Goal: Task Accomplishment & Management: Use online tool/utility

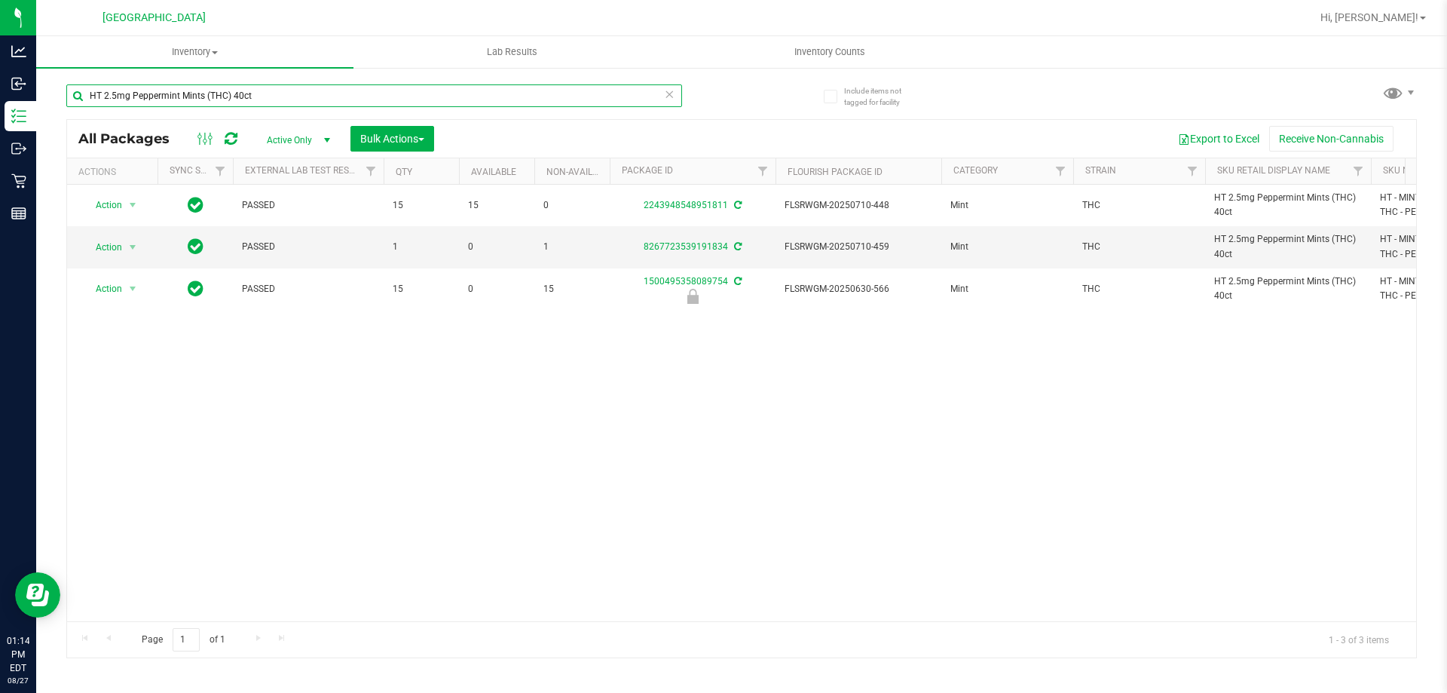
click at [170, 93] on input "HT 2.5mg Peppermint Mints (THC) 40ct" at bounding box center [374, 95] width 616 height 23
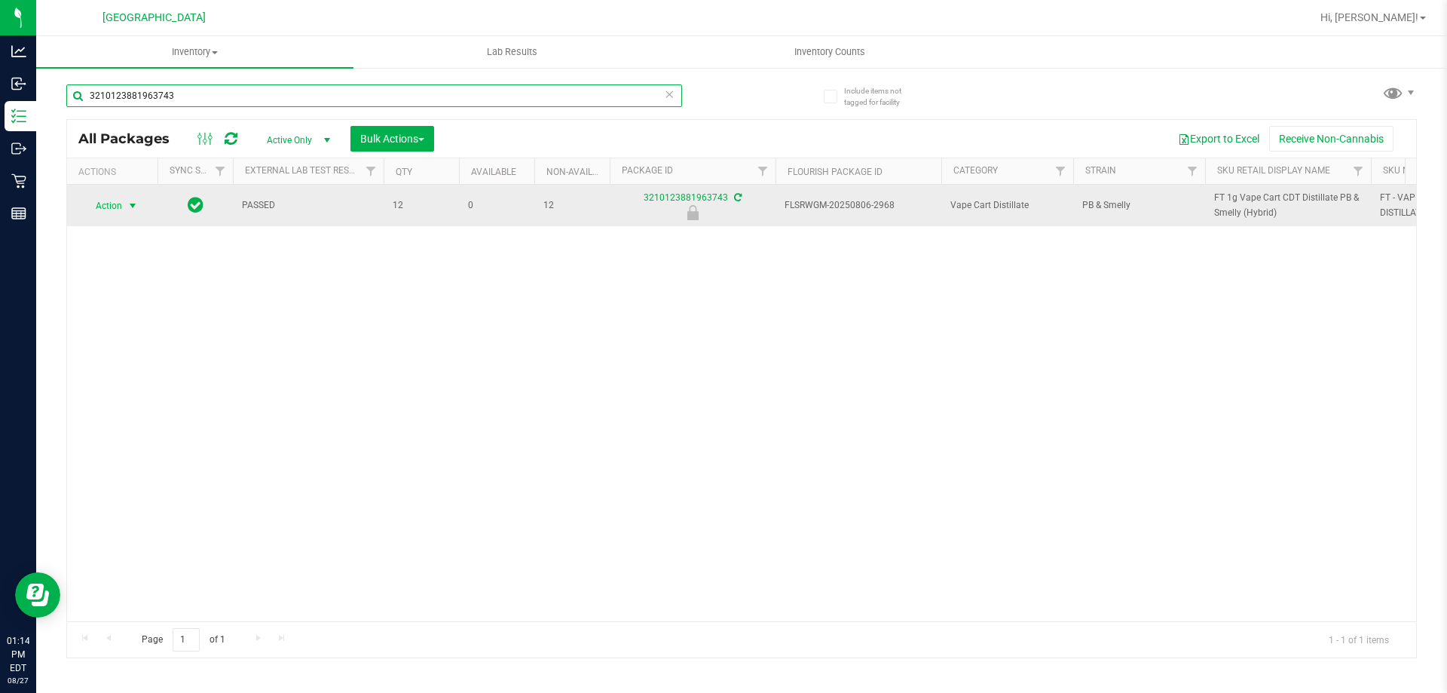
type input "3210123881963743"
click at [107, 200] on span "Action" at bounding box center [102, 205] width 41 height 21
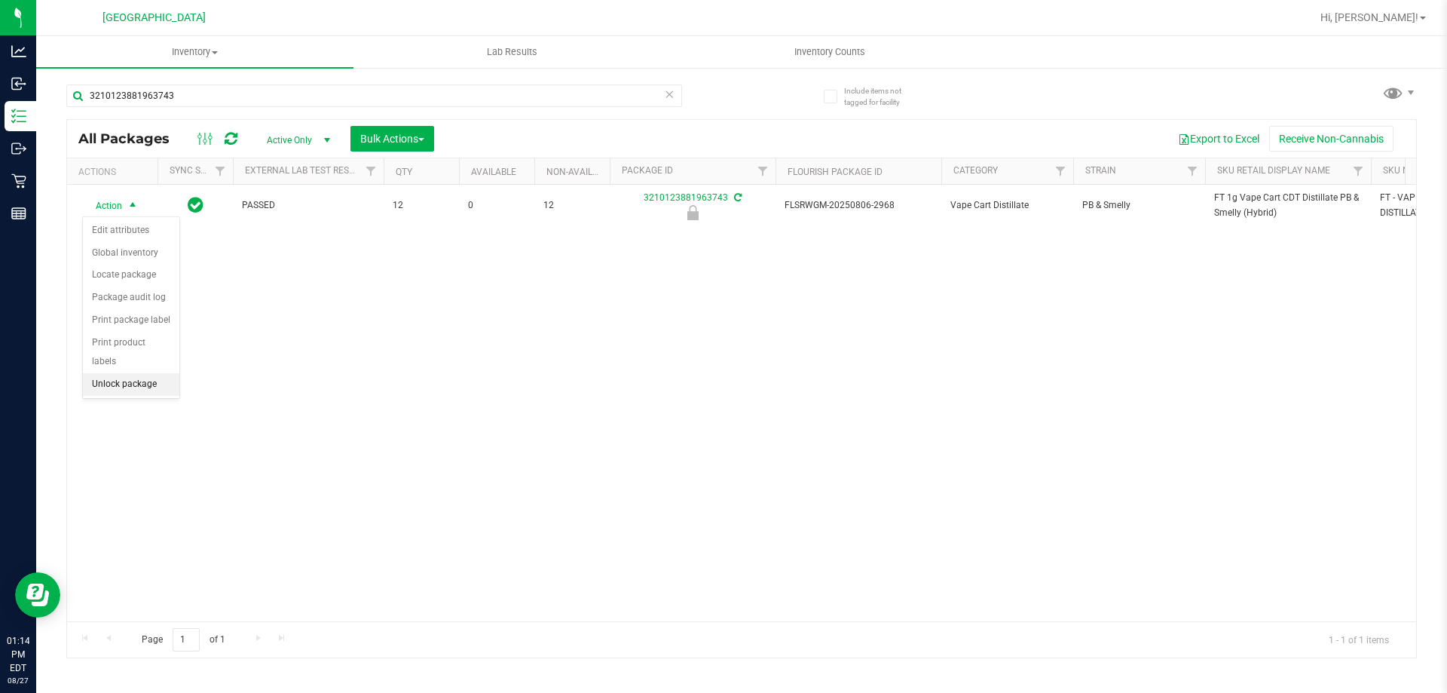
click at [151, 373] on li "Unlock package" at bounding box center [131, 384] width 96 height 23
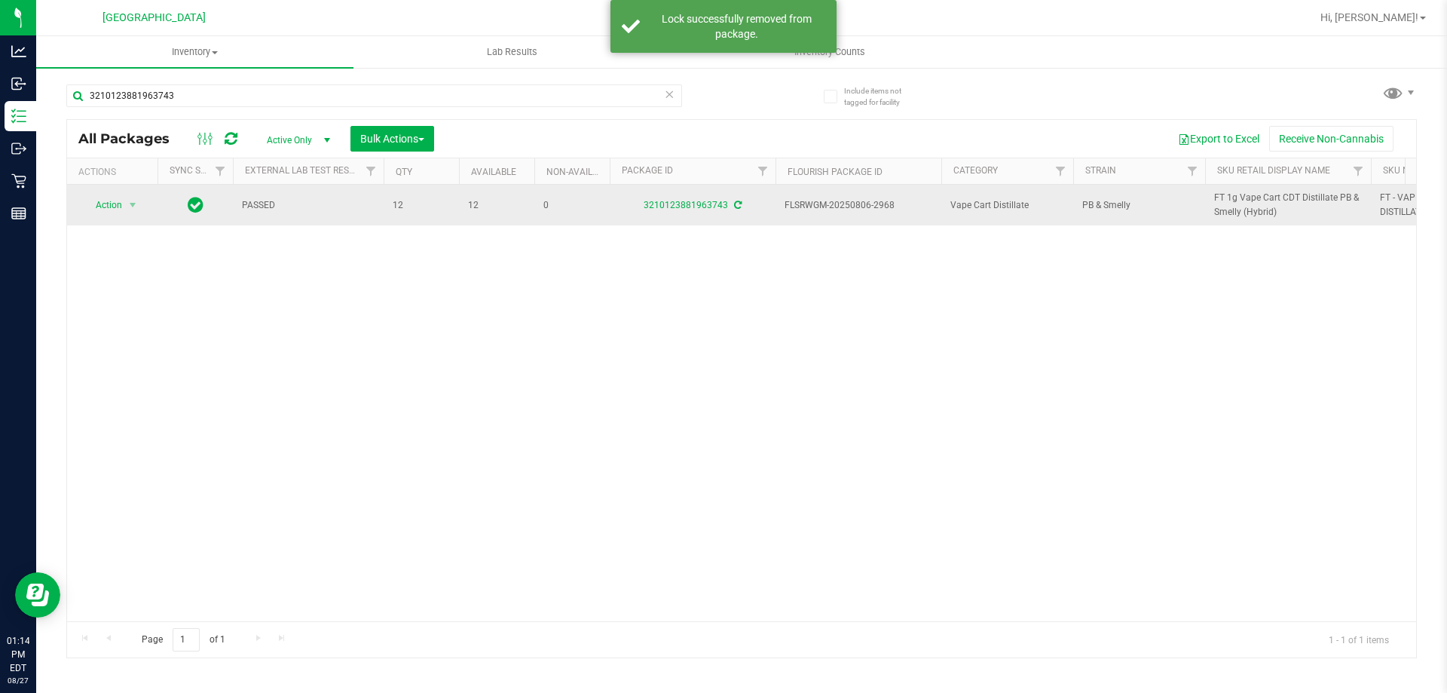
click at [1265, 185] on td "FT 1g Vape Cart CDT Distillate PB & Smelly (Hybrid)" at bounding box center [1288, 205] width 166 height 41
click at [1257, 200] on span "FT 1g Vape Cart CDT Distillate PB & Smelly (Hybrid)" at bounding box center [1288, 205] width 148 height 29
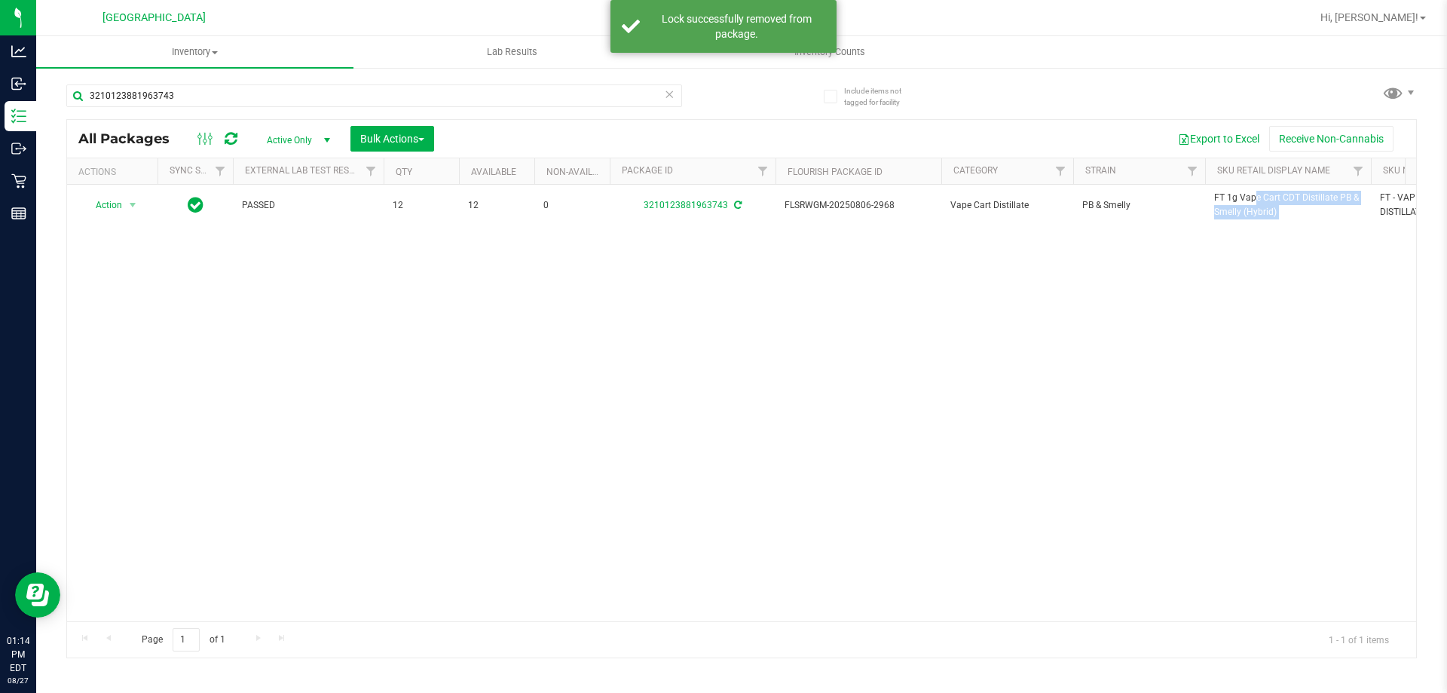
copy tr "FT 1g Vape Cart CDT Distillate PB & Smelly (Hybrid)"
click at [554, 100] on input "3210123881963743" at bounding box center [374, 95] width 616 height 23
paste input "FT 1g Vape Cart CDT Distillate PB & Smelly (Hybrid)"
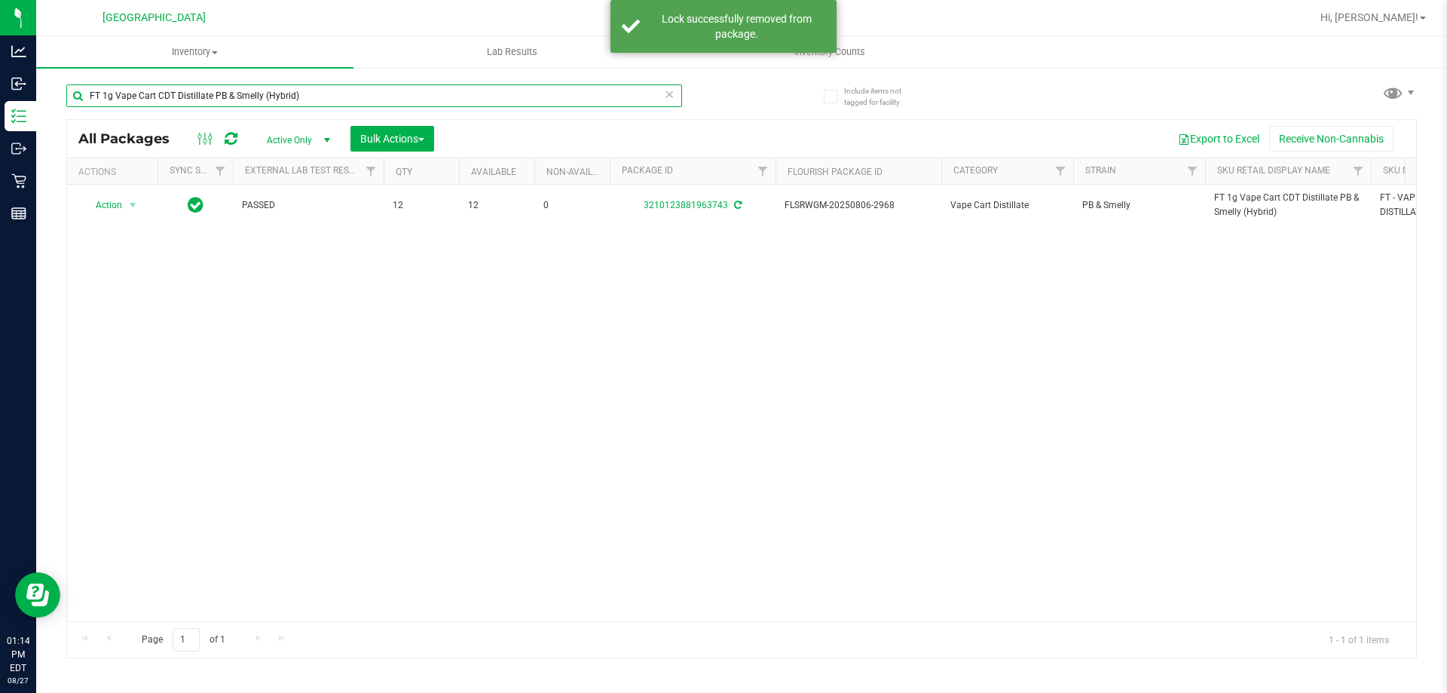
type input "FT 1g Vape Cart CDT Distillate PB & Smelly (Hybrid)"
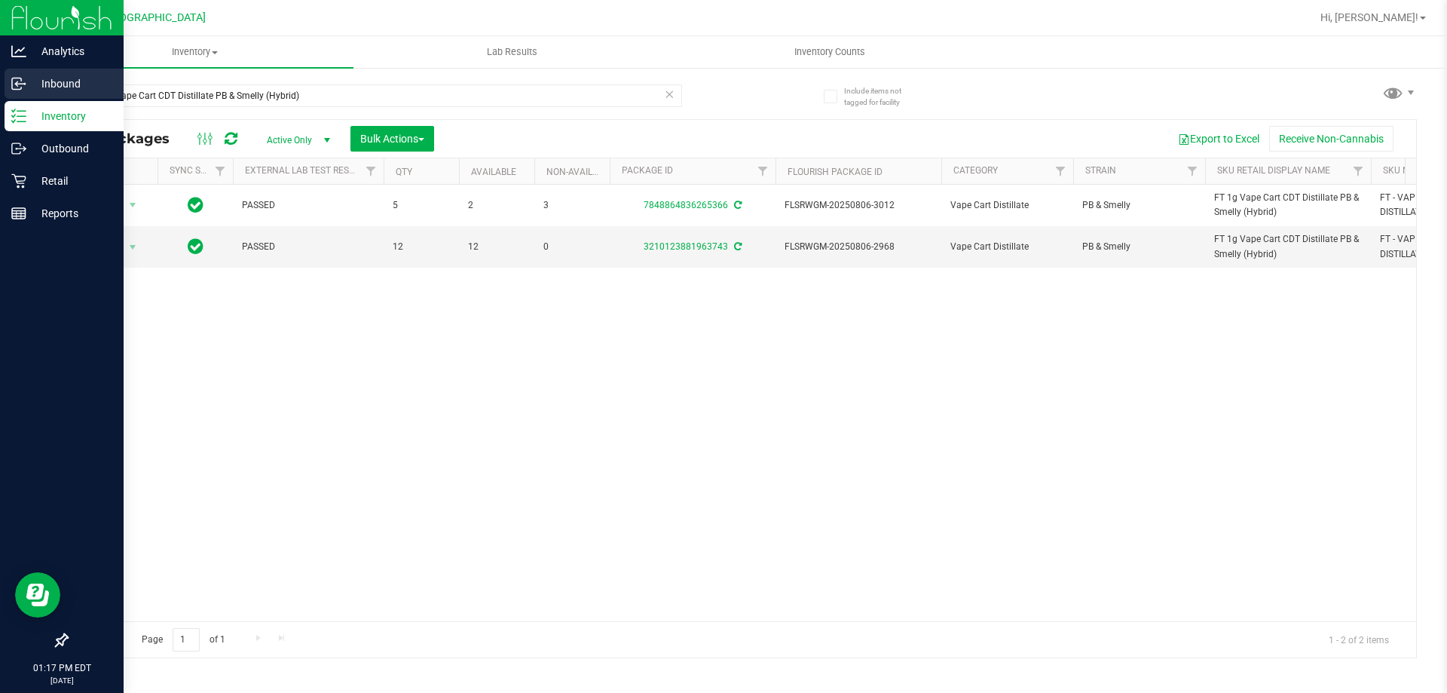
click at [38, 80] on p "Inbound" at bounding box center [71, 84] width 90 height 18
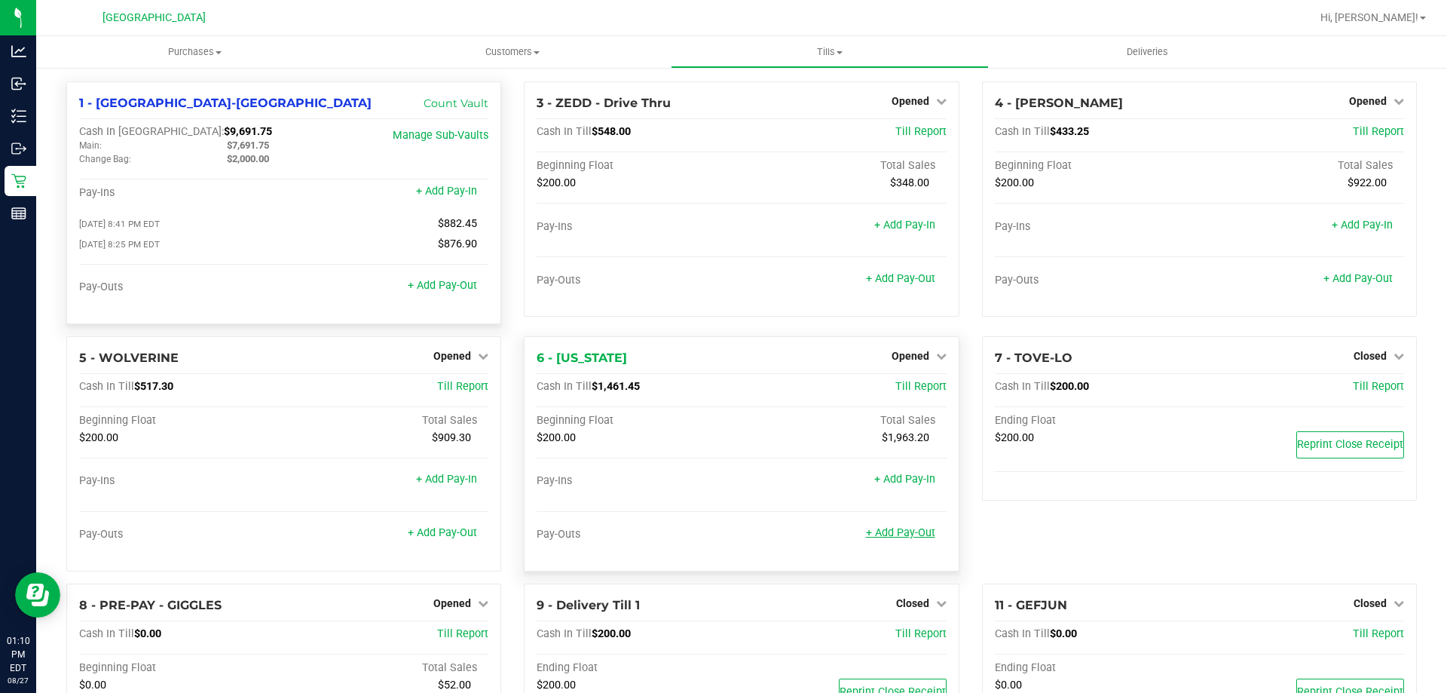
click at [871, 535] on link "+ Add Pay-Out" at bounding box center [900, 532] width 69 height 13
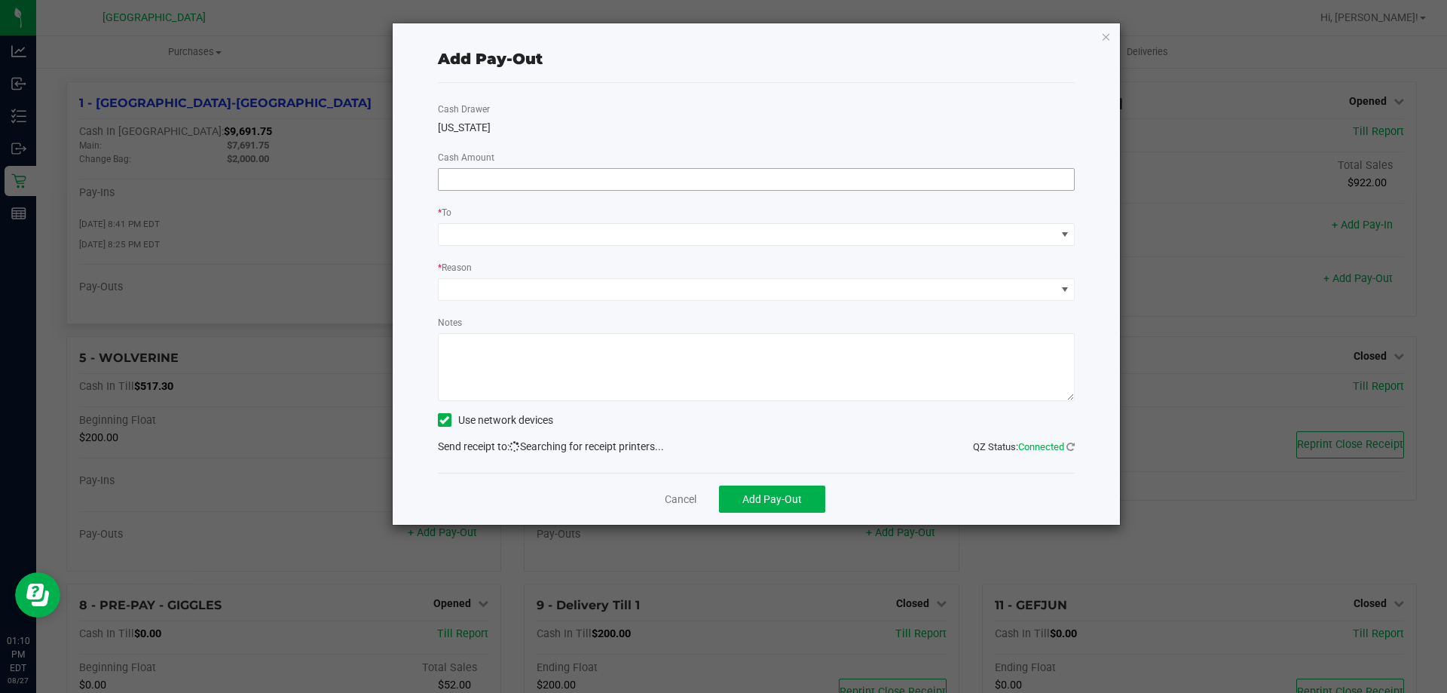
click at [479, 182] on input at bounding box center [757, 179] width 636 height 21
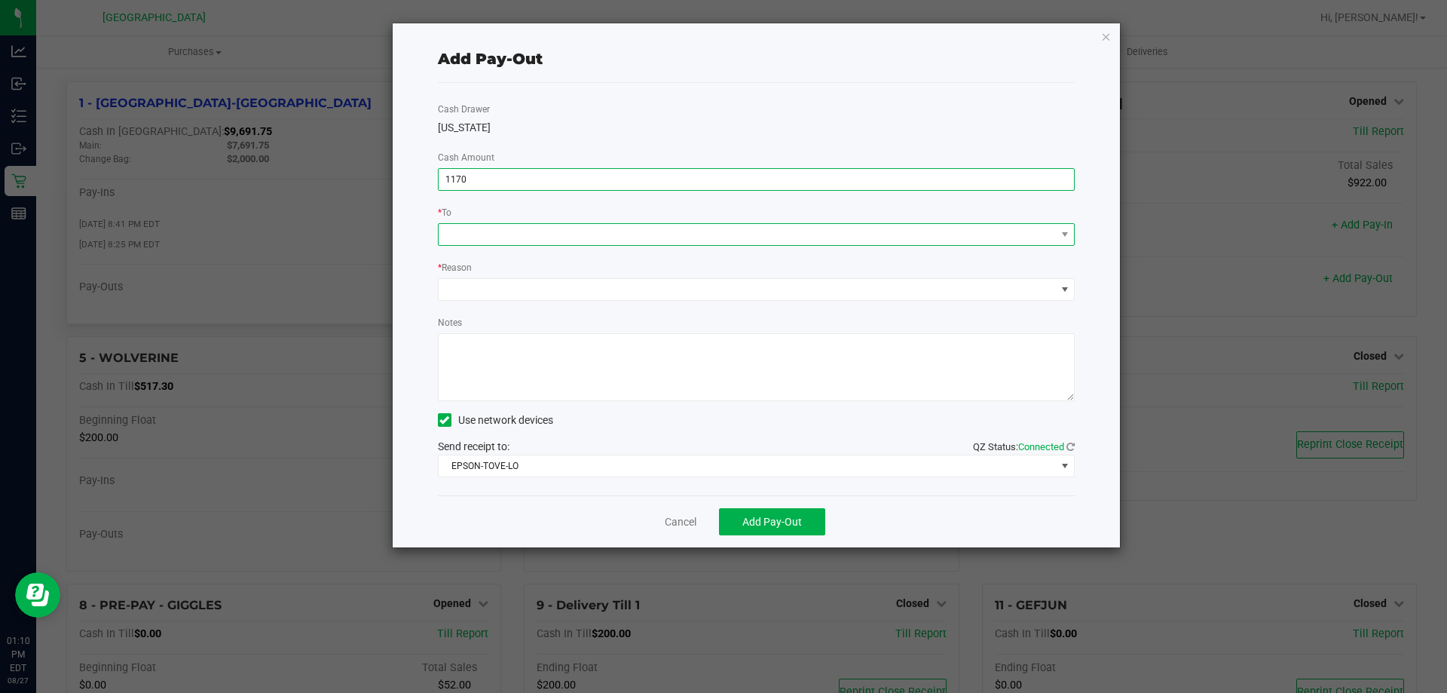
type input "$1,170.00"
click at [470, 237] on span at bounding box center [747, 234] width 617 height 21
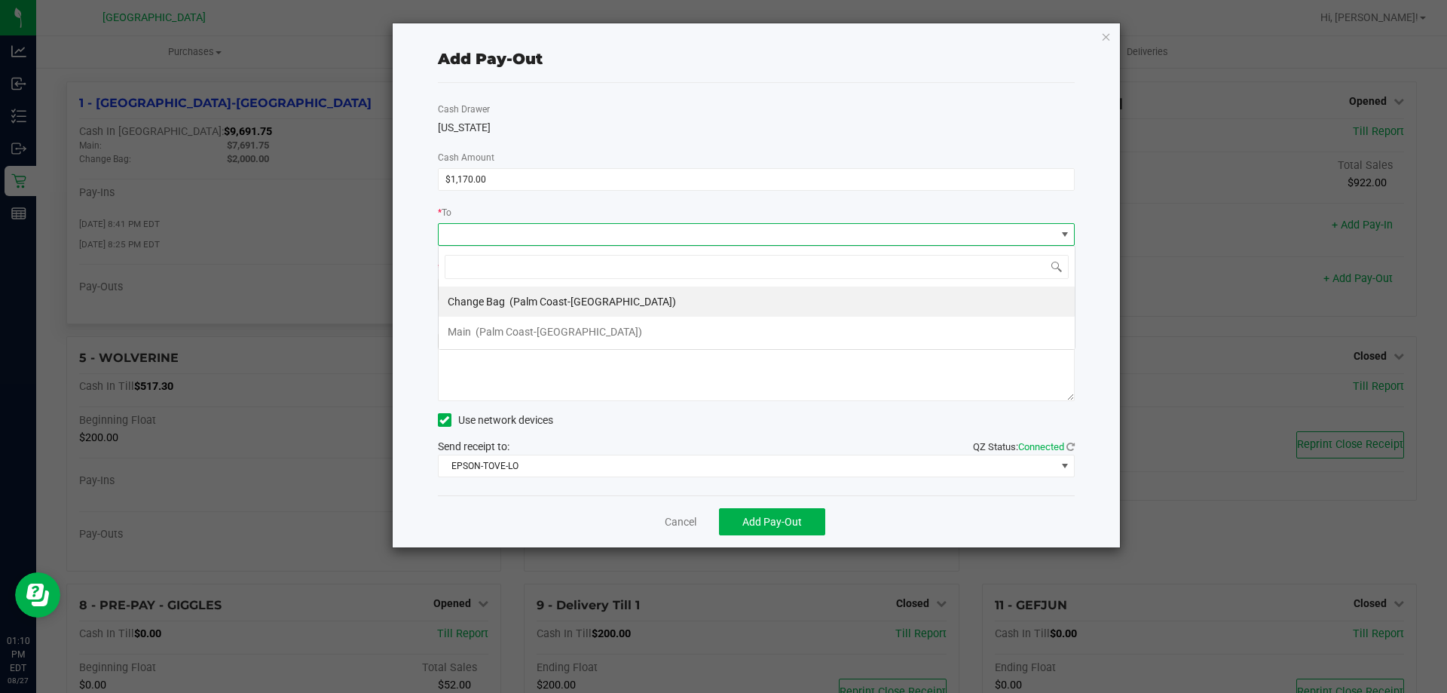
scroll to position [23, 637]
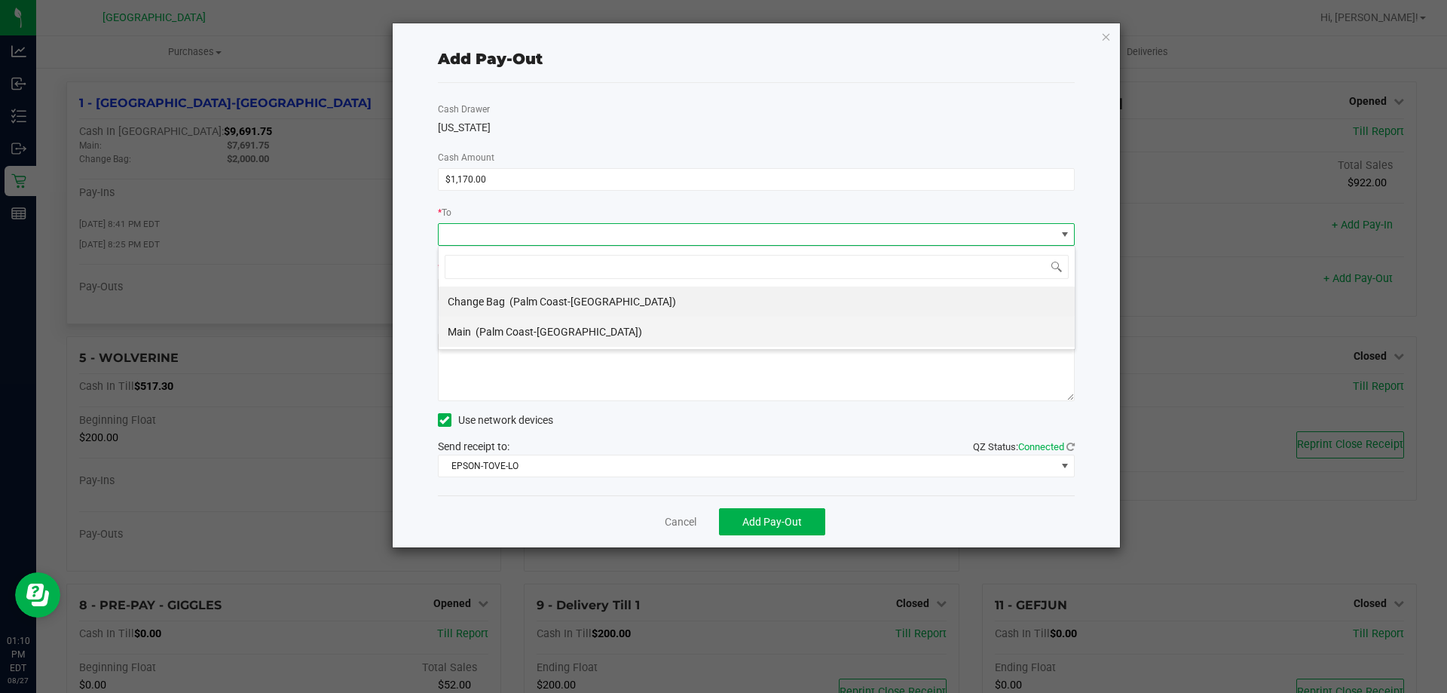
click at [484, 322] on div "Main (Palm Coast-Vault)" at bounding box center [545, 331] width 194 height 27
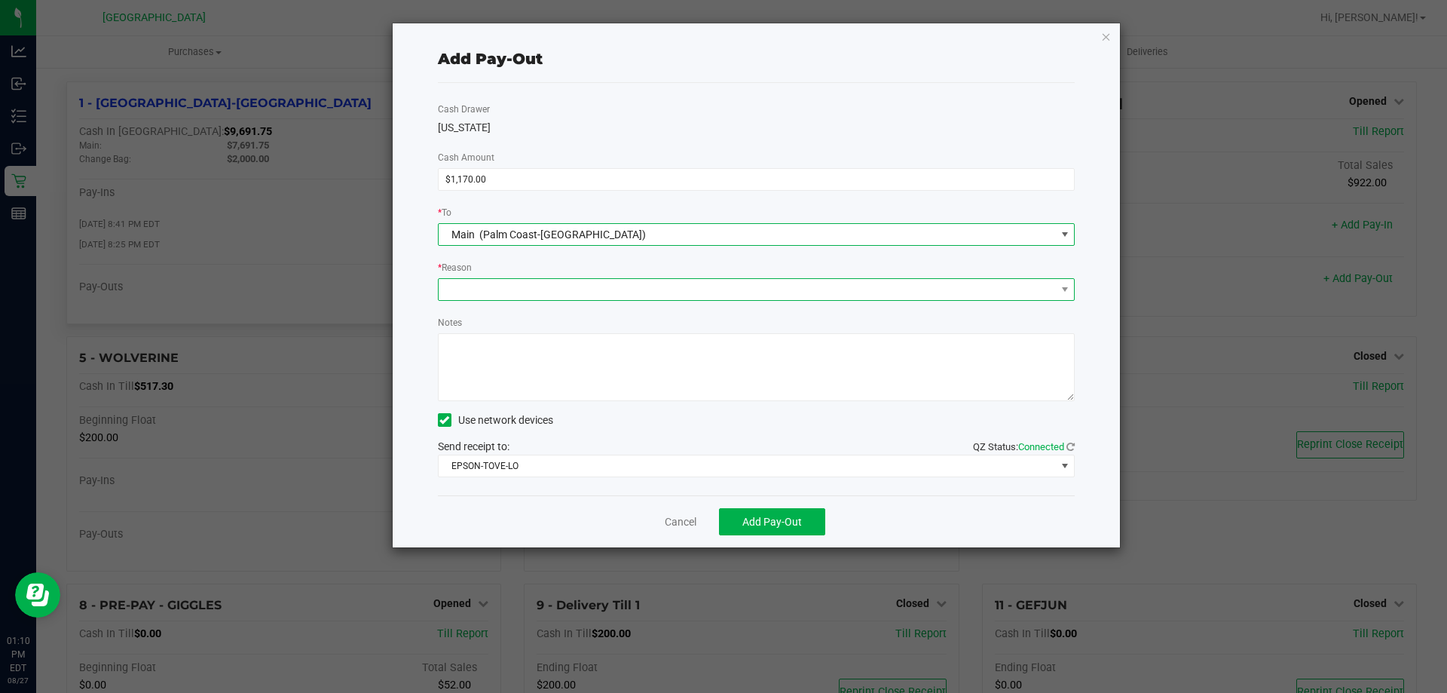
click at [499, 288] on span at bounding box center [747, 289] width 617 height 21
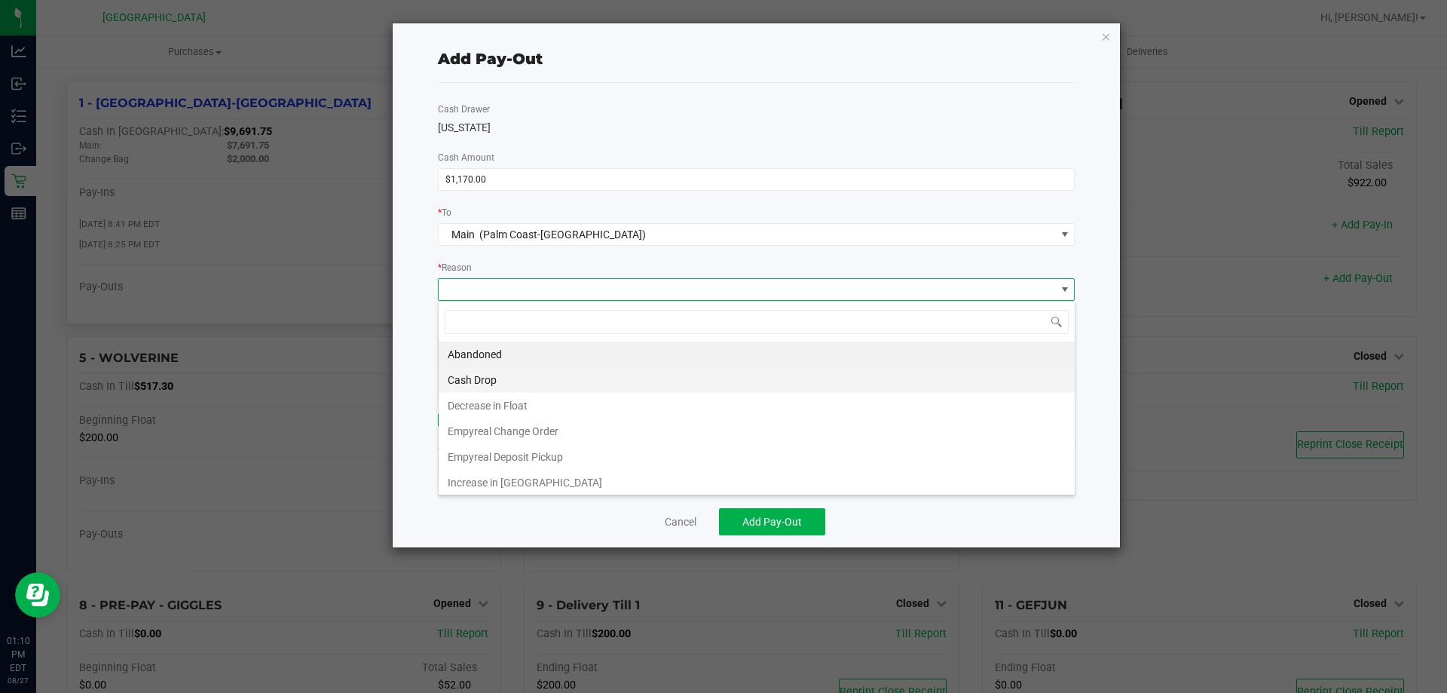
click at [496, 383] on li "Cash Drop" at bounding box center [757, 380] width 636 height 26
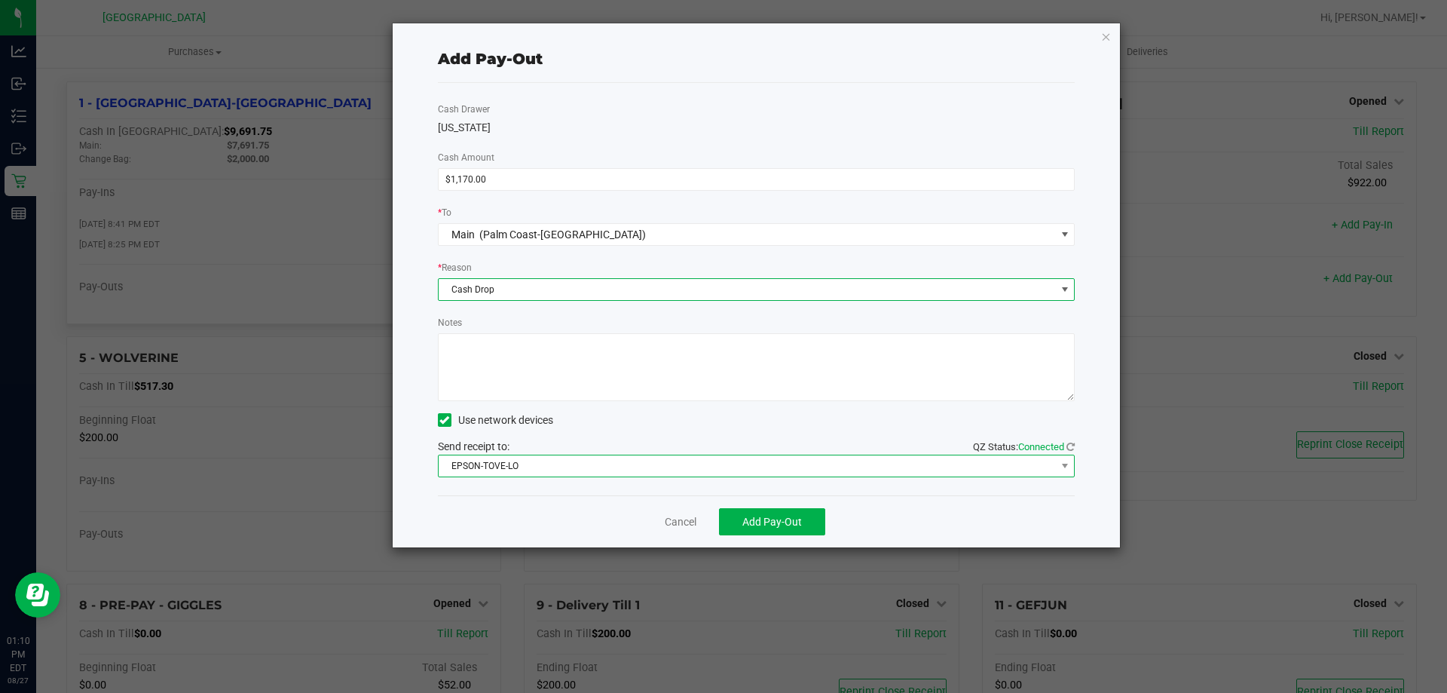
click at [526, 468] on span "EPSON-TOVE-LO" at bounding box center [747, 465] width 617 height 21
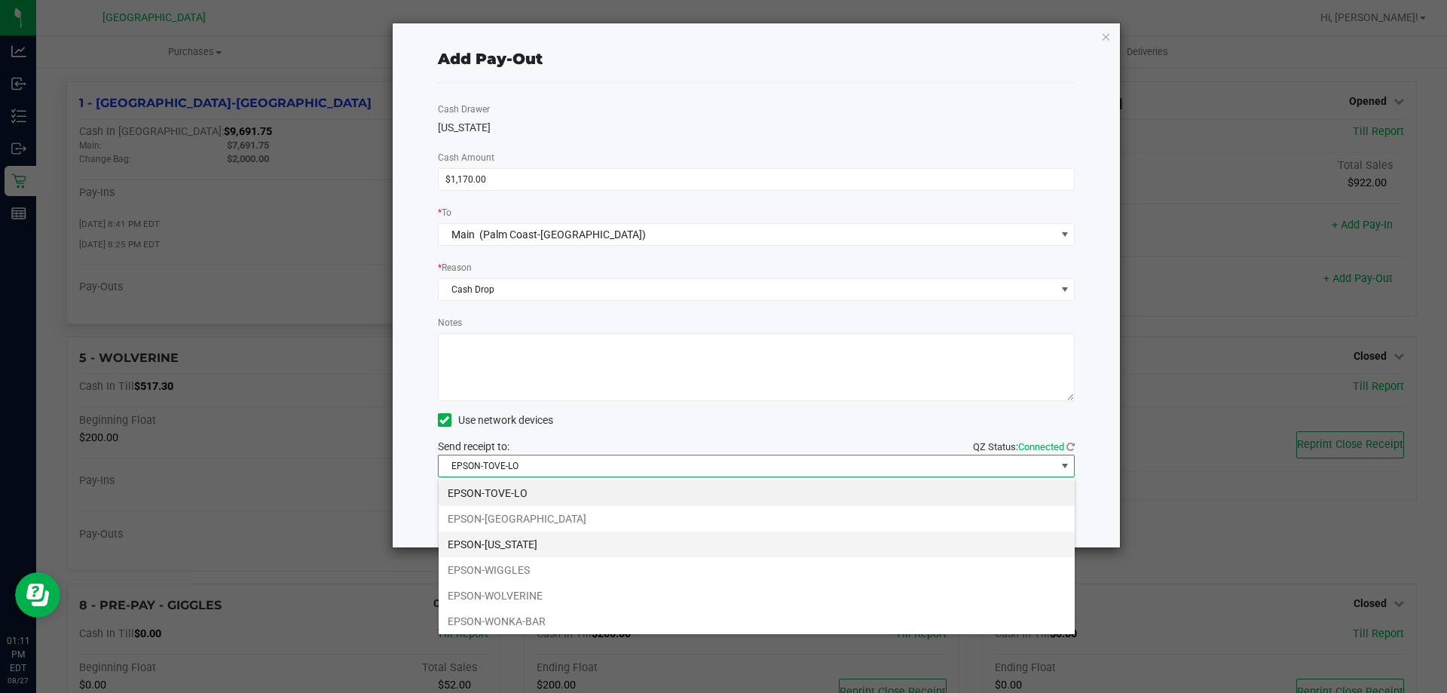
click at [510, 536] on li "EPSON-VERMONT" at bounding box center [757, 544] width 636 height 26
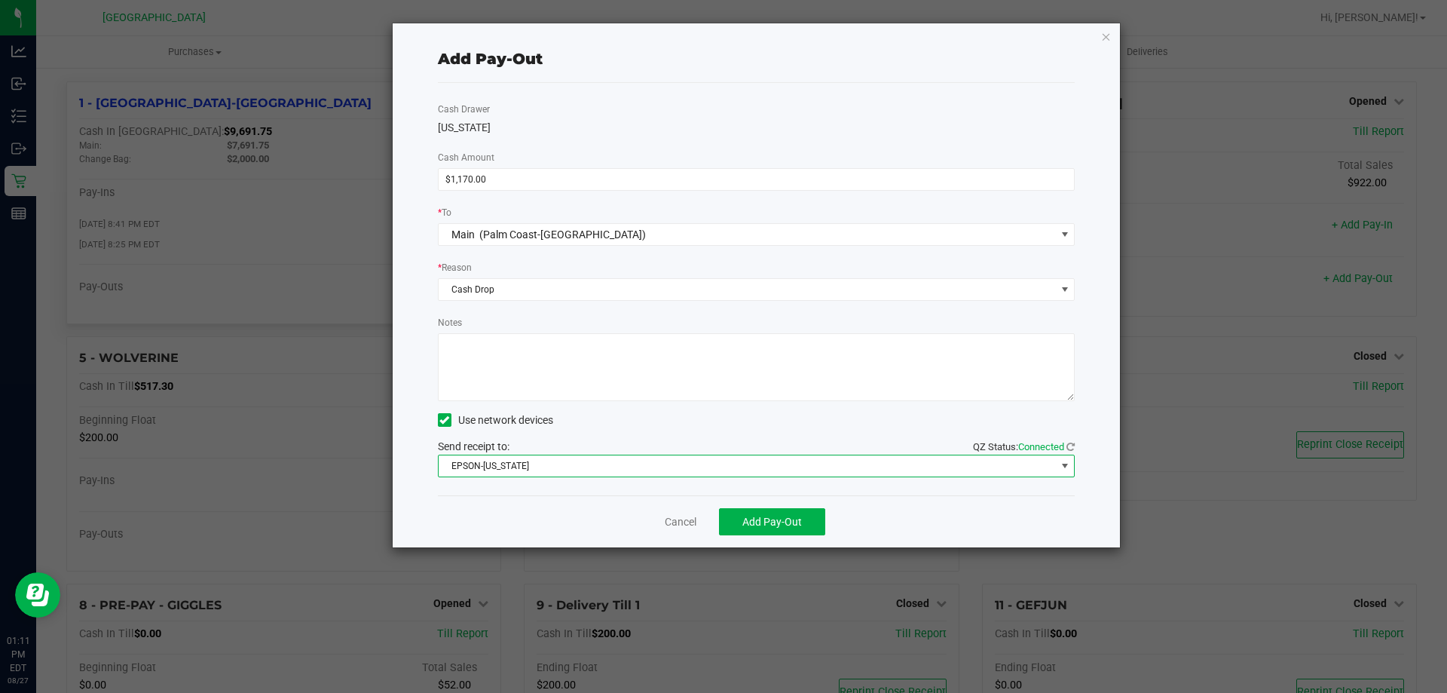
click at [534, 406] on div "Cash Drawer VERMONT Cash Amount $1,170.00 * To Main (Palm Coast-Vault) * Reason…" at bounding box center [757, 289] width 638 height 412
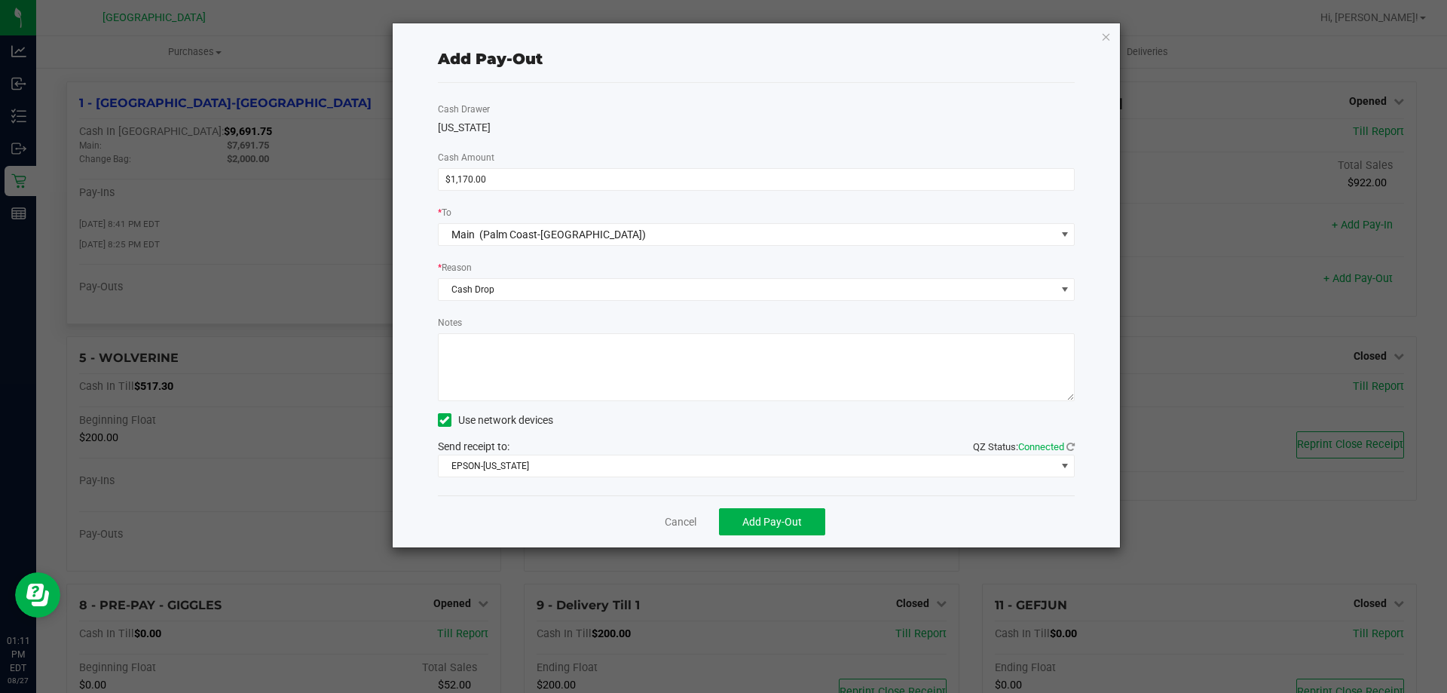
click at [519, 375] on textarea "Notes" at bounding box center [757, 367] width 638 height 68
type textarea "LA"
click at [739, 528] on button "Add Pay-Out" at bounding box center [772, 521] width 106 height 27
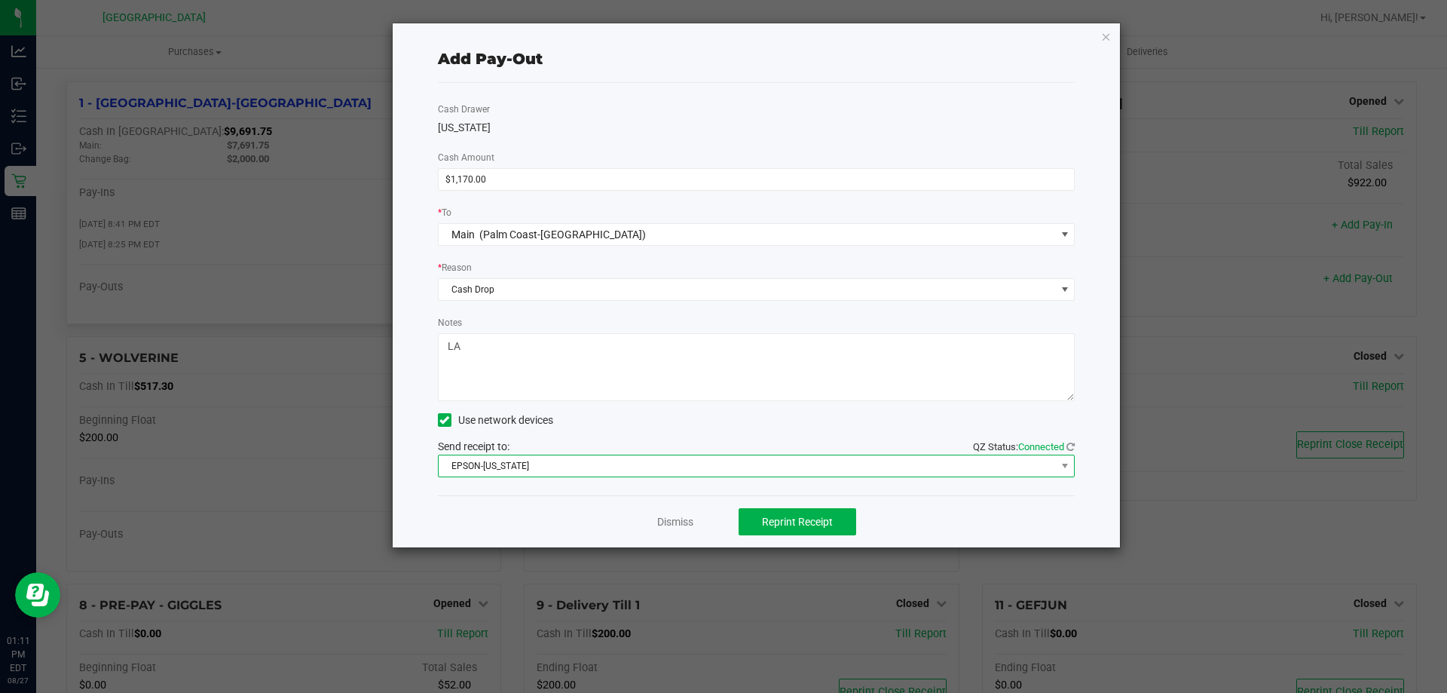
click at [659, 466] on span "EPSON-VERMONT" at bounding box center [747, 465] width 617 height 21
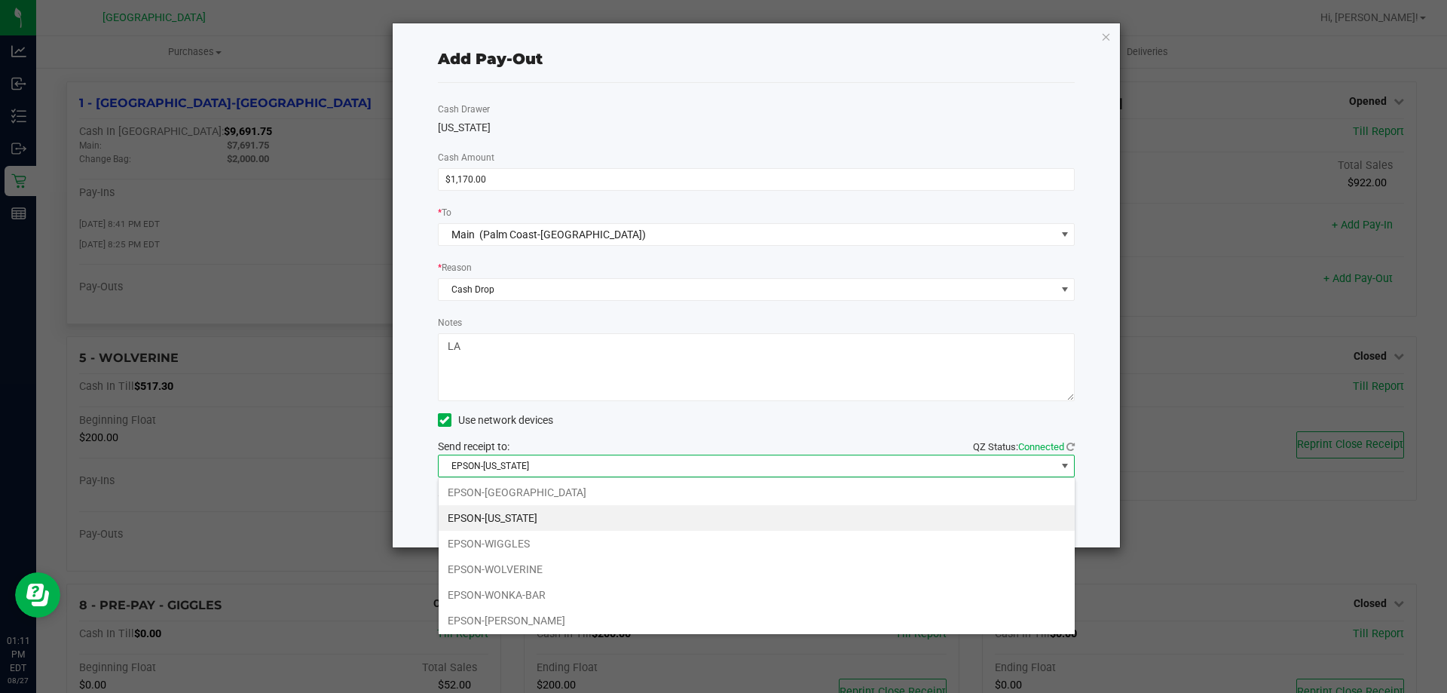
scroll to position [0, 0]
click at [532, 522] on li "EPSON-VANUATU" at bounding box center [757, 519] width 636 height 26
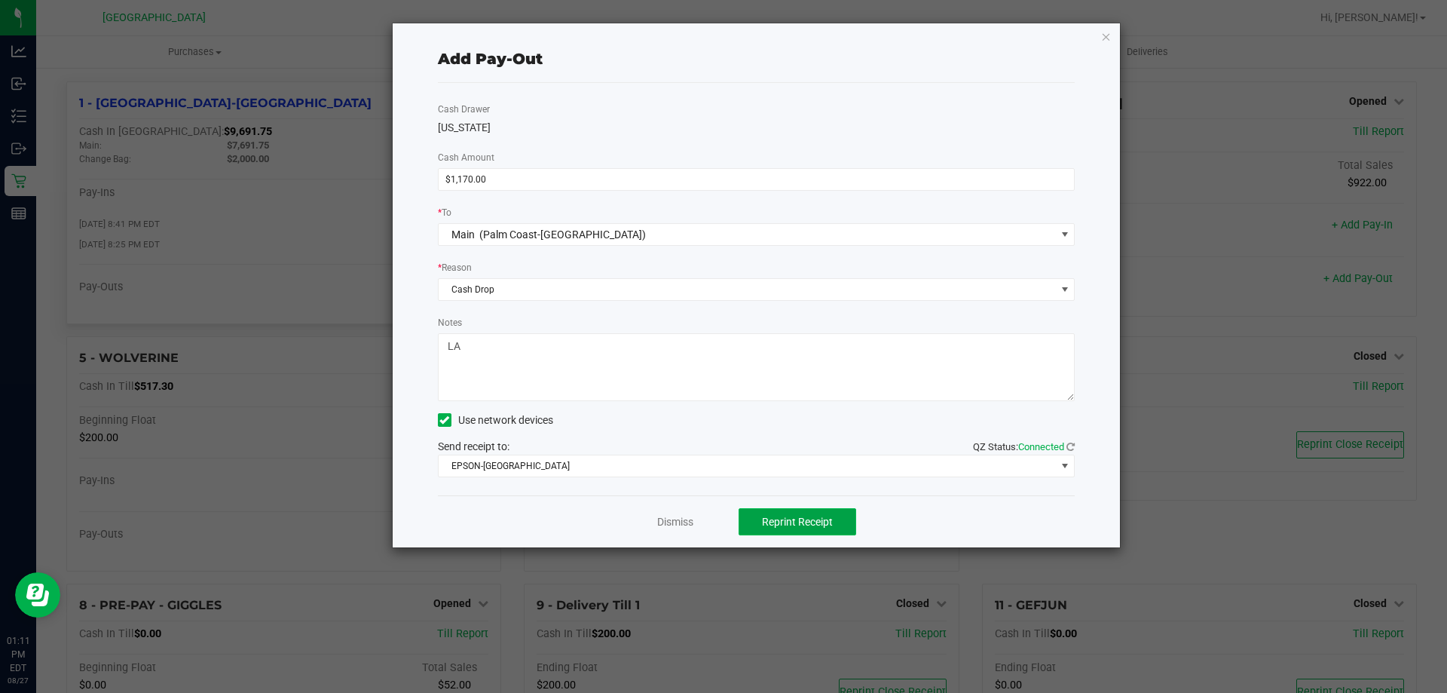
click at [780, 518] on span "Reprint Receipt" at bounding box center [797, 522] width 71 height 12
click at [676, 518] on link "Dismiss" at bounding box center [675, 522] width 36 height 16
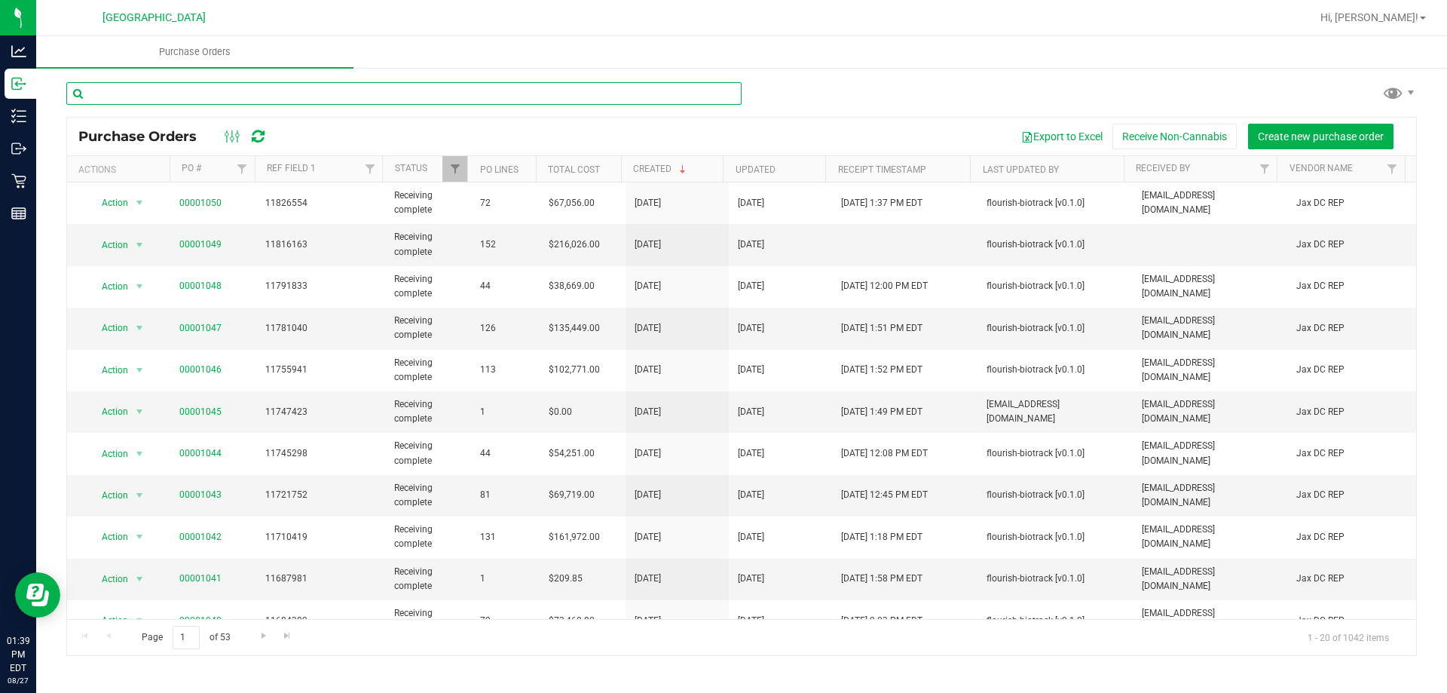
click at [212, 92] on input "text" at bounding box center [403, 93] width 675 height 23
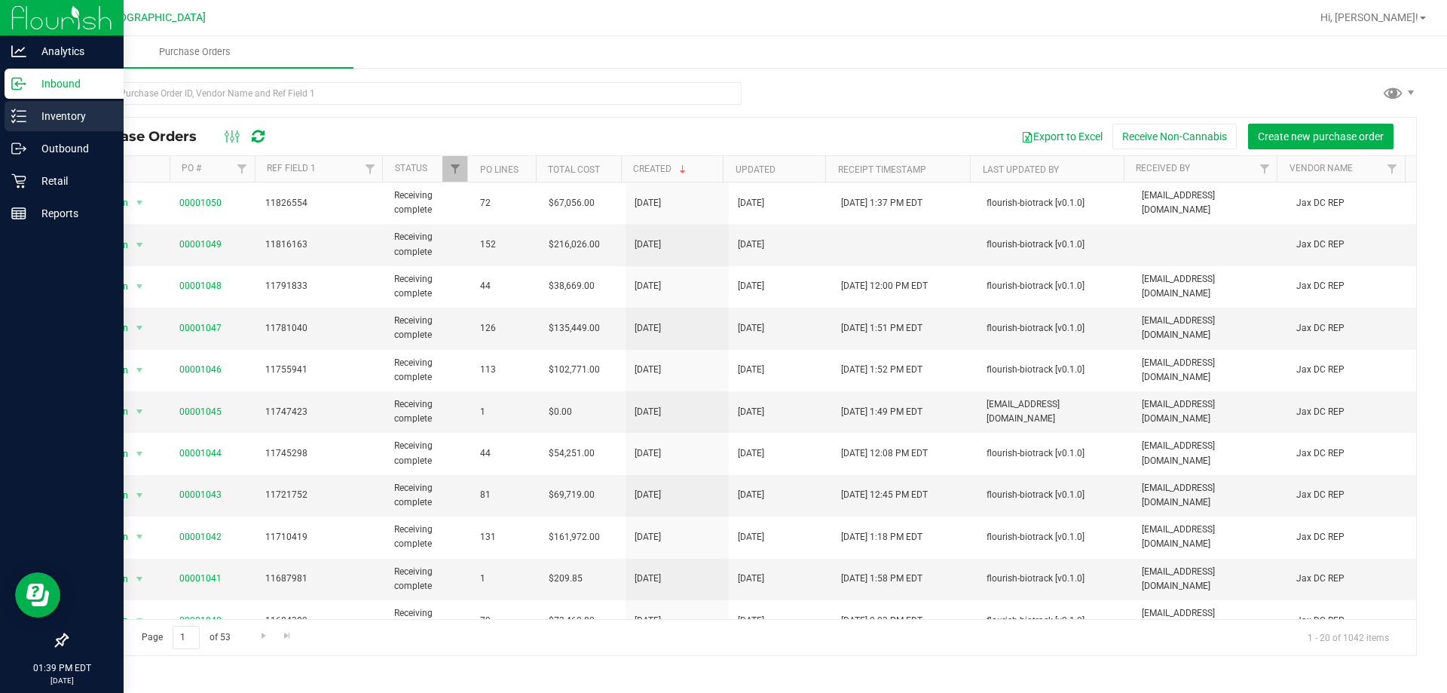
click at [4, 121] on link "Inventory" at bounding box center [62, 117] width 124 height 32
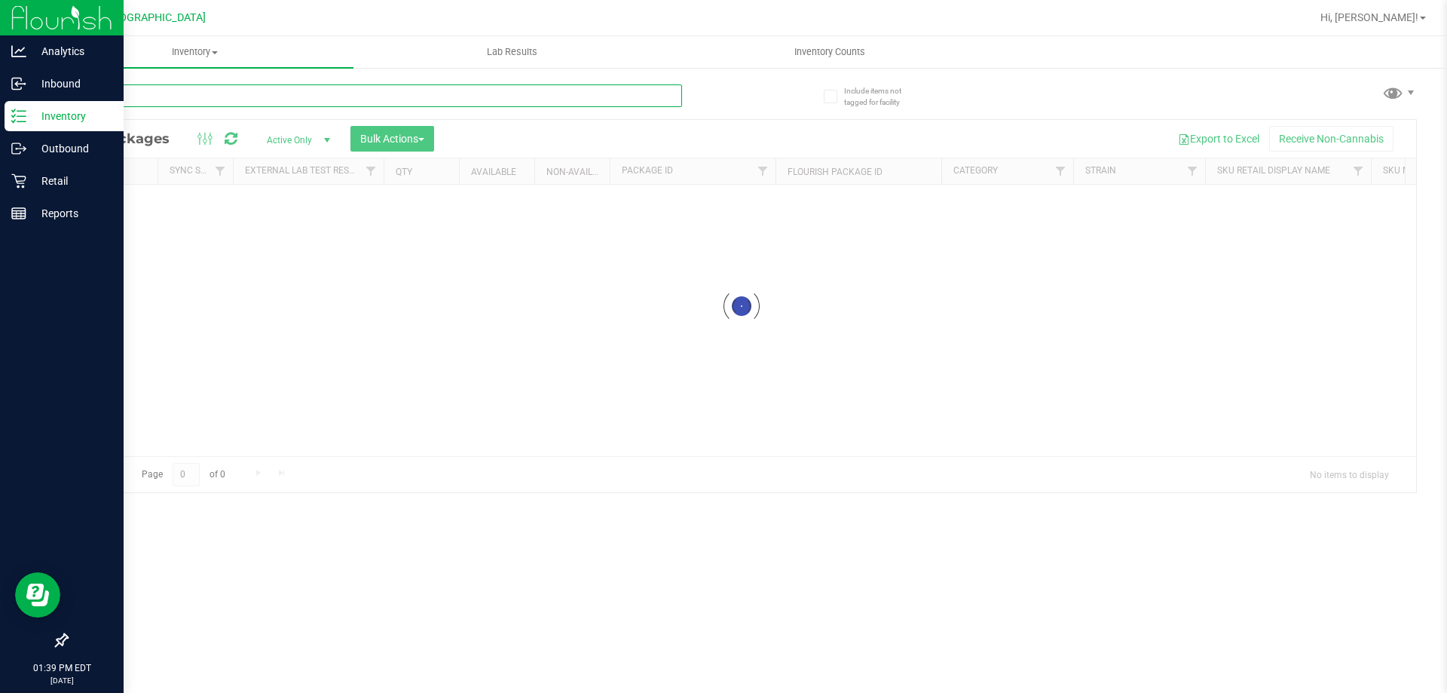
click at [363, 93] on input "text" at bounding box center [374, 95] width 616 height 23
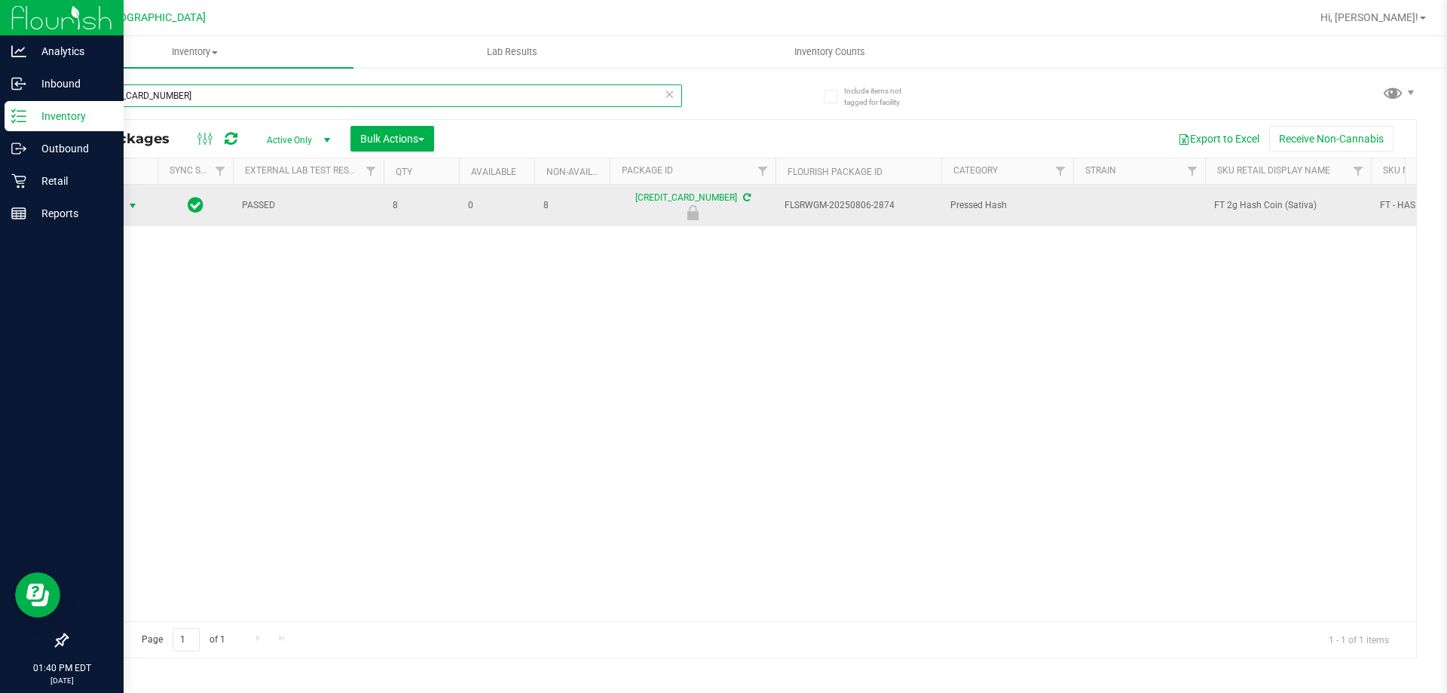
type input "2687228653260912"
click at [133, 197] on span "select" at bounding box center [133, 205] width 19 height 21
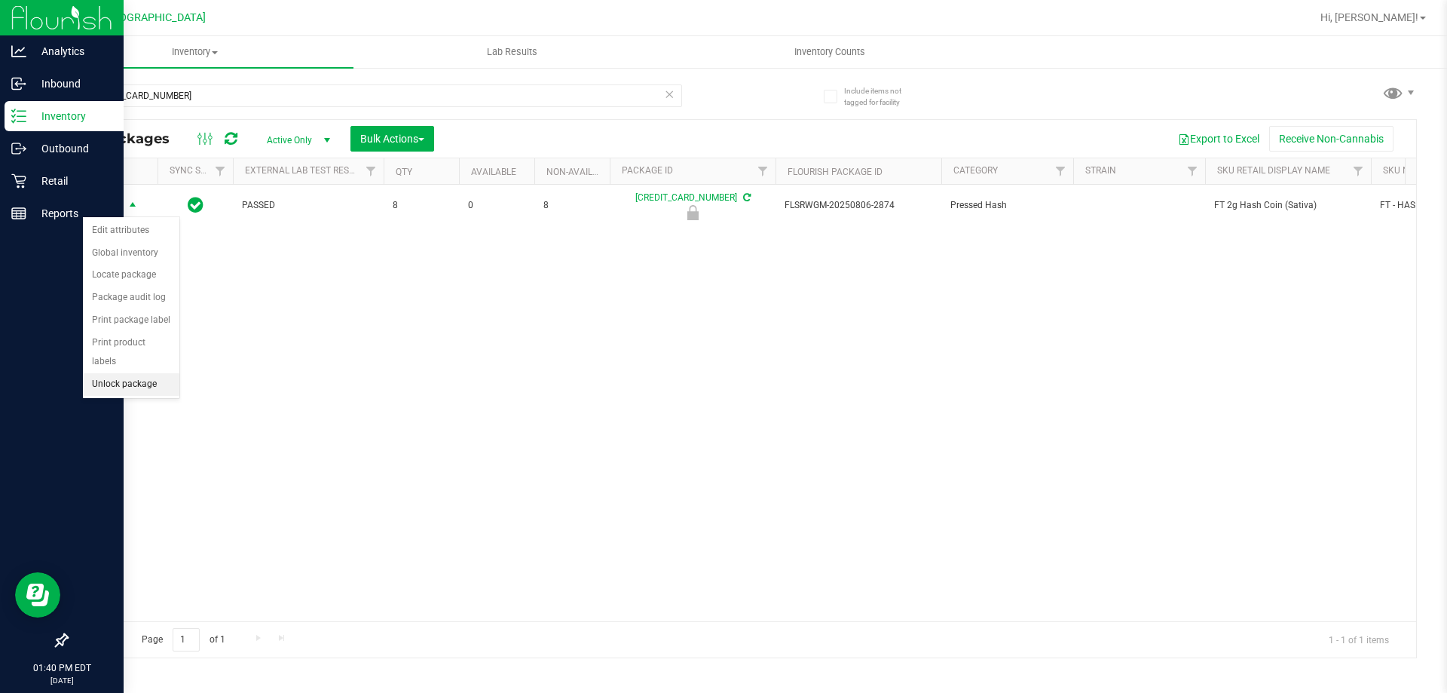
click at [158, 373] on li "Unlock package" at bounding box center [131, 384] width 96 height 23
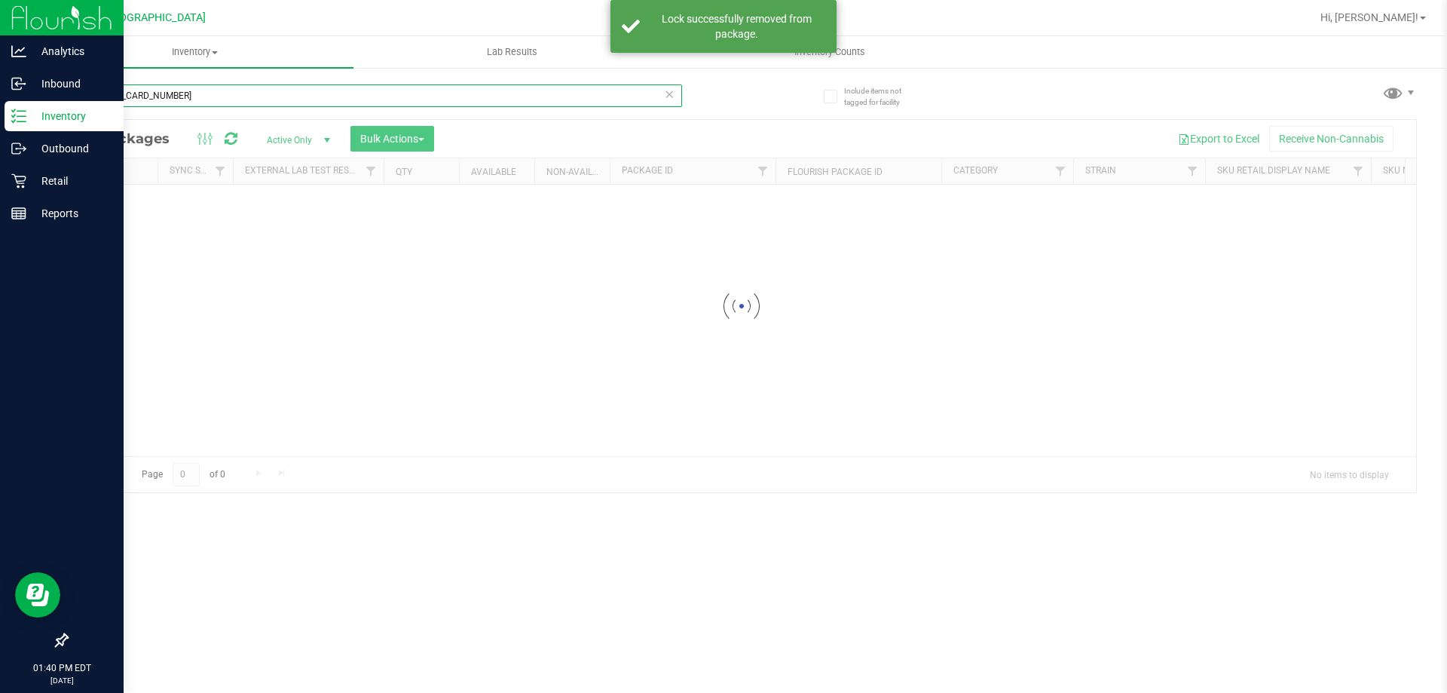
click at [236, 98] on input "2687228653260912" at bounding box center [374, 95] width 616 height 23
click at [236, 96] on input "2687228653260912" at bounding box center [374, 95] width 616 height 23
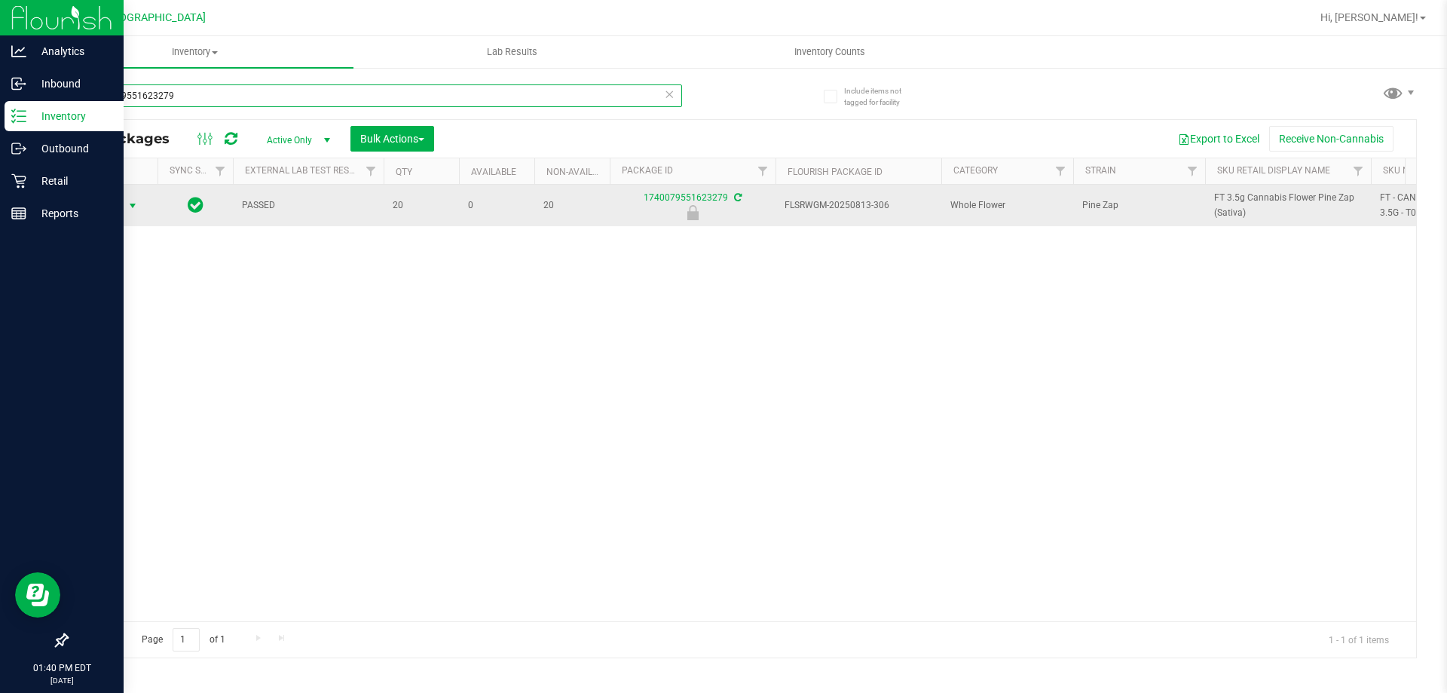
type input "1740079551623279"
click at [118, 206] on span "Action" at bounding box center [102, 205] width 41 height 21
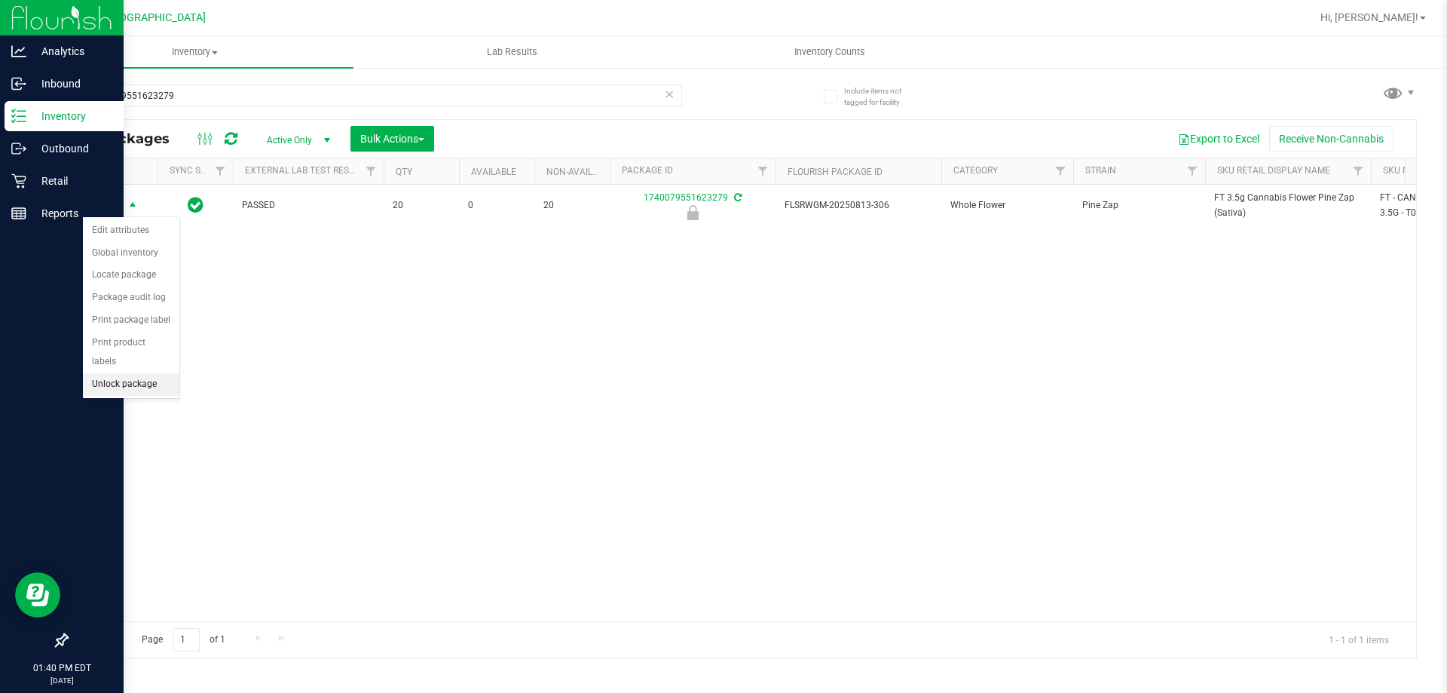
click at [160, 373] on li "Unlock package" at bounding box center [131, 384] width 96 height 23
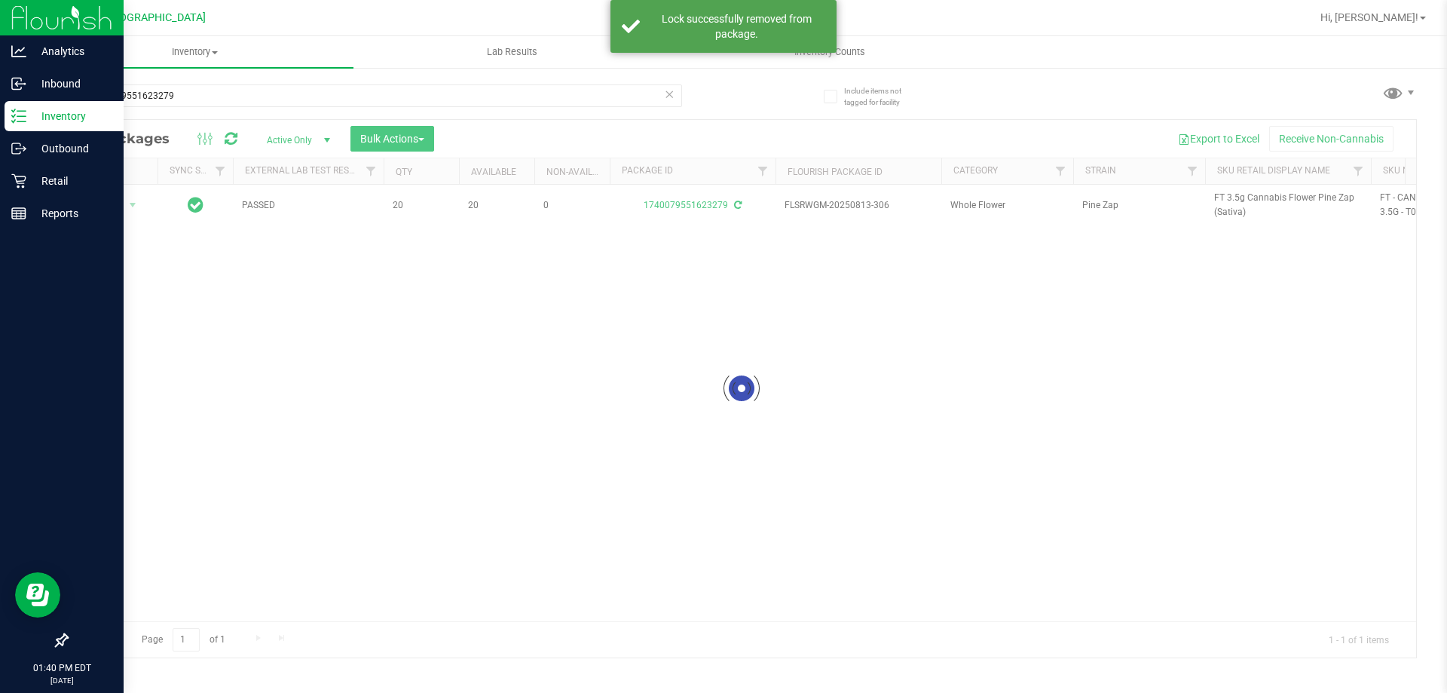
click at [1235, 203] on div at bounding box center [741, 388] width 1349 height 537
click at [1235, 203] on span "FT 3.5g Cannabis Flower Pine Zap (Sativa)" at bounding box center [1288, 205] width 148 height 29
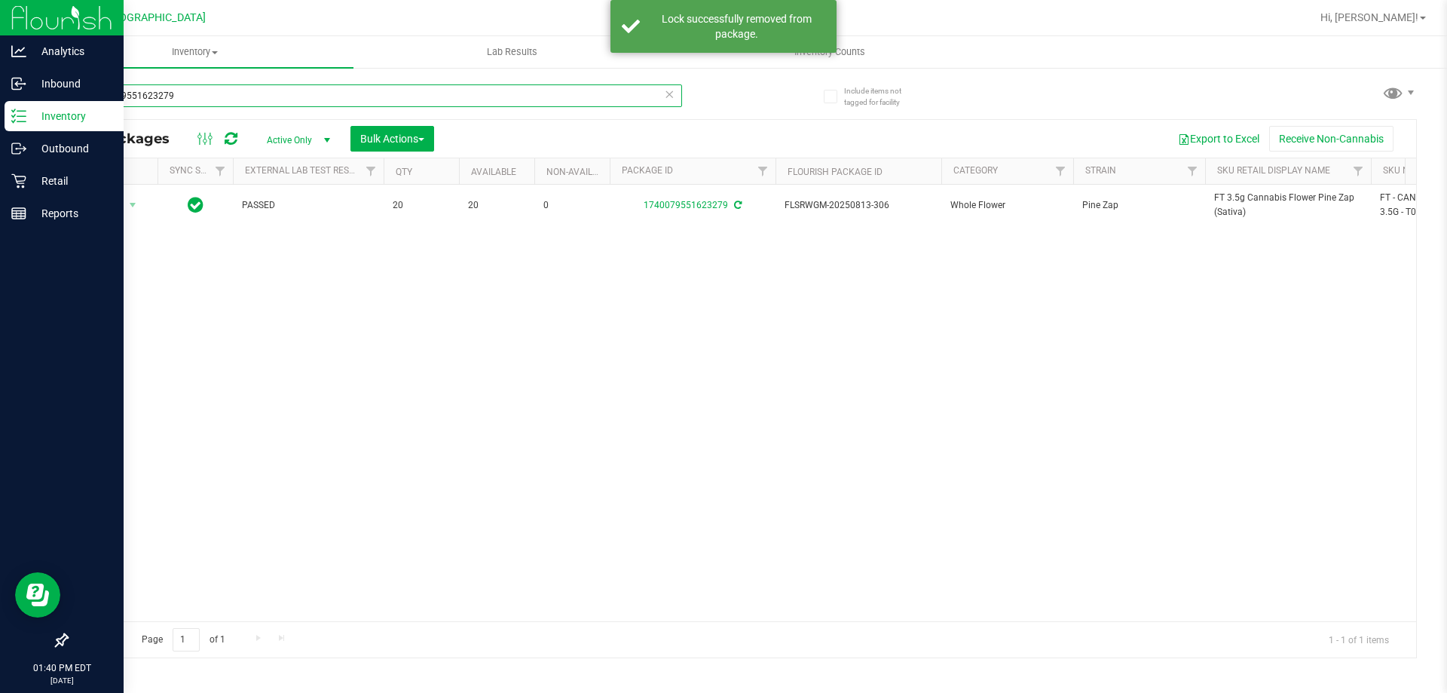
click at [640, 92] on input "1740079551623279" at bounding box center [374, 95] width 616 height 23
paste input "FT 3.5g Cannabis Flower Pine Zap (Sativa)"
click at [640, 92] on input "1740079551623279" at bounding box center [374, 95] width 616 height 23
type input "FT 3.5g Cannabis Flower Pine Zap (Sativa)"
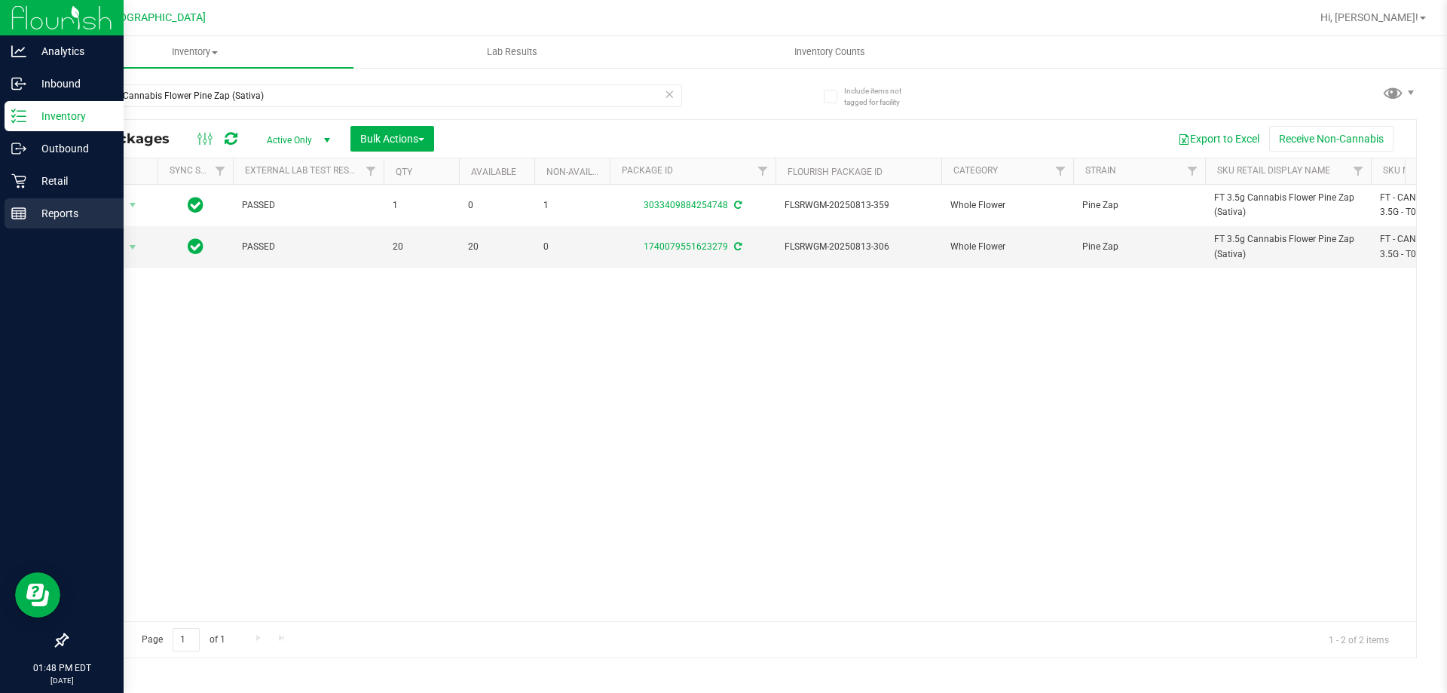
click at [14, 215] on icon at bounding box center [18, 213] width 15 height 15
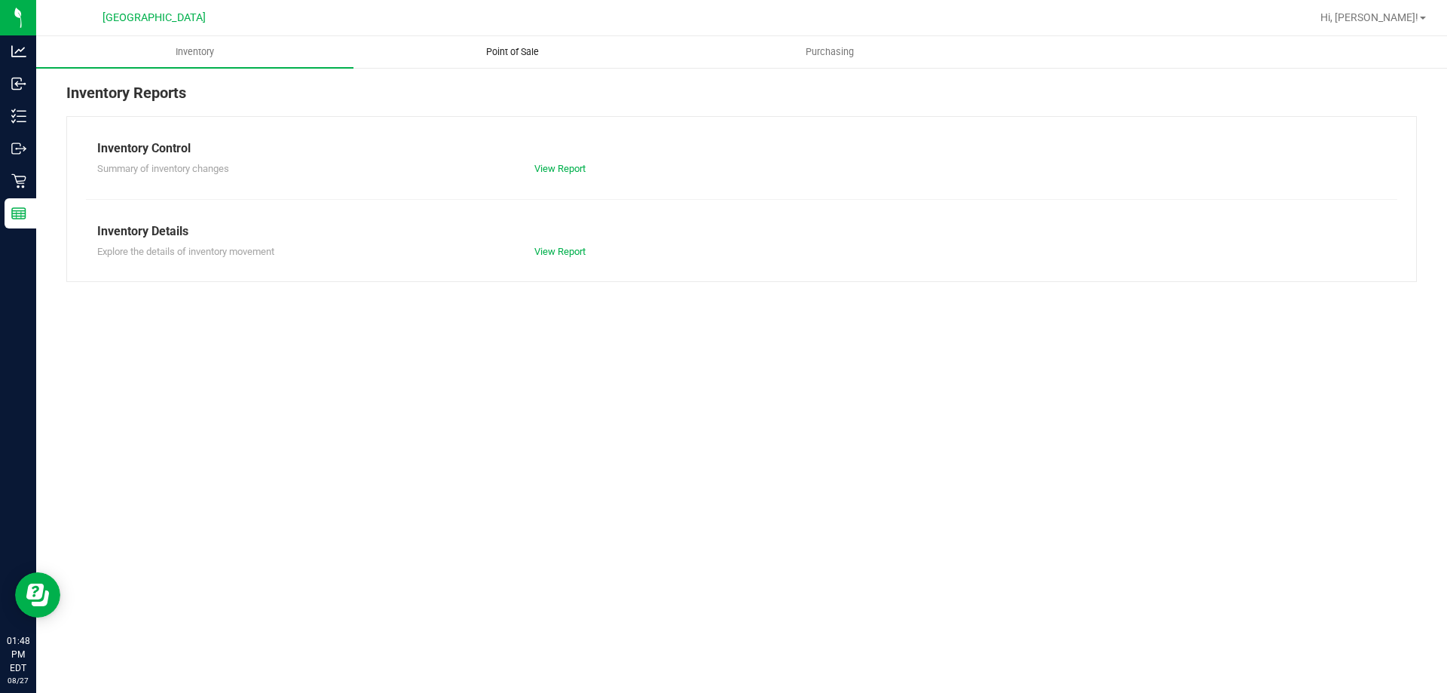
click at [519, 52] on span "Point of Sale" at bounding box center [512, 52] width 93 height 14
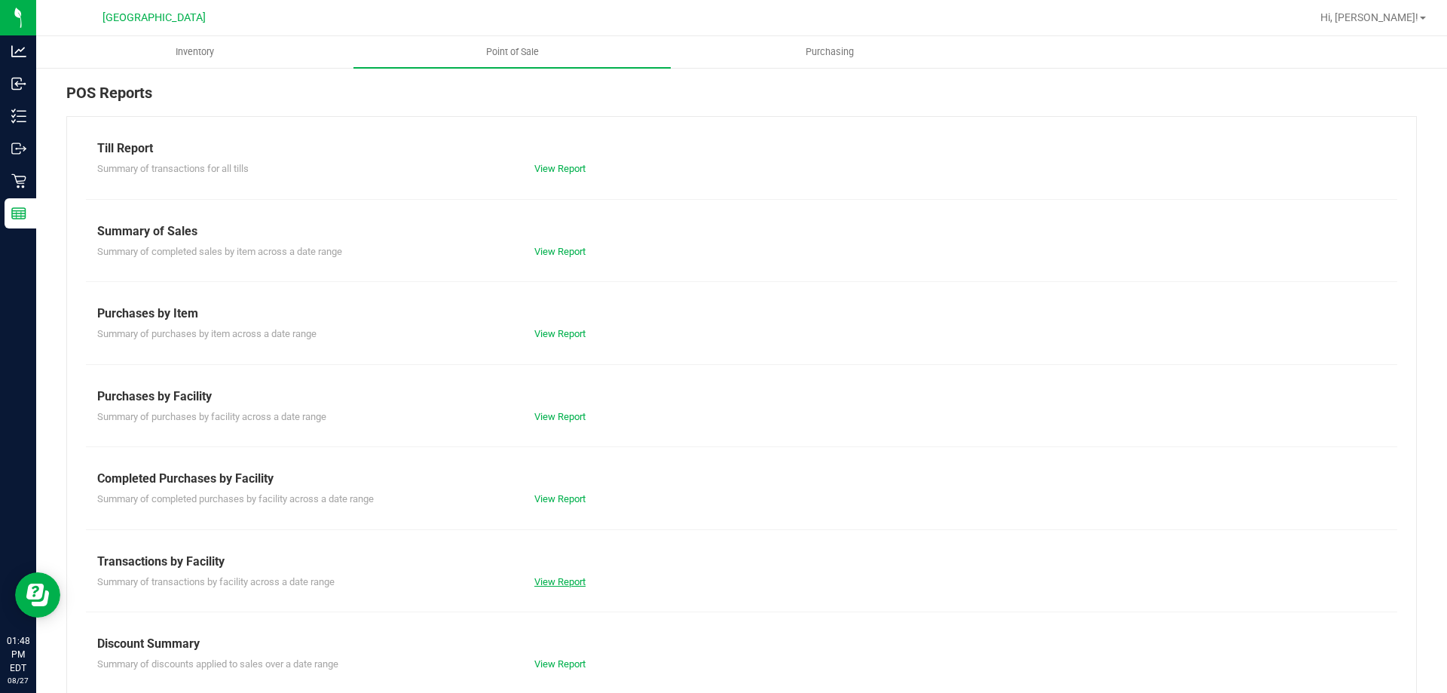
click at [558, 583] on link "View Report" at bounding box center [559, 581] width 51 height 11
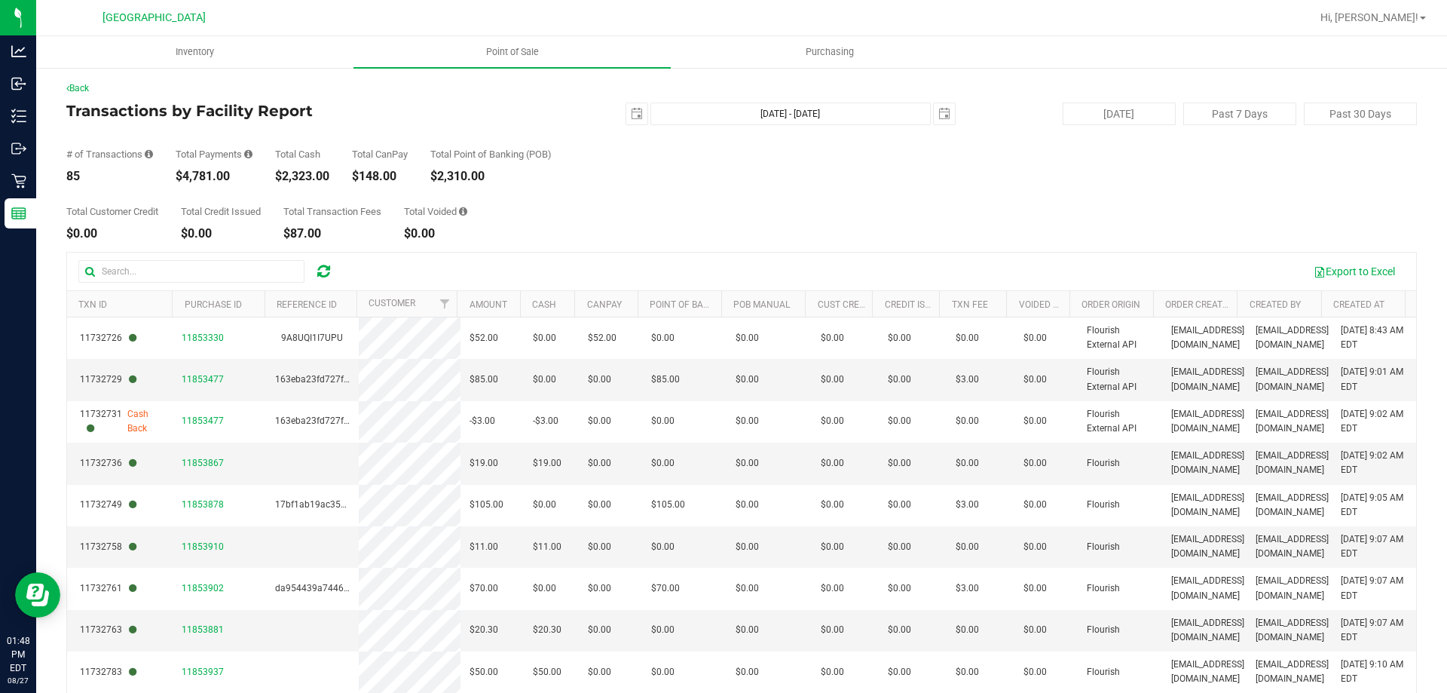
click at [678, 265] on div "Export to Excel" at bounding box center [876, 272] width 1058 height 26
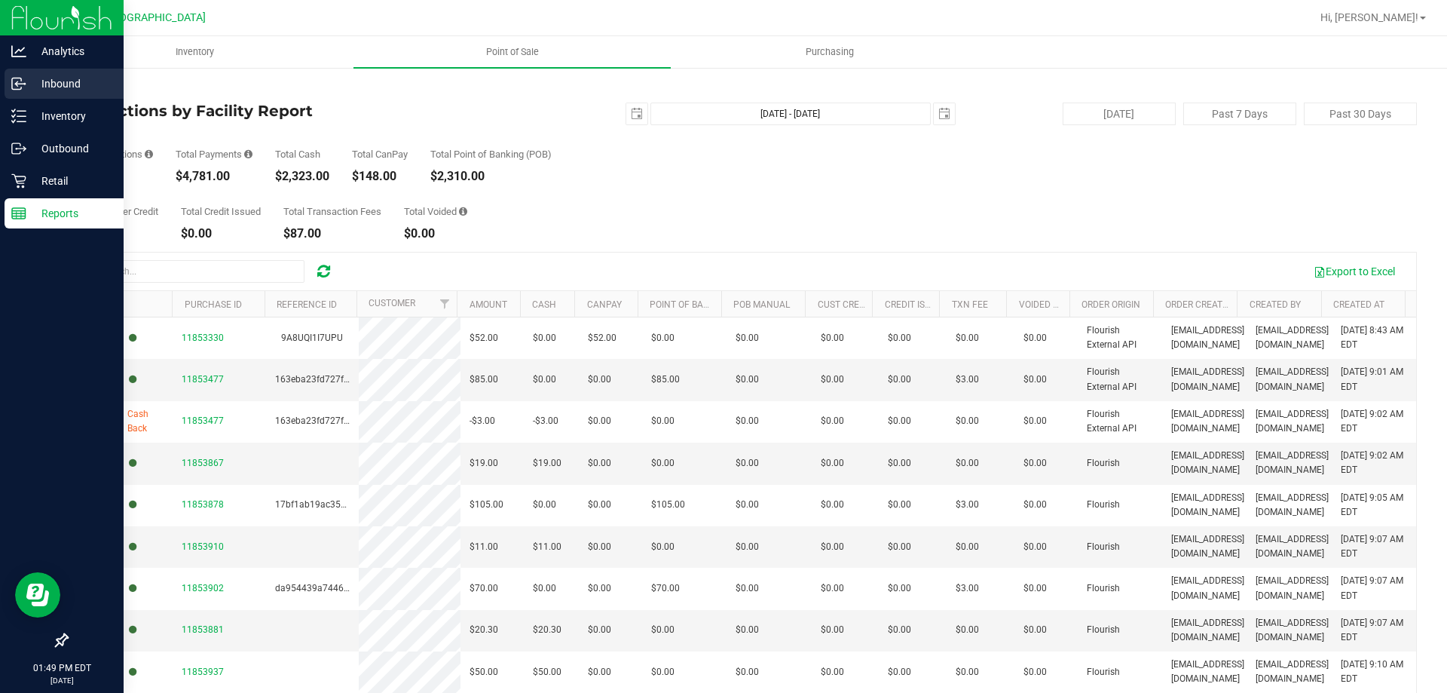
click at [20, 86] on icon at bounding box center [18, 83] width 15 height 15
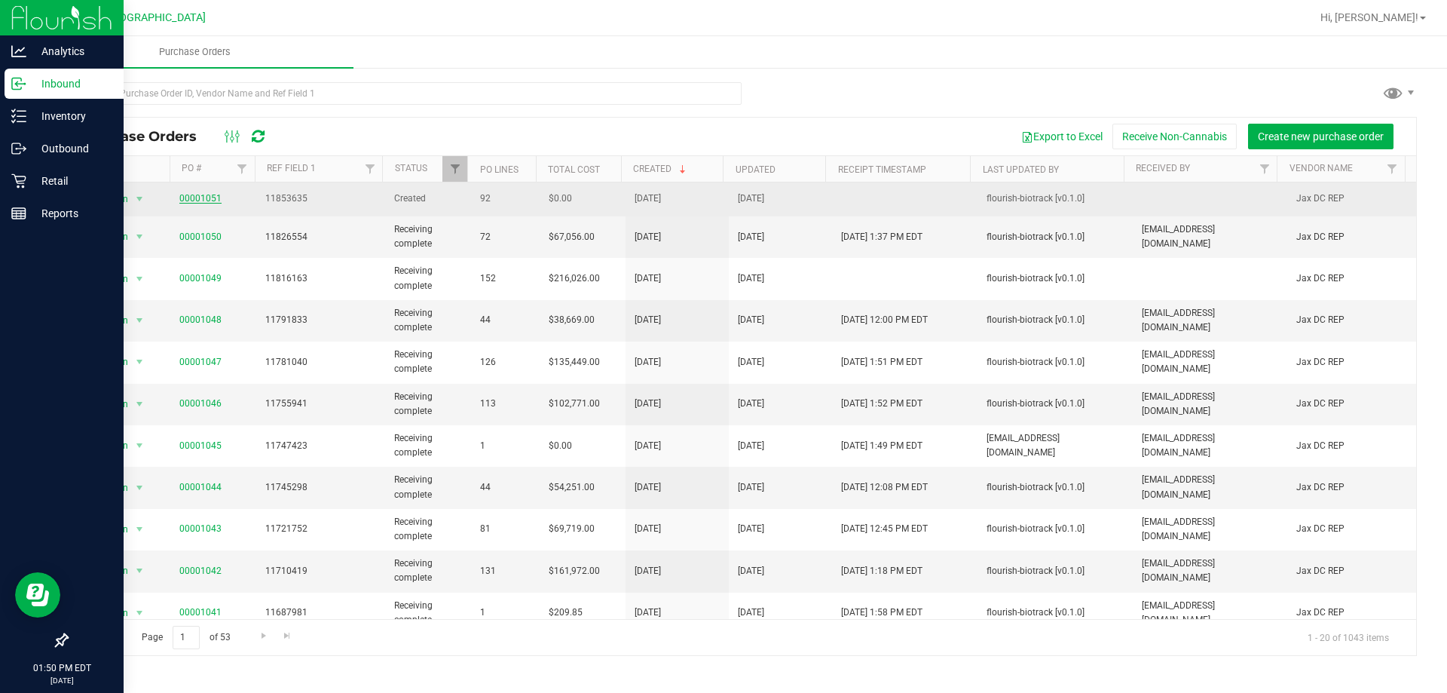
click at [207, 194] on link "00001051" at bounding box center [200, 198] width 42 height 11
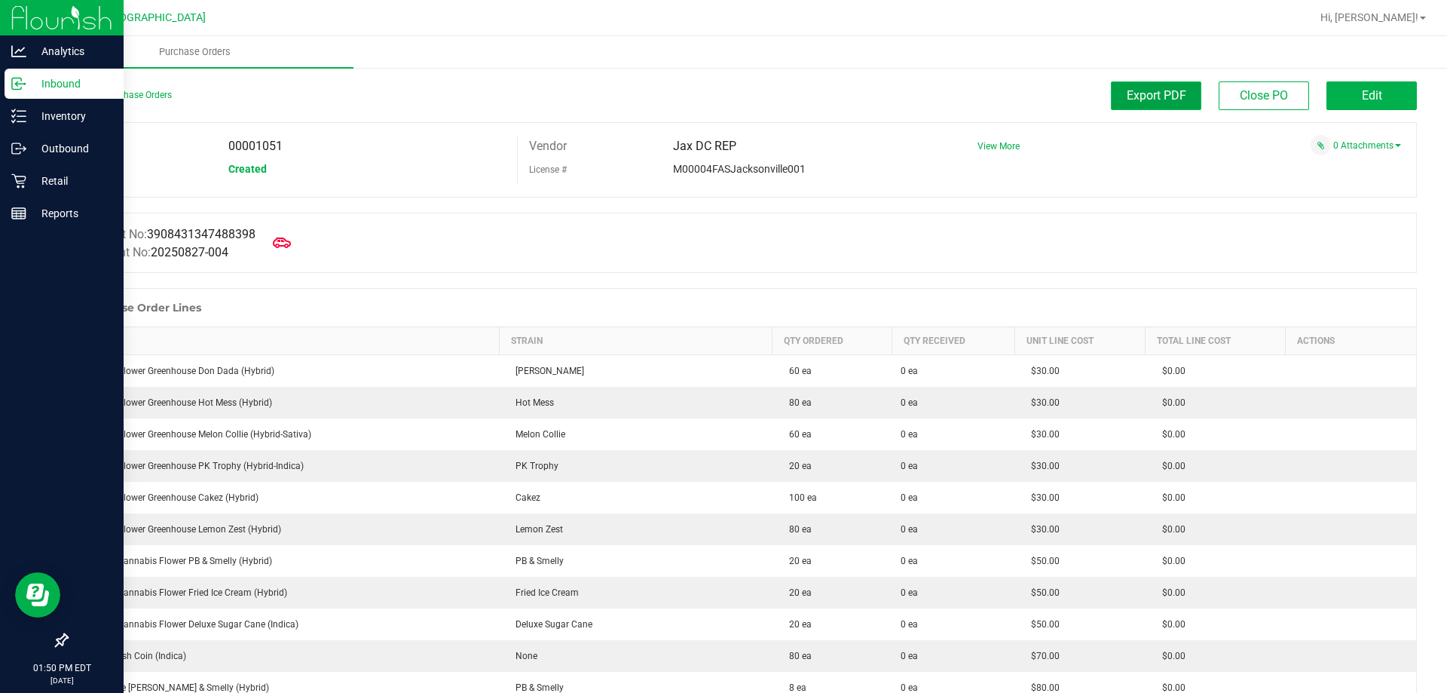
click at [1135, 93] on span "Export PDF" at bounding box center [1157, 95] width 60 height 14
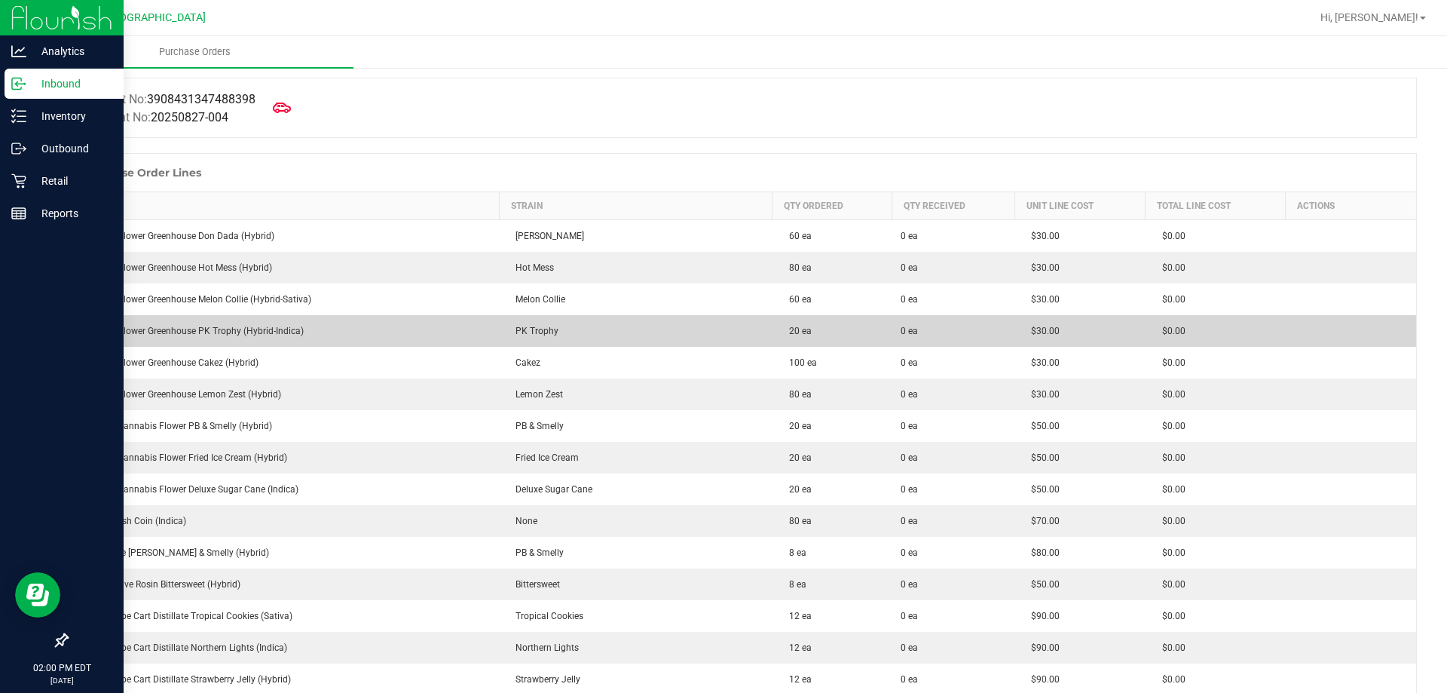
scroll to position [151, 0]
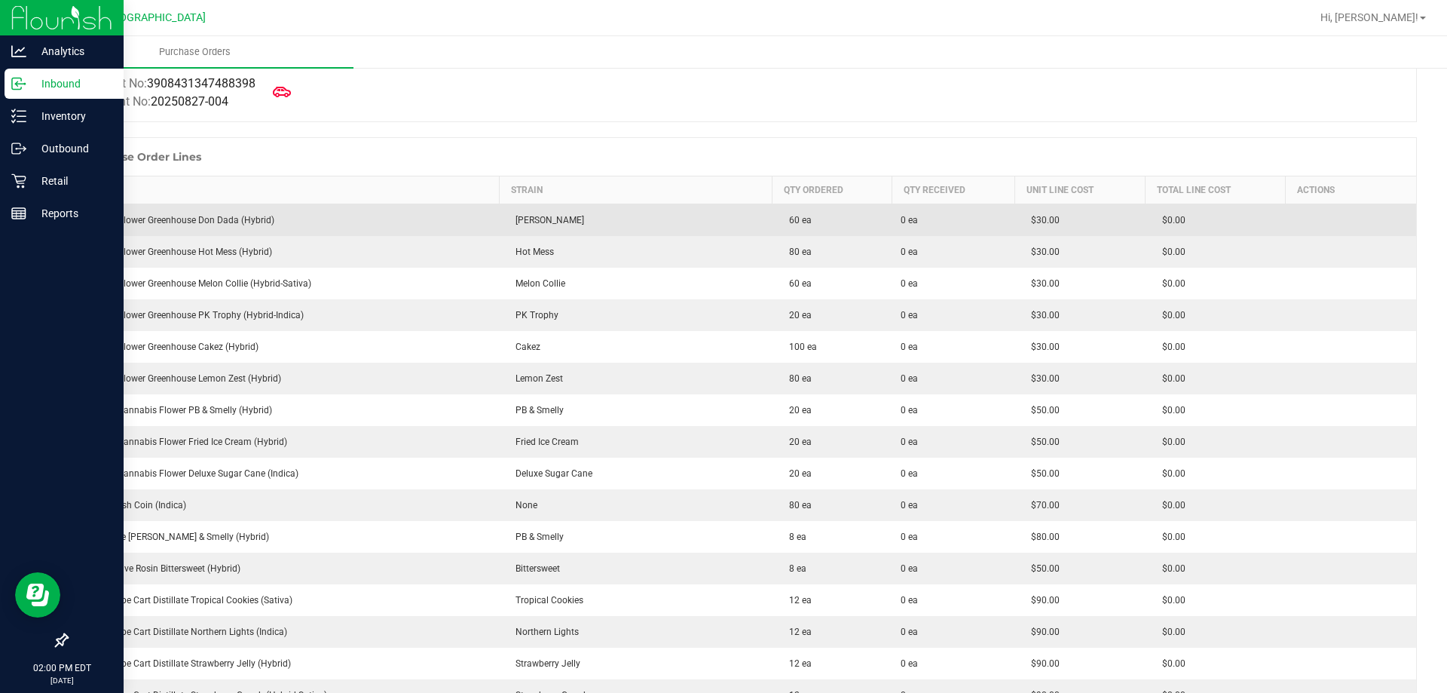
click at [220, 222] on div "FD 3.5g Flower Greenhouse Don Dada (Hybrid)" at bounding box center [284, 220] width 414 height 14
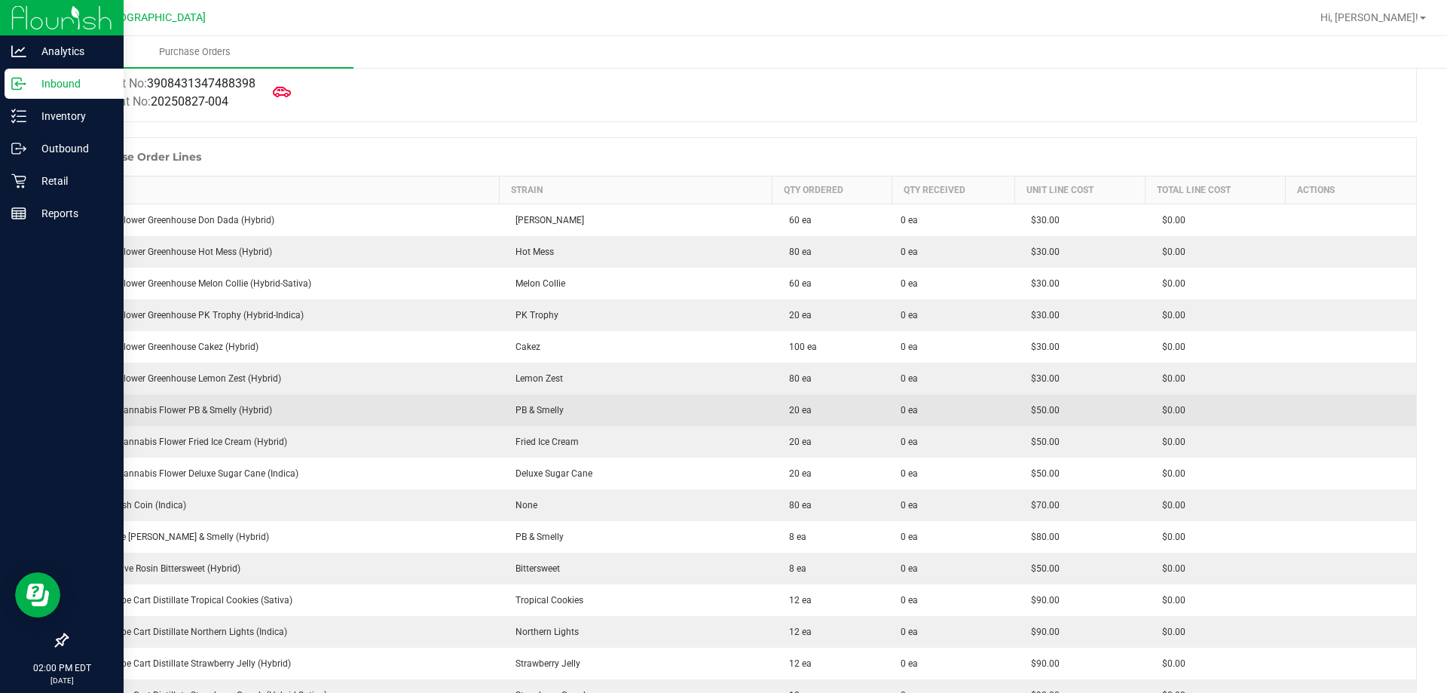
click at [232, 406] on div "FT 3.5g Cannabis Flower PB & Smelly (Hybrid)" at bounding box center [284, 410] width 414 height 14
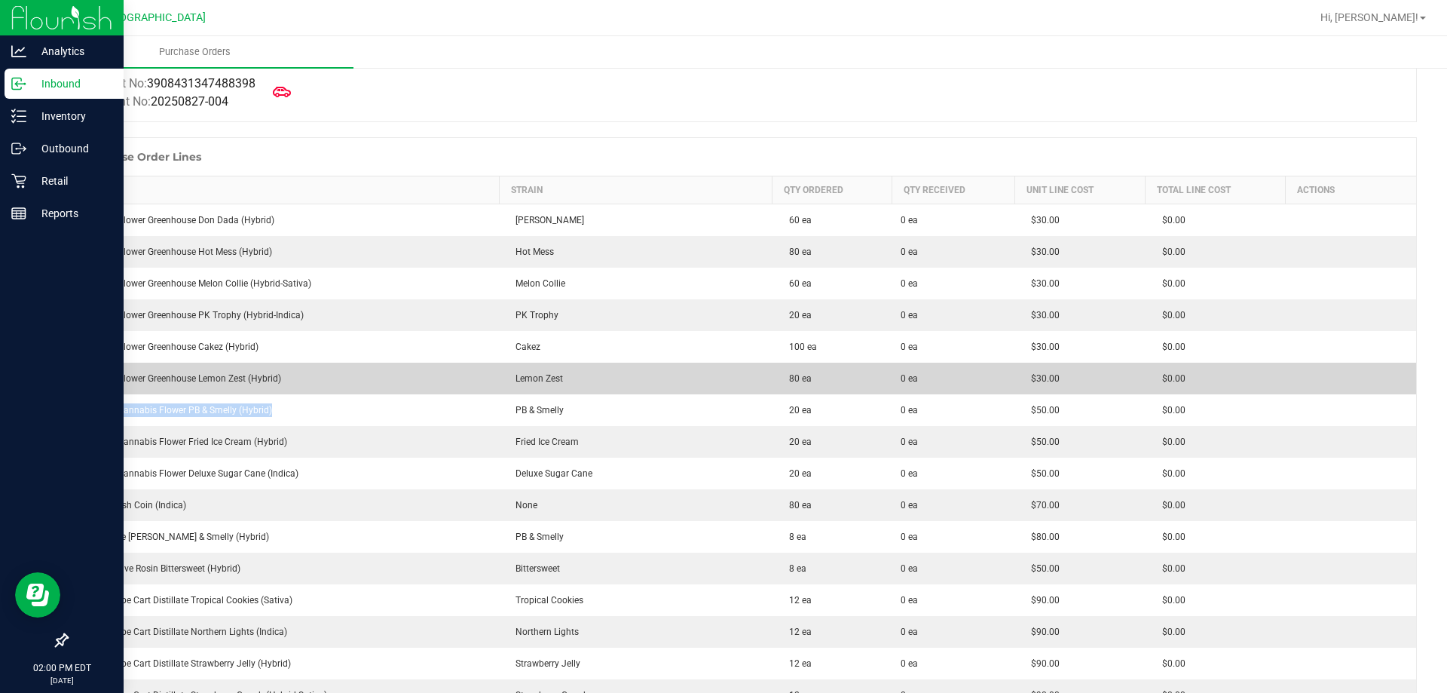
copy div "FT 3.5g Cannabis Flower PB & Smelly (Hybrid)"
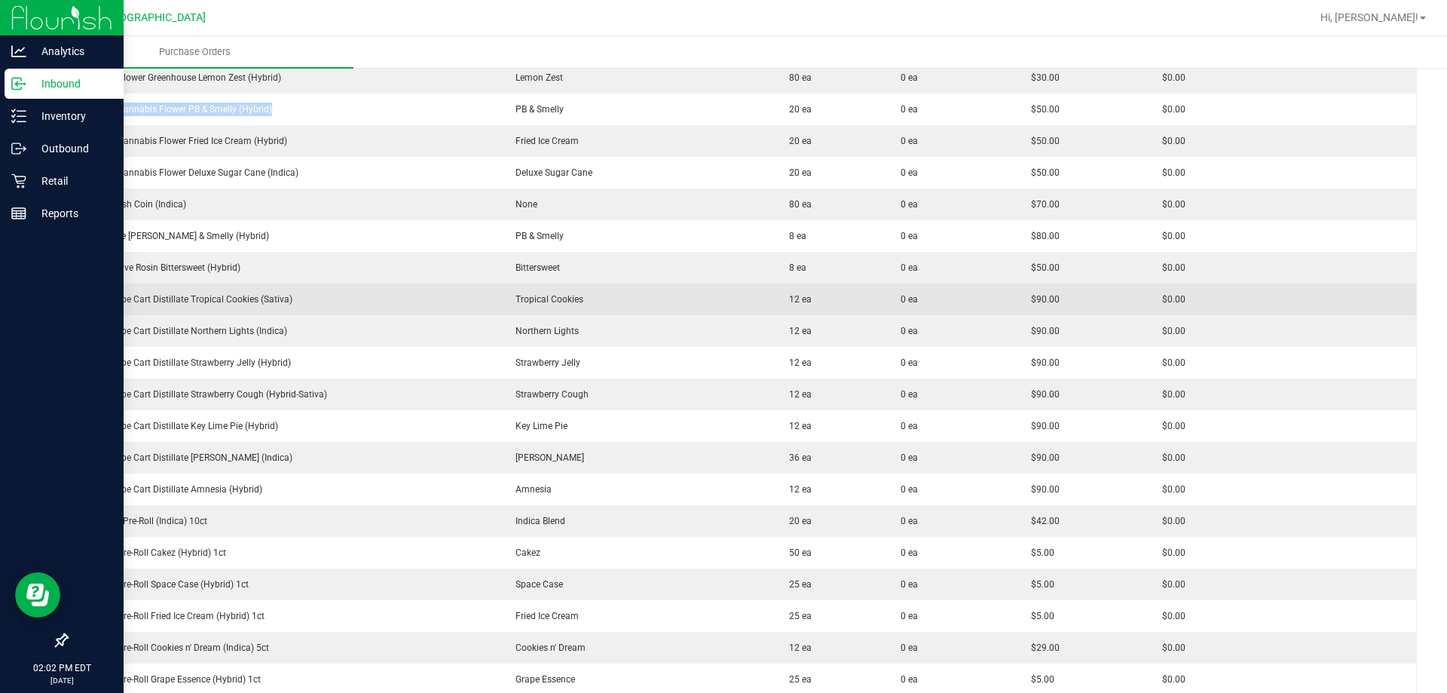
scroll to position [452, 0]
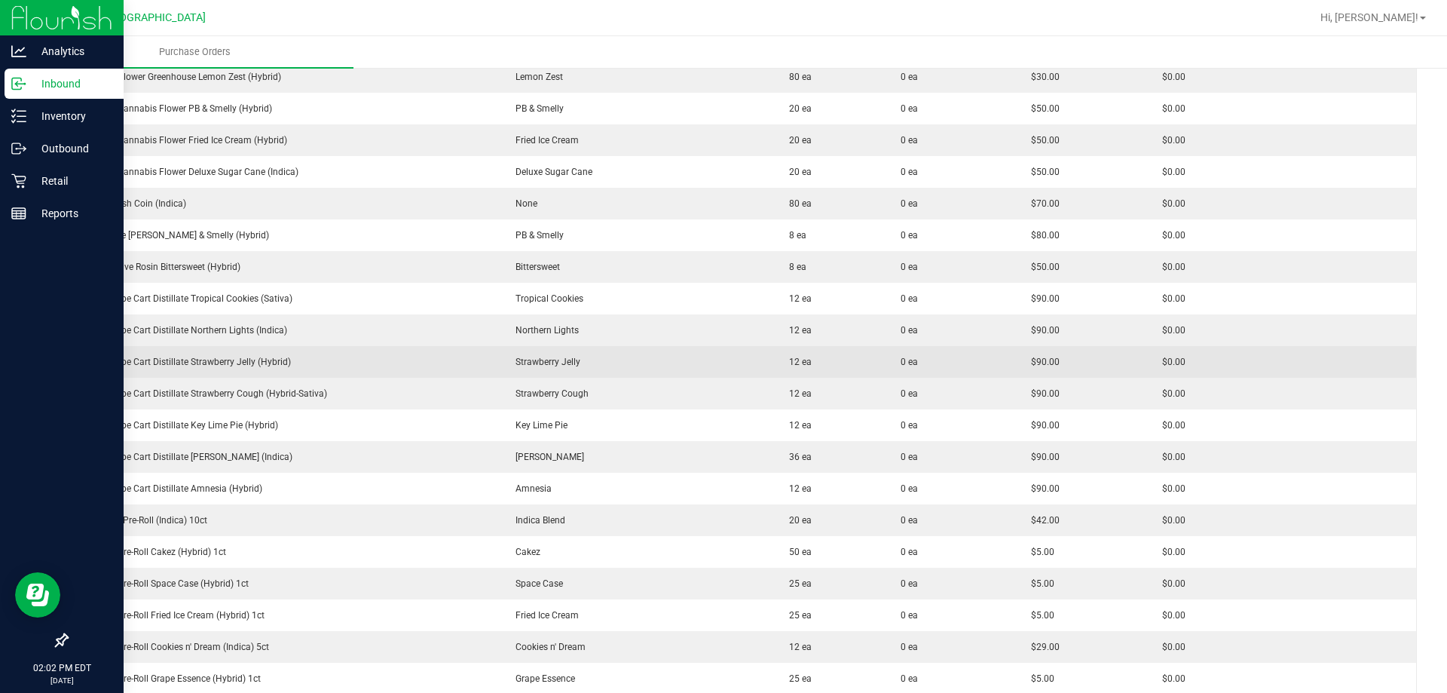
click at [241, 363] on div "FT 1g Vape Cart Distillate Strawberry Jelly (Hybrid)" at bounding box center [284, 362] width 414 height 14
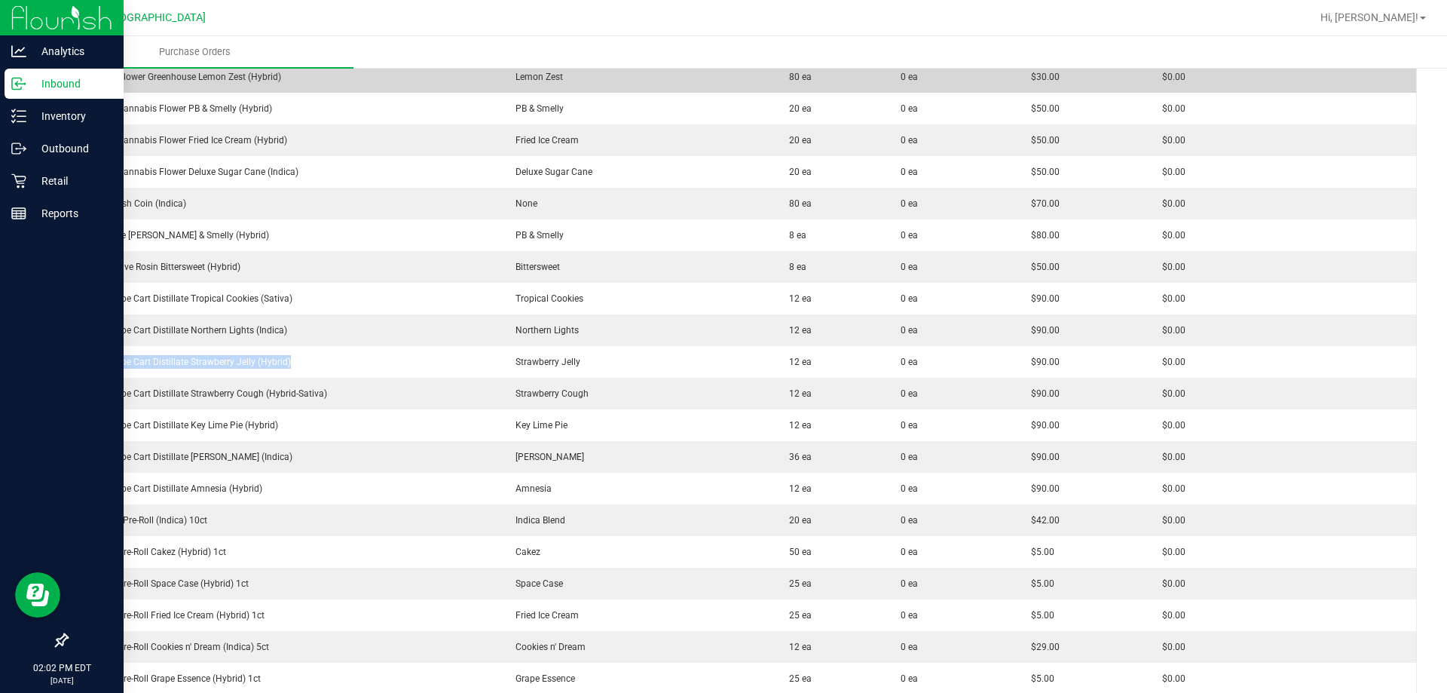
copy div "FT 1g Vape Cart Distillate Strawberry Jelly (Hybrid)"
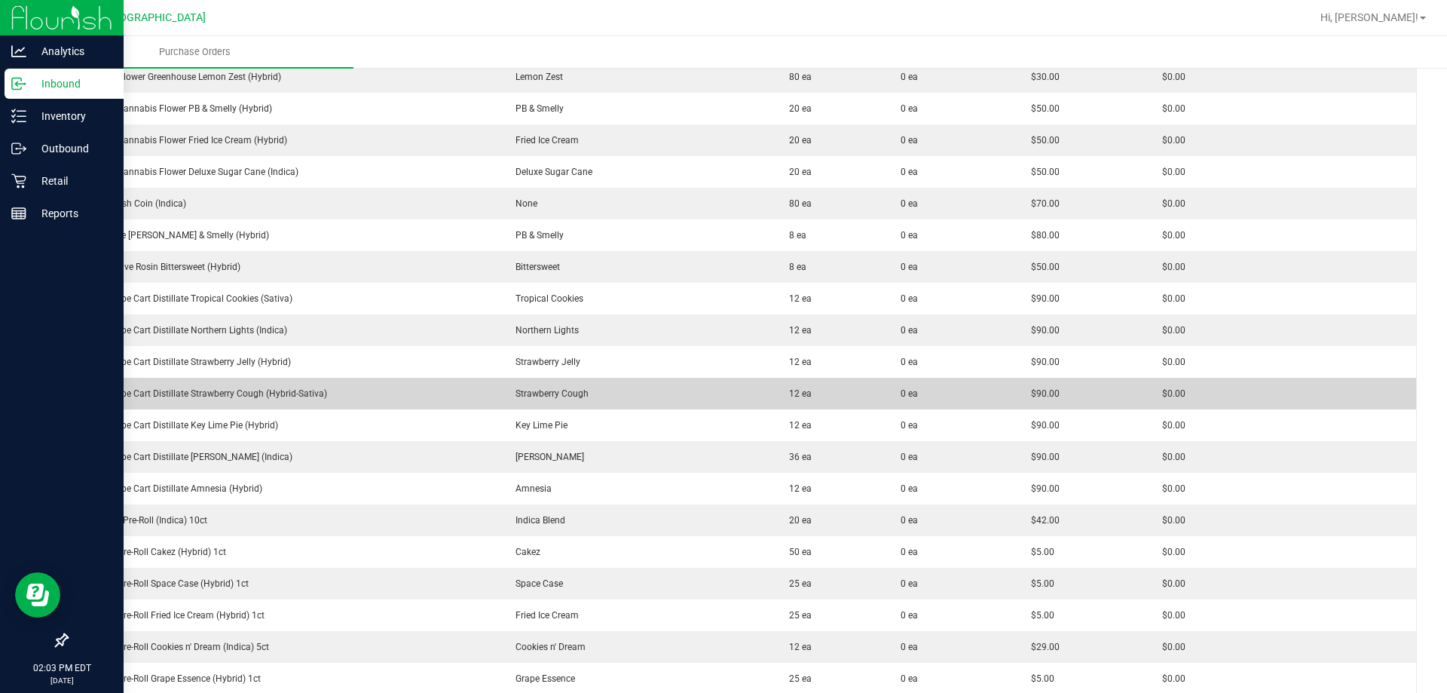
click at [204, 393] on div "FT 1g Vape Cart Distillate Strawberry Cough (Hybrid-Sativa)" at bounding box center [284, 394] width 414 height 14
copy div "FT 1g Vape Cart Distillate Strawberry Cough (Hybrid-Sativa)"
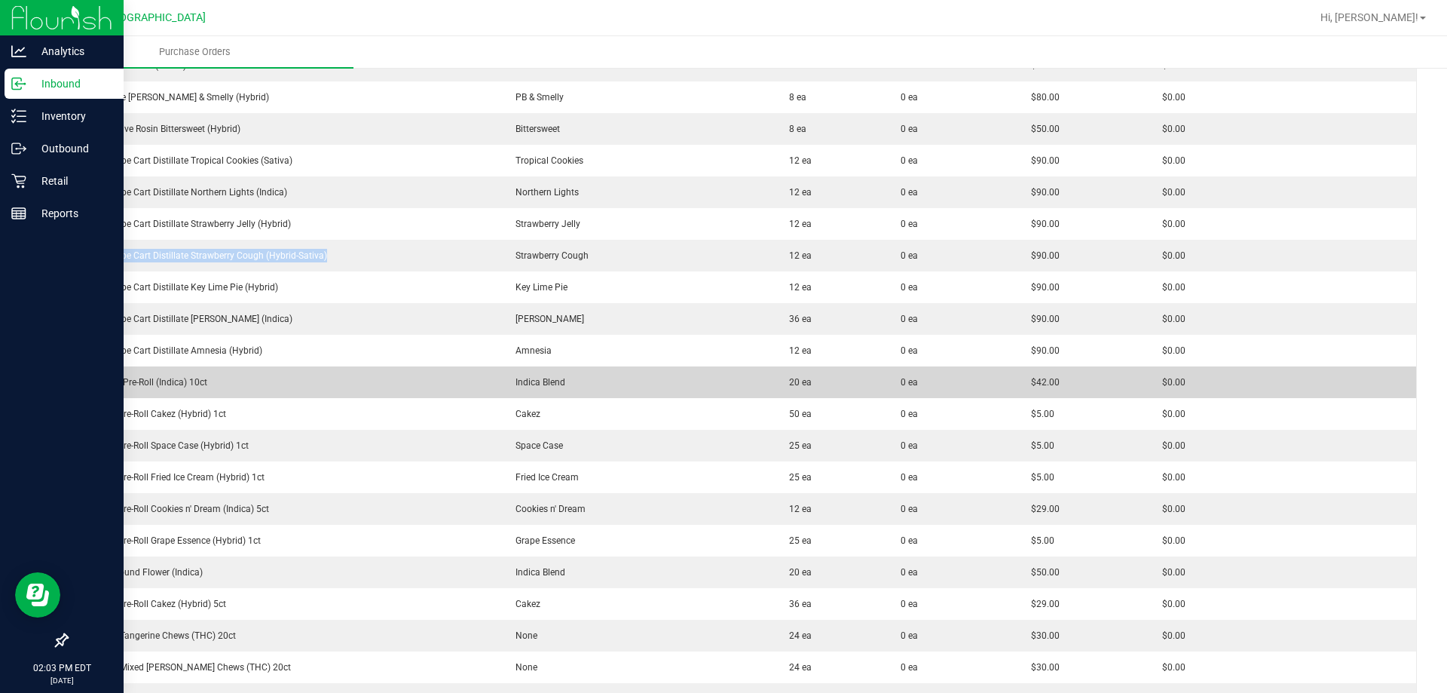
scroll to position [603, 0]
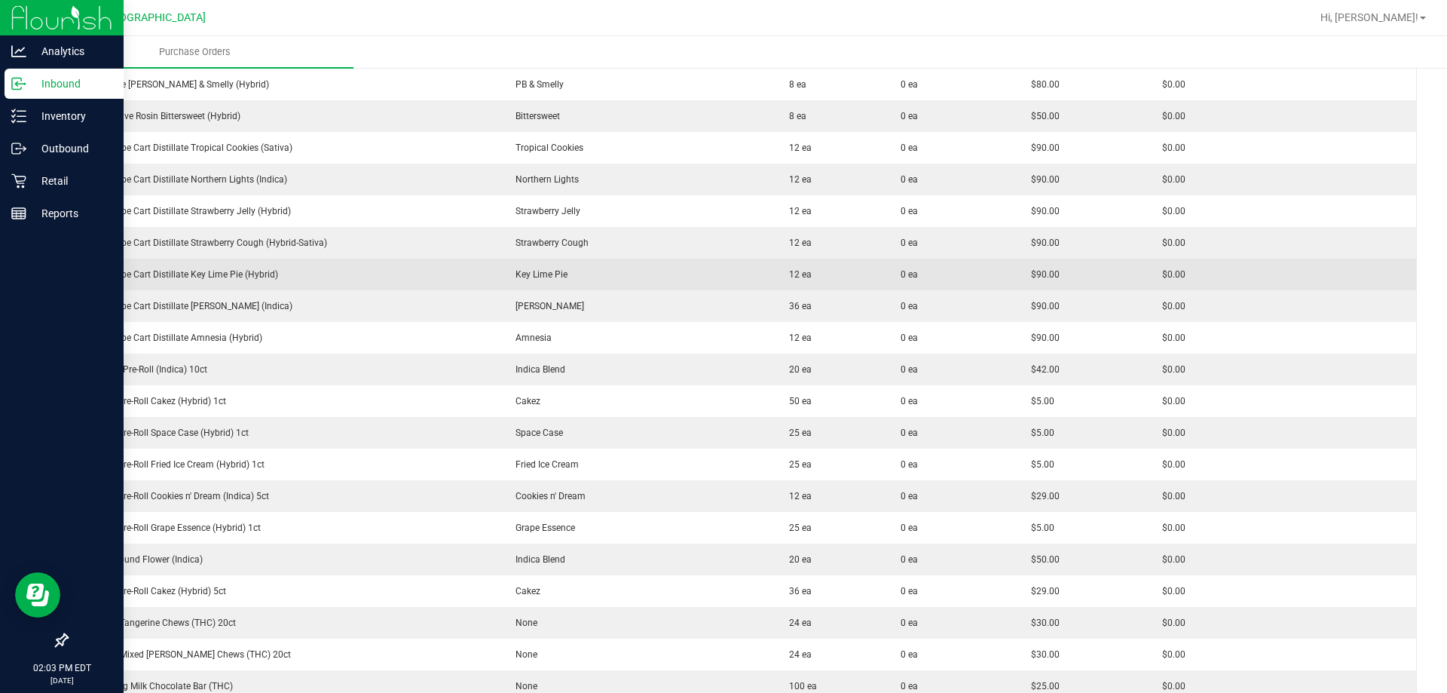
click at [202, 281] on td "FT 1g Vape Cart Distillate Key Lime Pie (Hybrid)" at bounding box center [284, 275] width 432 height 32
click at [202, 280] on div "FT 1g Vape Cart Distillate Key Lime Pie (Hybrid)" at bounding box center [284, 275] width 414 height 14
copy div "FT 1g Vape Cart Distillate Key Lime Pie (Hybrid)"
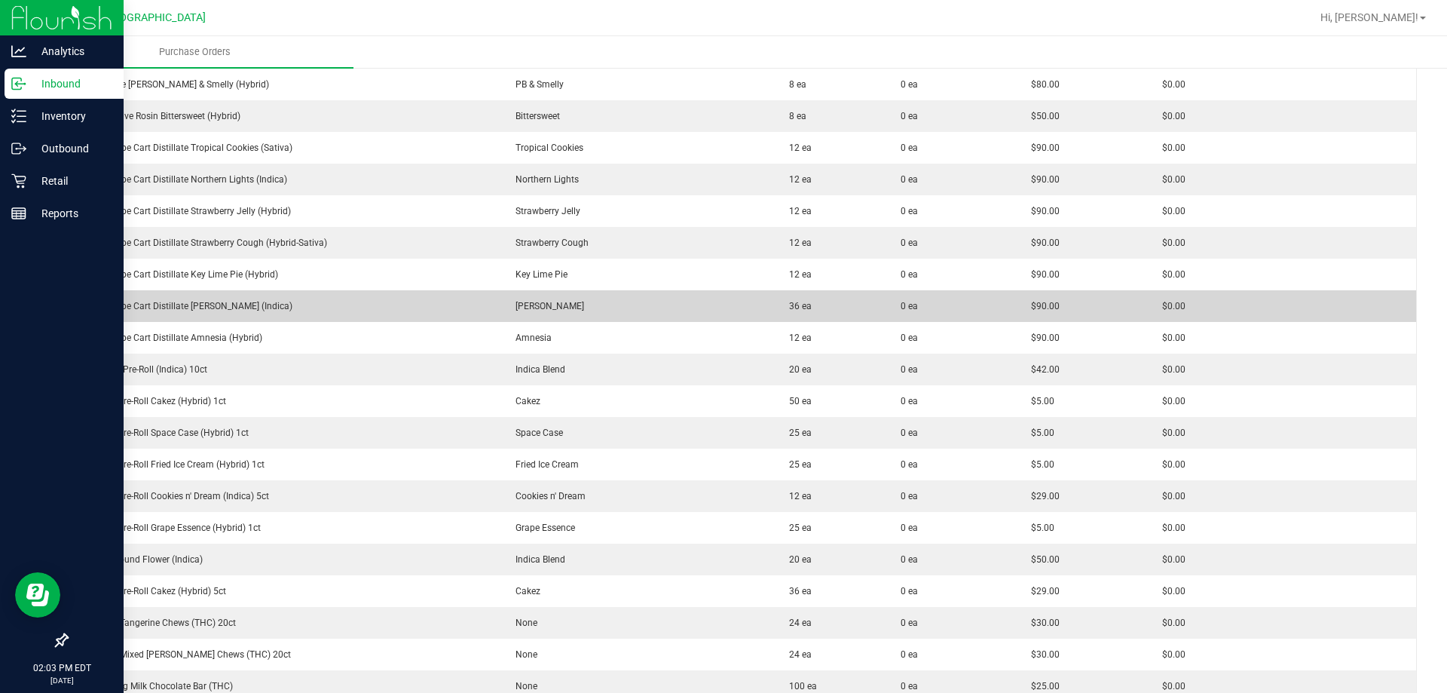
click at [228, 301] on div "FT 1g Vape Cart Distillate Donny Burger (Indica)" at bounding box center [284, 306] width 414 height 14
copy div "FT 1g Vape Cart Distillate Donny Burger (Indica)"
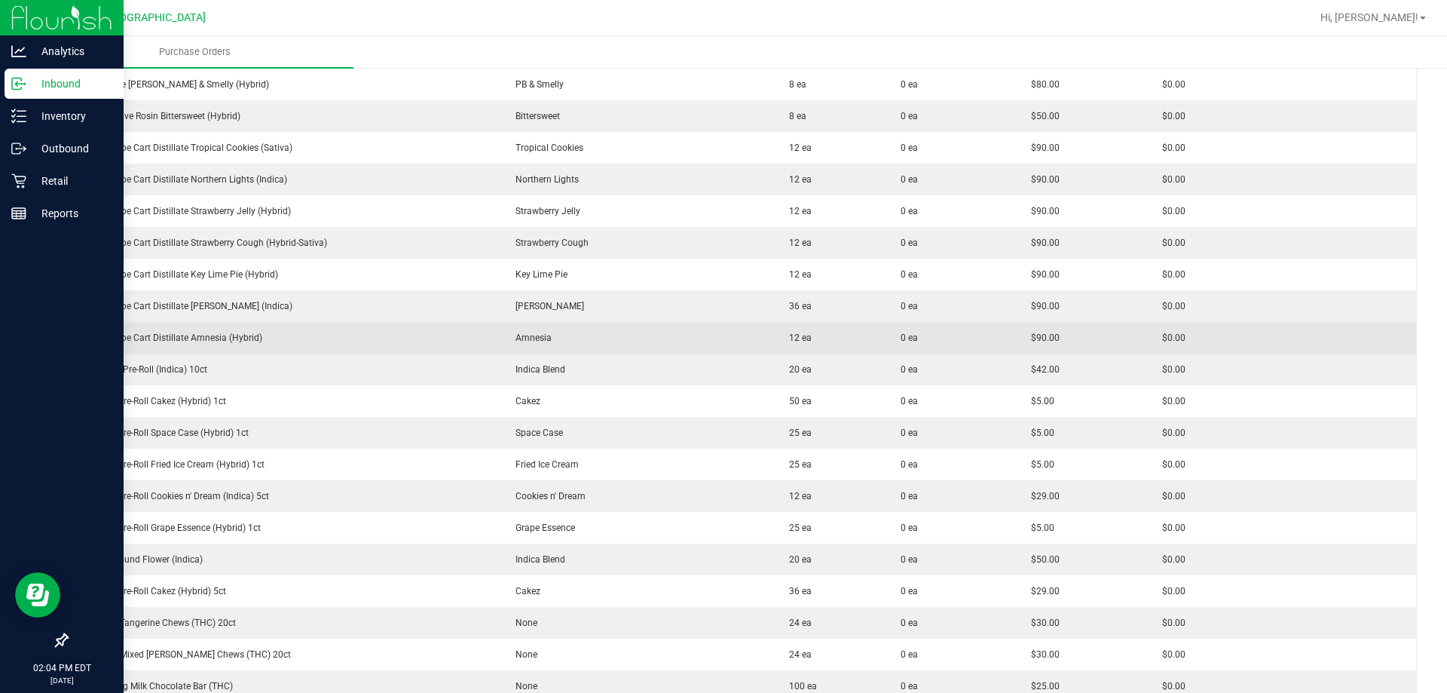
click at [171, 340] on div "FT 1g Vape Cart Distillate Amnesia (Hybrid)" at bounding box center [284, 338] width 414 height 14
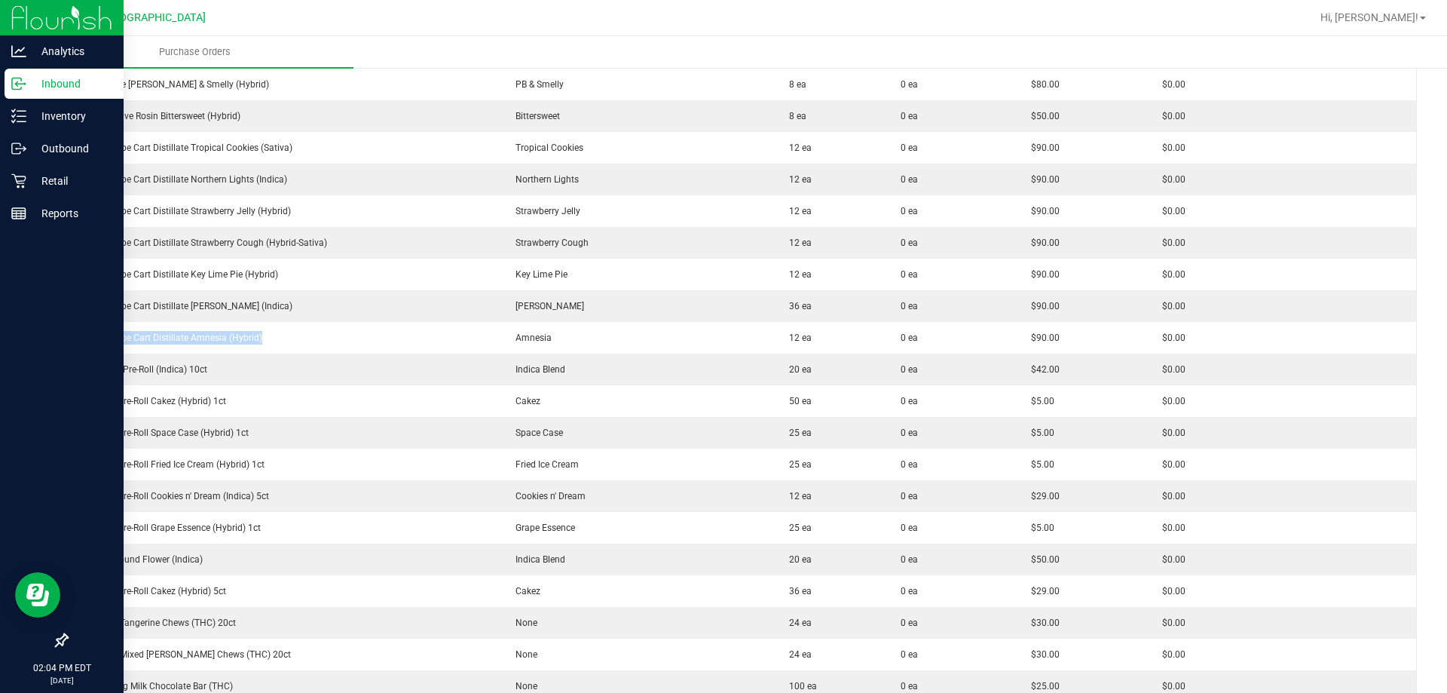
copy div "FT 1g Vape Cart Distillate Amnesia (Hybrid)"
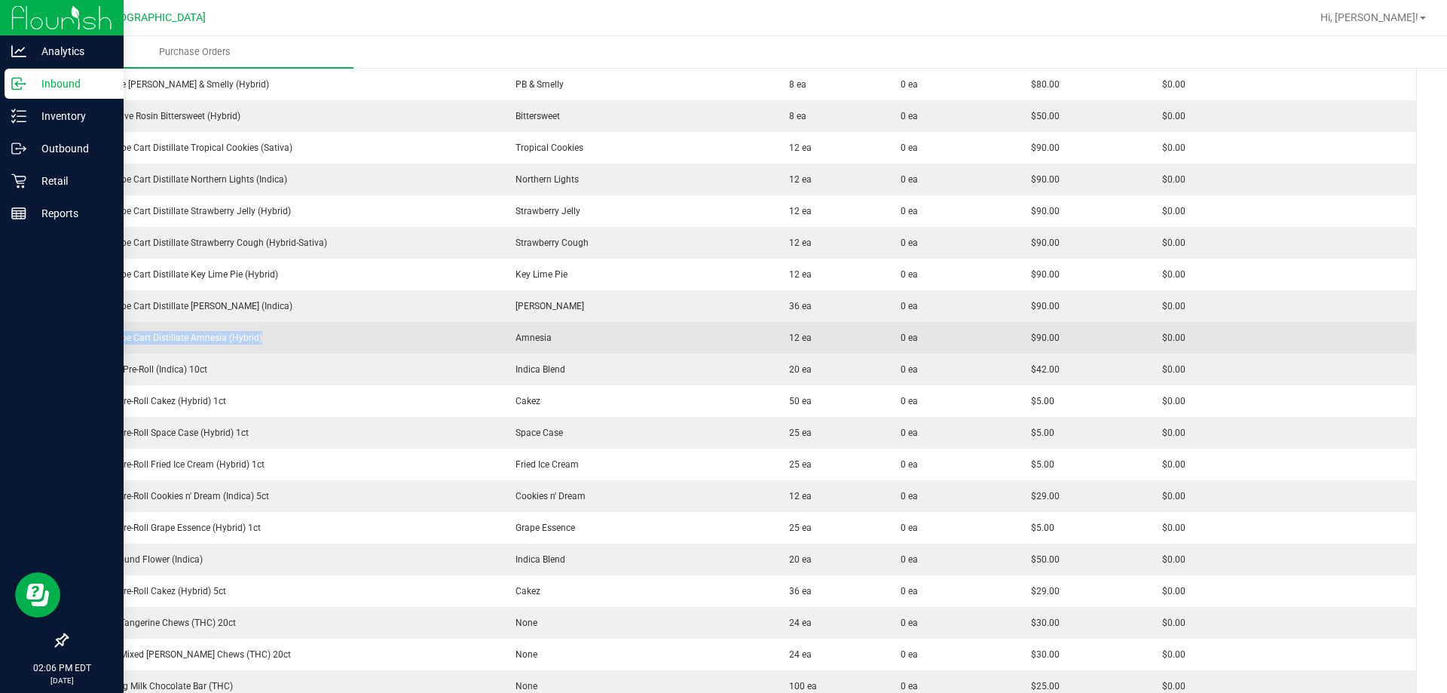
click at [146, 339] on div "FT 1g Vape Cart Distillate Amnesia (Hybrid)" at bounding box center [284, 338] width 414 height 14
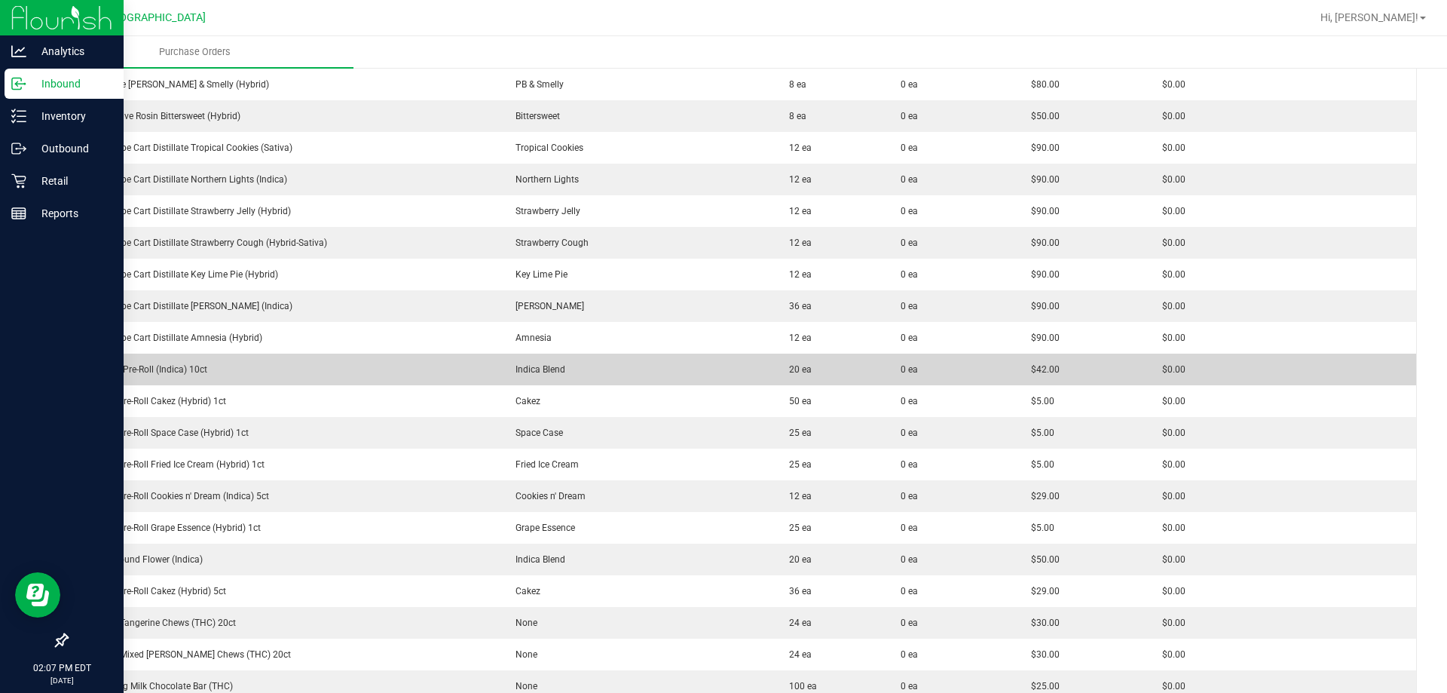
click at [175, 364] on div "FT 0.35g Pre-Roll (Indica) 10ct" at bounding box center [284, 370] width 414 height 14
copy div "FT 0.35g Pre-Roll (Indica) 10ct"
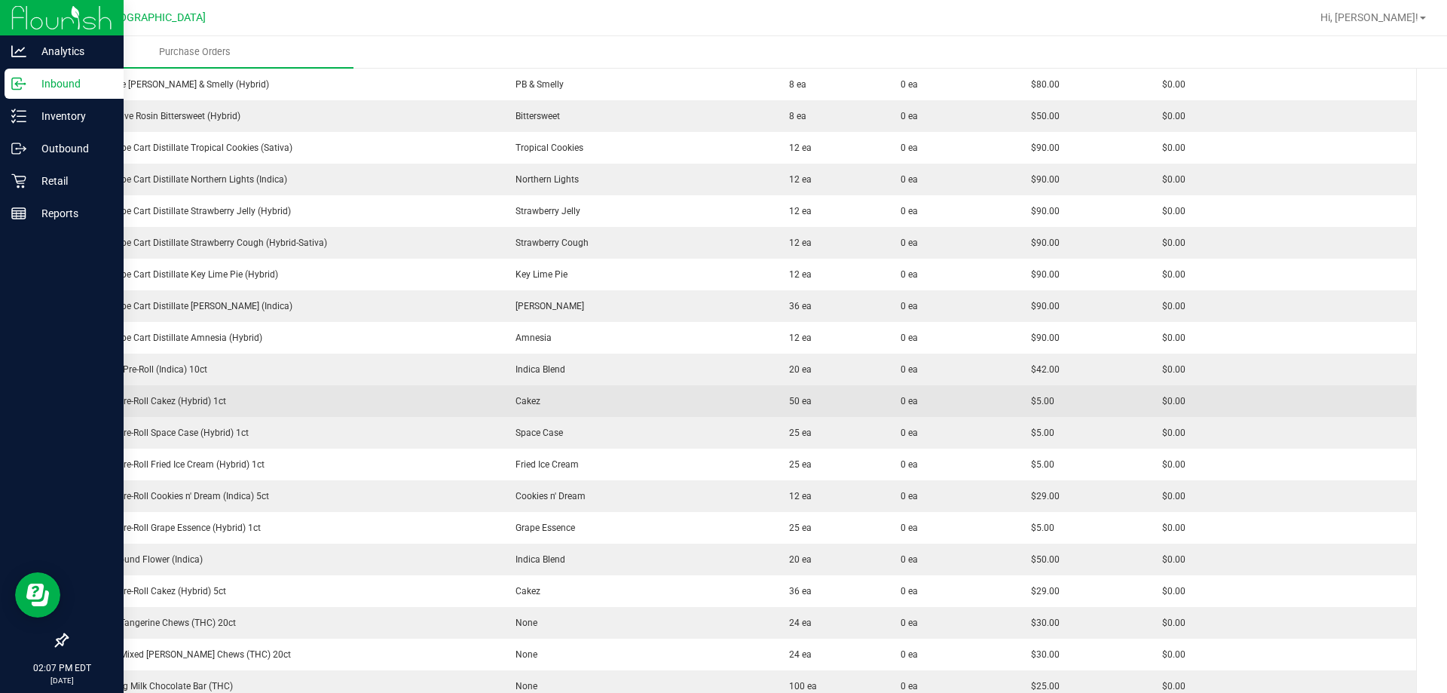
click at [185, 399] on div "FT 0.5g Pre-Roll Cakez (Hybrid) 1ct" at bounding box center [284, 401] width 414 height 14
copy div "FT 0.5g Pre-Roll Cakez (Hybrid) 1ct"
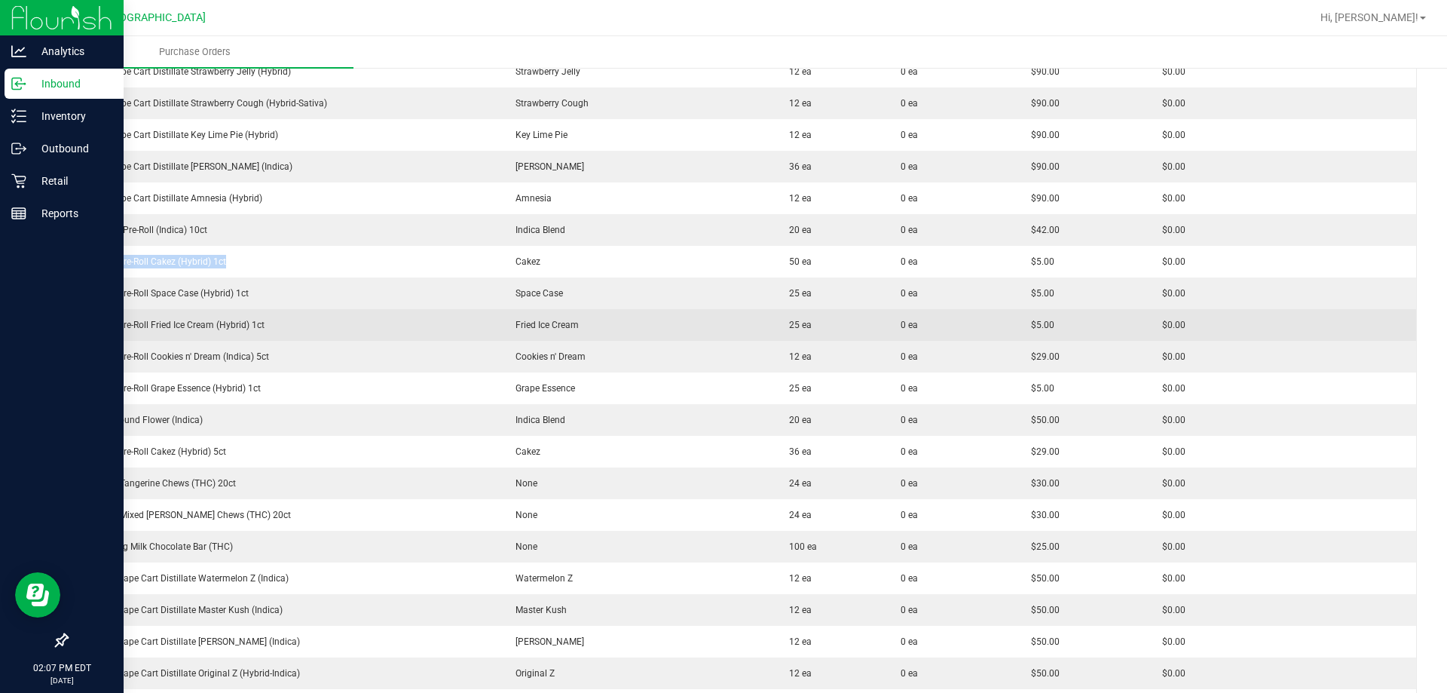
scroll to position [754, 0]
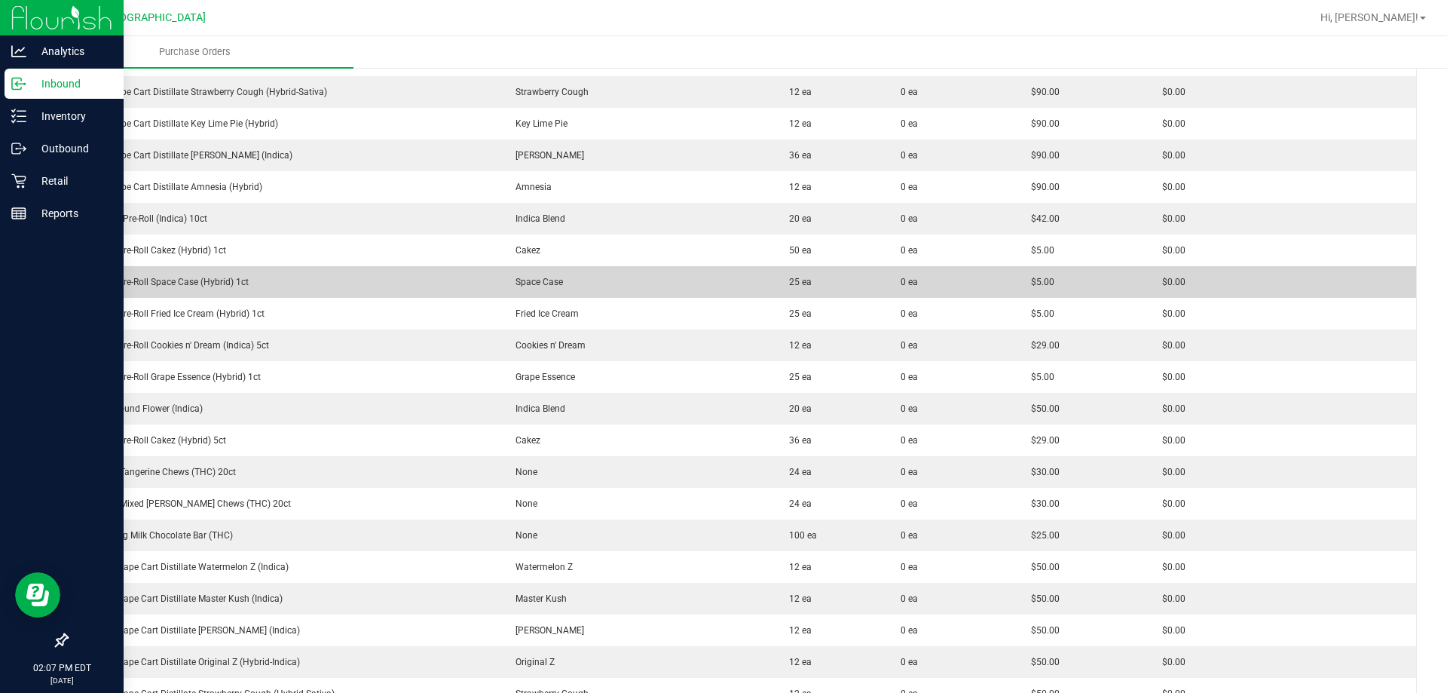
click at [207, 284] on div "FT 0.5g Pre-Roll Space Case (Hybrid) 1ct" at bounding box center [284, 282] width 414 height 14
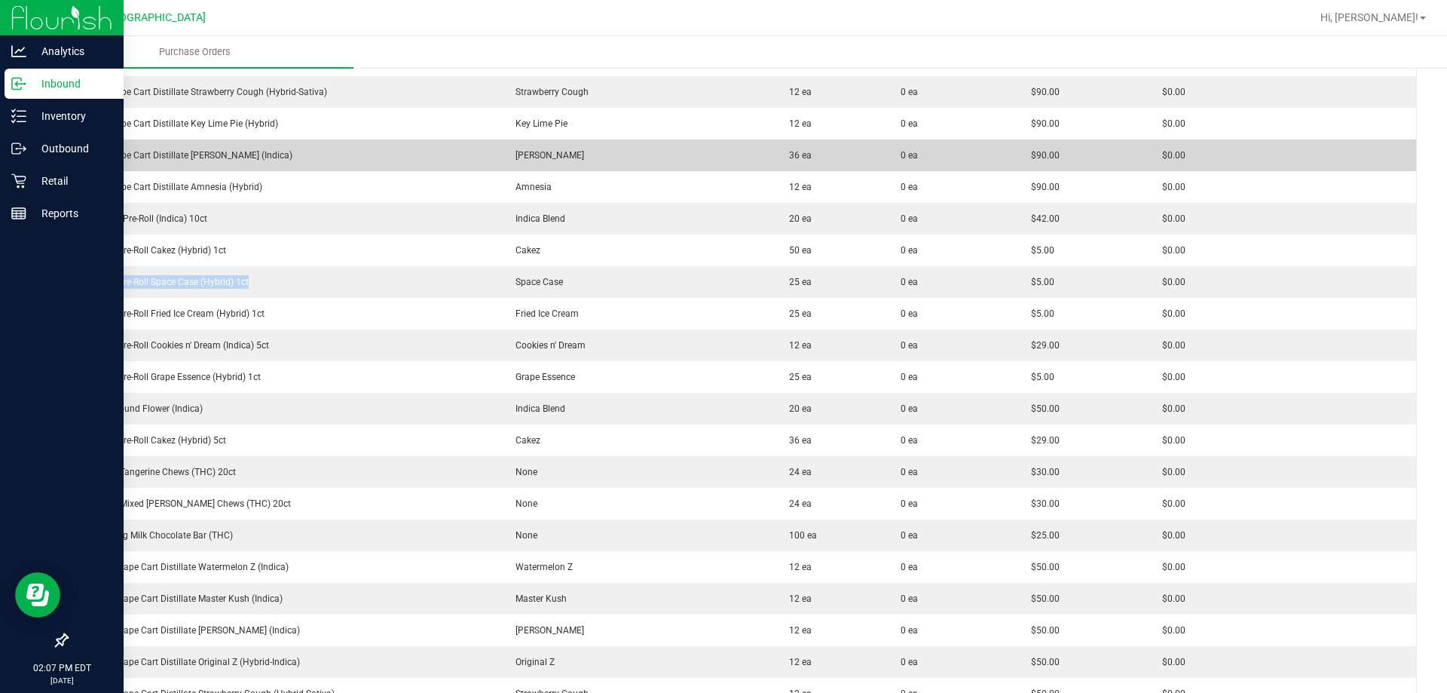
copy div "FT 0.5g Pre-Roll Space Case (Hybrid) 1ct"
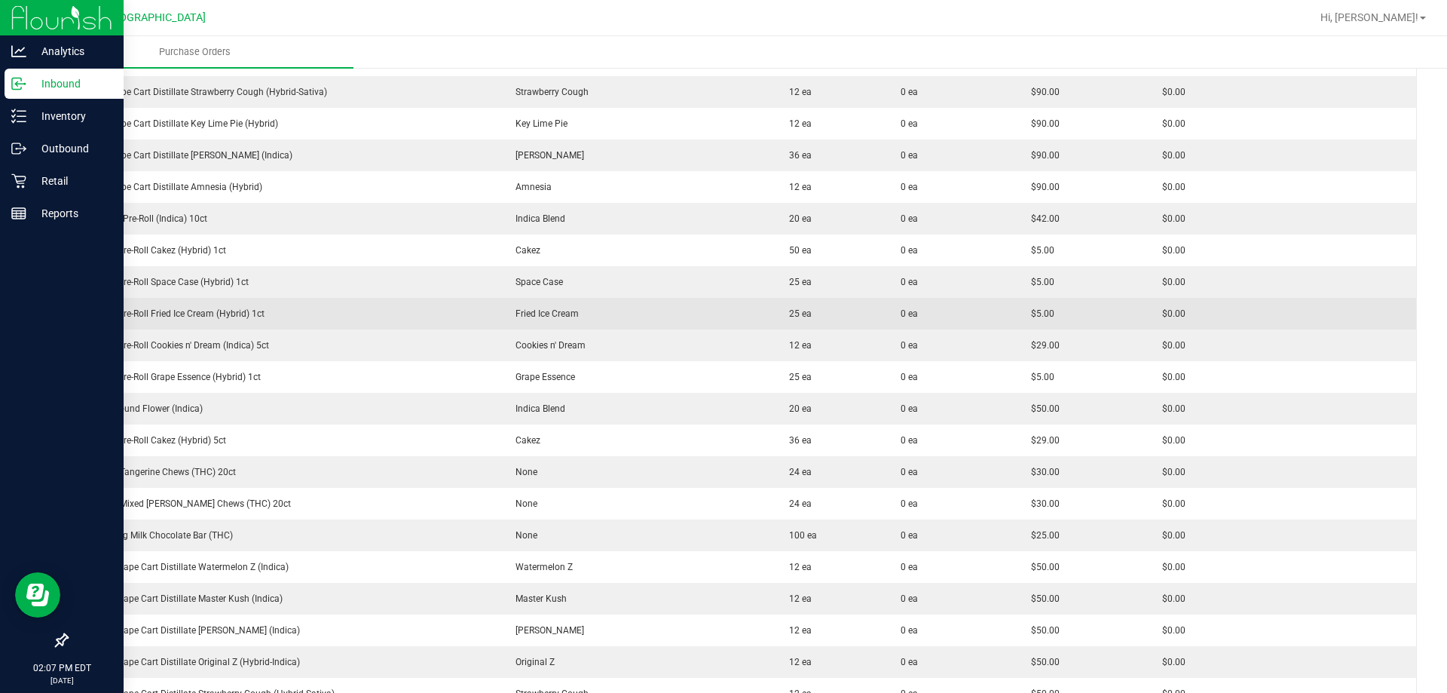
click at [238, 317] on div "FT 0.5g Pre-Roll Fried Ice Cream (Hybrid) 1ct" at bounding box center [284, 314] width 414 height 14
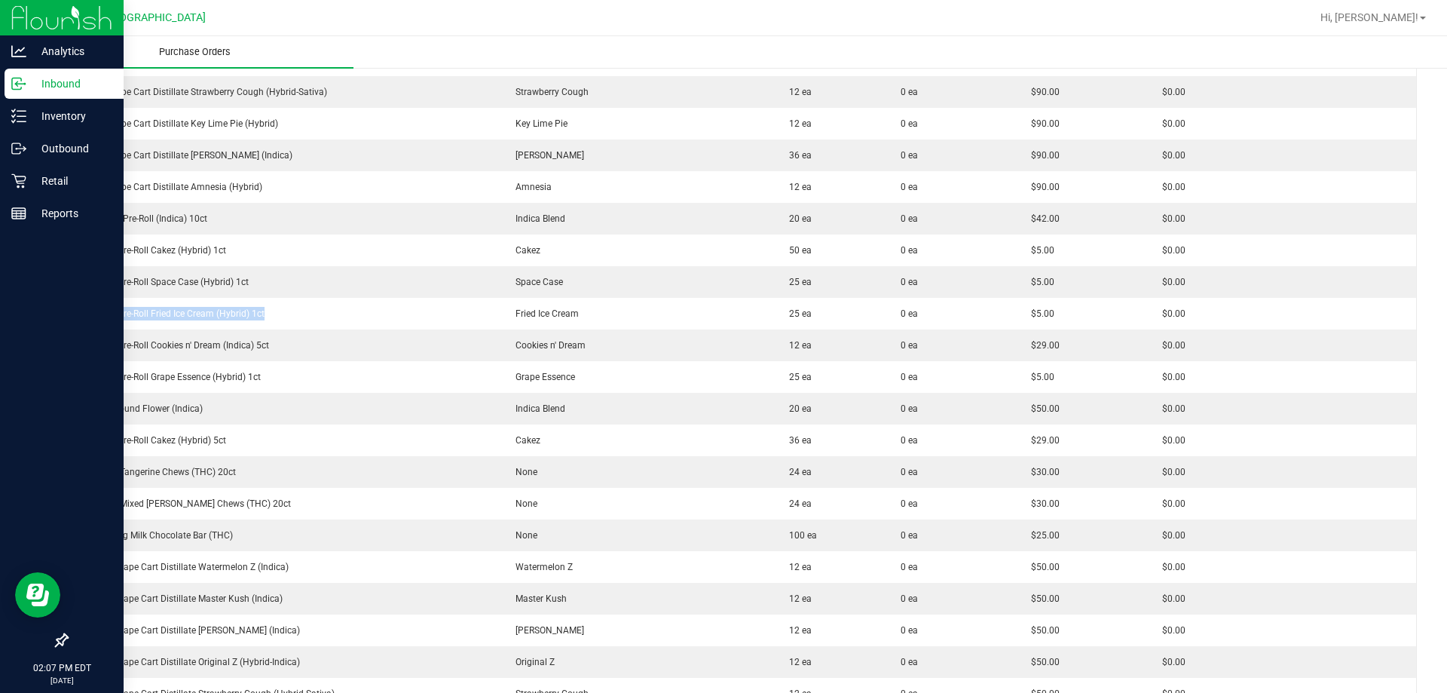
copy div "FT 0.5g Pre-Roll Fried Ice Cream (Hybrid) 1ct"
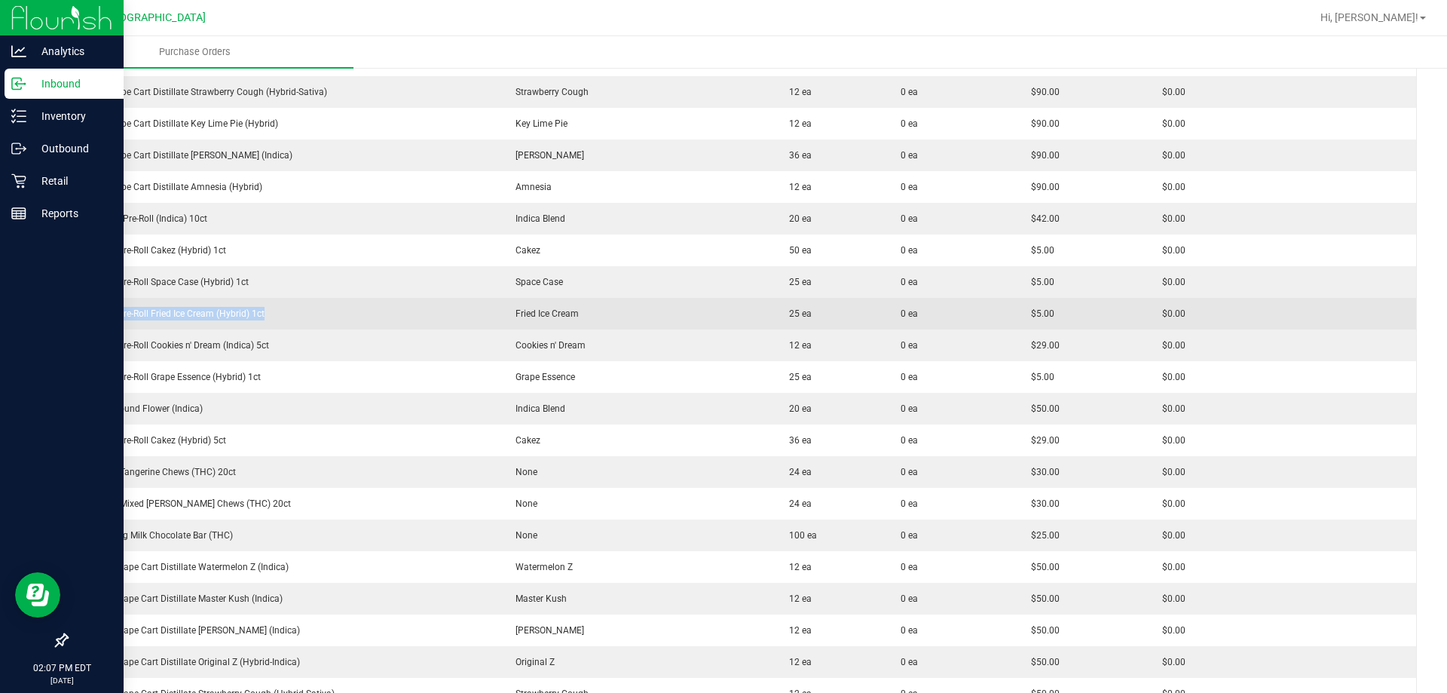
click at [210, 321] on td "FT 0.5g Pre-Roll Fried Ice Cream (Hybrid) 1ct" at bounding box center [284, 314] width 432 height 32
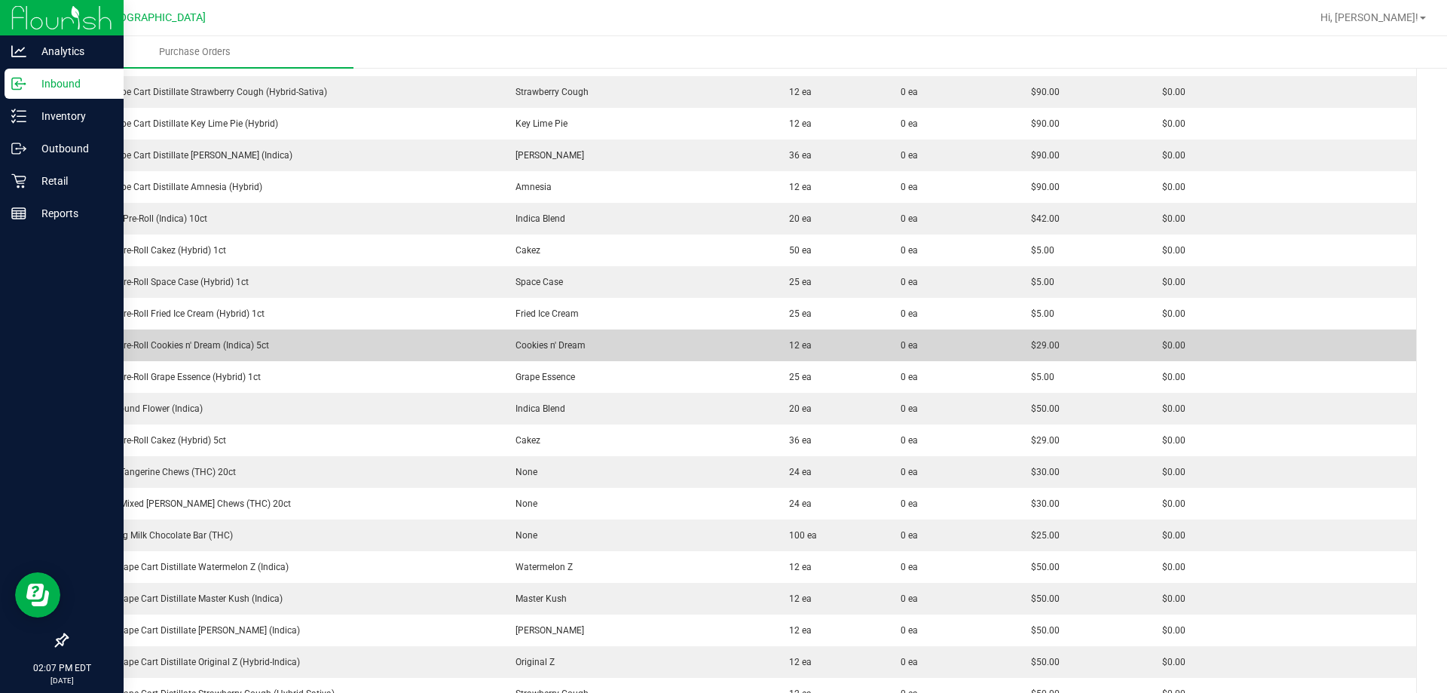
click at [207, 341] on div "FT 0.5g Pre-Roll Cookies n' Dream (Indica) 5ct" at bounding box center [284, 345] width 414 height 14
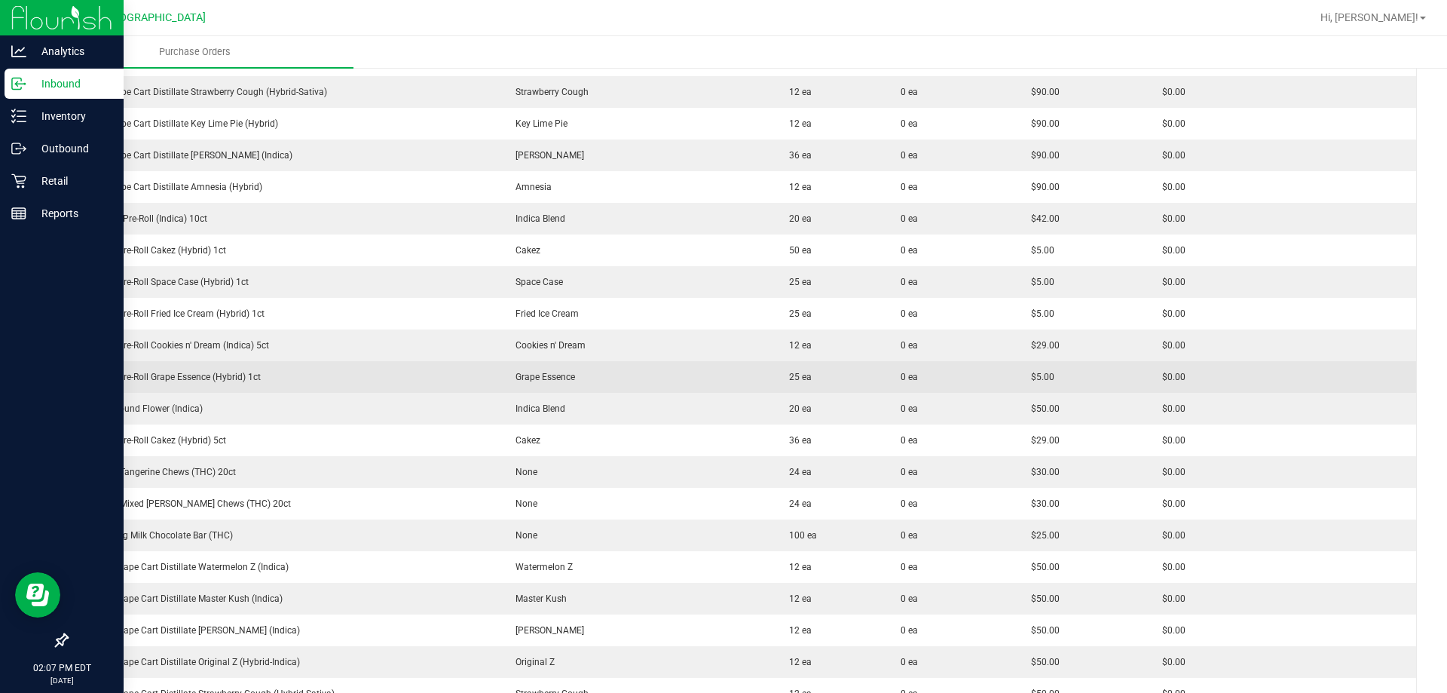
click at [175, 381] on div "FT 0.5g Pre-Roll Grape Essence (Hybrid) 1ct" at bounding box center [284, 377] width 414 height 14
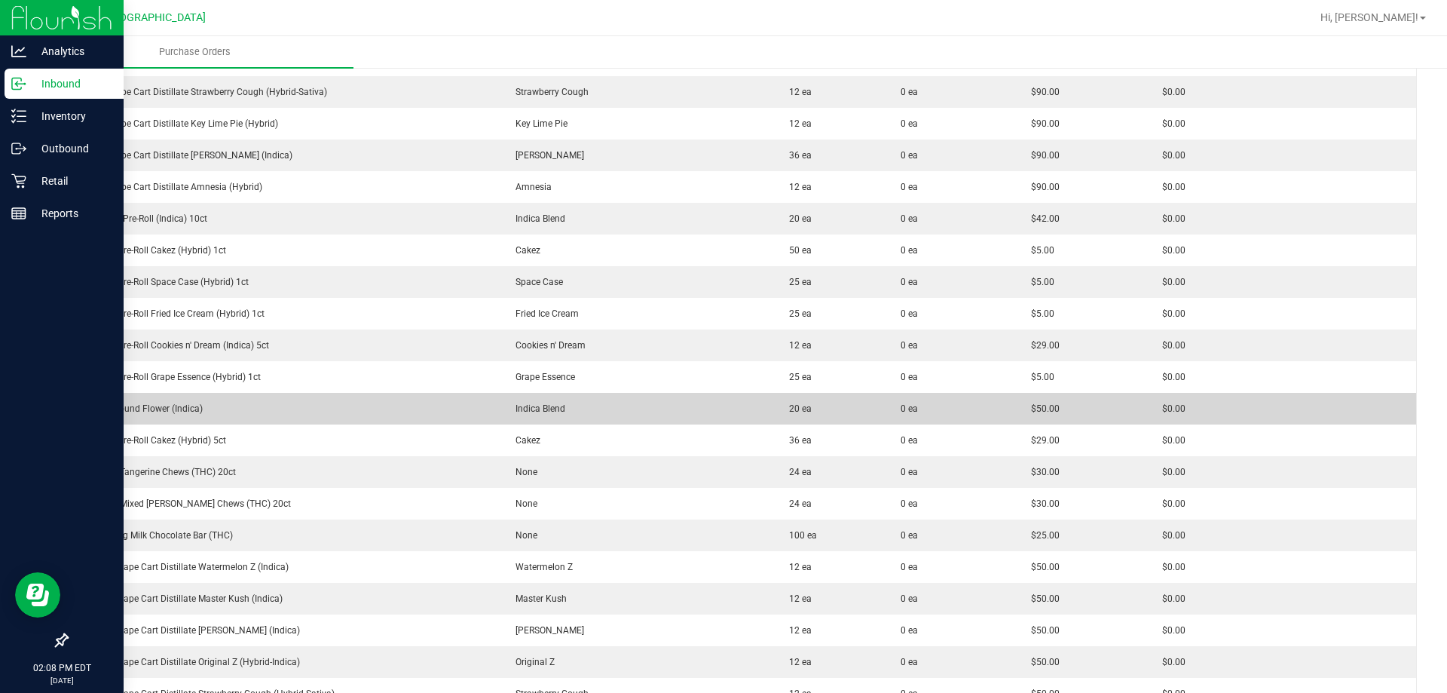
click at [152, 409] on div "FT 7g Ground Flower (Indica)" at bounding box center [284, 409] width 414 height 14
click at [151, 408] on div "FT 7g Ground Flower (Indica)" at bounding box center [284, 409] width 414 height 14
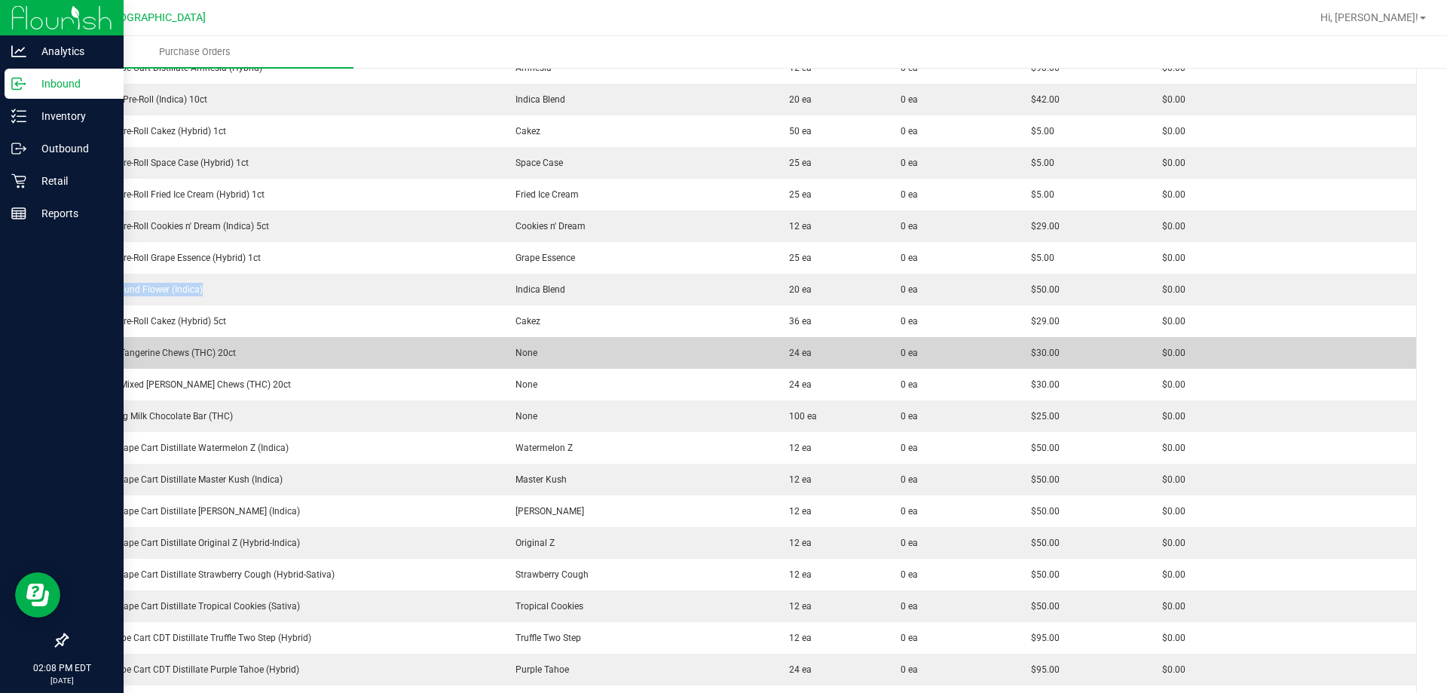
scroll to position [904, 0]
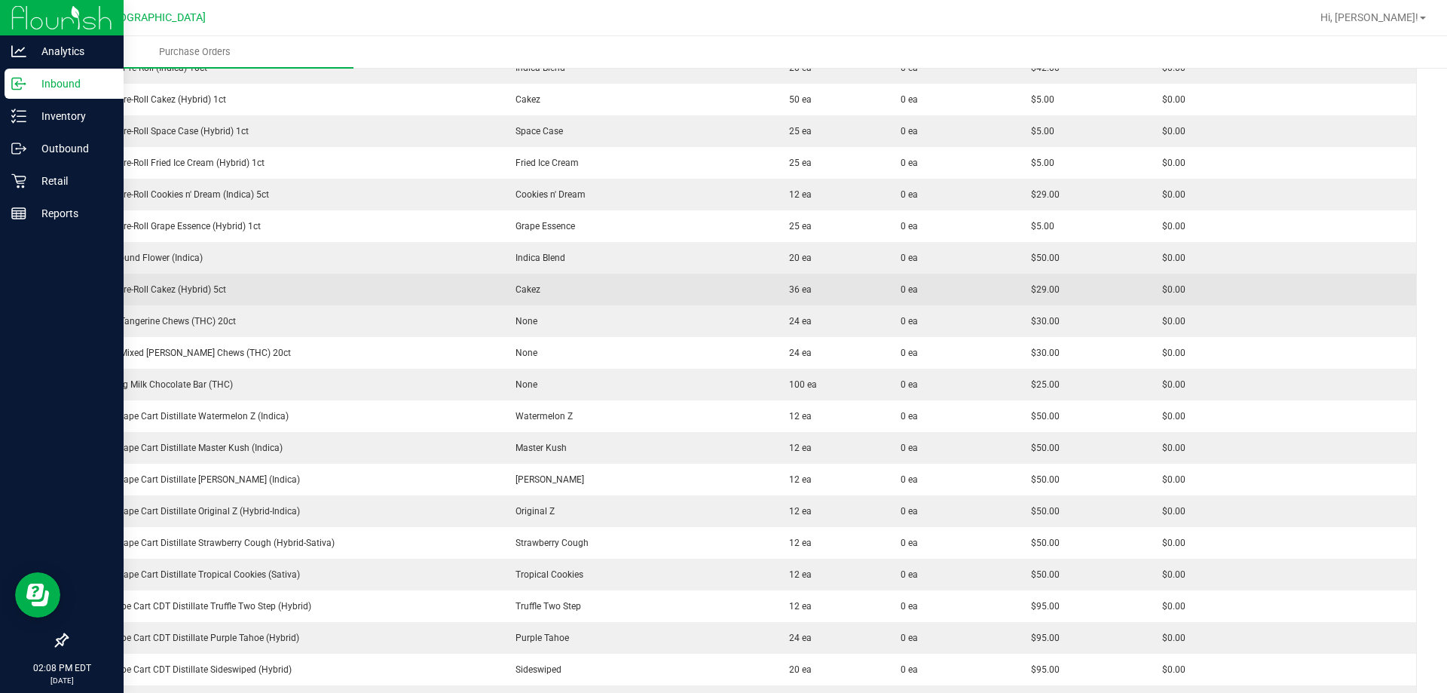
click at [198, 289] on div "FT 0.5g Pre-Roll Cakez (Hybrid) 5ct" at bounding box center [284, 290] width 414 height 14
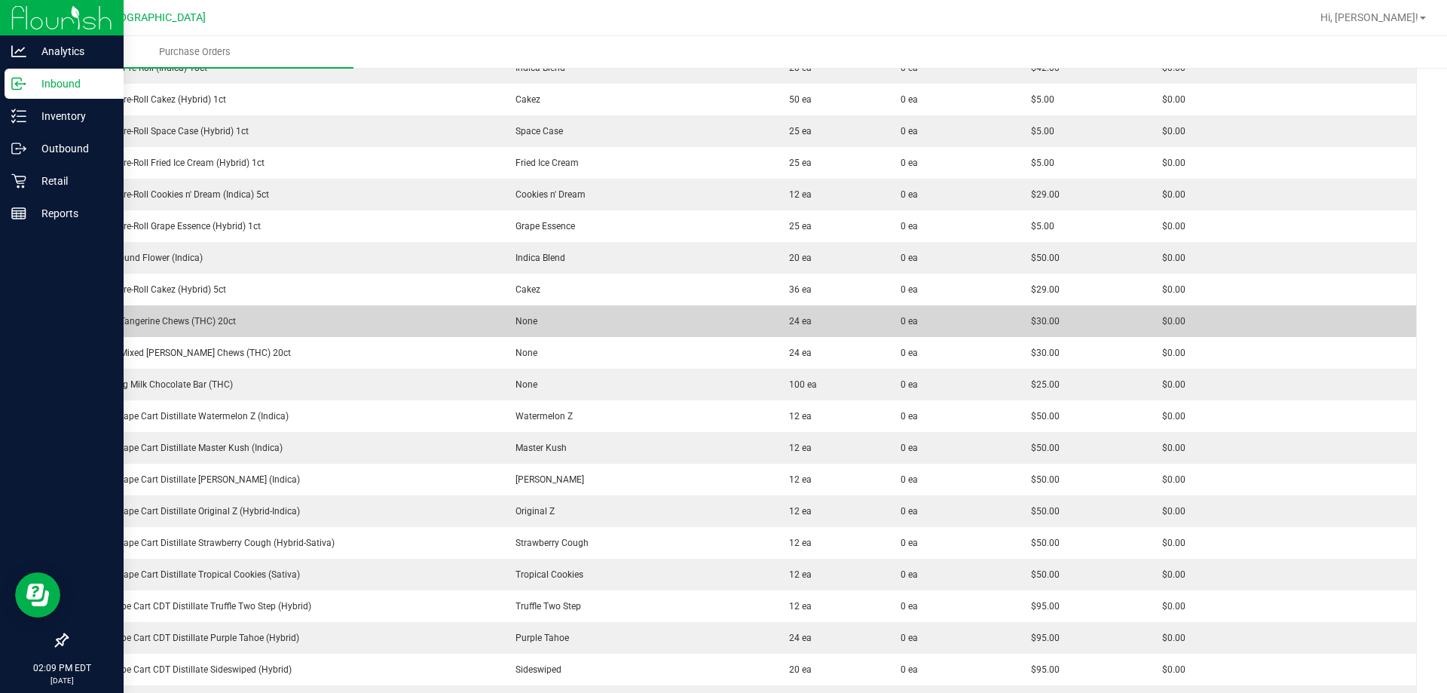
click at [192, 316] on div "HT 5mg Tangerine Chews (THC) 20ct" at bounding box center [284, 321] width 414 height 14
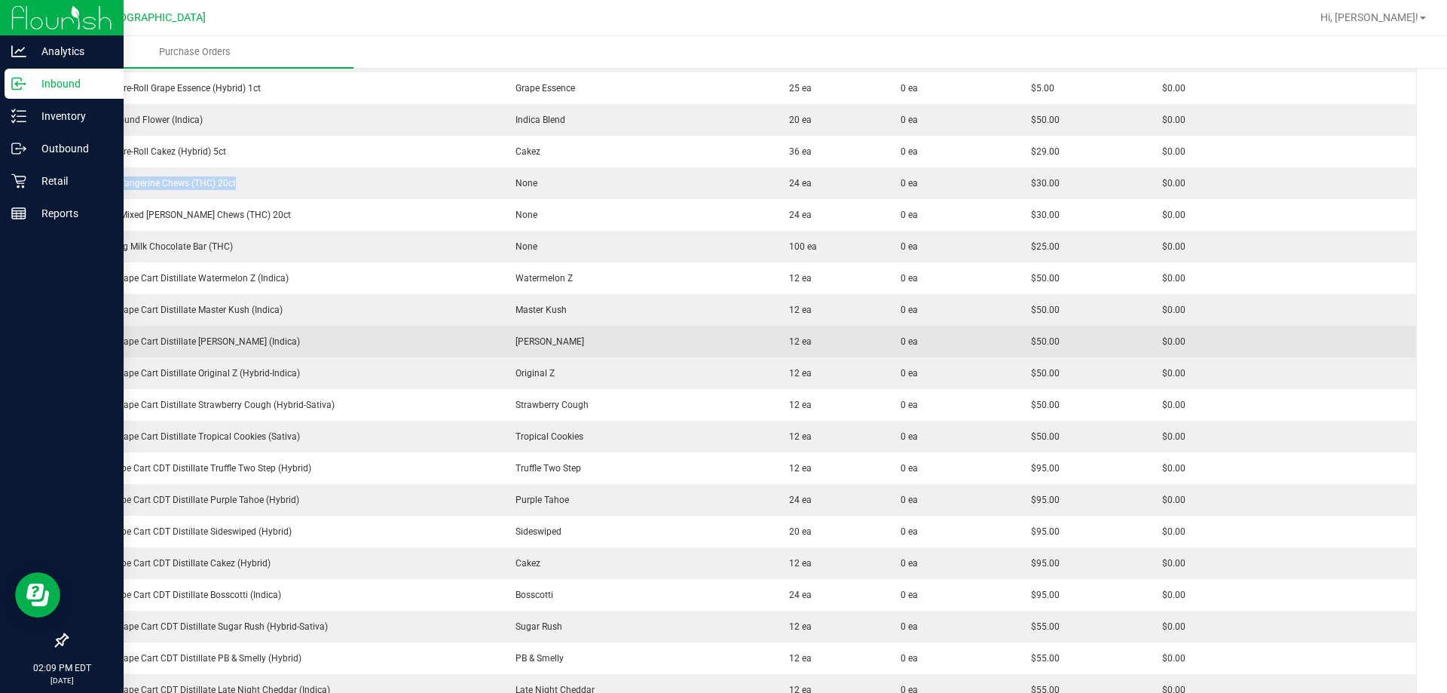
scroll to position [1055, 0]
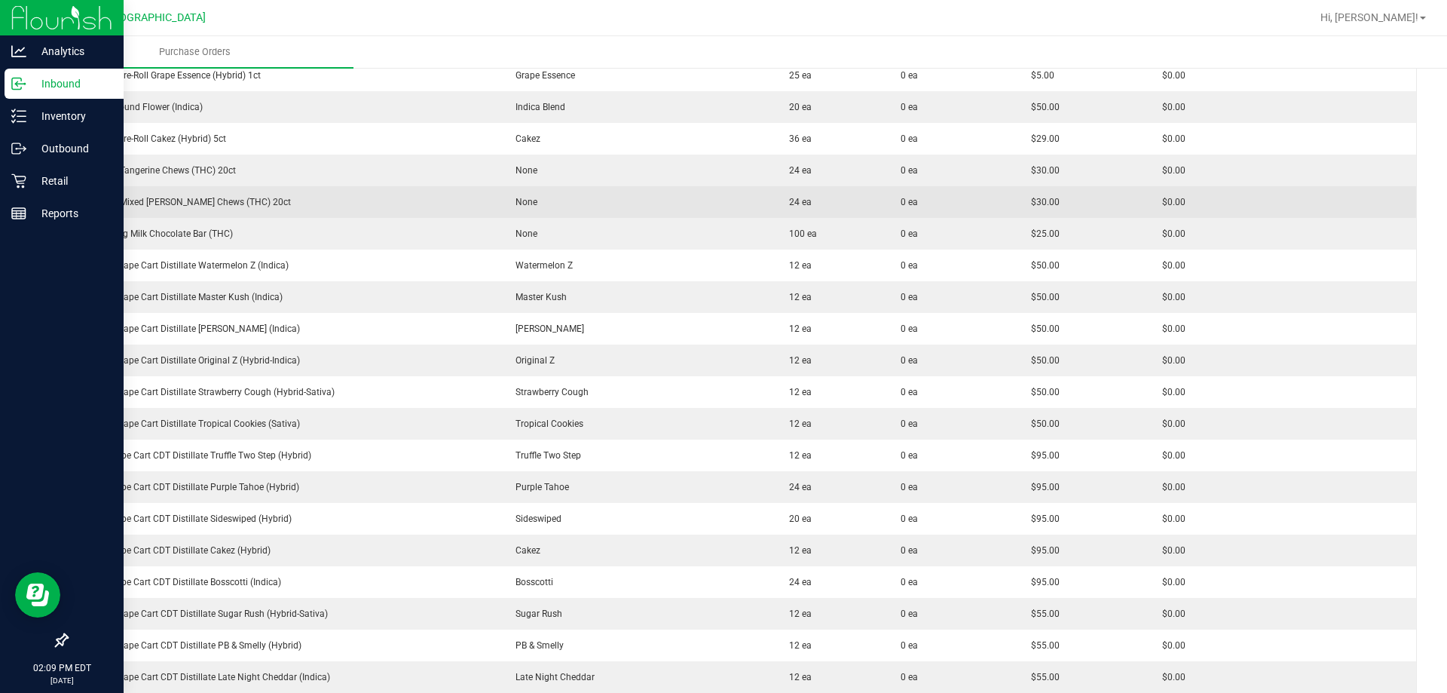
click at [182, 199] on div "HT 5mg Mixed Berry Chews (THC) 20ct" at bounding box center [284, 202] width 414 height 14
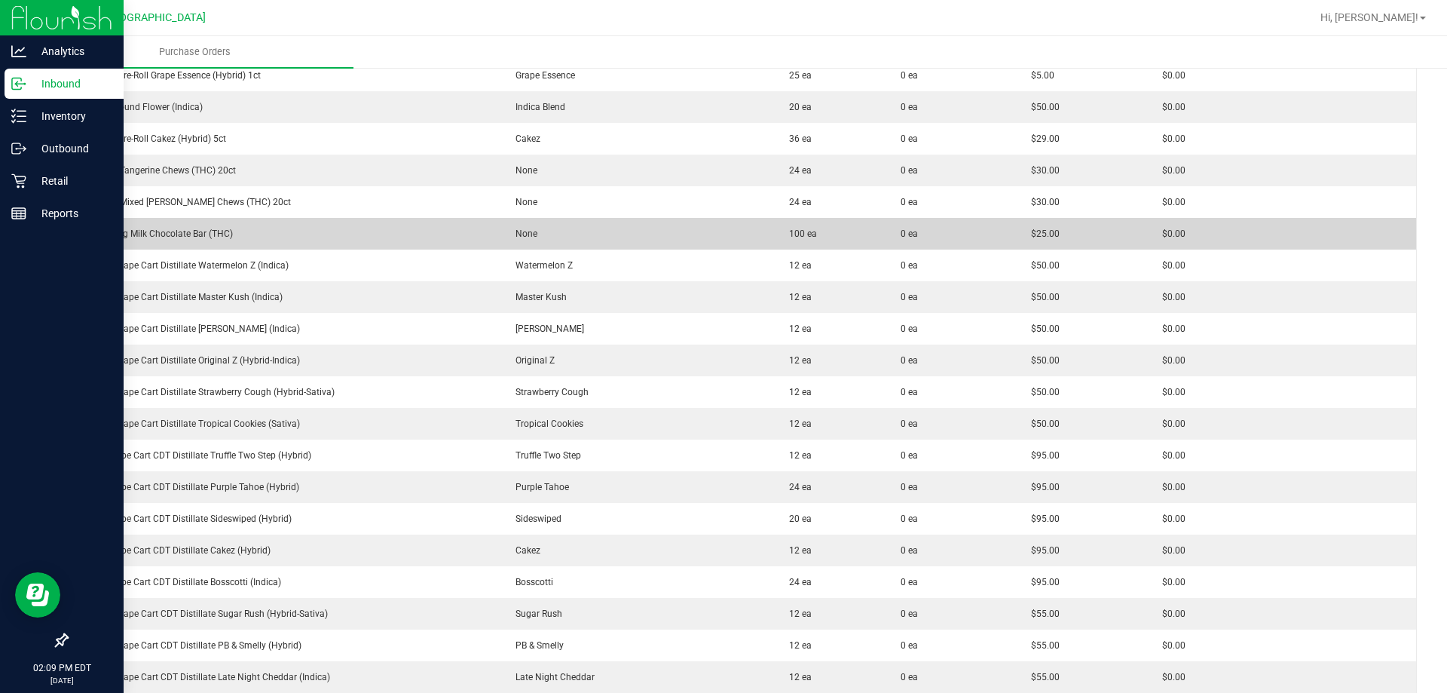
click at [168, 234] on div "HT 100mg Milk Chocolate Bar (THC)" at bounding box center [284, 234] width 414 height 14
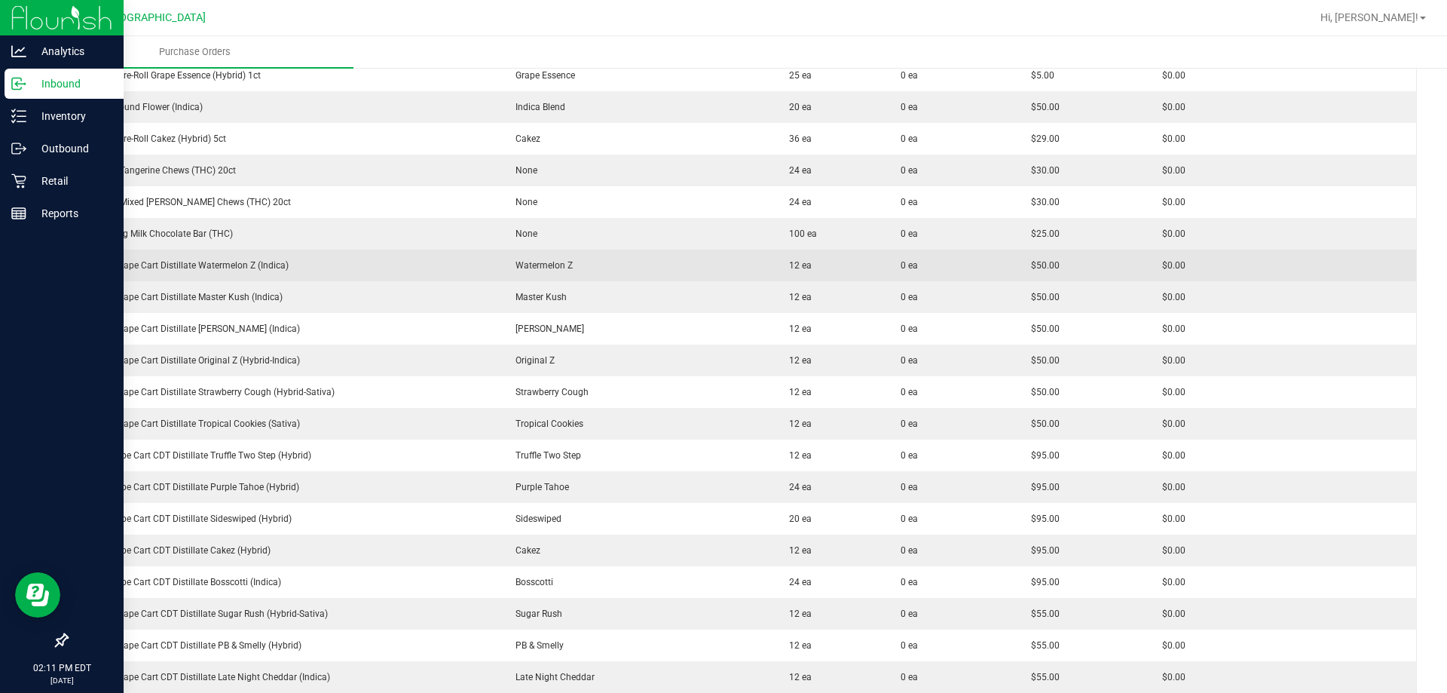
click at [221, 265] on div "FT 0.5g Vape Cart Distillate Watermelon Z (Indica)" at bounding box center [284, 266] width 414 height 14
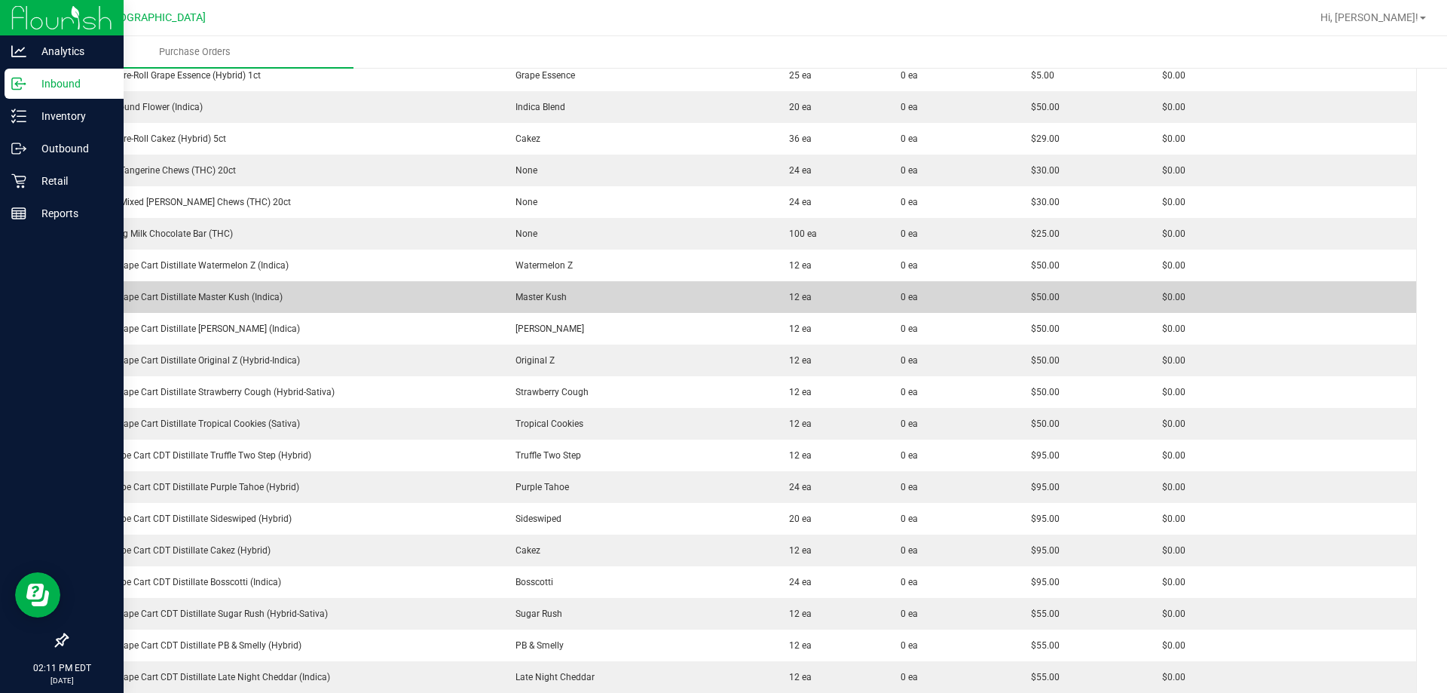
click at [199, 292] on div "FT 0.5g Vape Cart Distillate Master Kush (Indica)" at bounding box center [284, 297] width 414 height 14
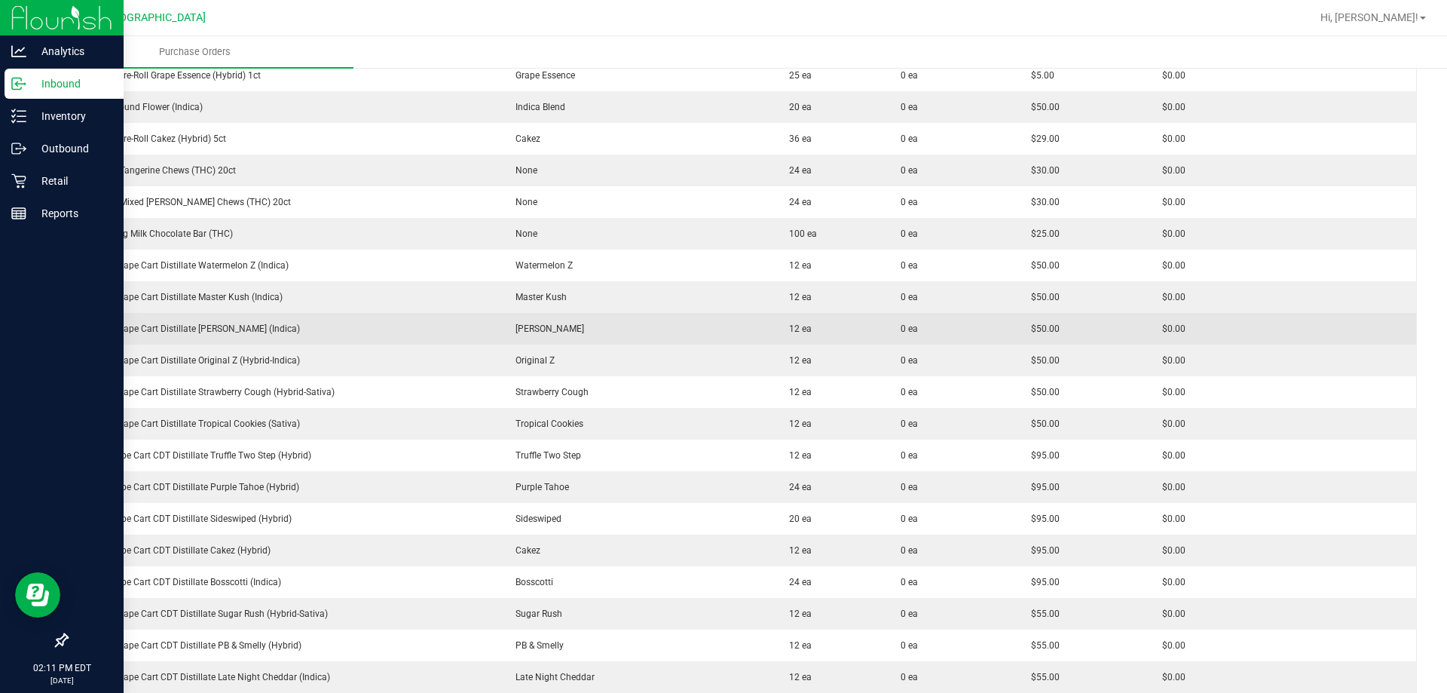
click at [231, 329] on div "FT 0.5g Vape Cart Distillate Donny Burger (Indica)" at bounding box center [284, 329] width 414 height 14
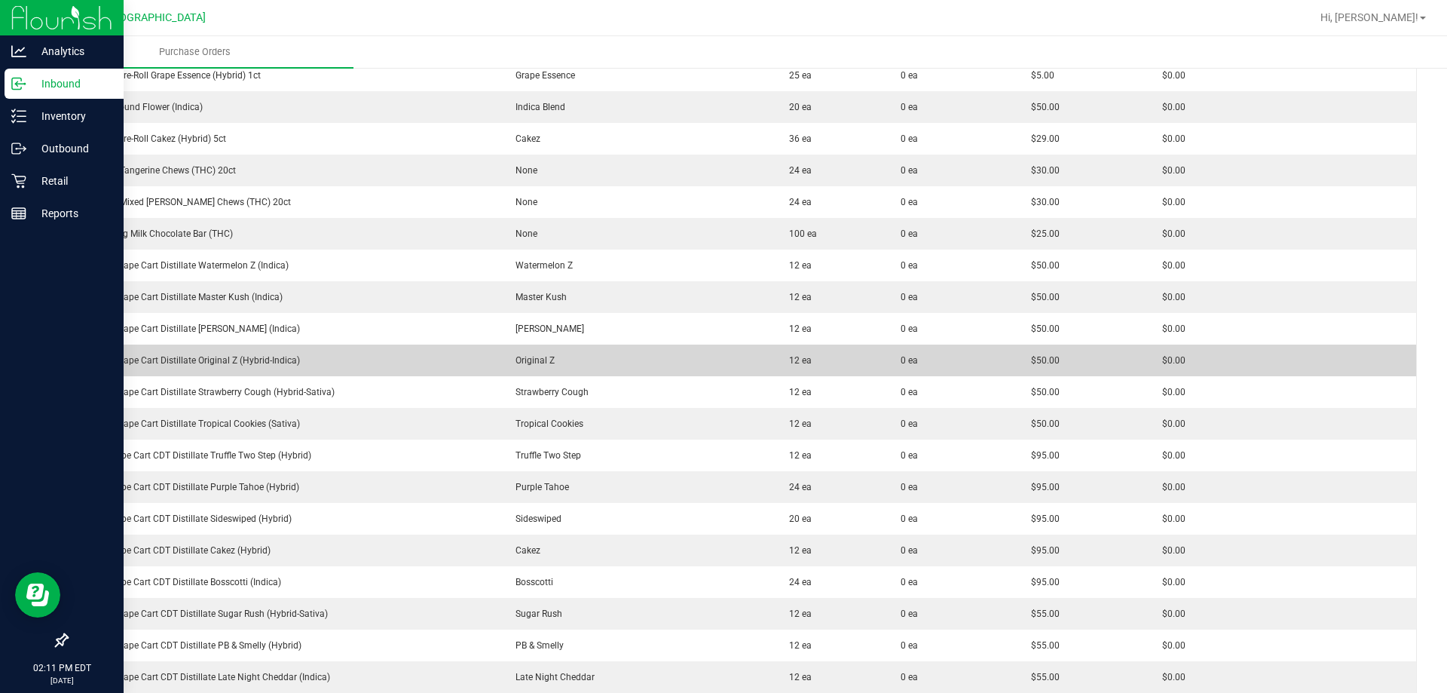
click at [236, 358] on div "FT 0.5g Vape Cart Distillate Original Z (Hybrid-Indica)" at bounding box center [284, 360] width 414 height 14
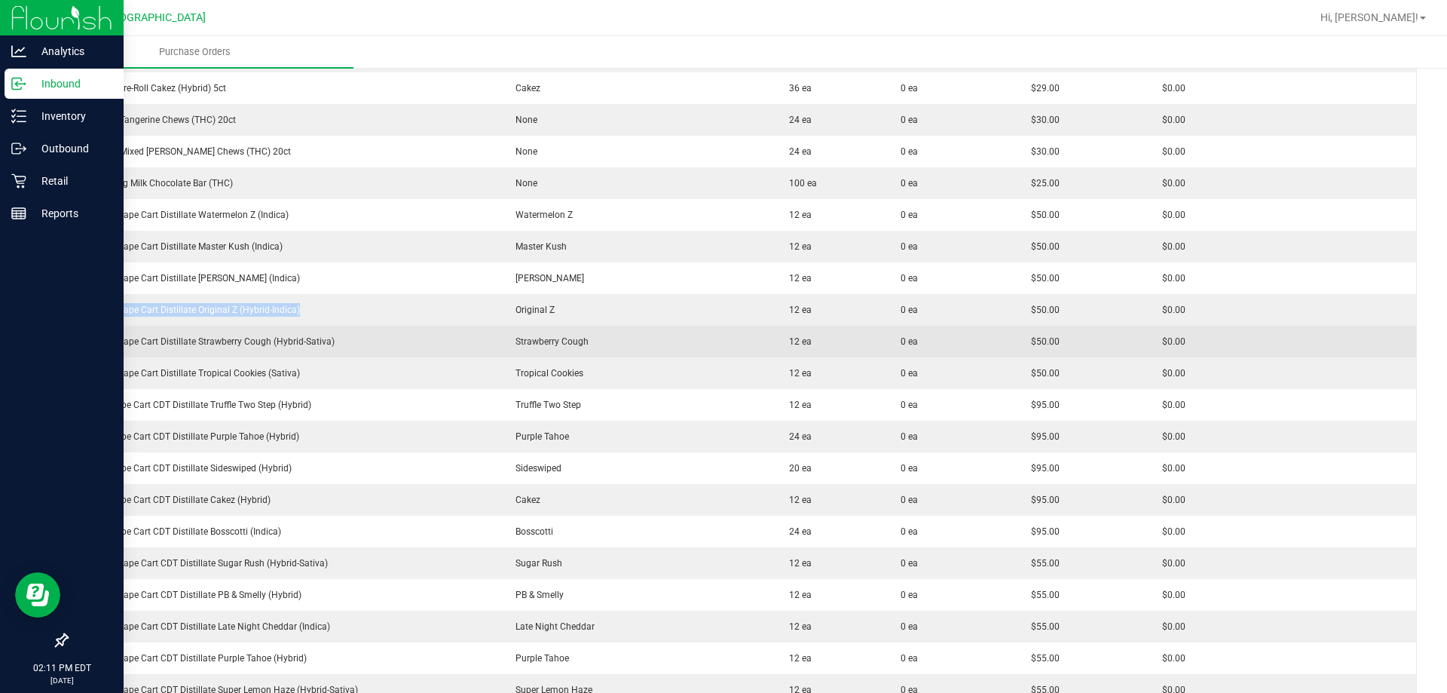
scroll to position [1131, 0]
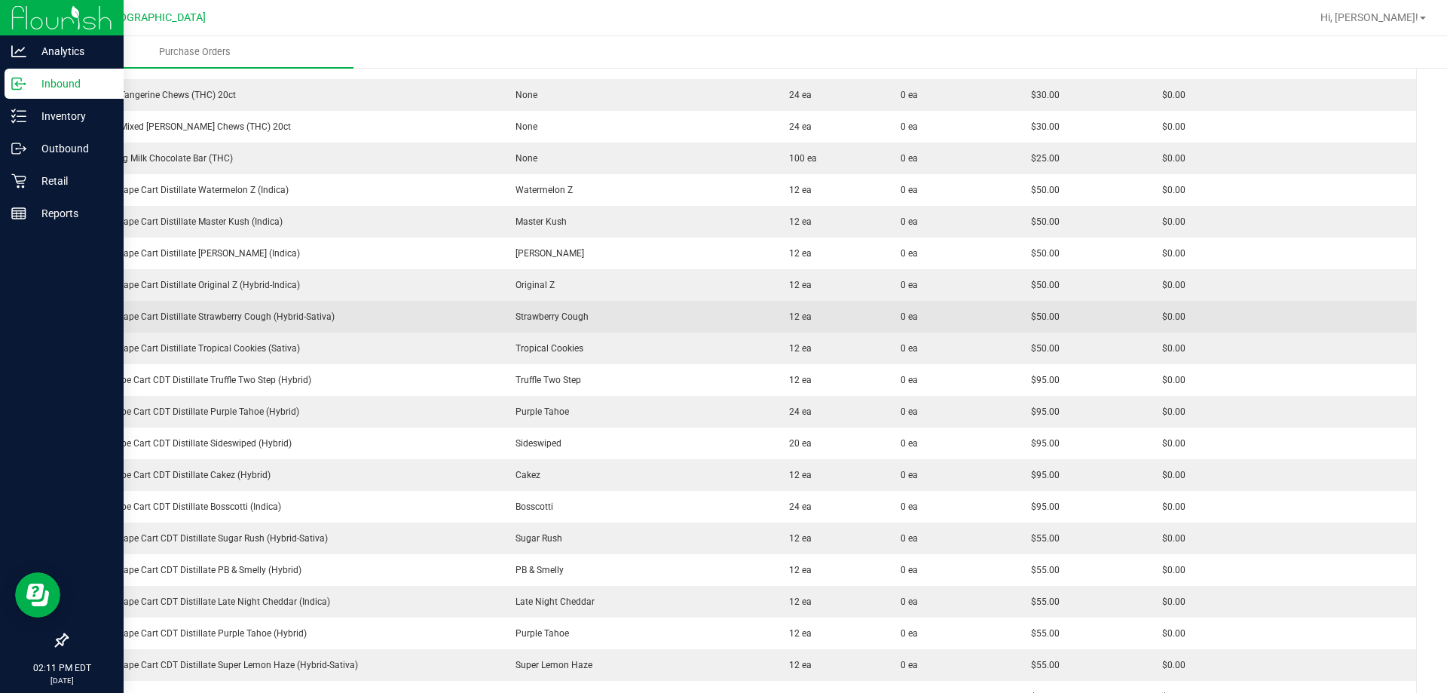
click at [262, 320] on div "FT 0.5g Vape Cart Distillate Strawberry Cough (Hybrid-Sativa)" at bounding box center [284, 317] width 414 height 14
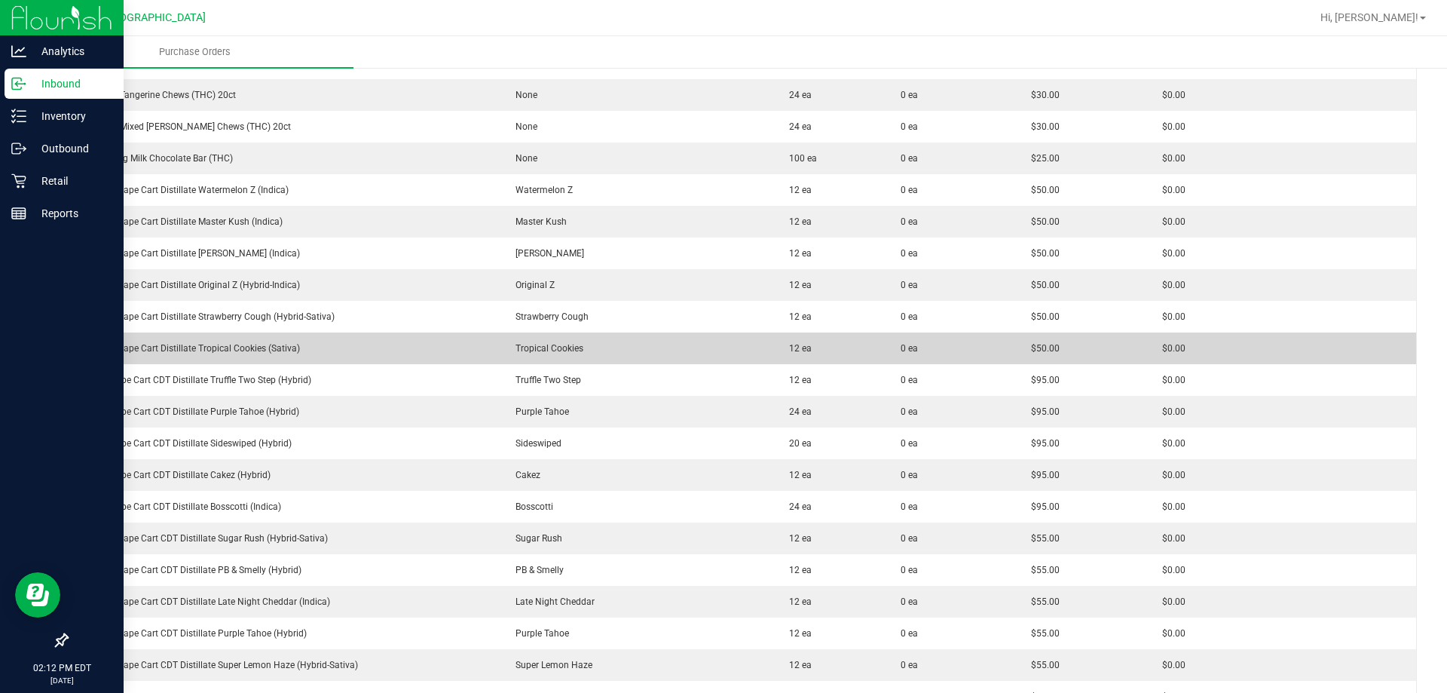
click at [262, 347] on div "FT 0.5g Vape Cart Distillate Tropical Cookies (Sativa)" at bounding box center [284, 348] width 414 height 14
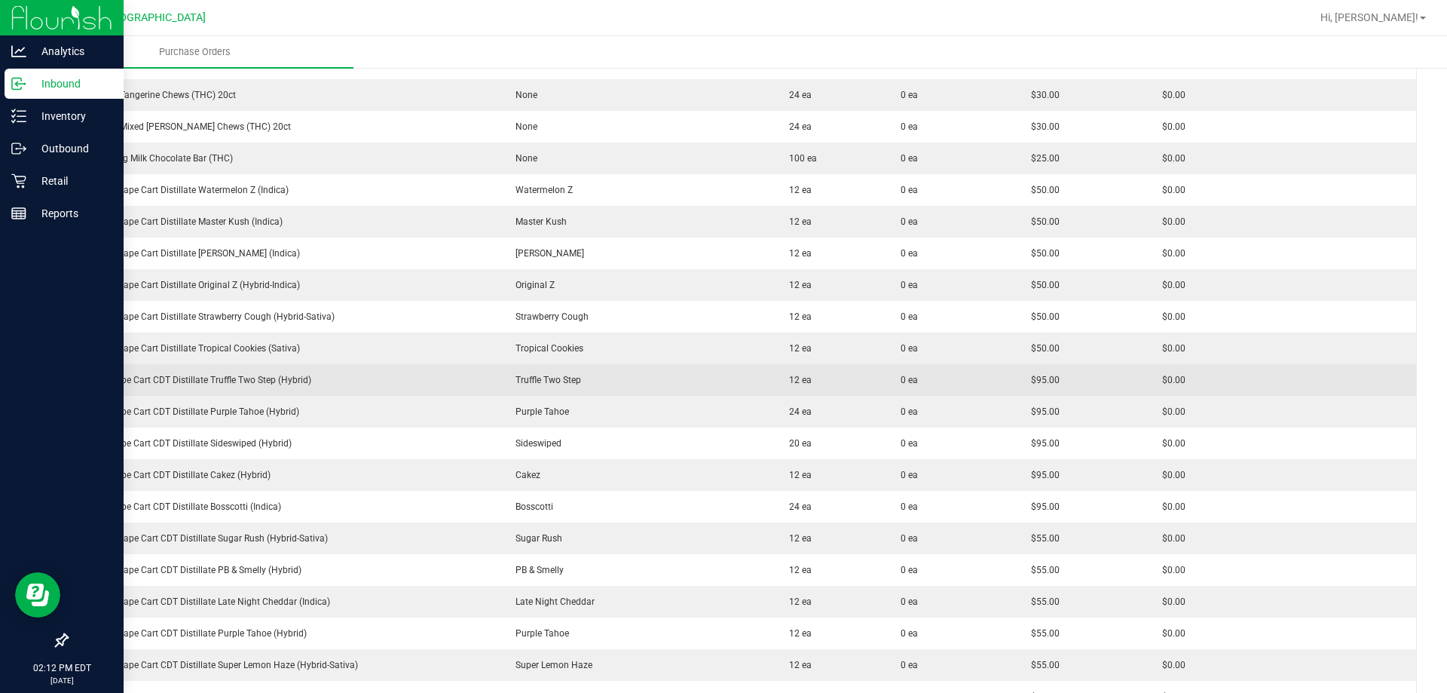
click at [255, 385] on div "FT 1g Vape Cart CDT Distillate Truffle Two Step (Hybrid)" at bounding box center [284, 380] width 414 height 14
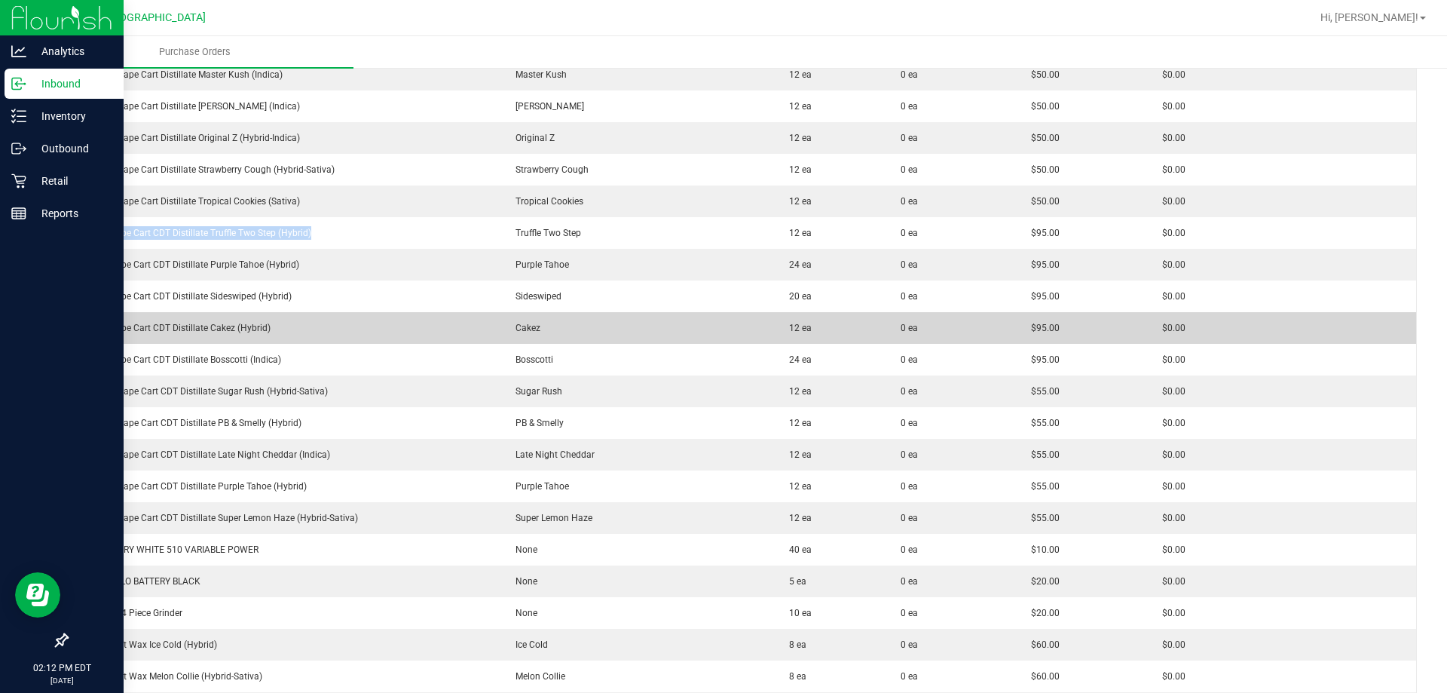
scroll to position [1281, 0]
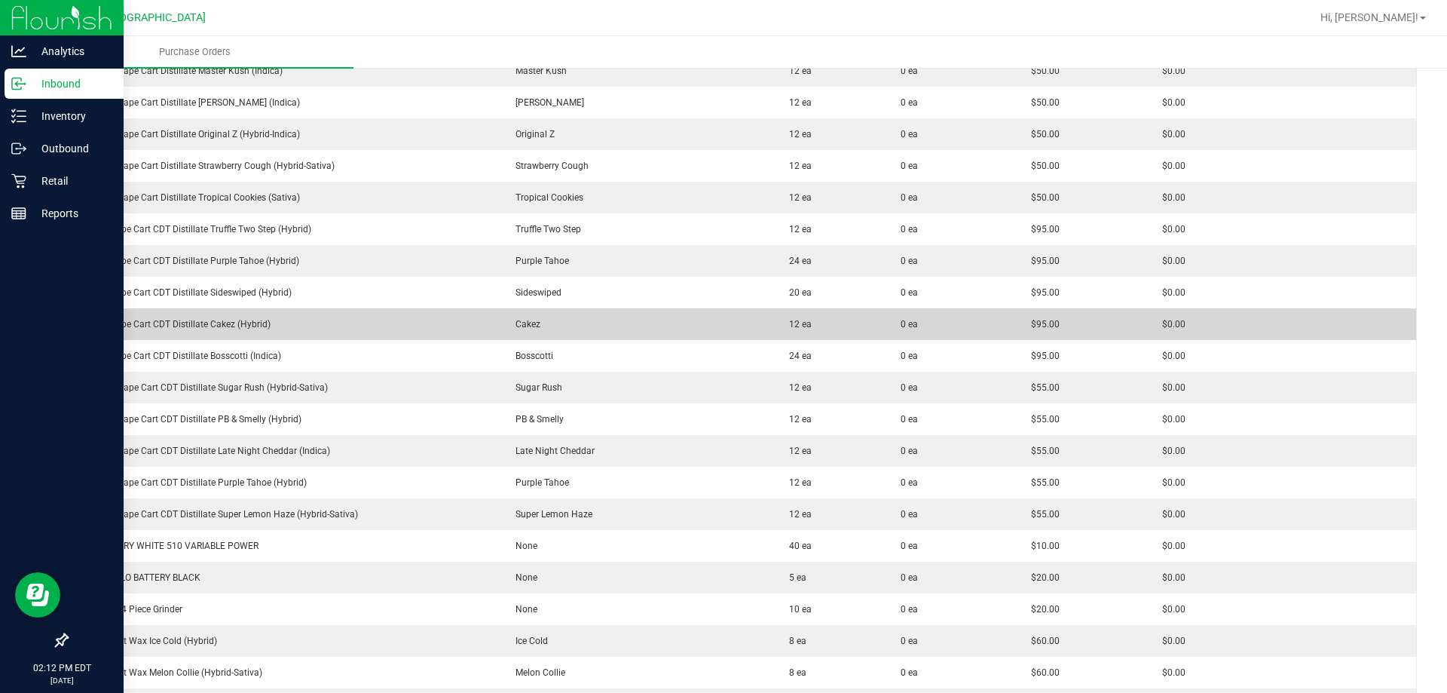
click at [216, 321] on div "FT 1g Vape Cart CDT Distillate Cakez (Hybrid)" at bounding box center [284, 324] width 414 height 14
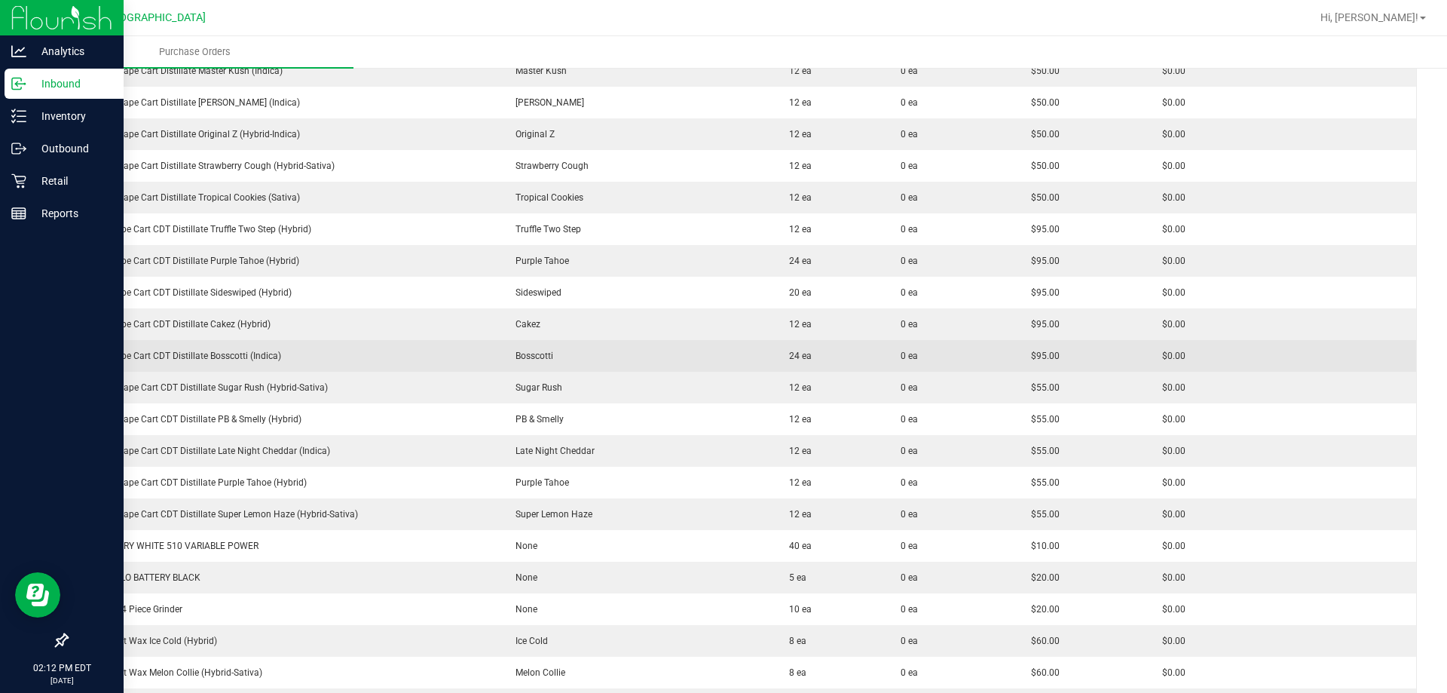
click at [227, 363] on td "FT 1g Vape Cart CDT Distillate Bosscotti (Indica)" at bounding box center [284, 356] width 432 height 32
click at [227, 356] on div "FT 1g Vape Cart CDT Distillate Bosscotti (Indica)" at bounding box center [284, 356] width 414 height 14
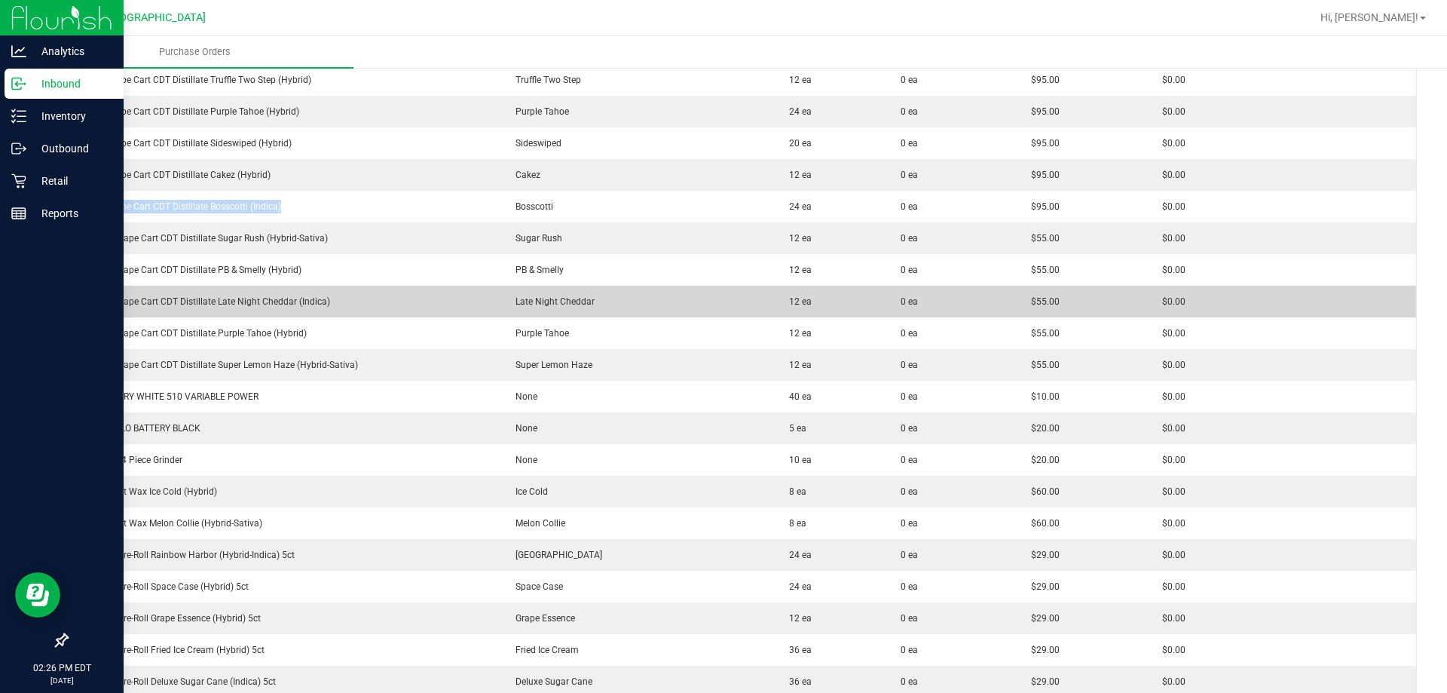
scroll to position [1432, 0]
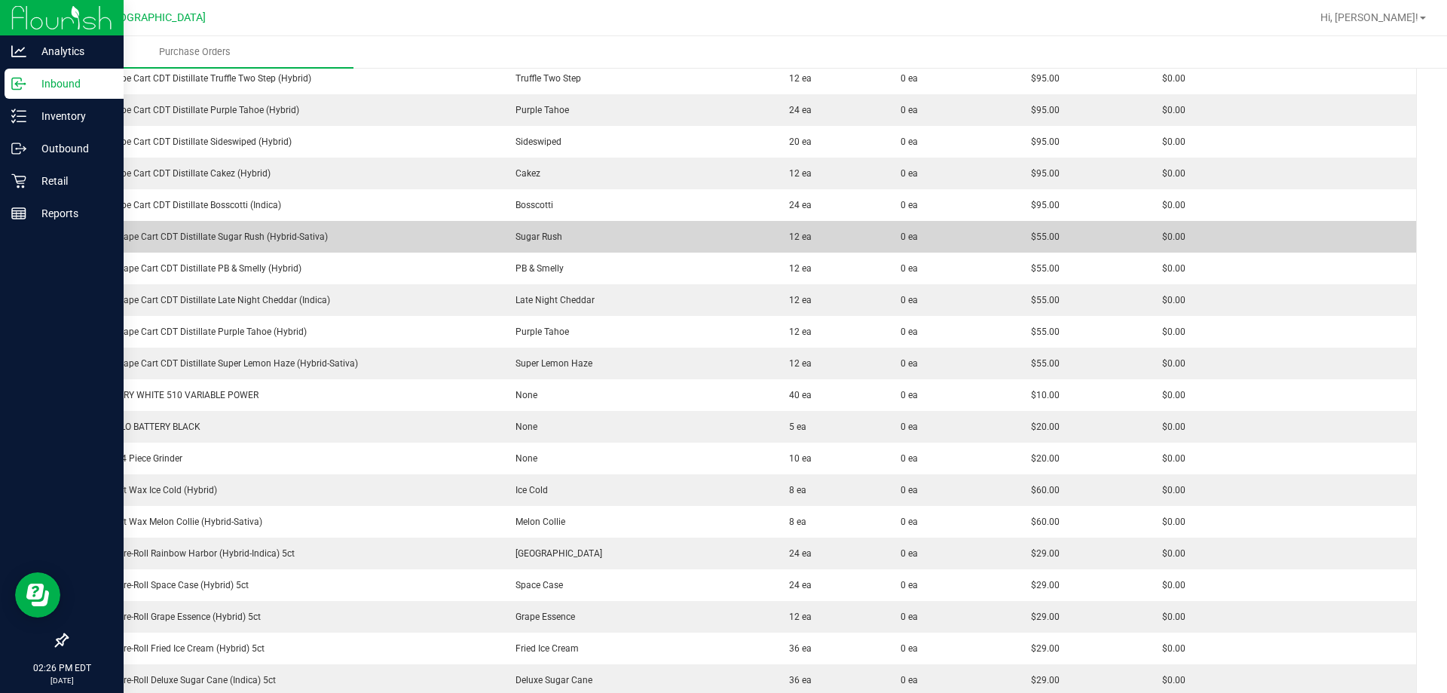
click at [208, 235] on div "FT 0.5g Vape Cart CDT Distillate Sugar Rush (Hybrid-Sativa)" at bounding box center [284, 237] width 414 height 14
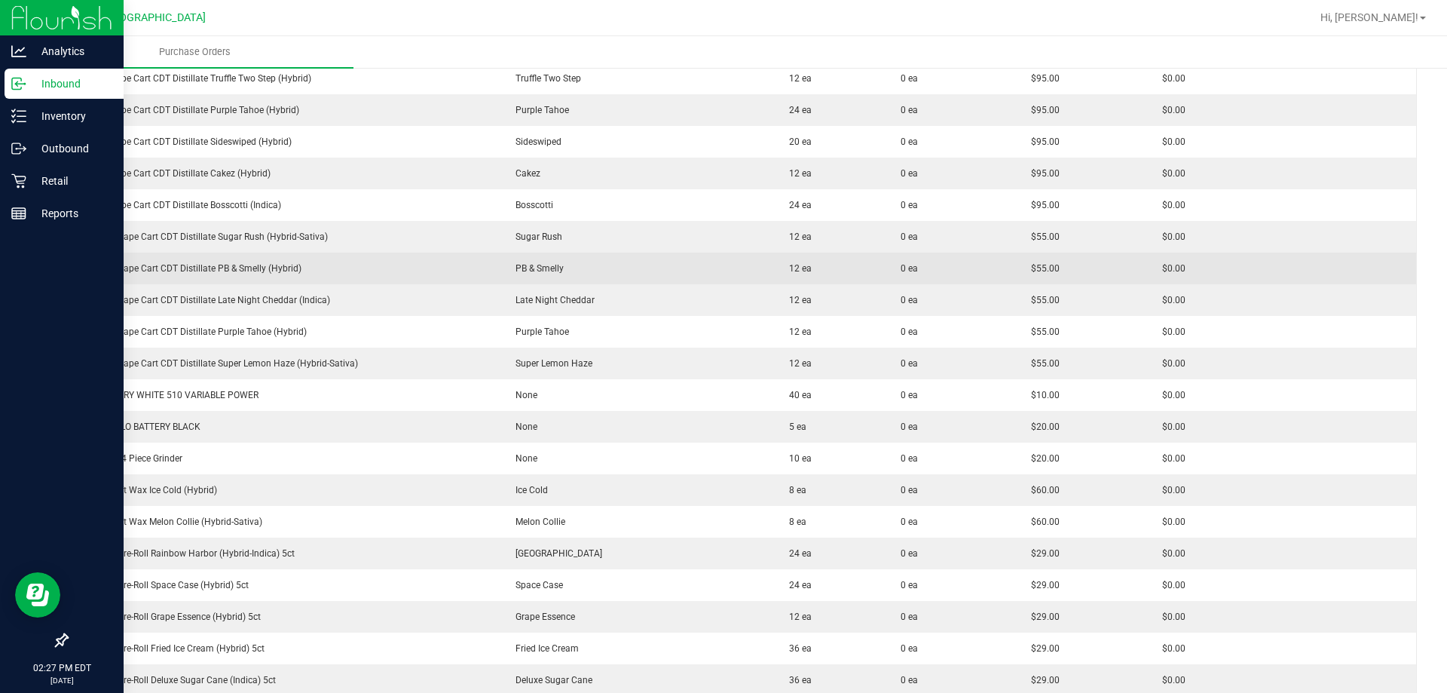
click at [257, 269] on div "FT 0.5g Vape Cart CDT Distillate PB & Smelly (Hybrid)" at bounding box center [284, 269] width 414 height 14
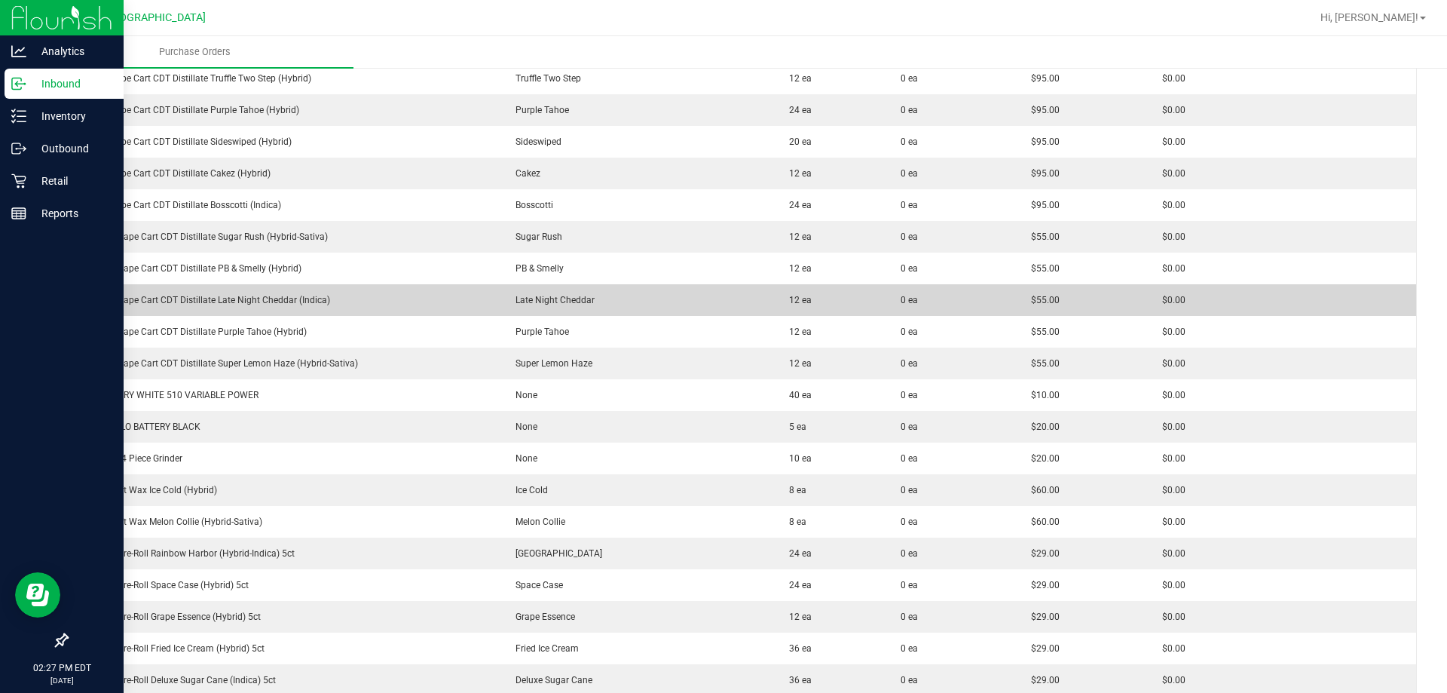
click at [194, 301] on div "FT 0.5g Vape Cart CDT Distillate Late Night Cheddar (Indica)" at bounding box center [284, 300] width 414 height 14
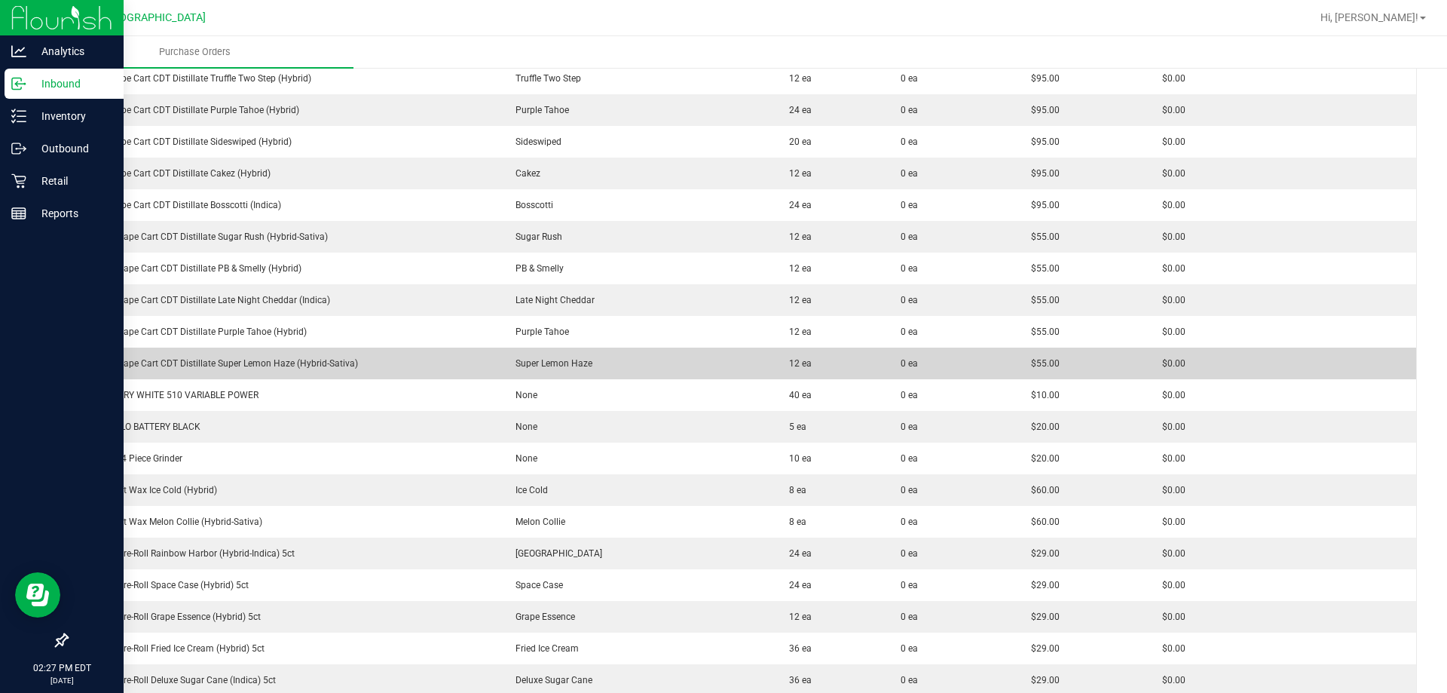
click at [249, 358] on div "FT 0.5g Vape Cart CDT Distillate Super Lemon Haze (Hybrid-Sativa)" at bounding box center [284, 364] width 414 height 14
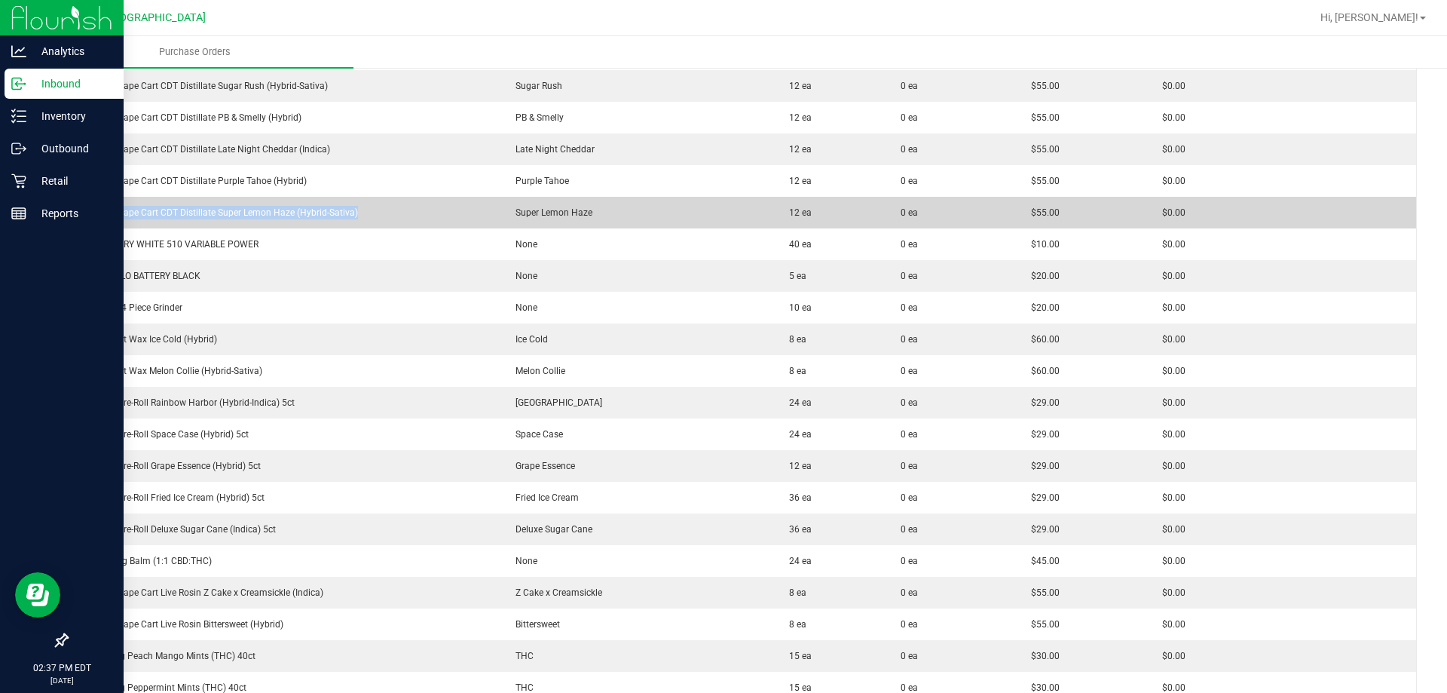
scroll to position [1658, 0]
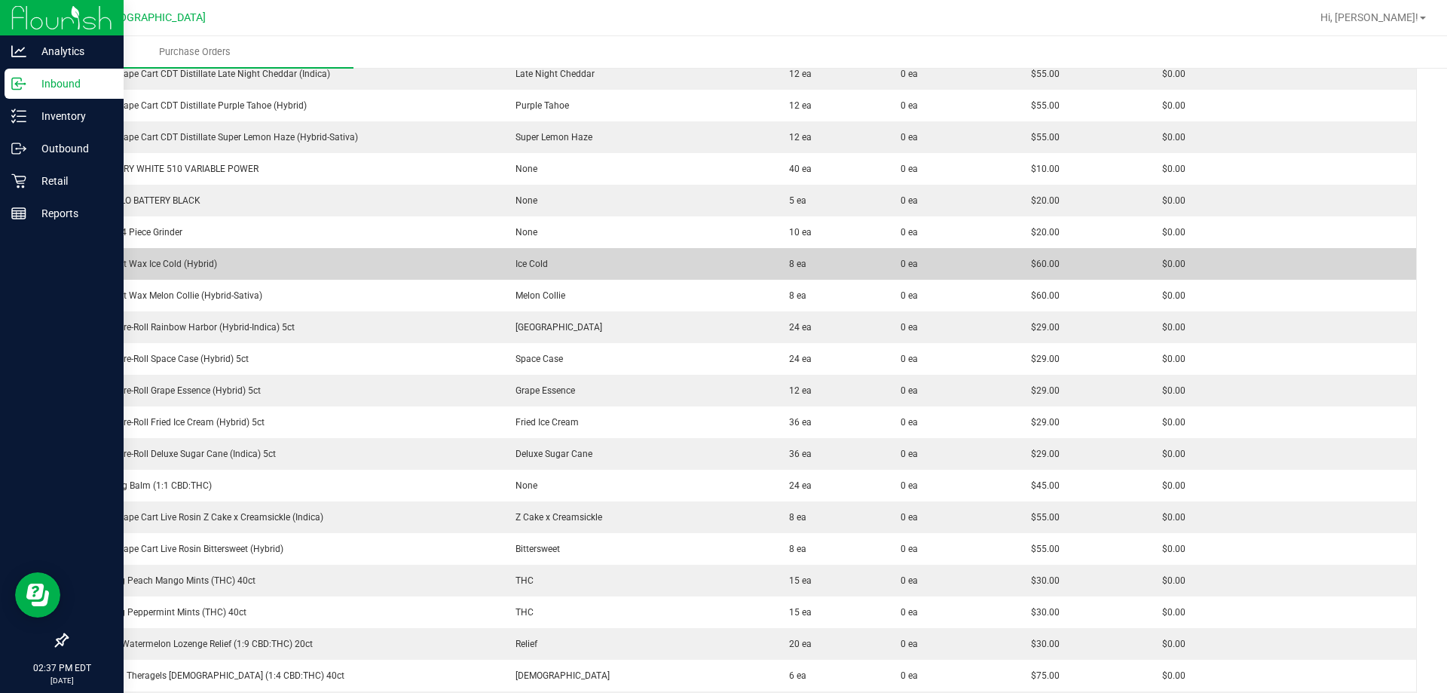
click at [179, 267] on div "FT 1g Soft Wax Ice Cold (Hybrid)" at bounding box center [284, 264] width 414 height 14
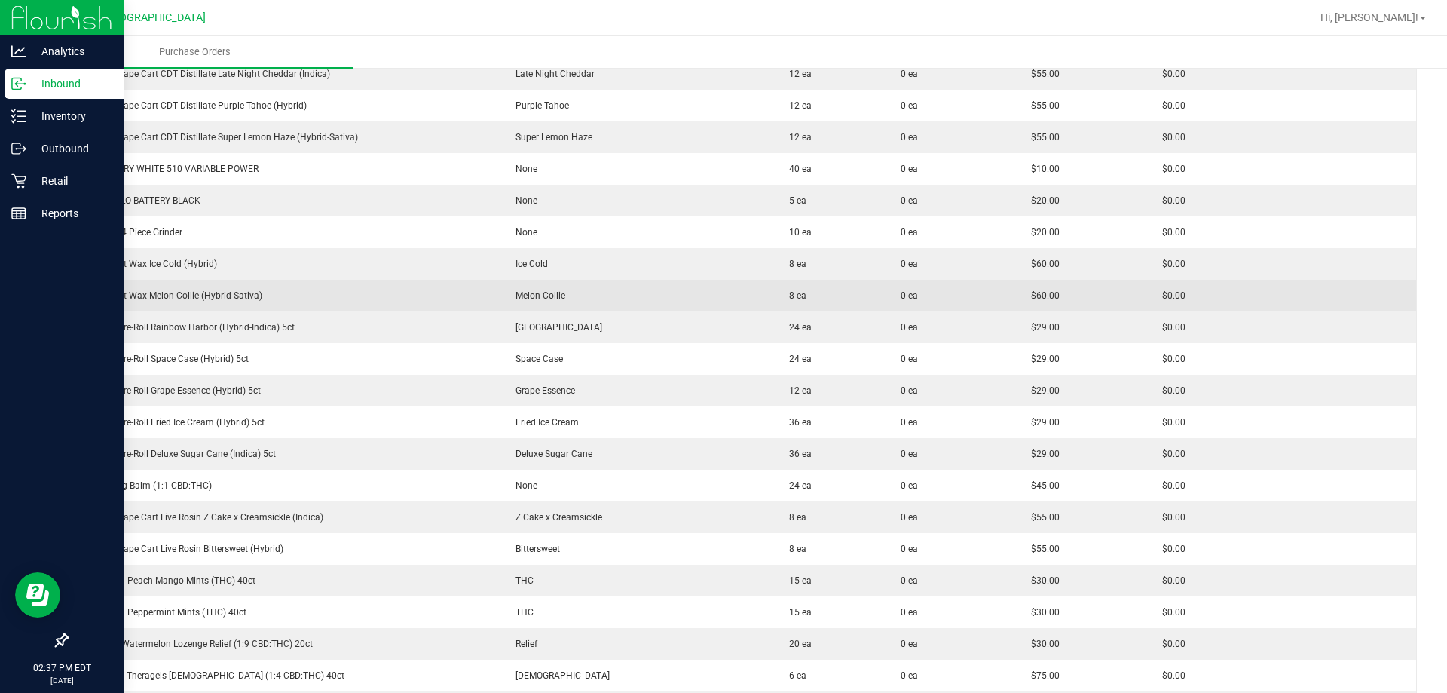
click at [217, 297] on div "FT 1g Soft Wax Melon Collie (Hybrid-Sativa)" at bounding box center [284, 296] width 414 height 14
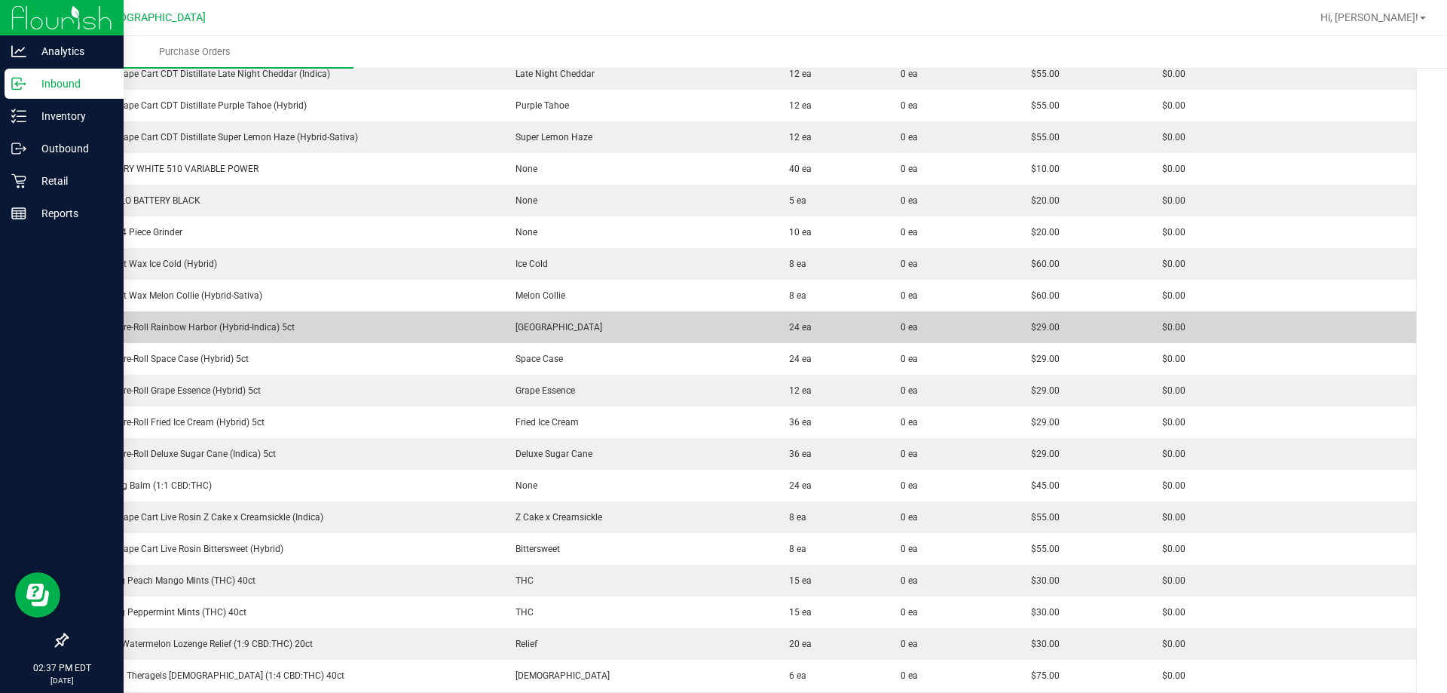
click at [237, 317] on td "FT 0.5g Pre-Roll Rainbow Harbor (Hybrid-Indica) 5ct" at bounding box center [284, 327] width 432 height 32
click at [238, 322] on div "FT 0.5g Pre-Roll Rainbow Harbor (Hybrid-Indica) 5ct" at bounding box center [284, 327] width 414 height 14
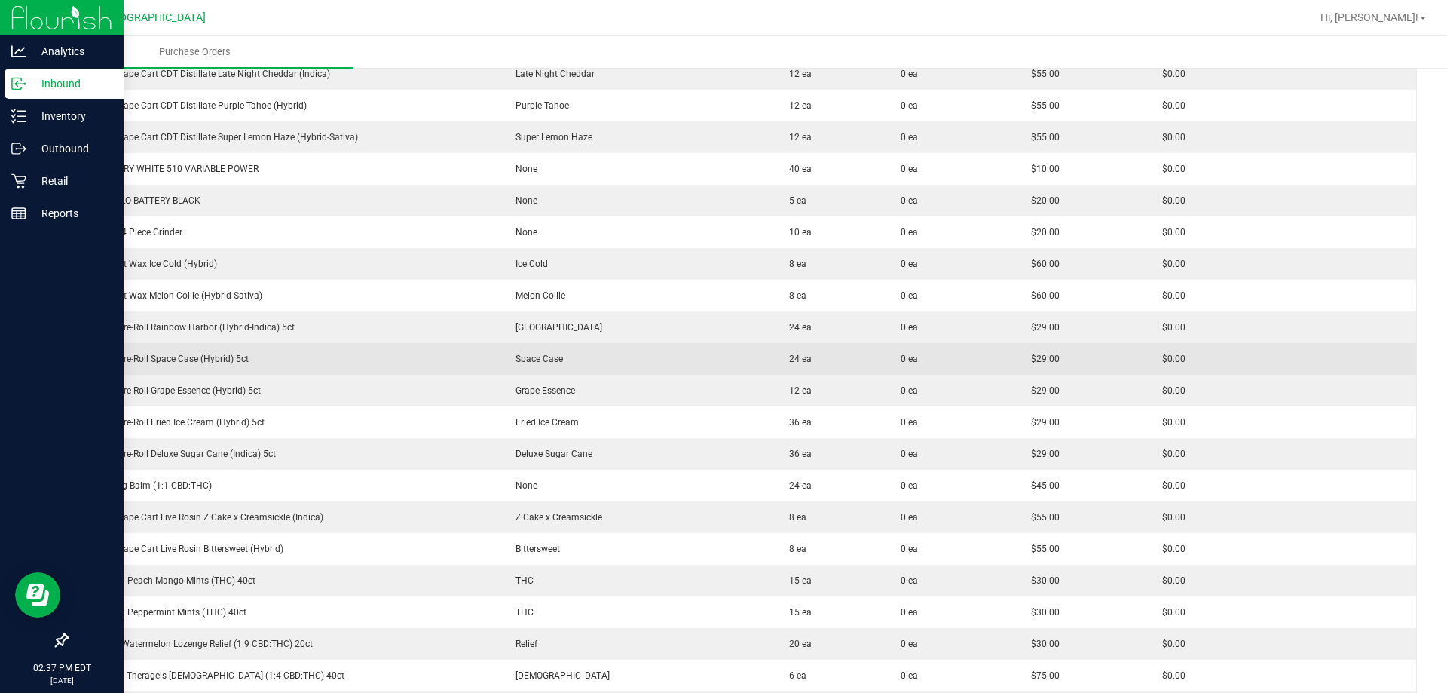
click at [207, 359] on div "FT 0.5g Pre-Roll Space Case (Hybrid) 5ct" at bounding box center [284, 359] width 414 height 14
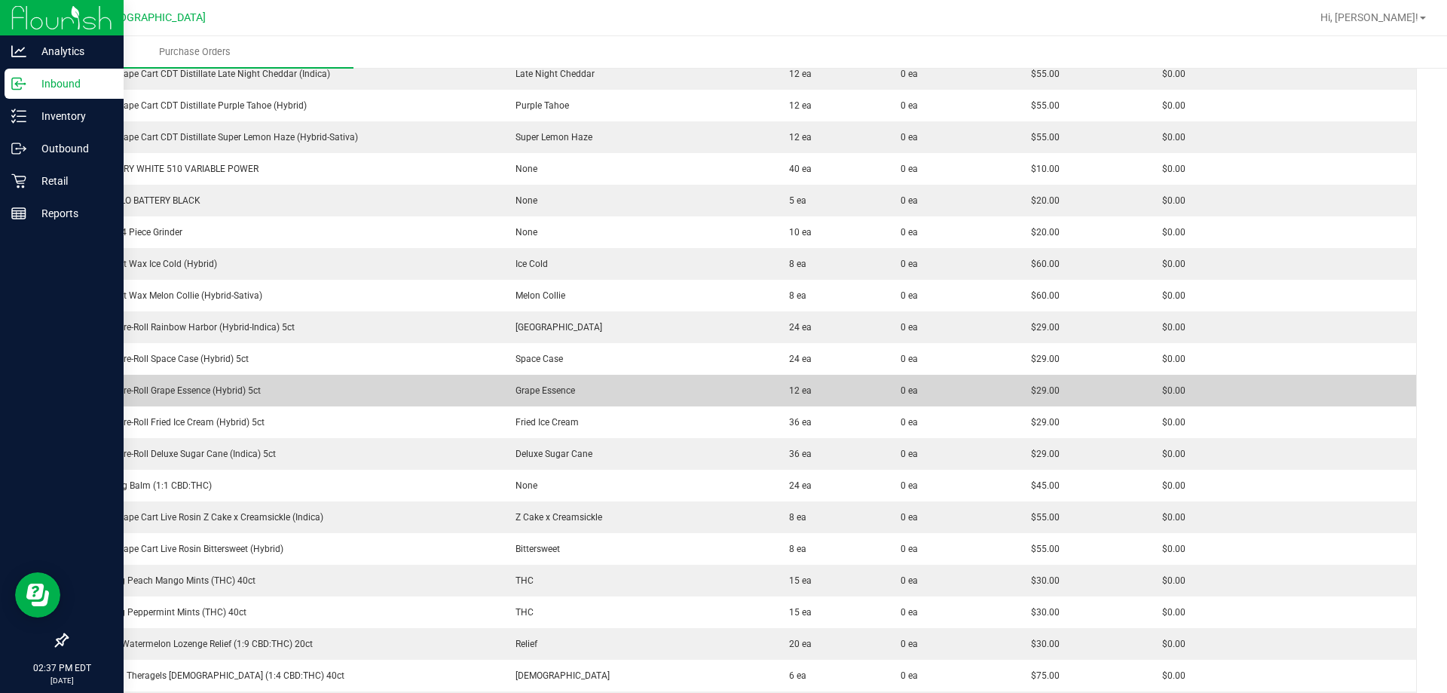
click at [194, 384] on div "FT 0.5g Pre-Roll Grape Essence (Hybrid) 5ct" at bounding box center [284, 391] width 414 height 14
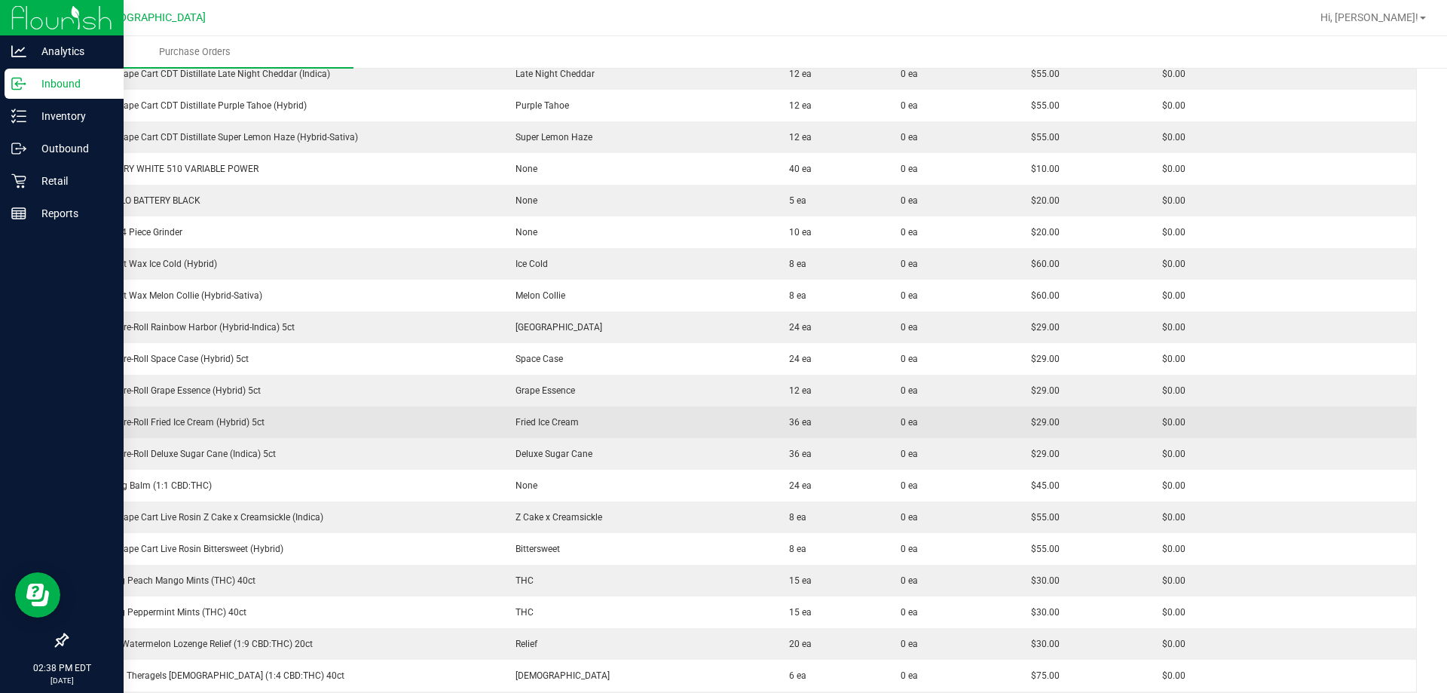
click at [158, 424] on div "FT 0.5g Pre-Roll Fried Ice Cream (Hybrid) 5ct" at bounding box center [284, 422] width 414 height 14
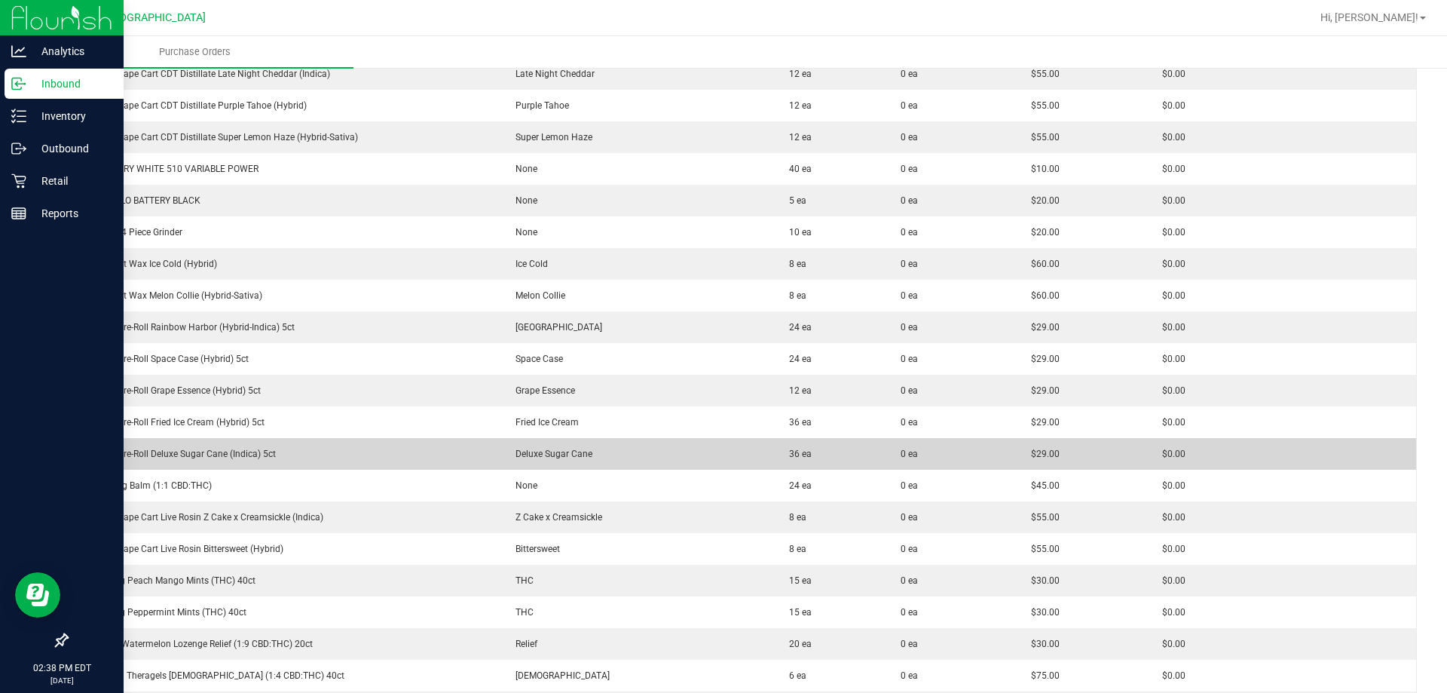
click at [191, 451] on div "FT 0.5g Pre-Roll Deluxe Sugar Cane (Indica) 5ct" at bounding box center [284, 454] width 414 height 14
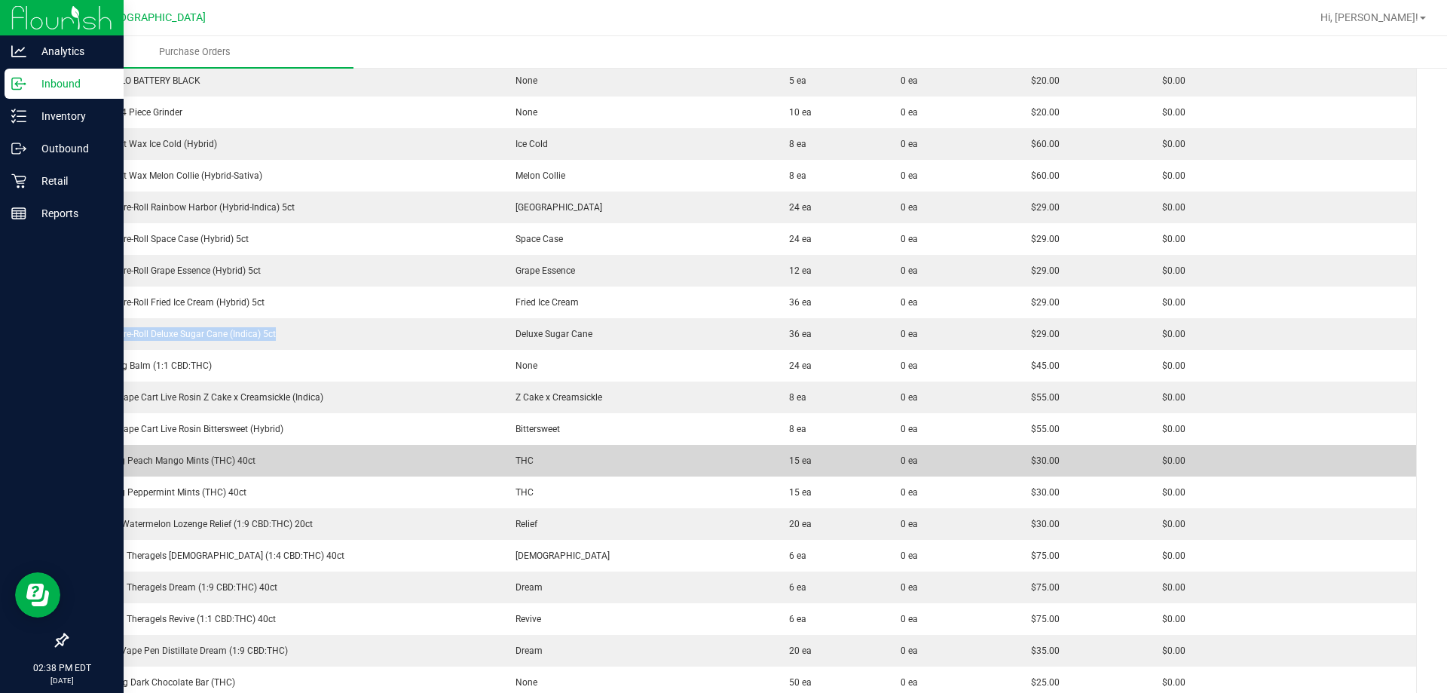
scroll to position [1809, 0]
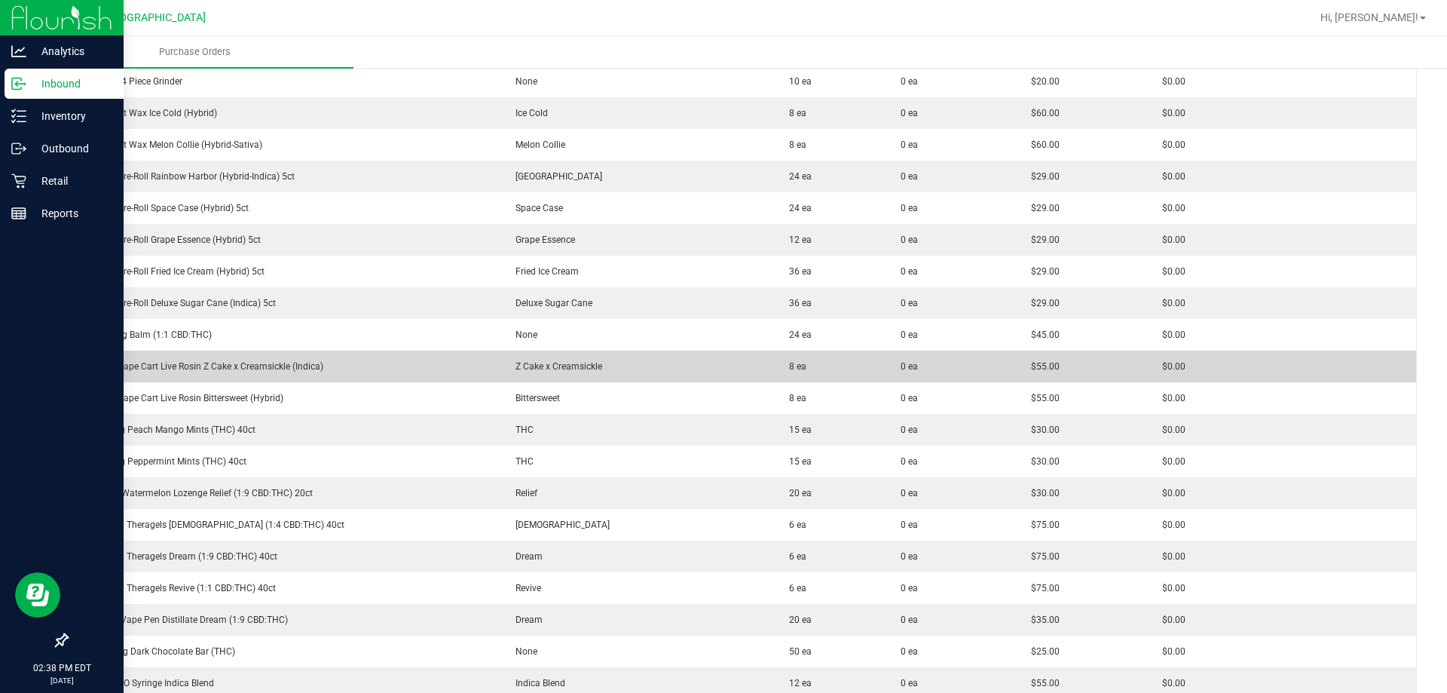
click at [179, 363] on div "GL 0.5g Vape Cart Live Rosin Z Cake x Creamsickle (Indica)" at bounding box center [284, 367] width 414 height 14
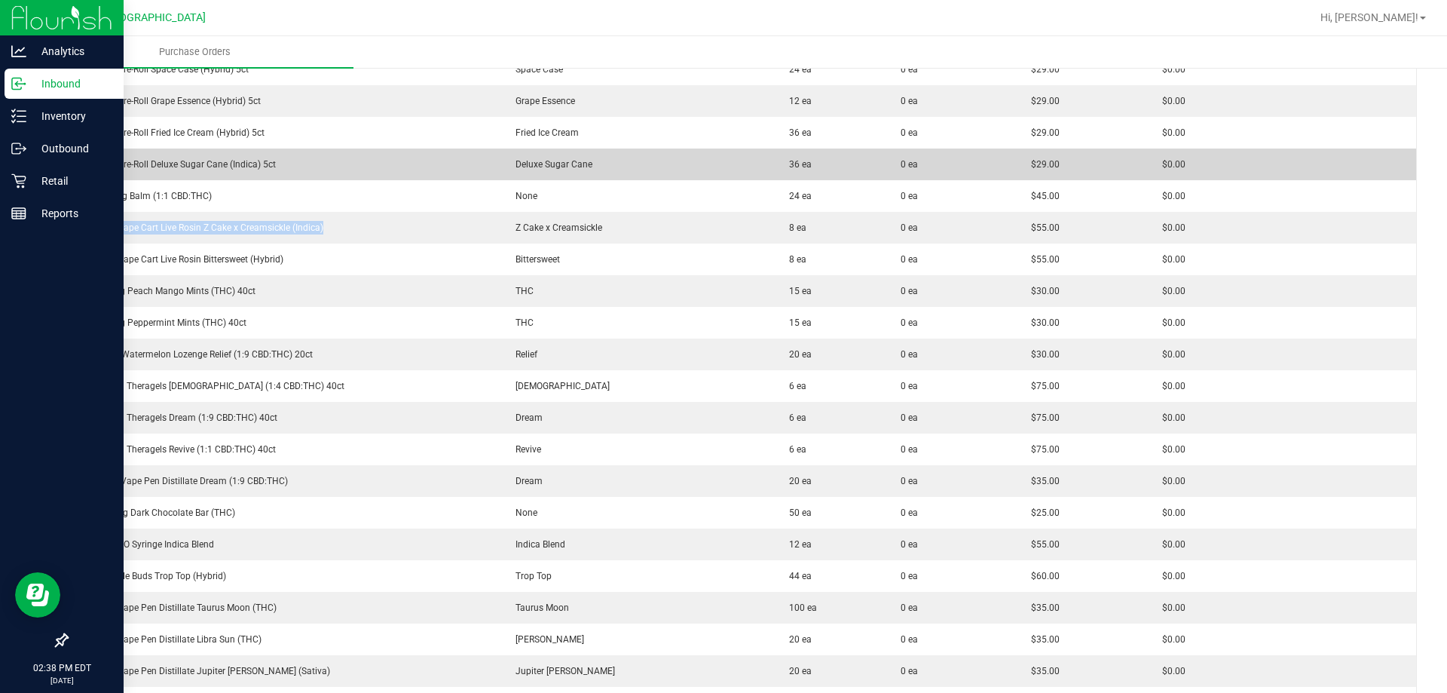
scroll to position [1960, 0]
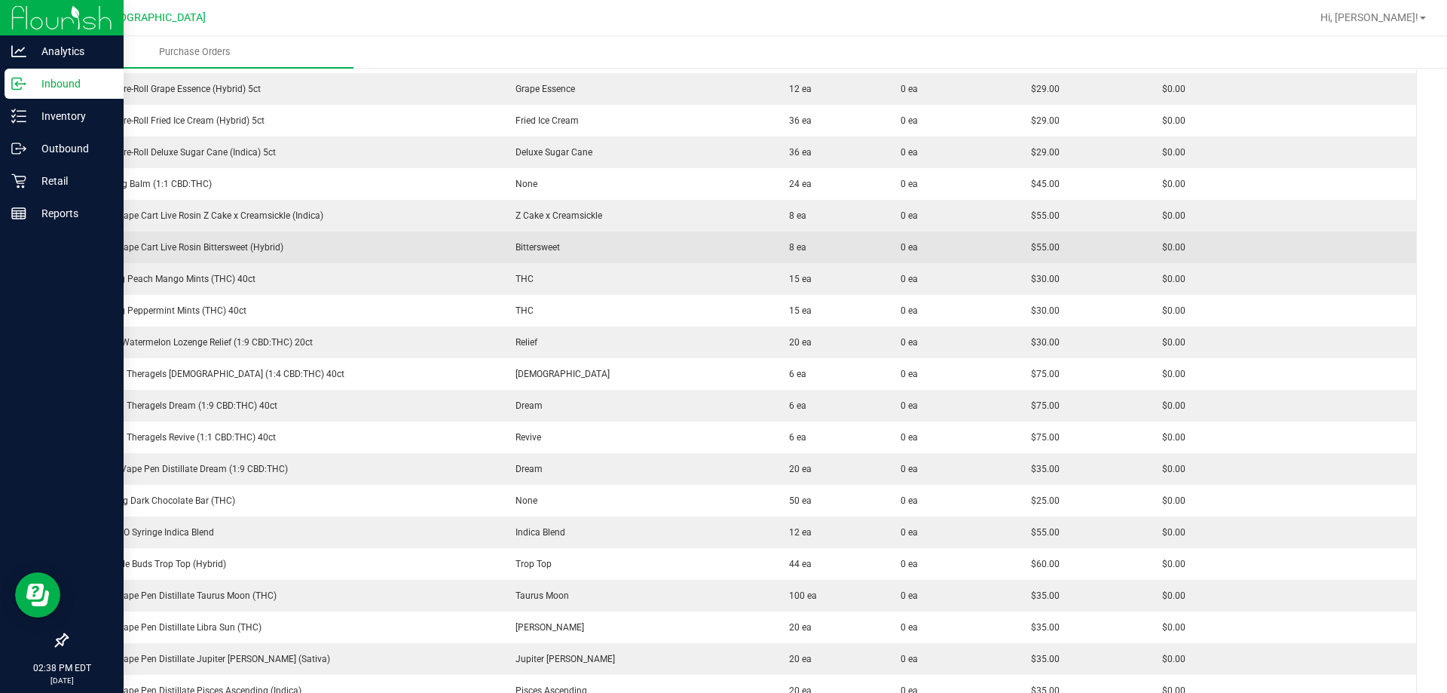
click at [207, 243] on div "GL 0.5g Vape Cart Live Rosin Bittersweet (Hybrid)" at bounding box center [284, 247] width 414 height 14
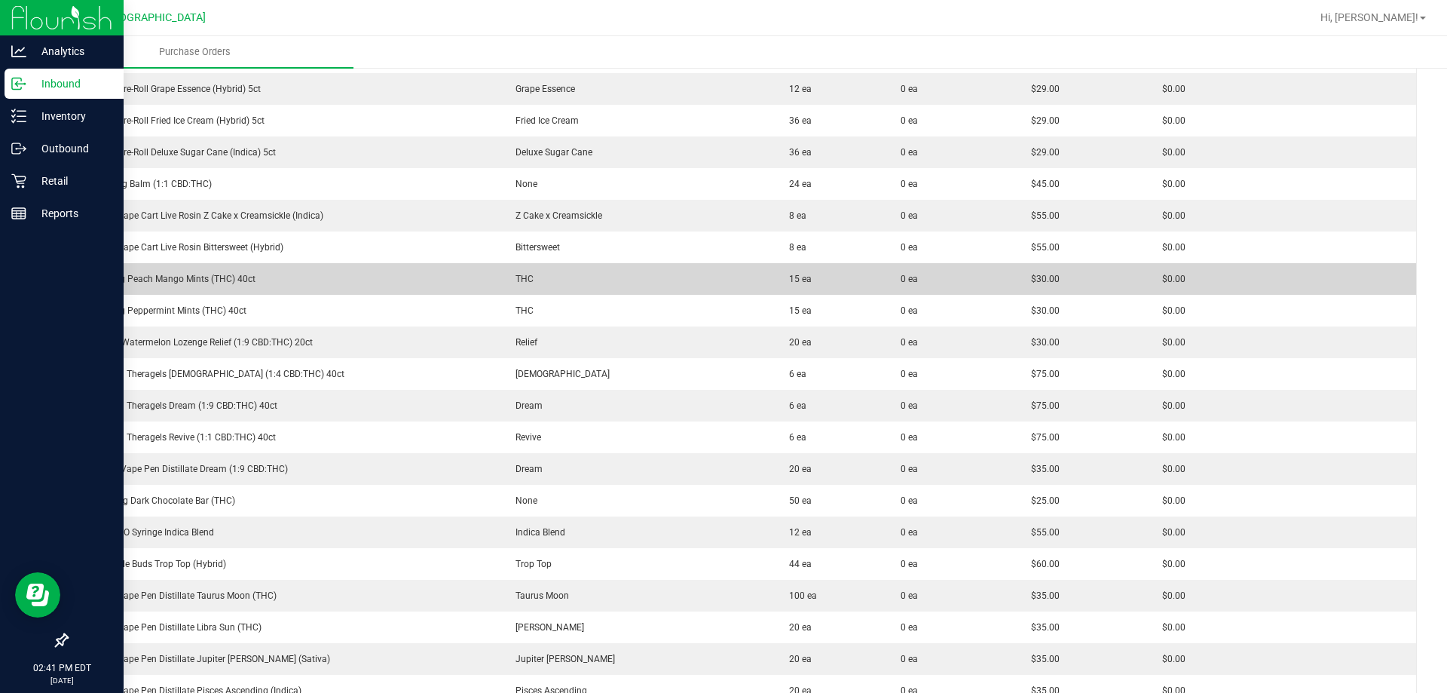
click at [202, 273] on div "HT 2.5mg Peach Mango Mints (THC) 40ct" at bounding box center [284, 279] width 414 height 14
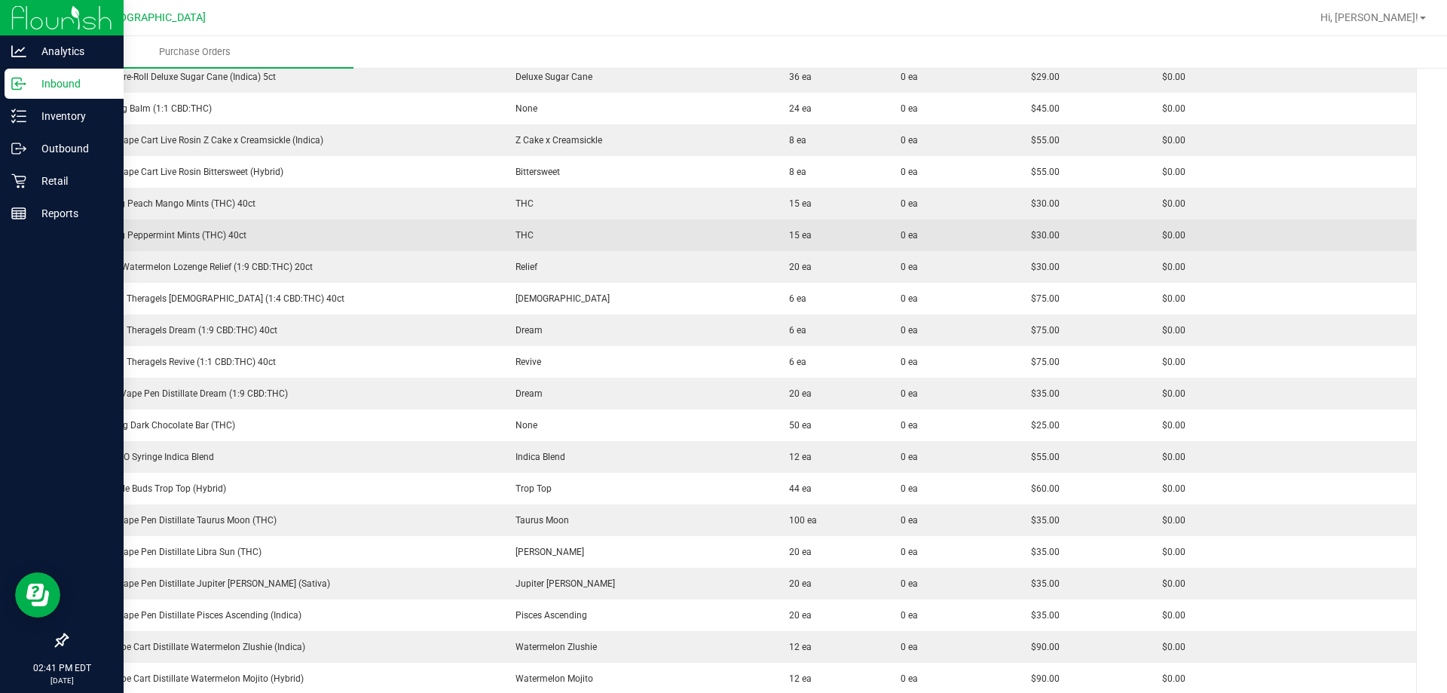
scroll to position [2110, 0]
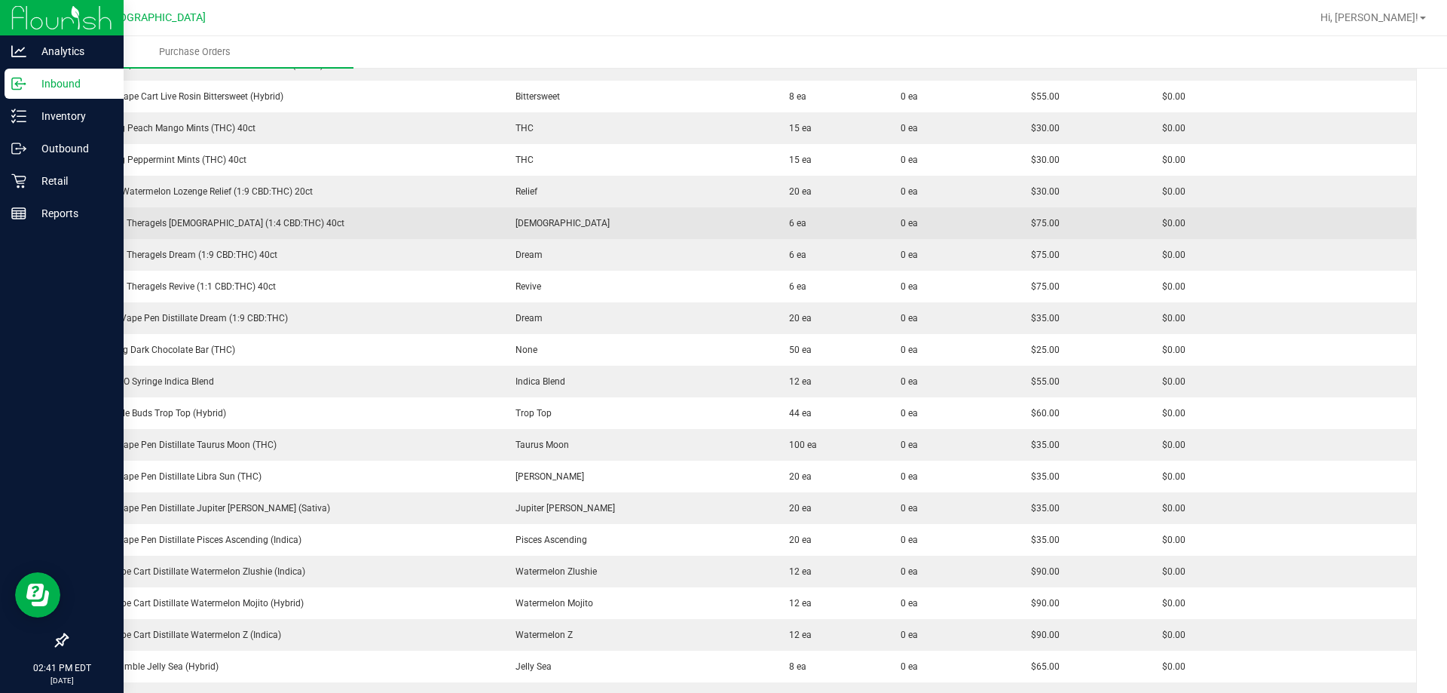
click at [237, 218] on div "SW 10mg Theragels Zen (1:4 CBD:THC) 40ct" at bounding box center [284, 223] width 414 height 14
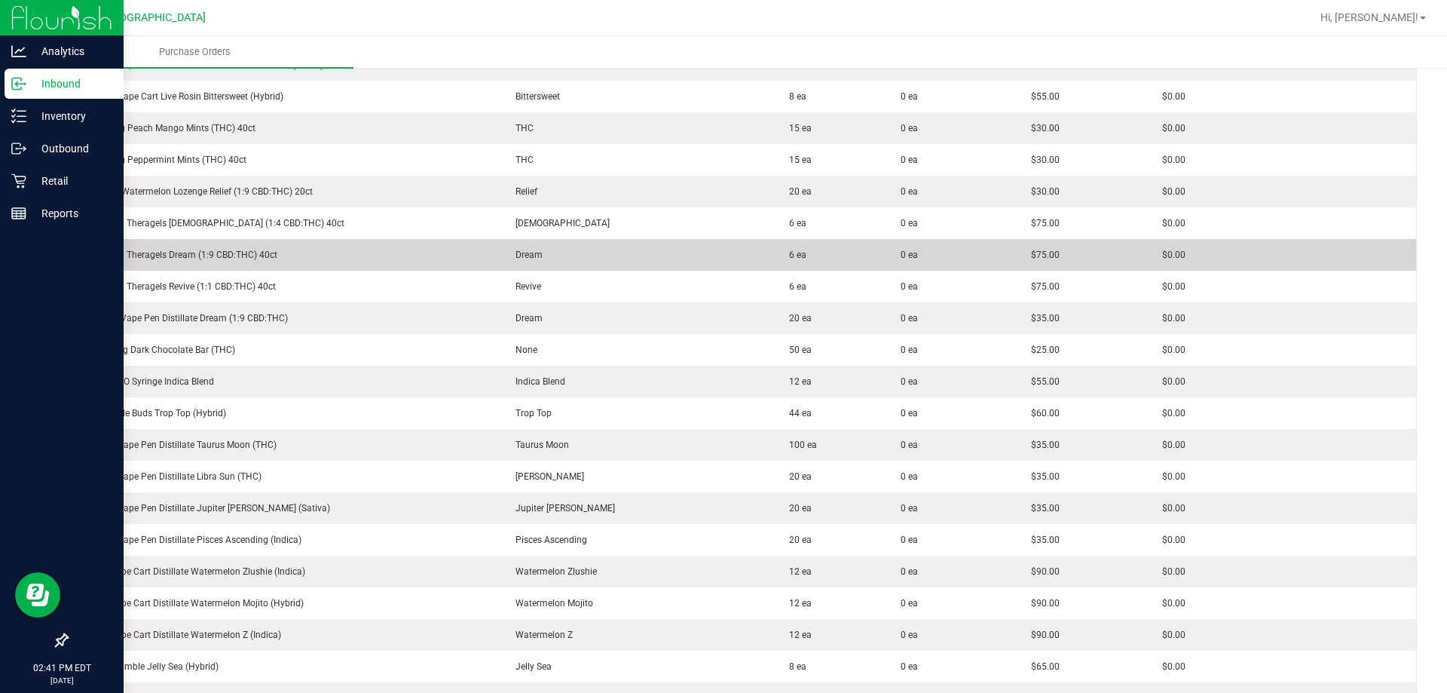
click at [208, 255] on div "SW 10mg Theragels Dream (1:9 CBD:THC) 40ct" at bounding box center [284, 255] width 414 height 14
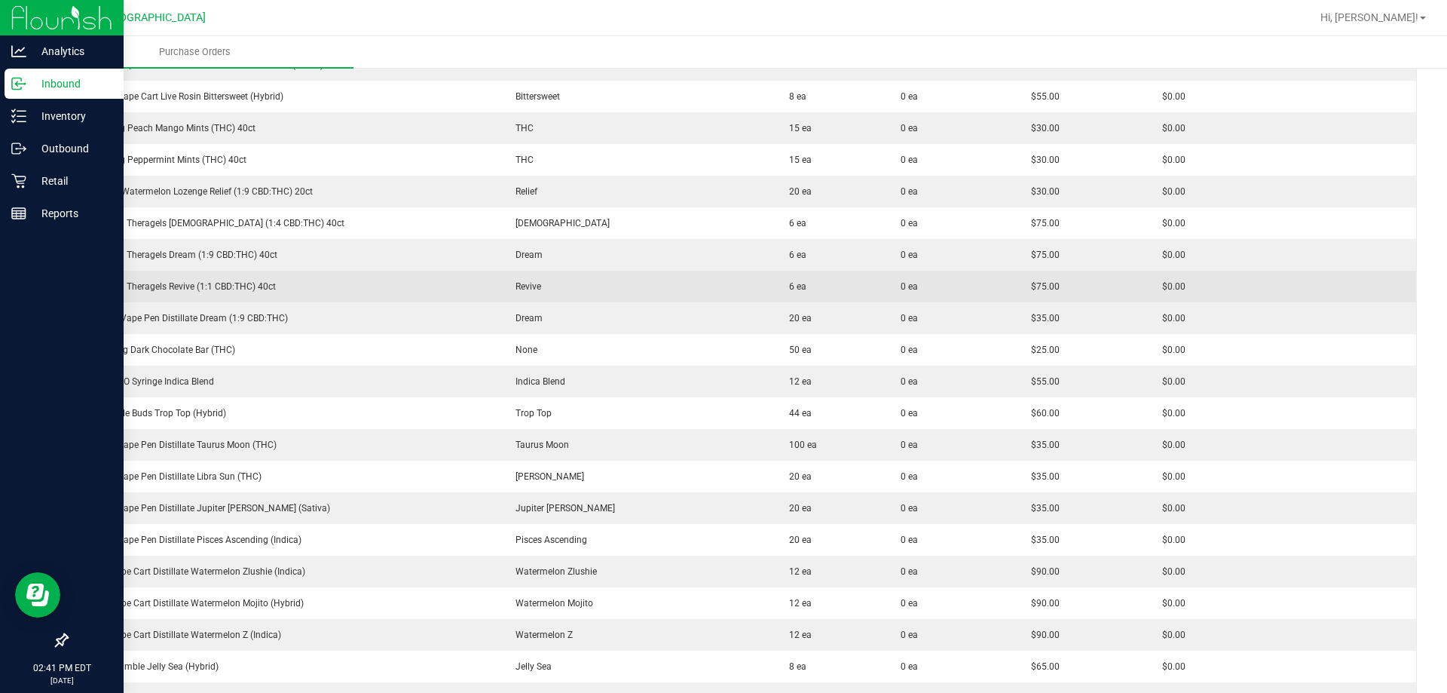
click at [158, 288] on div "SW 10mg Theragels Revive (1:1 CBD:THC) 40ct" at bounding box center [284, 287] width 414 height 14
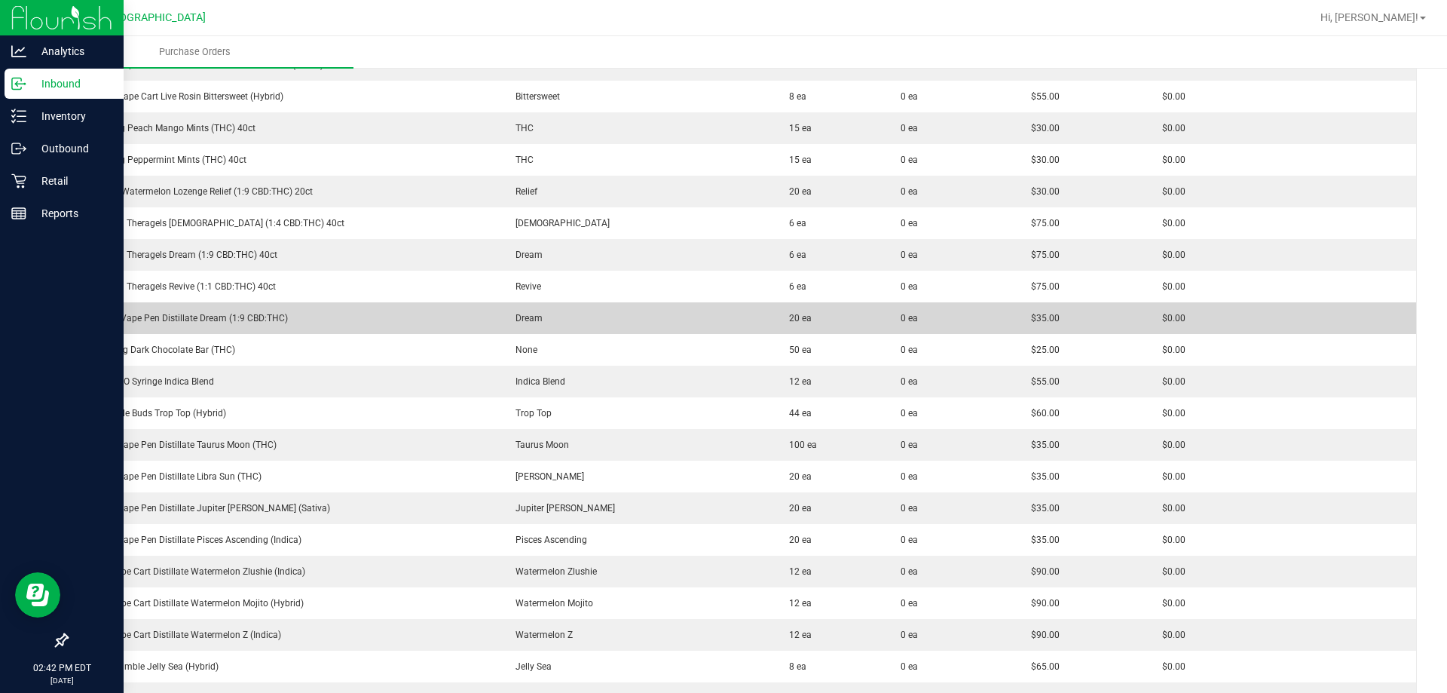
click at [151, 320] on div "SW 0.3g Vape Pen Distillate Dream (1:9 CBD:THC)" at bounding box center [284, 318] width 414 height 14
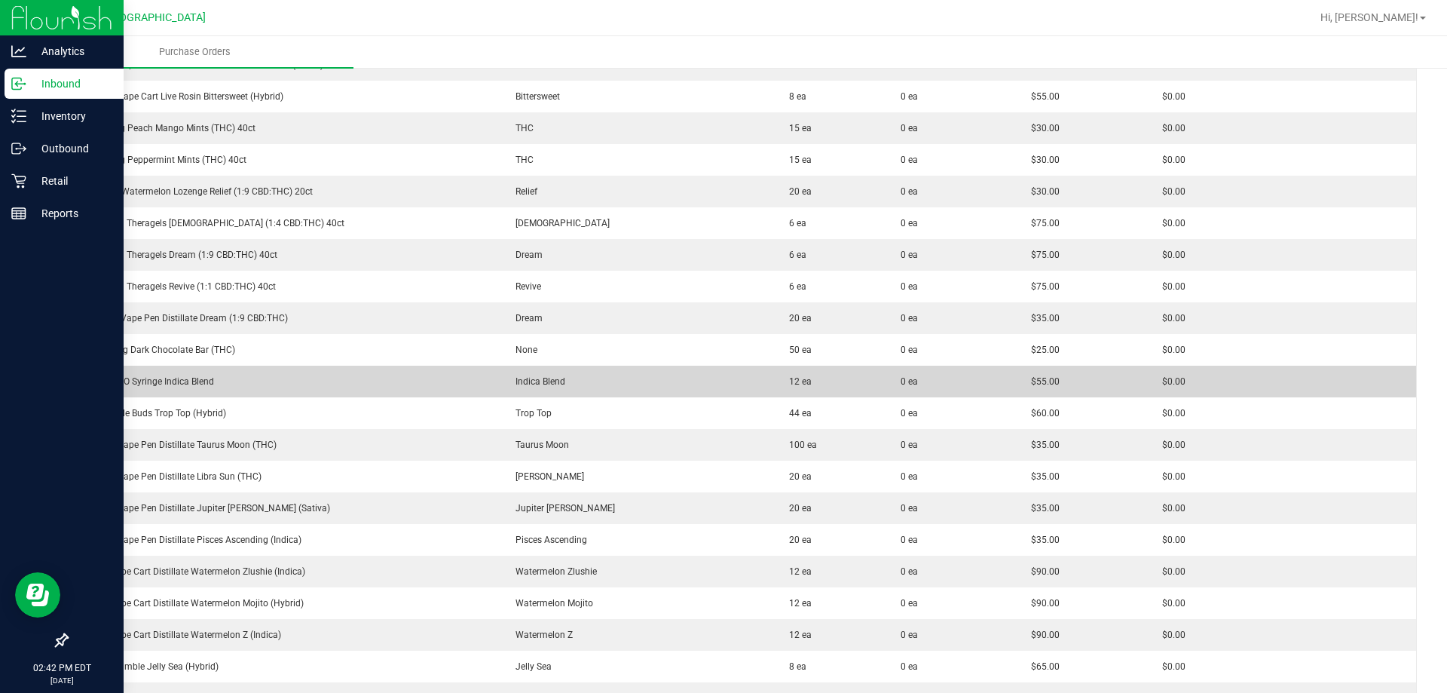
click at [173, 382] on div "SW 1g FSO Syringe Indica Blend" at bounding box center [284, 382] width 414 height 14
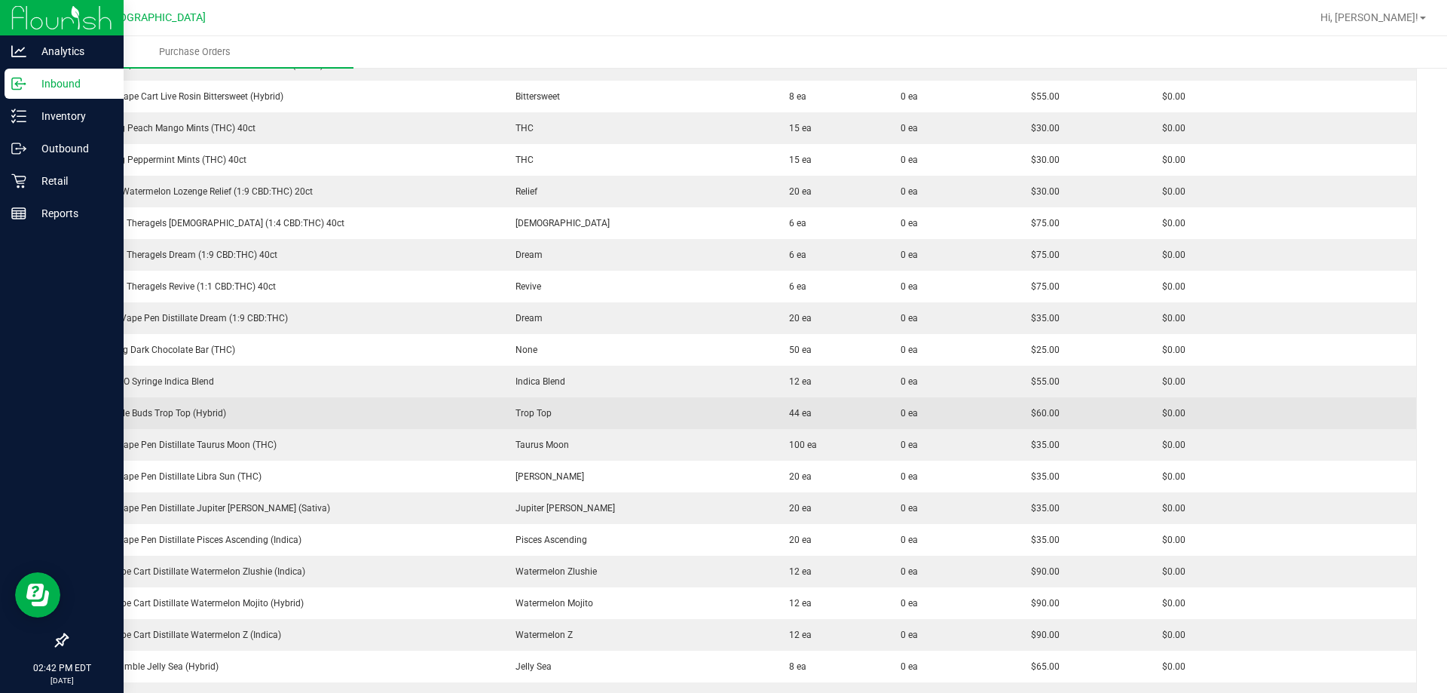
click at [175, 409] on div "FT 7g Little Buds Trop Top (Hybrid)" at bounding box center [284, 413] width 414 height 14
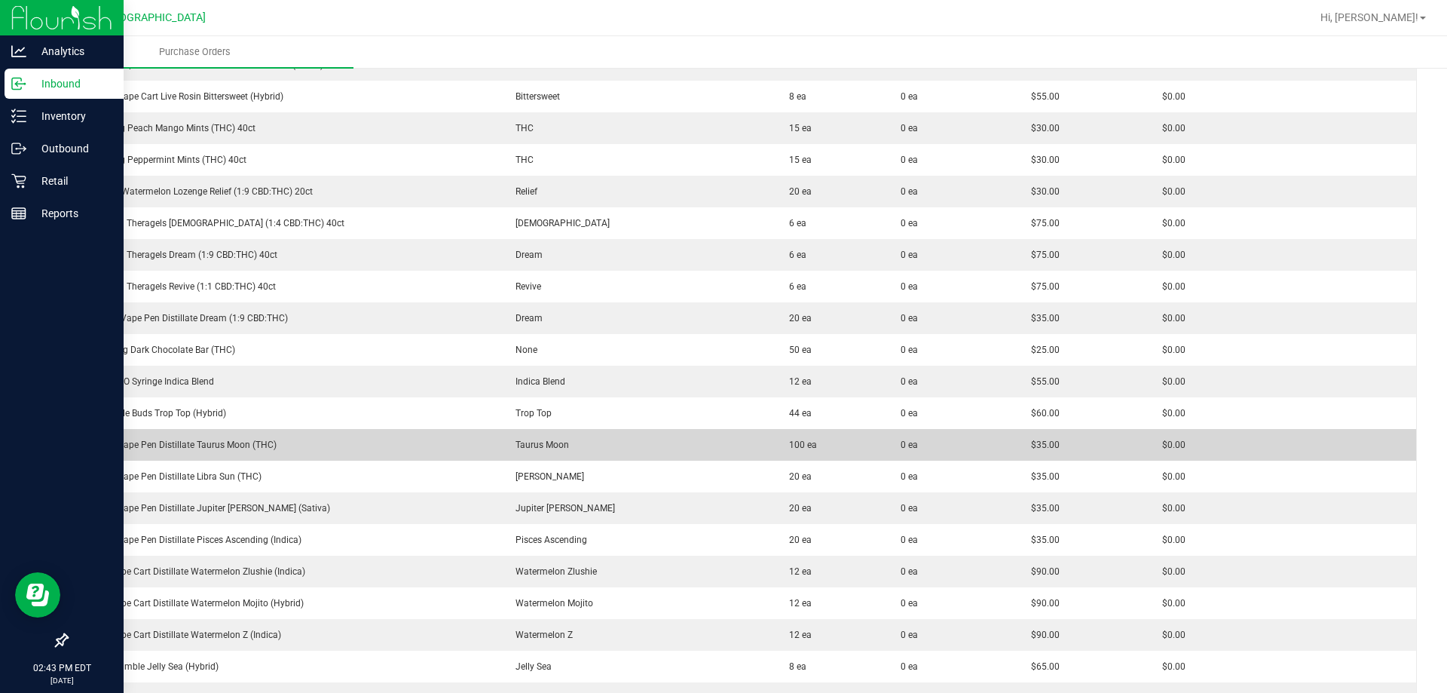
click at [186, 445] on div "FT 0.3g Vape Pen Distillate Taurus Moon (THC)" at bounding box center [284, 445] width 414 height 14
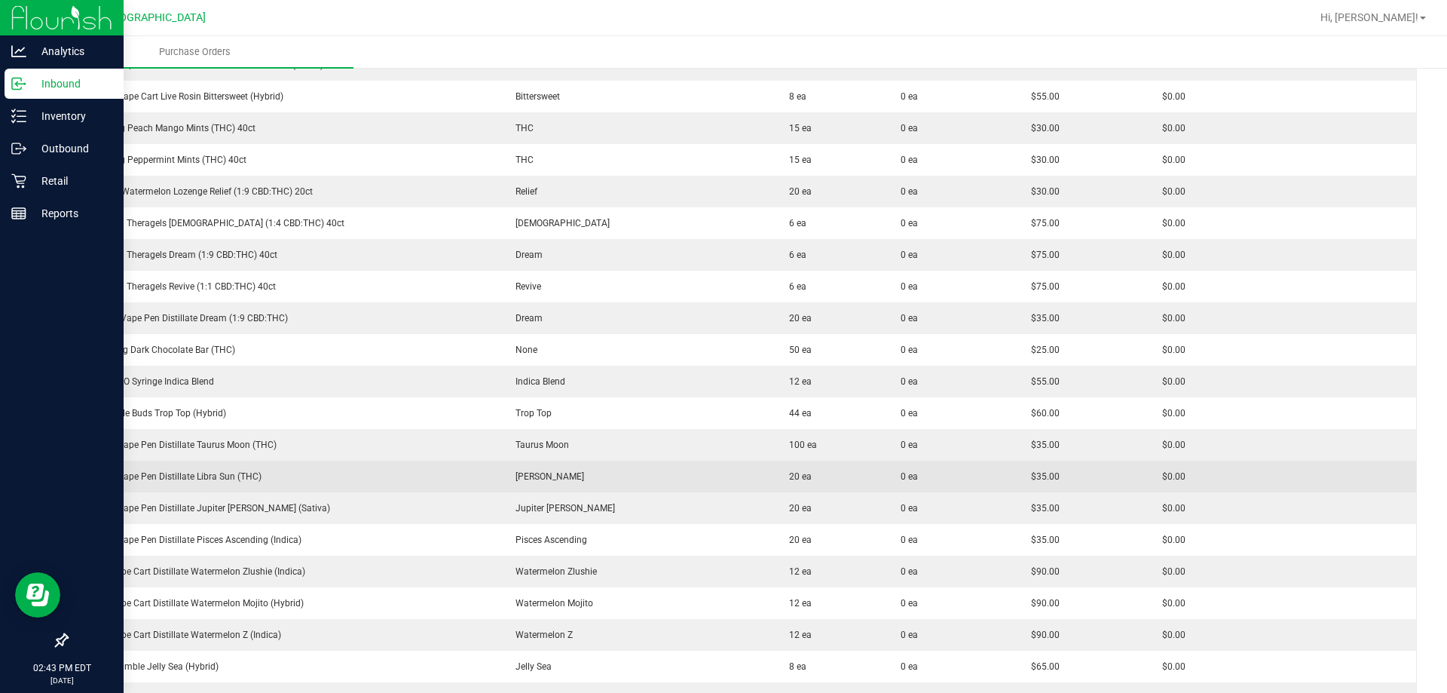
click at [216, 479] on div "FT 0.3g Vape Pen Distillate Libra Sun (THC)" at bounding box center [284, 477] width 414 height 14
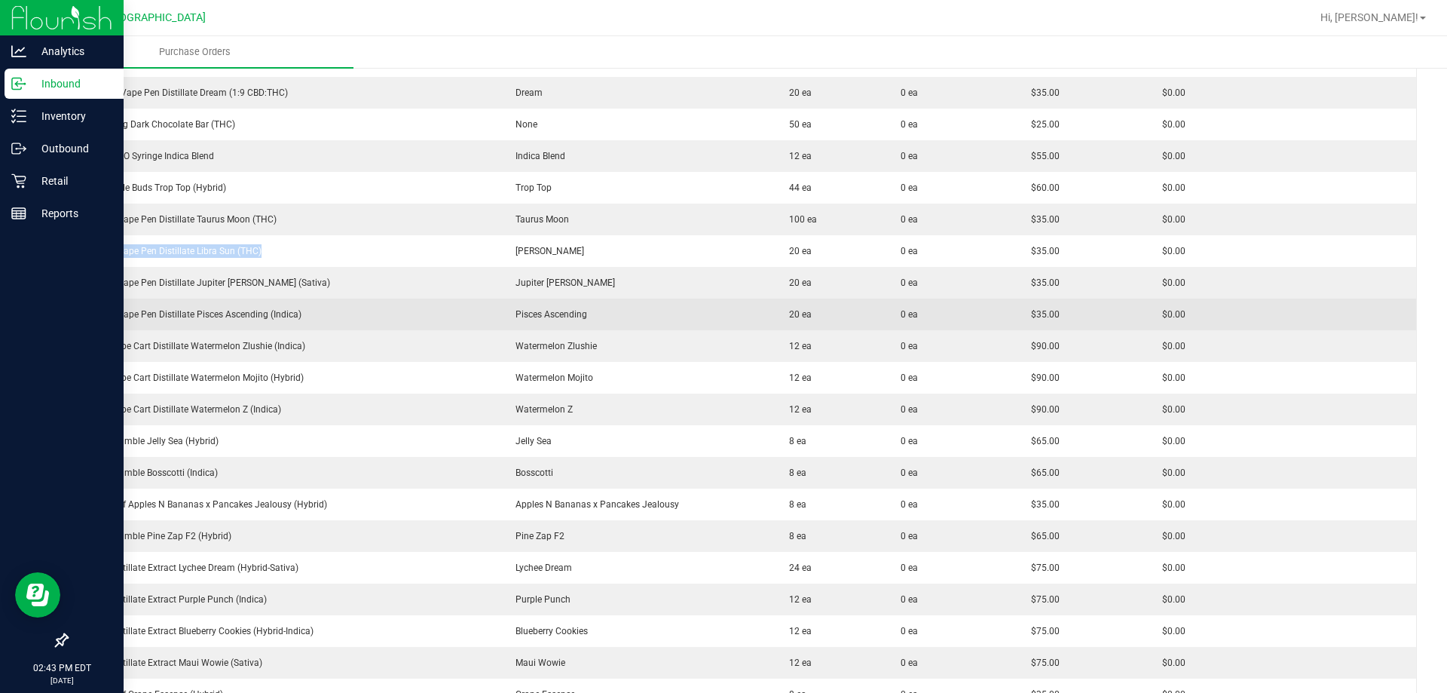
scroll to position [2337, 0]
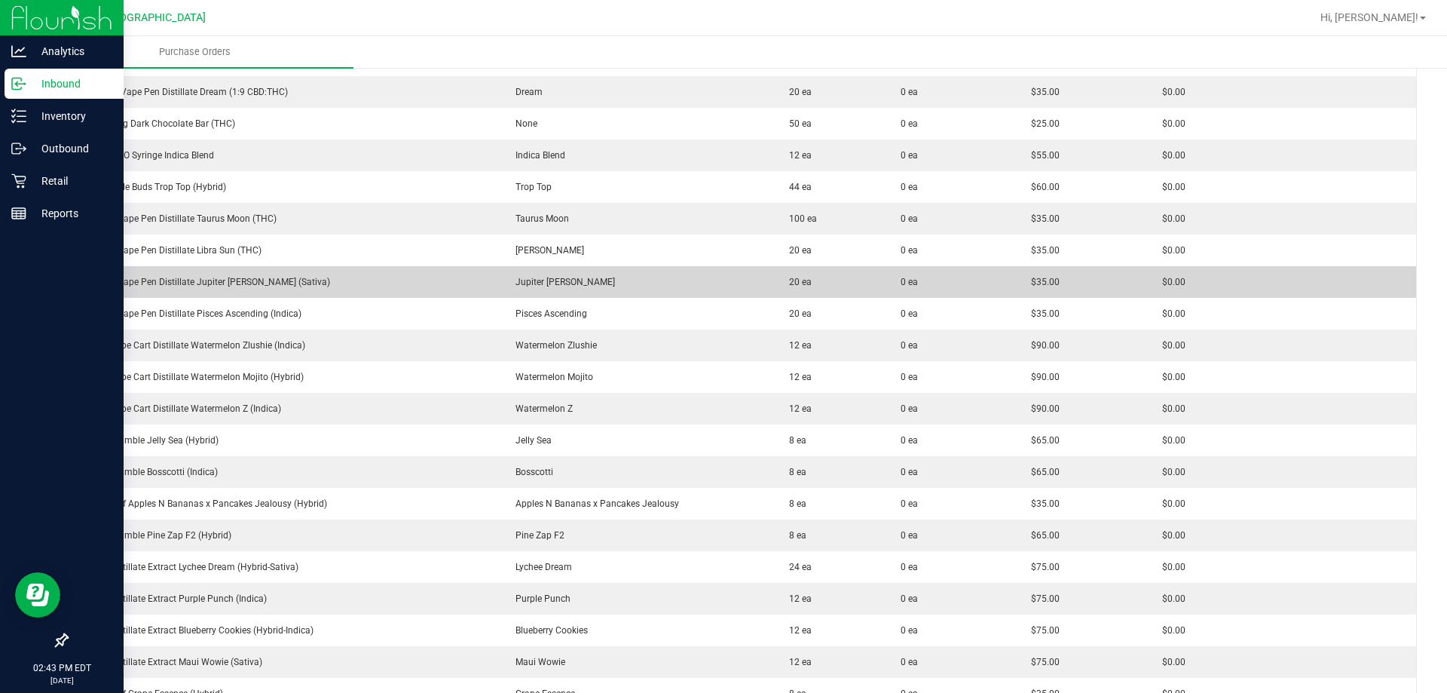
click at [234, 283] on div "FT 0.3g Vape Pen Distillate Jupiter [PERSON_NAME] (Sativa)" at bounding box center [284, 282] width 414 height 14
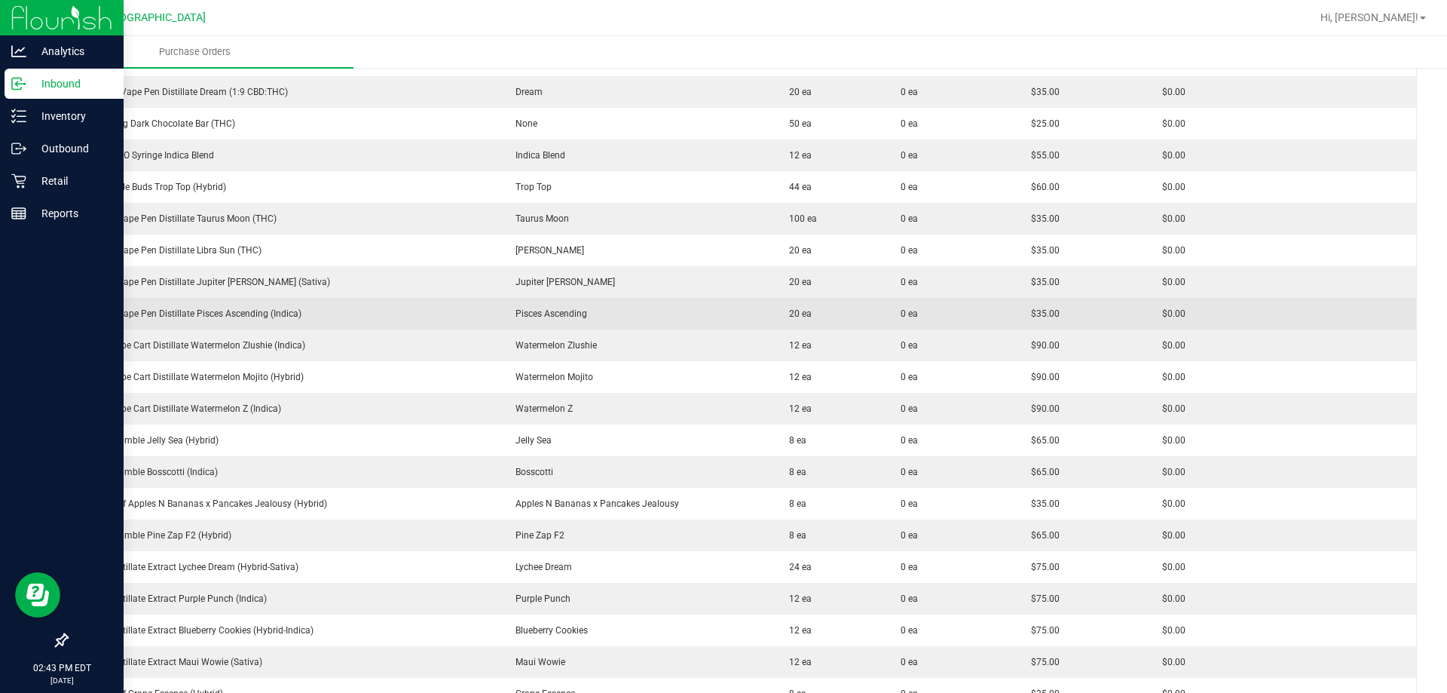
click at [194, 316] on div "FT 0.3g Vape Pen Distillate Pisces Ascending (Indica)" at bounding box center [284, 314] width 414 height 14
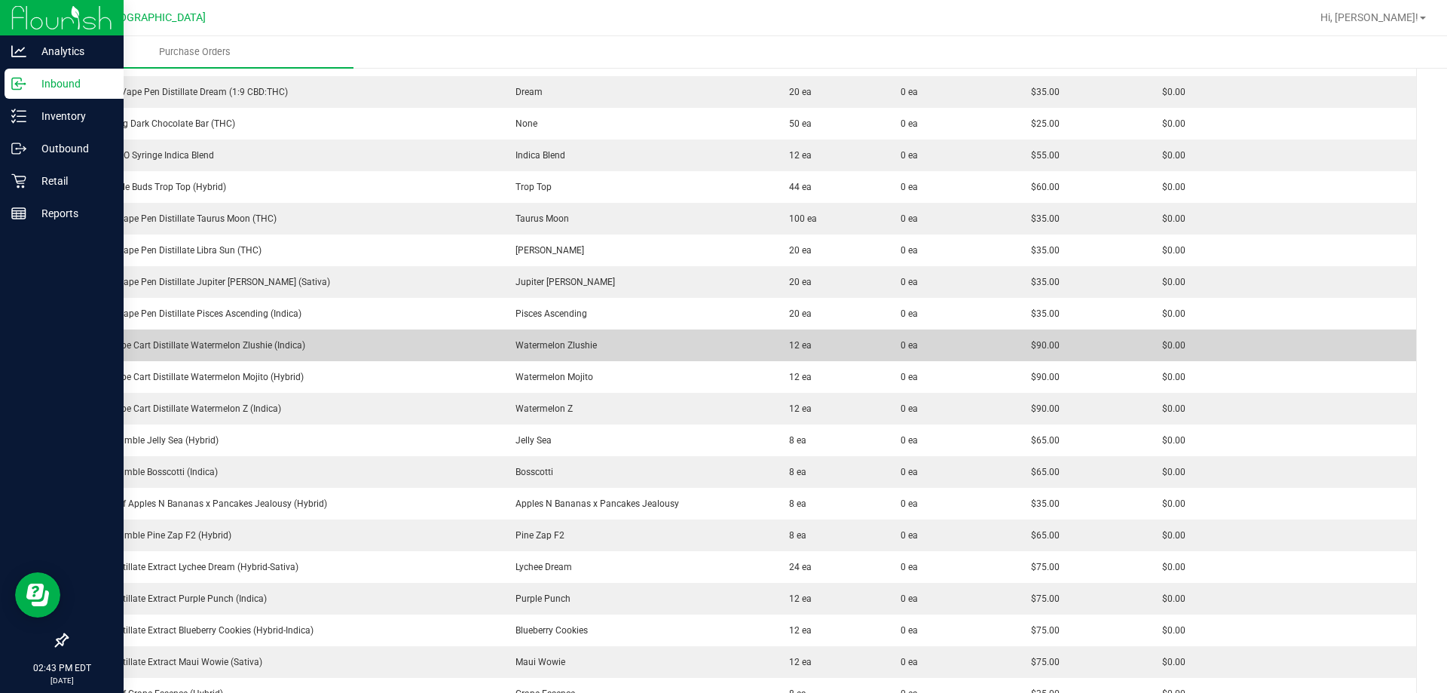
click at [207, 339] on div "FT 1g Vape Cart Distillate Watermelon Zlushie (Indica)" at bounding box center [284, 345] width 414 height 14
click at [208, 339] on div "FT 1g Vape Cart Distillate Watermelon Zlushie (Indica)" at bounding box center [284, 345] width 414 height 14
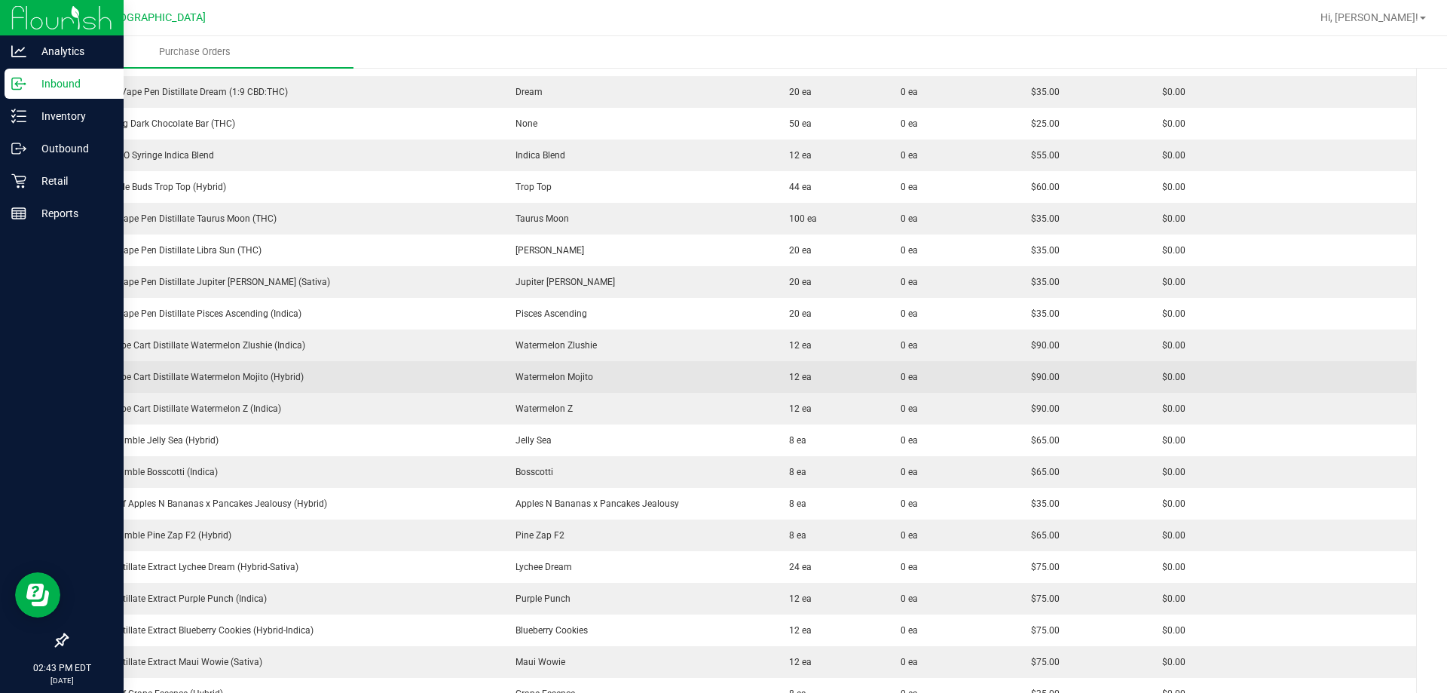
click at [231, 378] on div "FT 1g Vape Cart Distillate Watermelon Mojito (Hybrid)" at bounding box center [284, 377] width 414 height 14
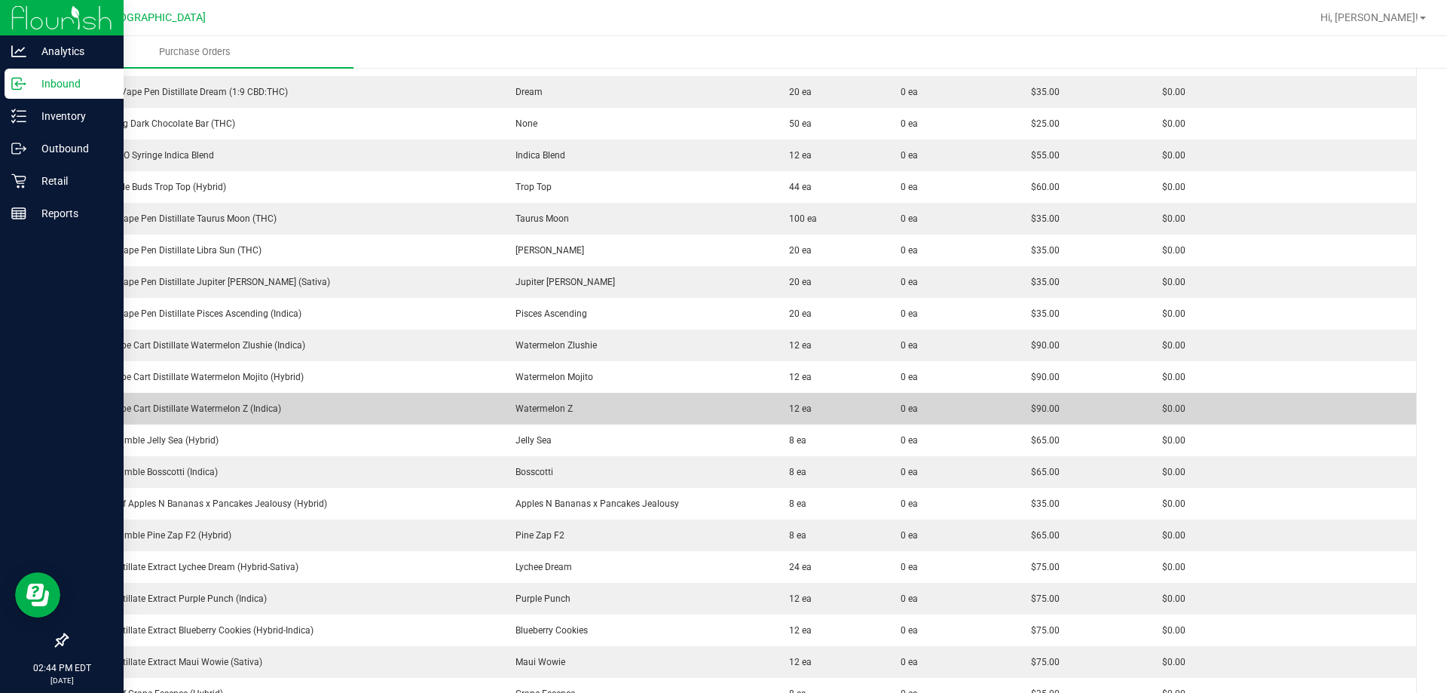
click at [140, 407] on div "FT 1g Vape Cart Distillate Watermelon Z (Indica)" at bounding box center [284, 409] width 414 height 14
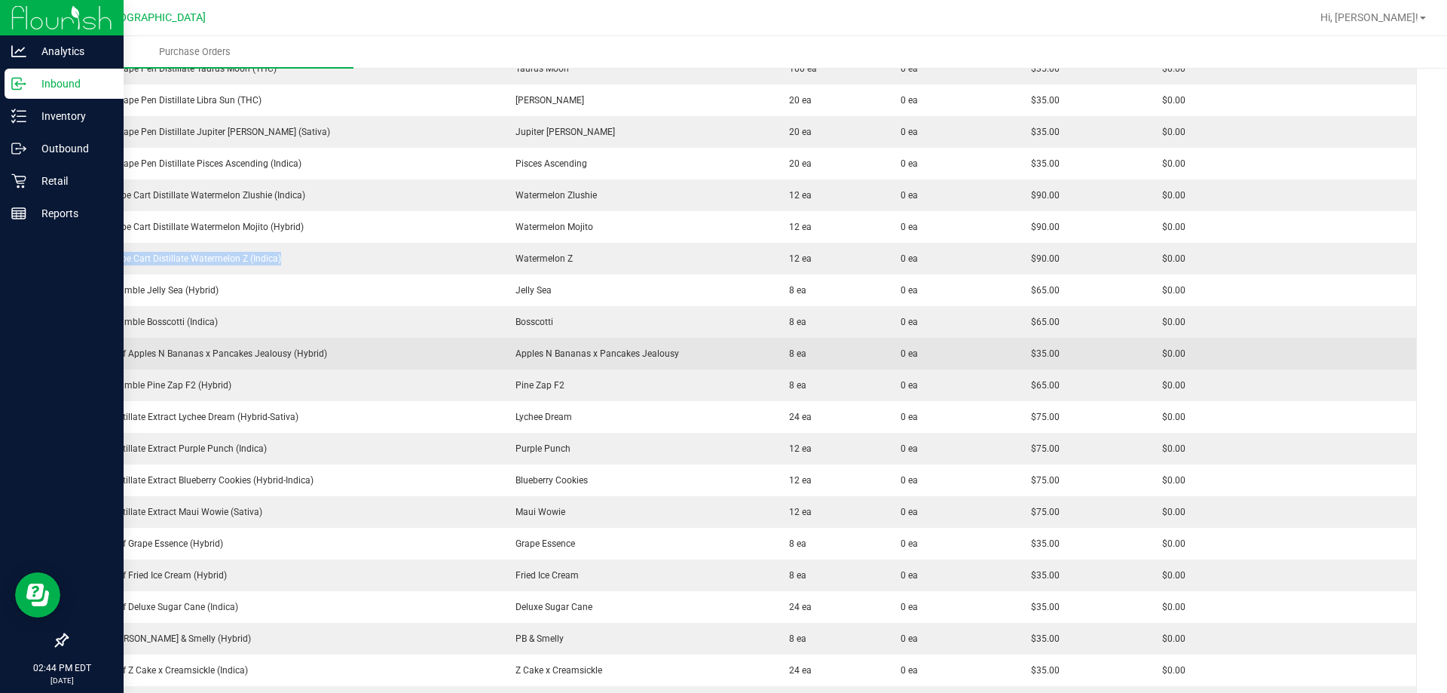
scroll to position [2487, 0]
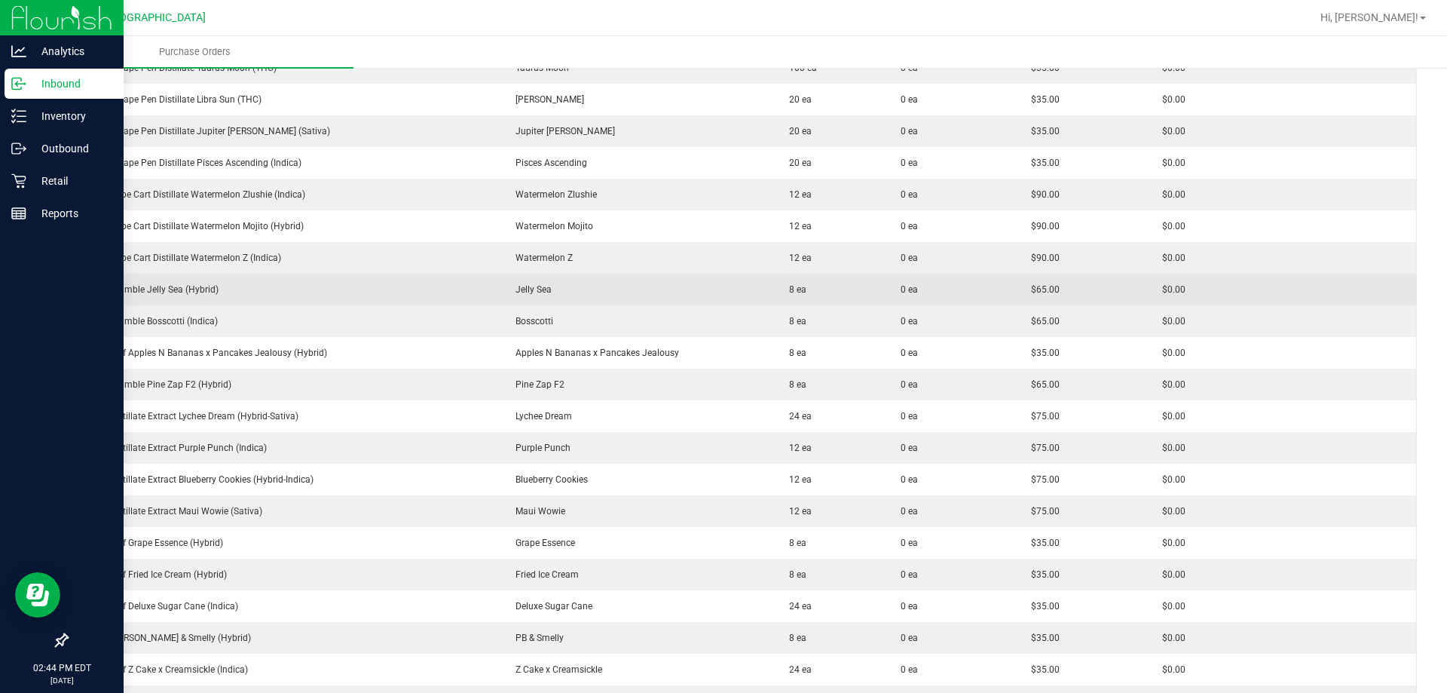
click at [150, 291] on div "FT 1g Crumble Jelly Sea (Hybrid)" at bounding box center [284, 290] width 414 height 14
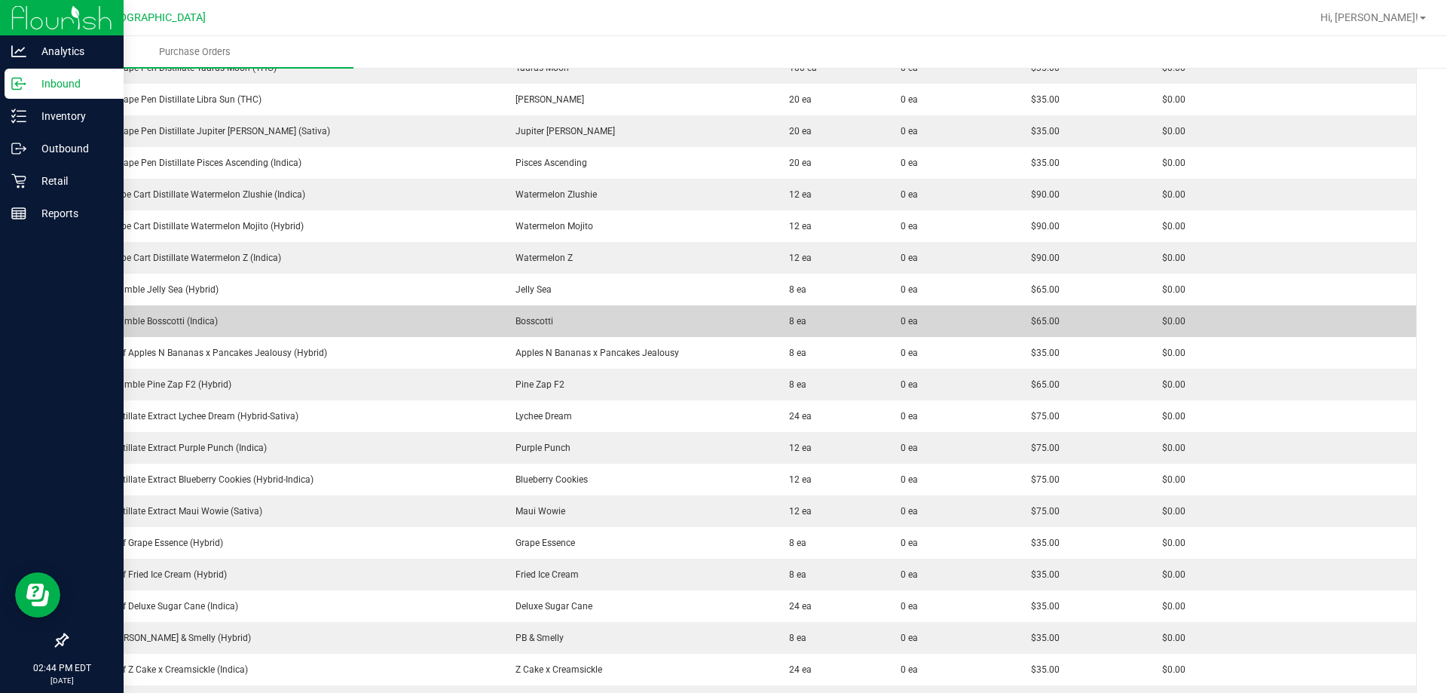
click at [165, 320] on div "FT 1g Crumble Bosscotti (Indica)" at bounding box center [284, 321] width 414 height 14
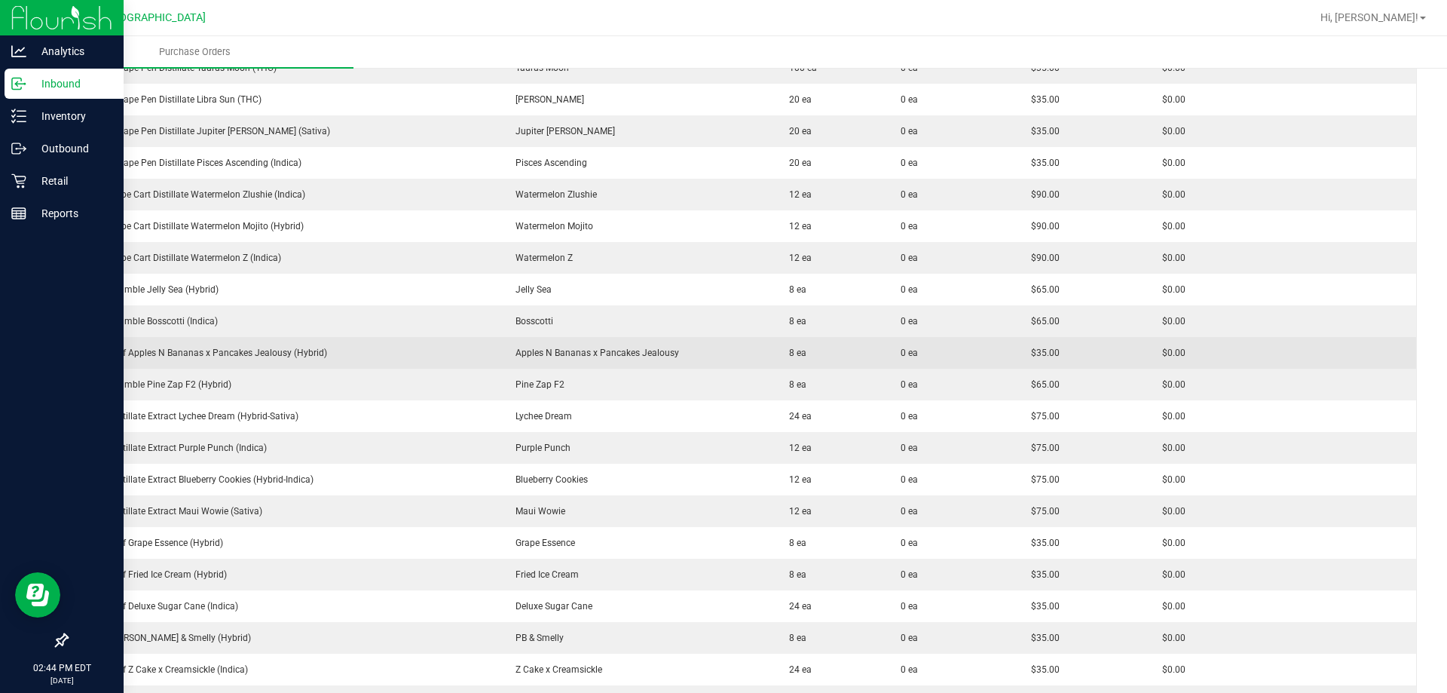
click at [189, 352] on div "FT 1g Kief Apples N Bananas x Pancakes Jealousy (Hybrid)" at bounding box center [284, 353] width 414 height 14
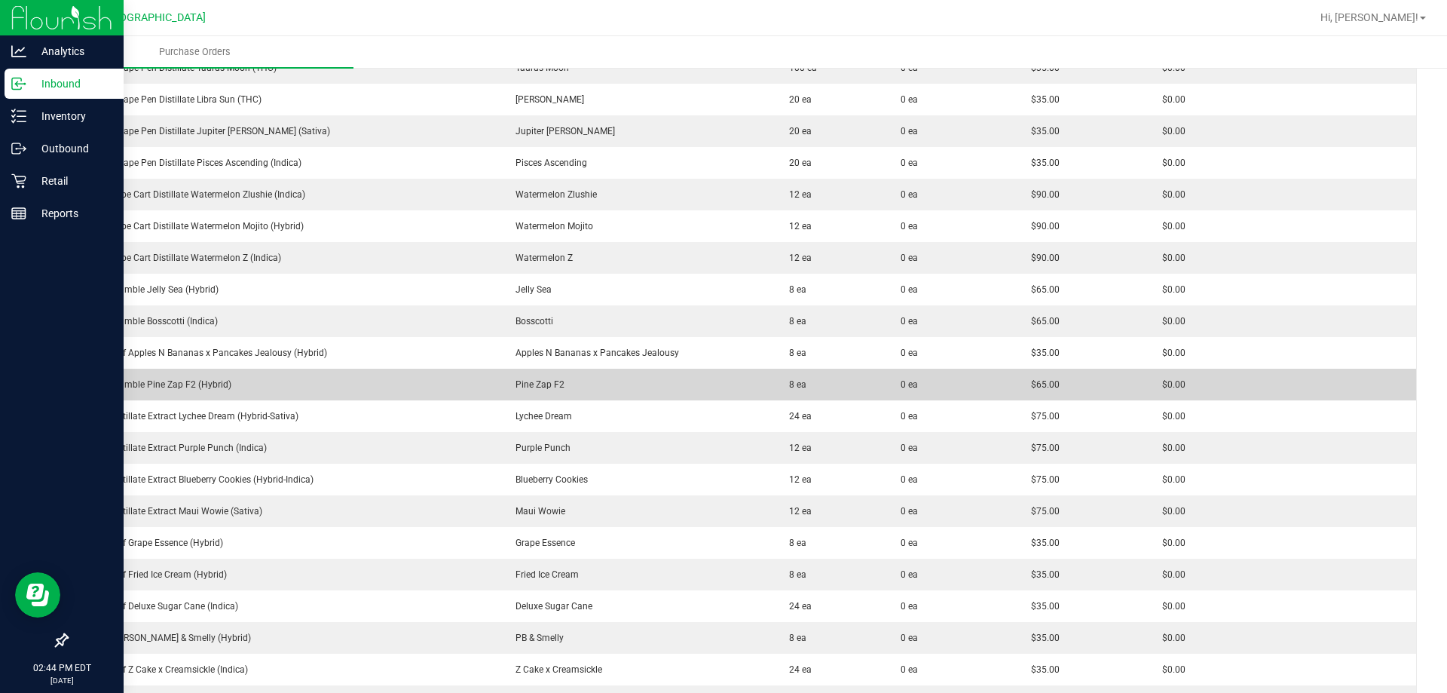
click at [152, 384] on div "FT 1g Crumble Pine Zap F2 (Hybrid)" at bounding box center [284, 385] width 414 height 14
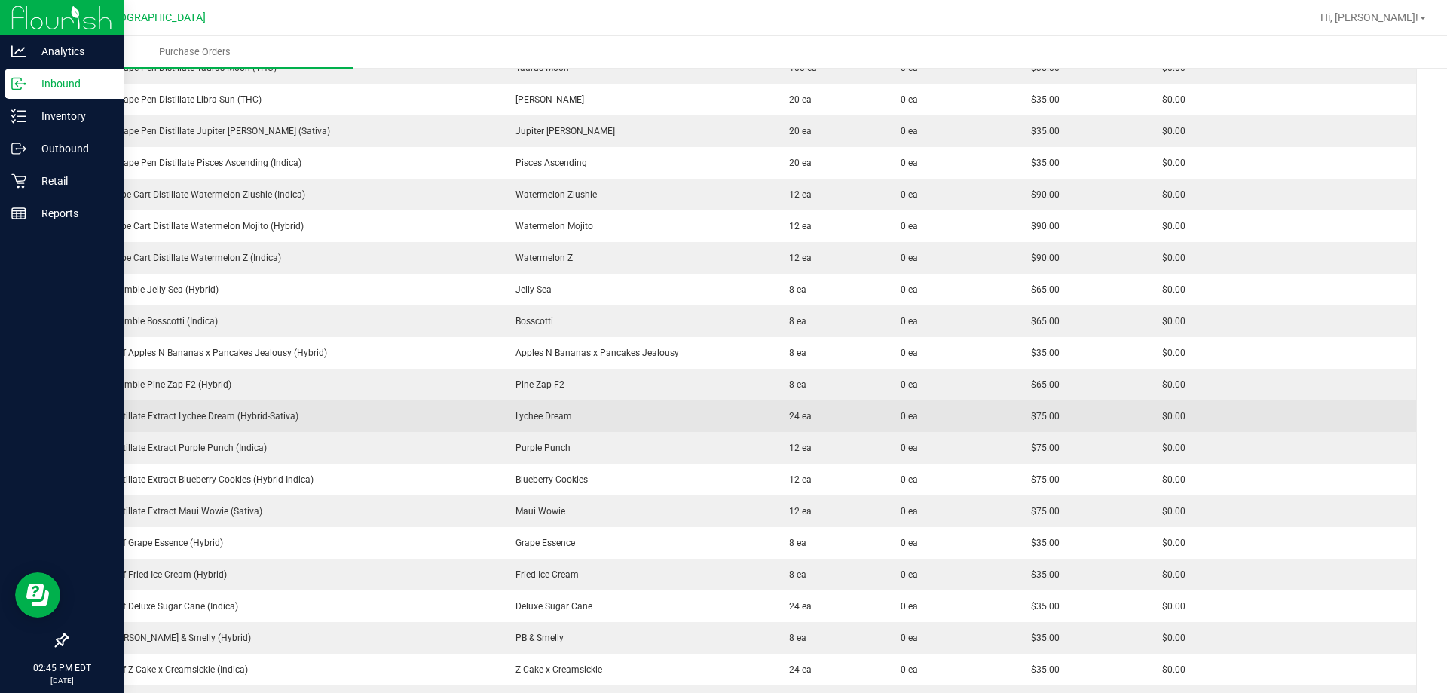
click at [216, 418] on div "FT 1g Distillate Extract Lychee Dream (Hybrid-Sativa)" at bounding box center [284, 416] width 414 height 14
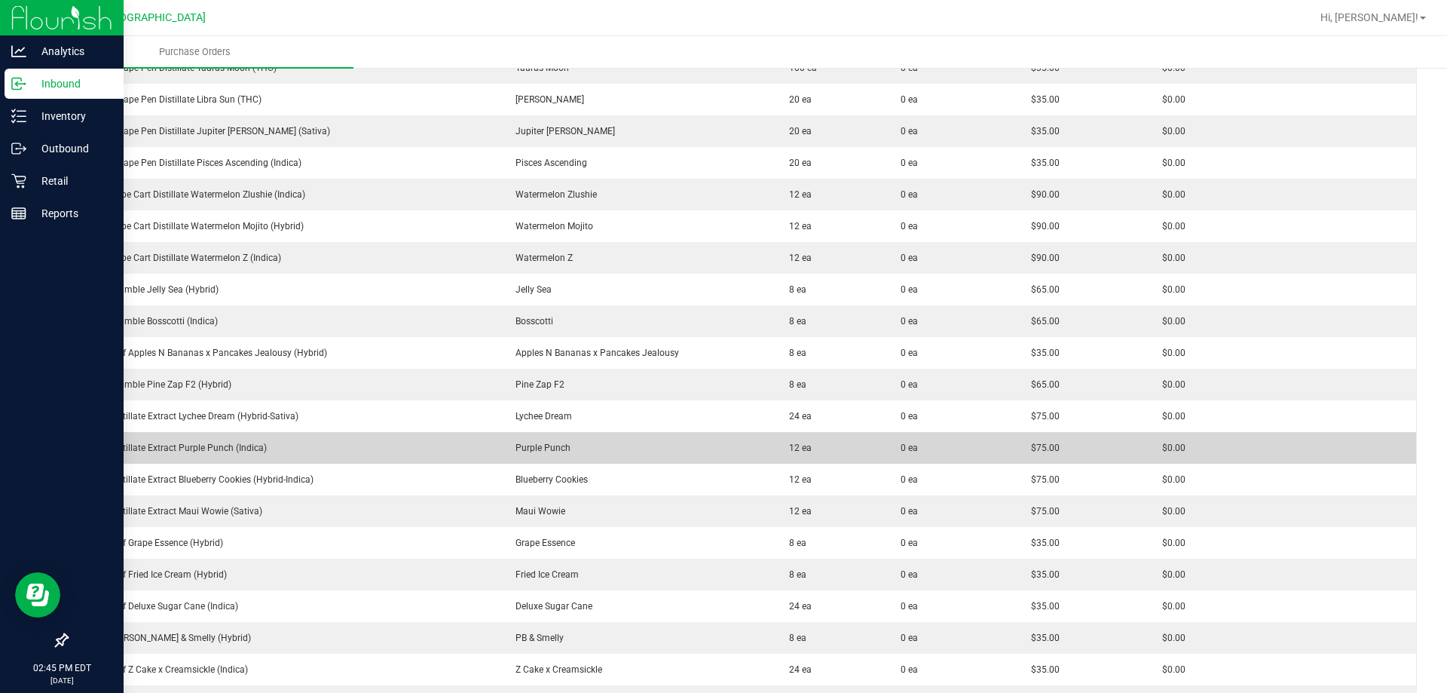
click at [140, 454] on div "FT 1g Distillate Extract Purple Punch (Indica)" at bounding box center [284, 448] width 414 height 14
click at [141, 451] on div "FT 1g Distillate Extract Purple Punch (Indica)" at bounding box center [284, 448] width 414 height 14
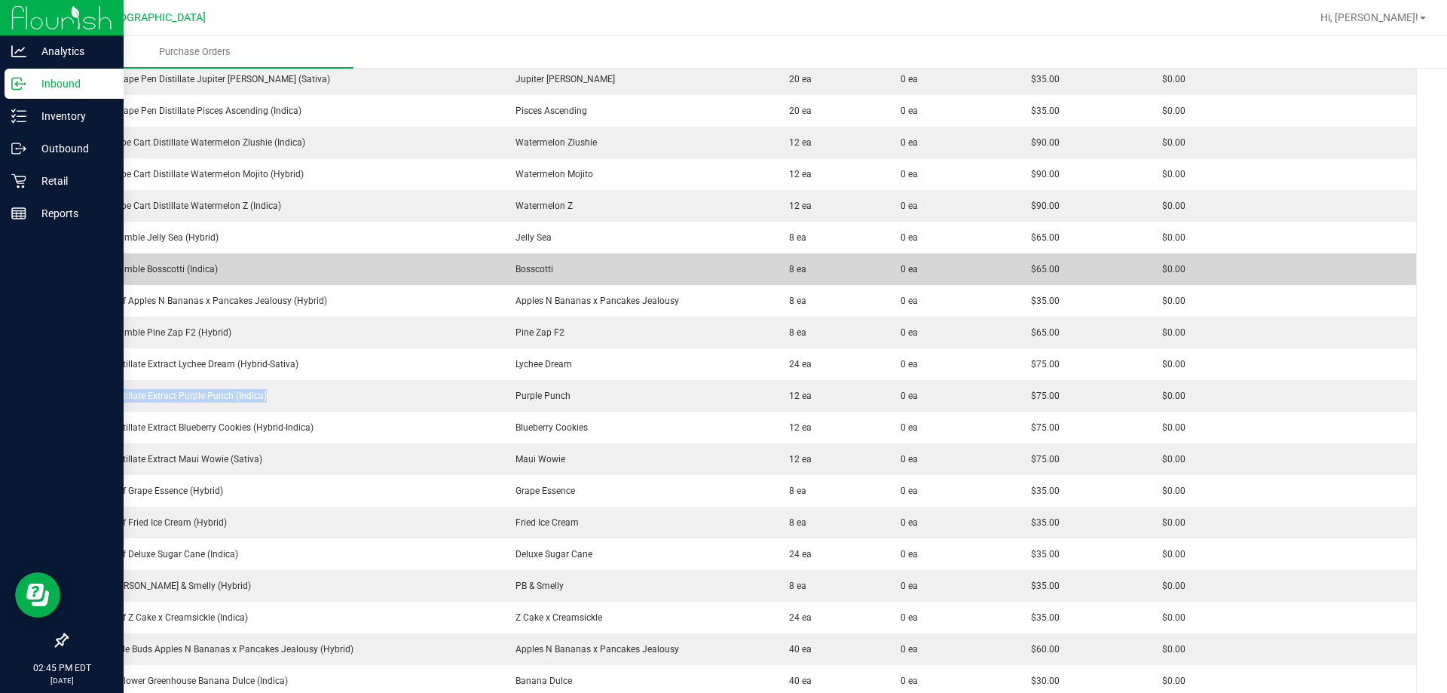
scroll to position [2638, 0]
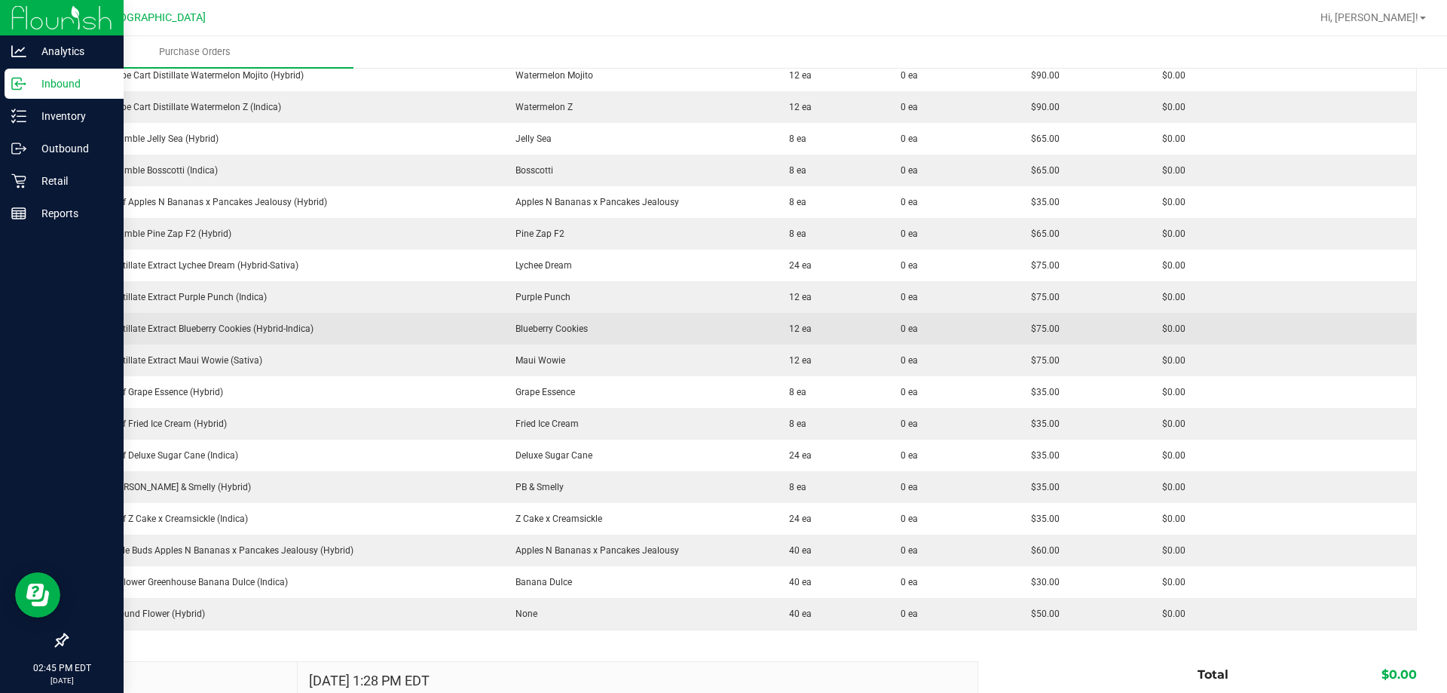
click at [258, 325] on div "FT 1g Distillate Extract Blueberry Cookies (Hybrid-Indica)" at bounding box center [284, 329] width 414 height 14
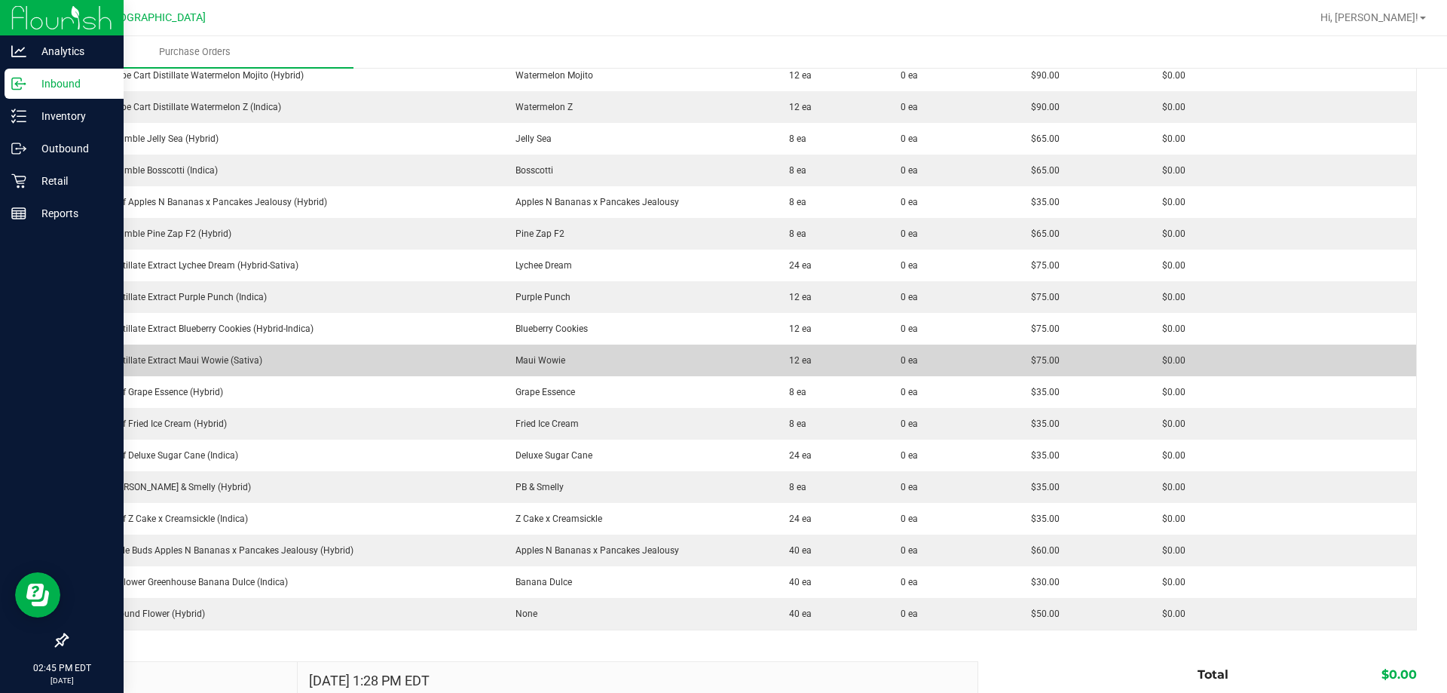
click at [136, 358] on div "FT 1g Distillate Extract Maui Wowie (Sativa)" at bounding box center [284, 360] width 414 height 14
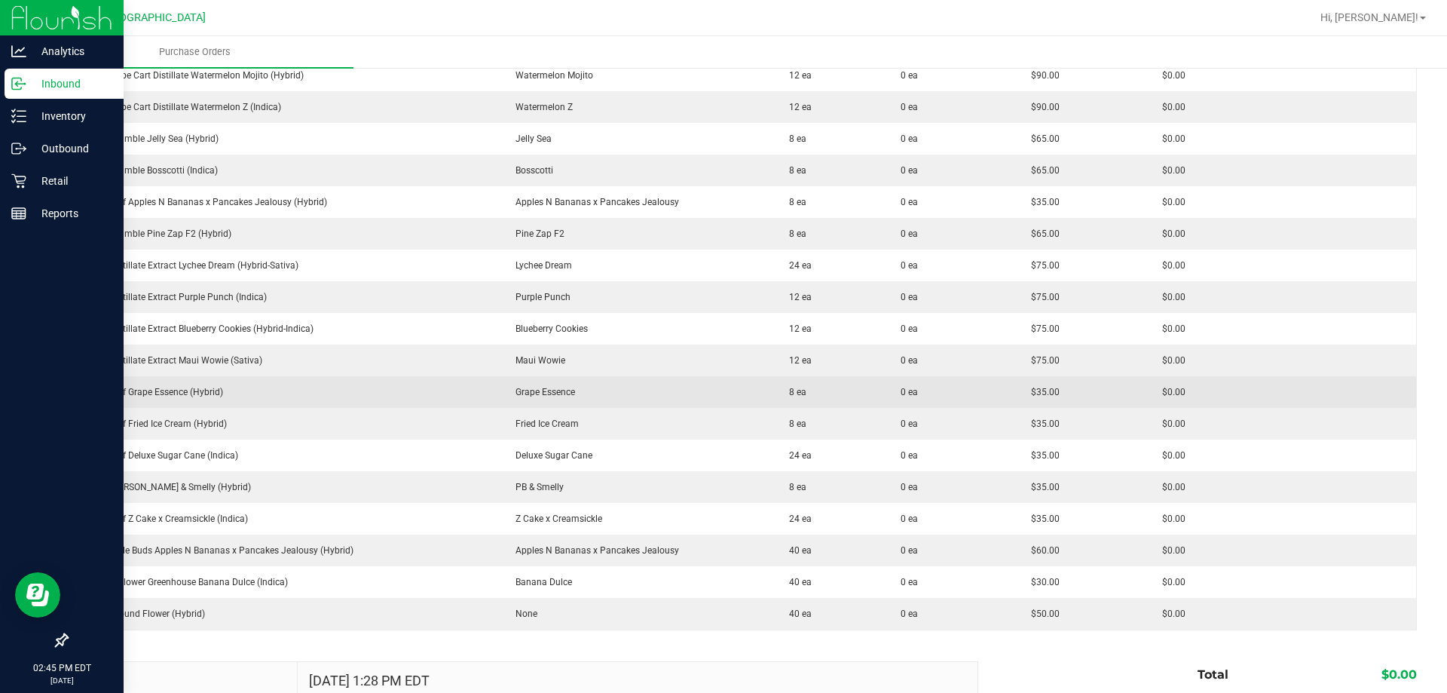
click at [169, 390] on div "FT 1g Kief Grape Essence (Hybrid)" at bounding box center [284, 392] width 414 height 14
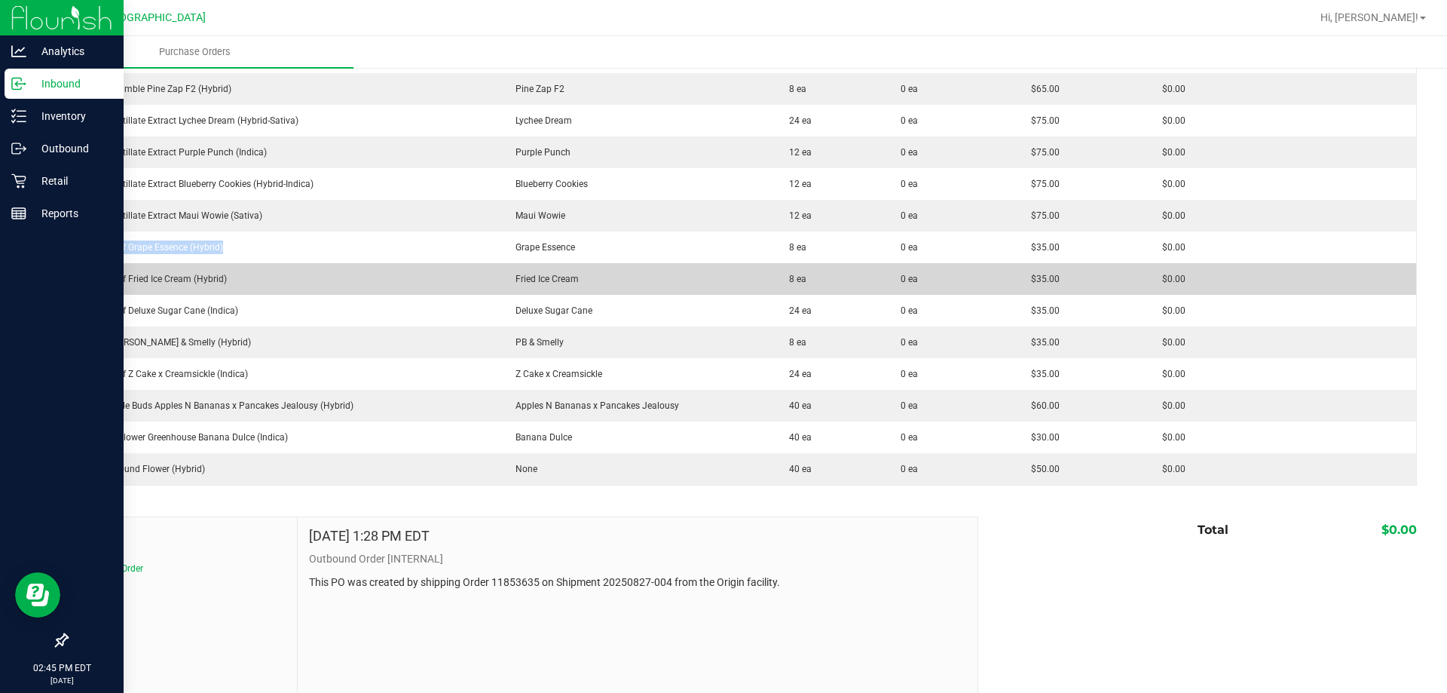
scroll to position [2789, 0]
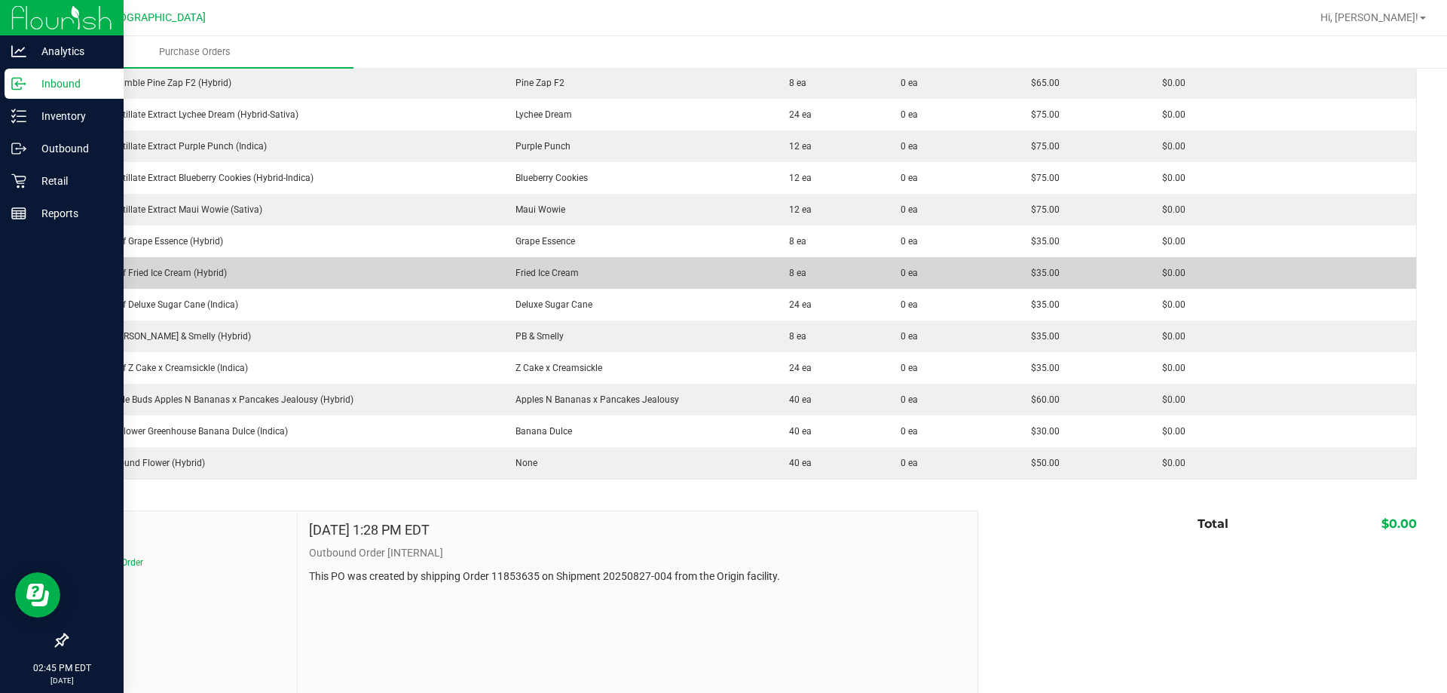
click at [189, 275] on div "FT 1g Kief Fried Ice Cream (Hybrid)" at bounding box center [284, 273] width 414 height 14
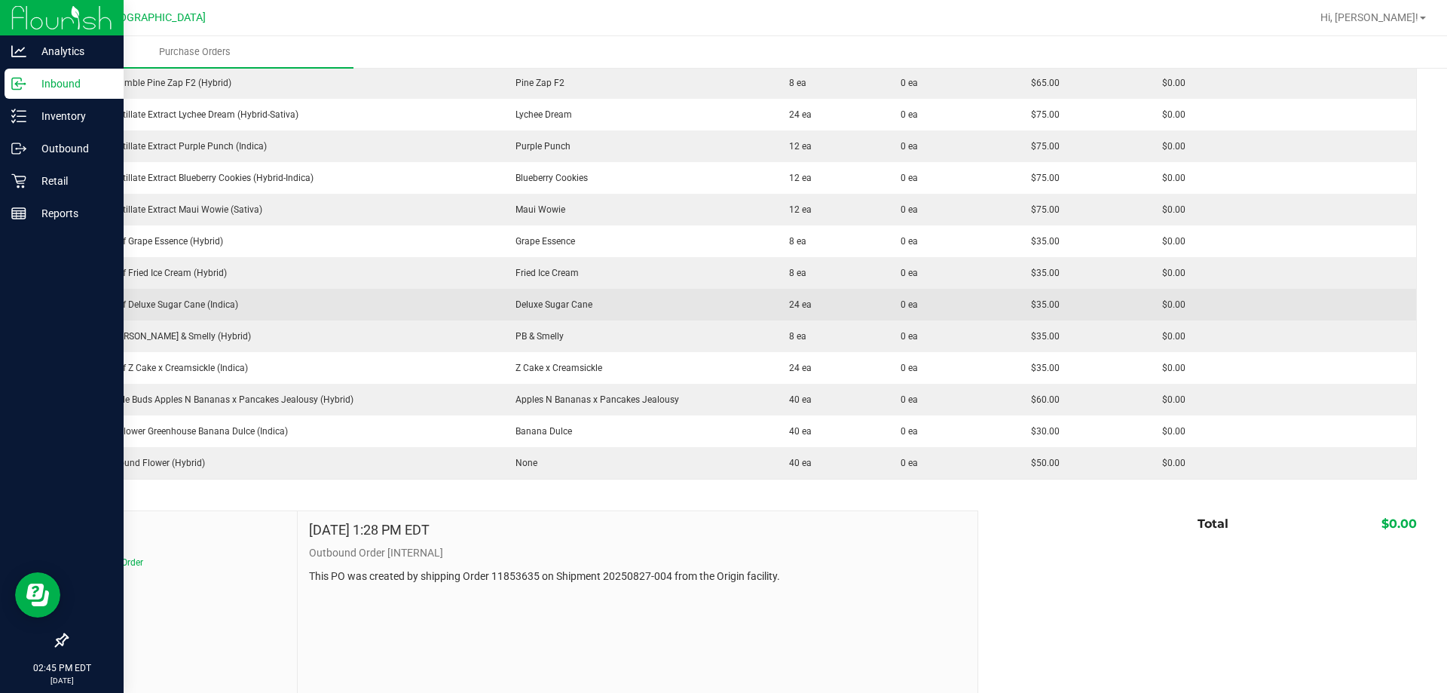
click at [171, 301] on div "FT 1g Kief Deluxe Sugar Cane (Indica)" at bounding box center [284, 305] width 414 height 14
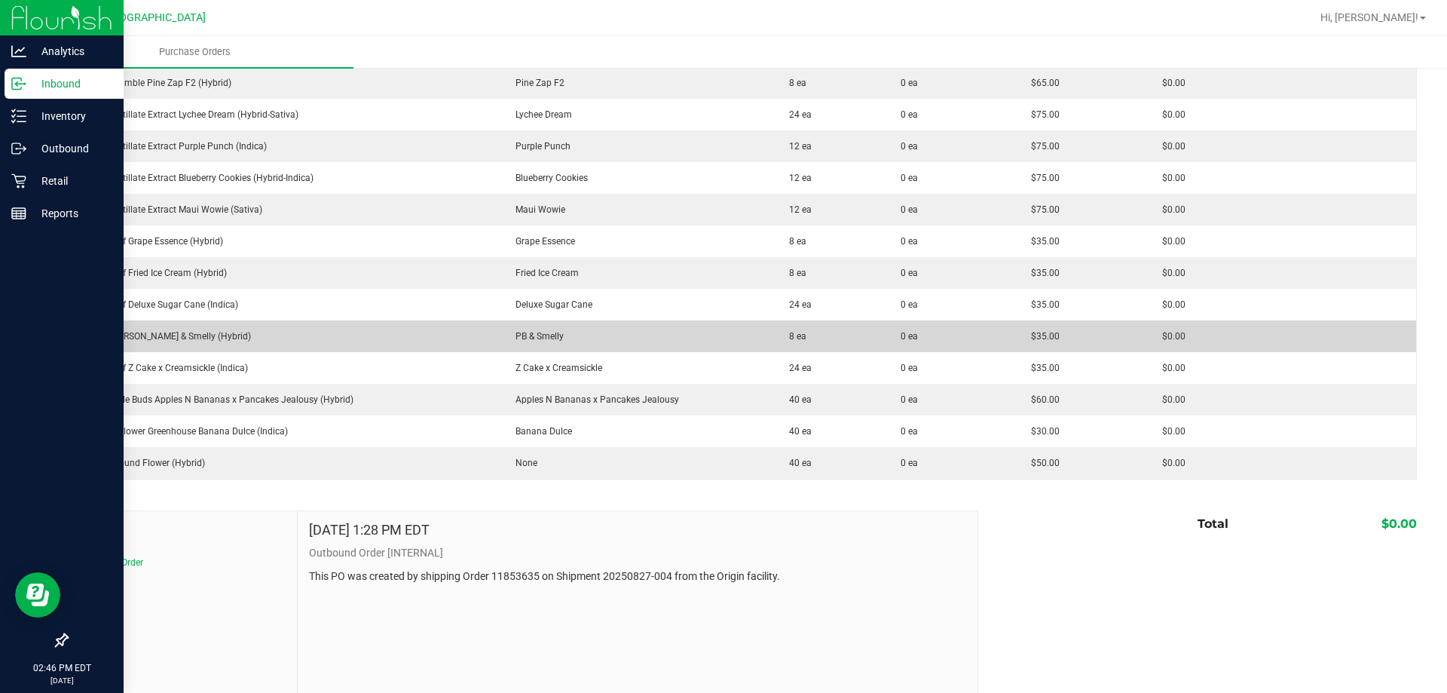
click at [136, 341] on div "FT 1g Kief PB & Smelly (Hybrid)" at bounding box center [284, 336] width 414 height 14
click at [137, 336] on div "FT 1g Kief PB & Smelly (Hybrid)" at bounding box center [284, 336] width 414 height 14
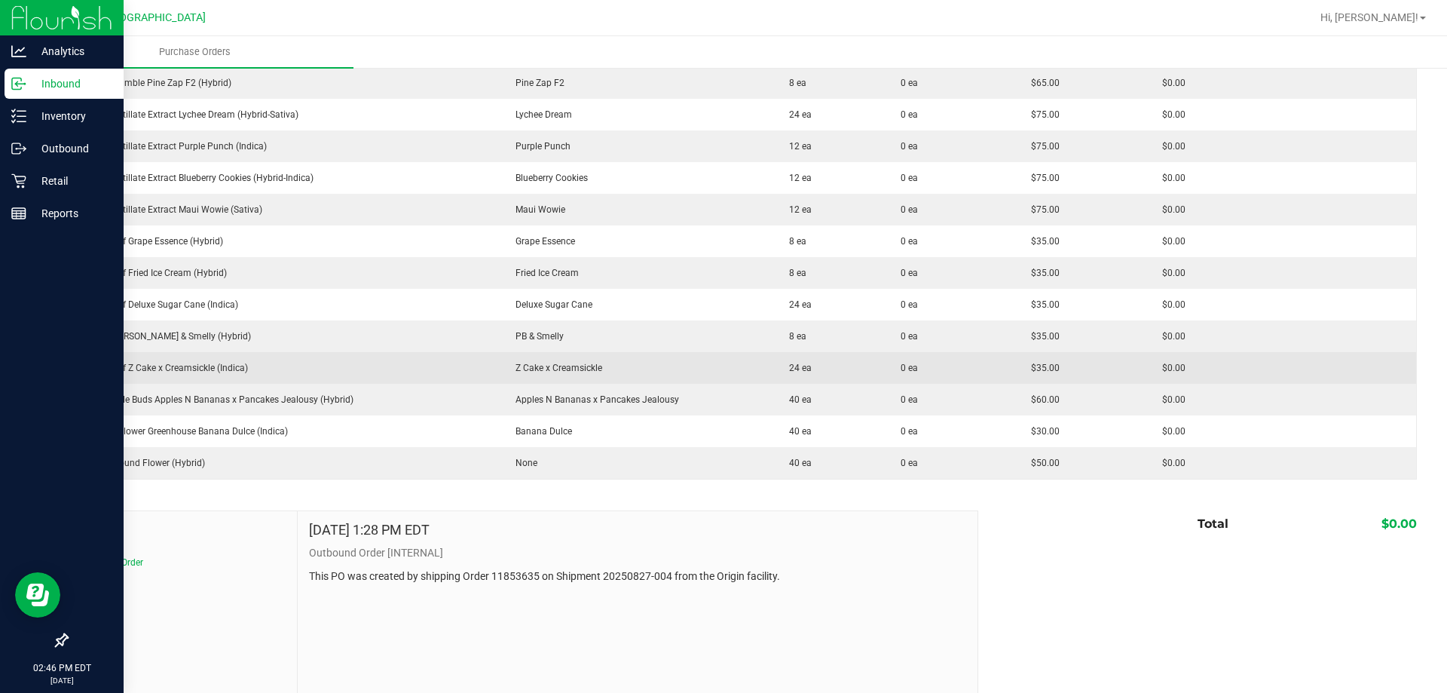
click at [165, 363] on div "FT 1g Kief Z Cake x Creamsickle (Indica)" at bounding box center [284, 368] width 414 height 14
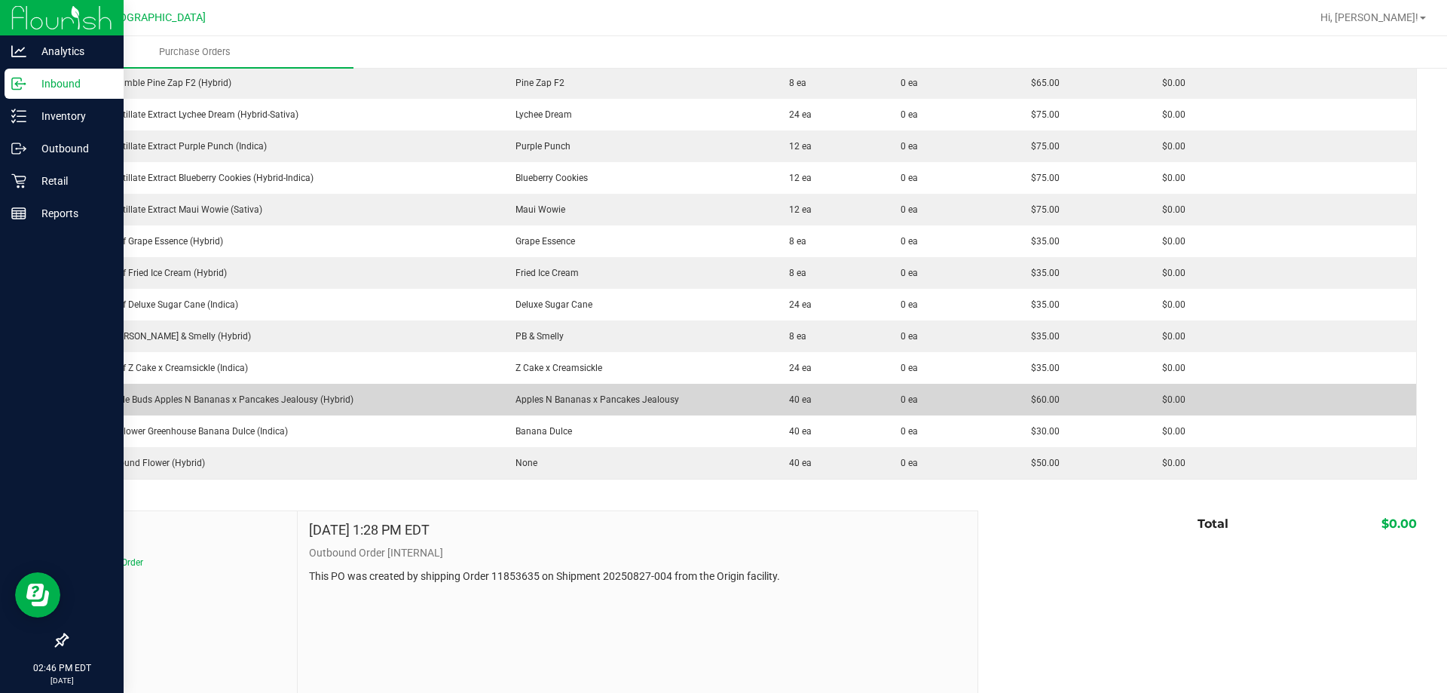
click at [308, 393] on div "FT 7g Little Buds Apples N Bananas x Pancakes Jealousy (Hybrid)" at bounding box center [284, 400] width 414 height 14
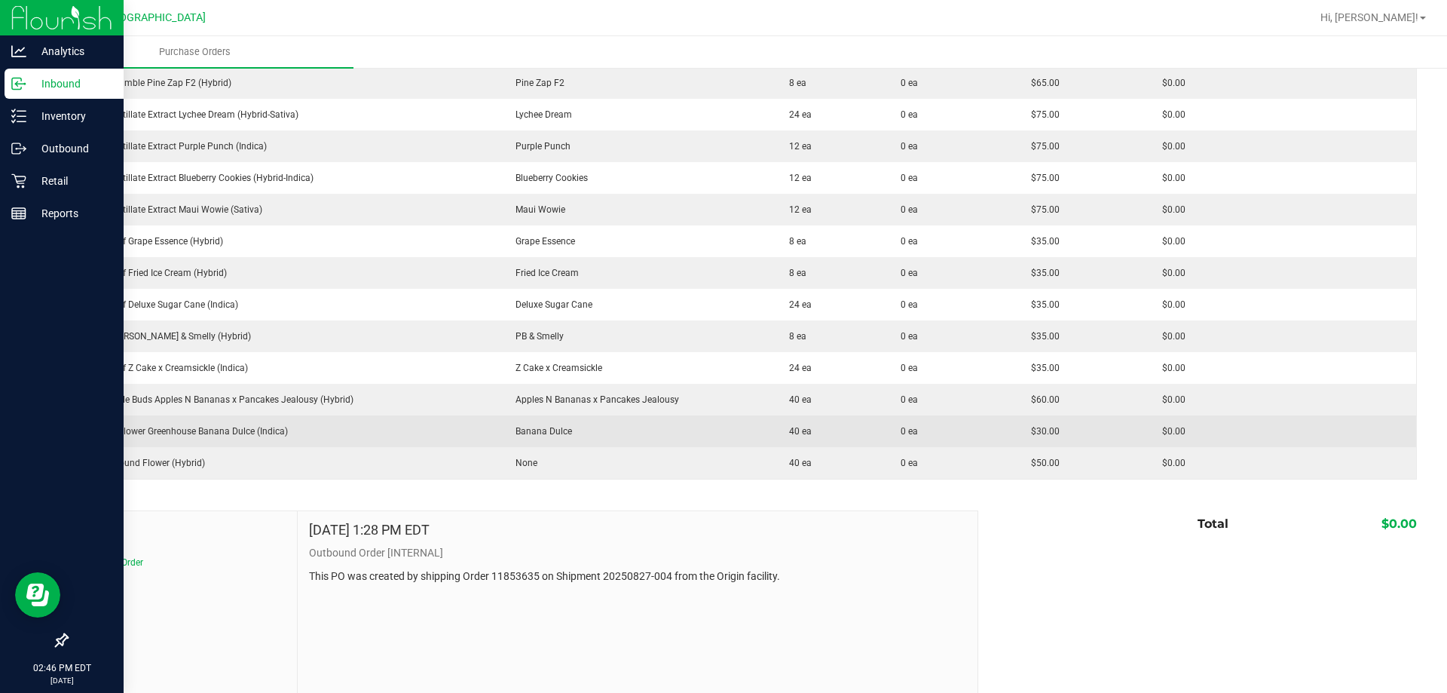
click at [247, 425] on div "FD 3.5g Flower Greenhouse Banana Dulce (Indica)" at bounding box center [284, 431] width 414 height 14
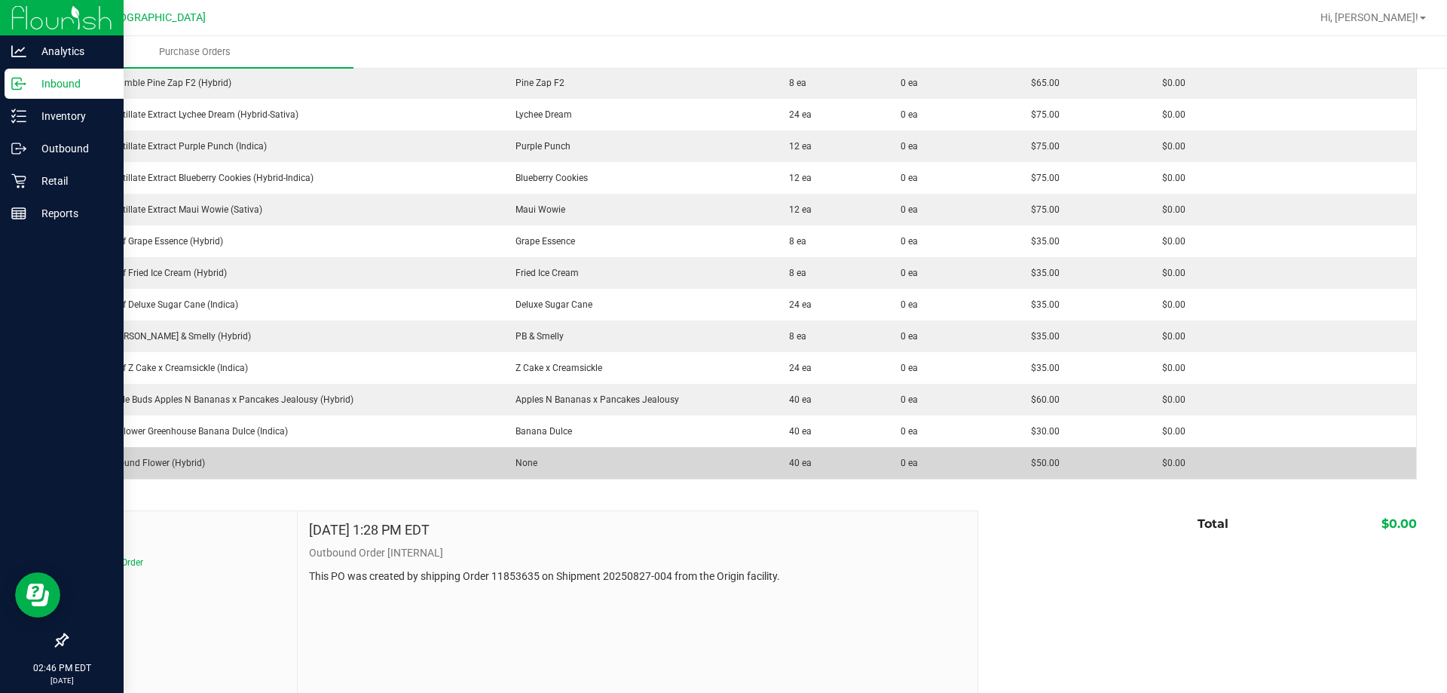
click at [191, 463] on div "FT 7g Ground Flower (Hybrid)" at bounding box center [284, 463] width 414 height 14
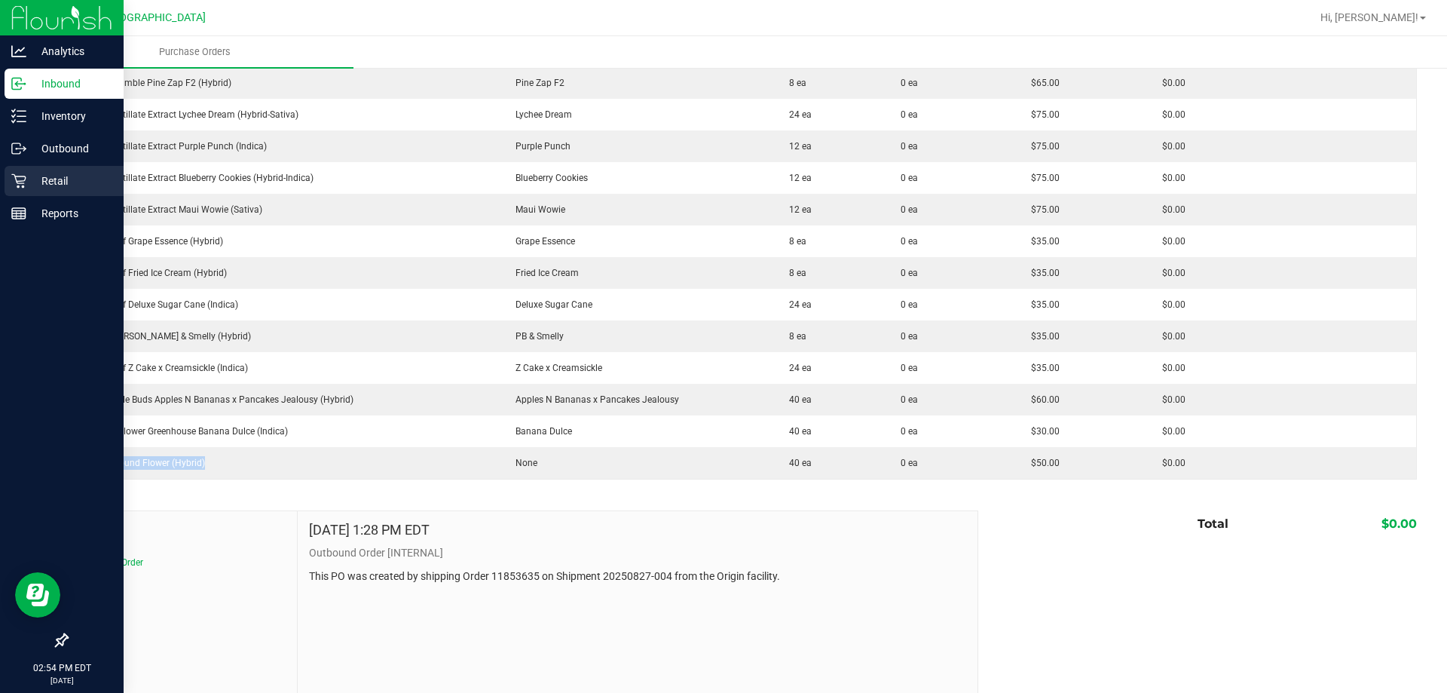
click at [41, 189] on p "Retail" at bounding box center [71, 181] width 90 height 18
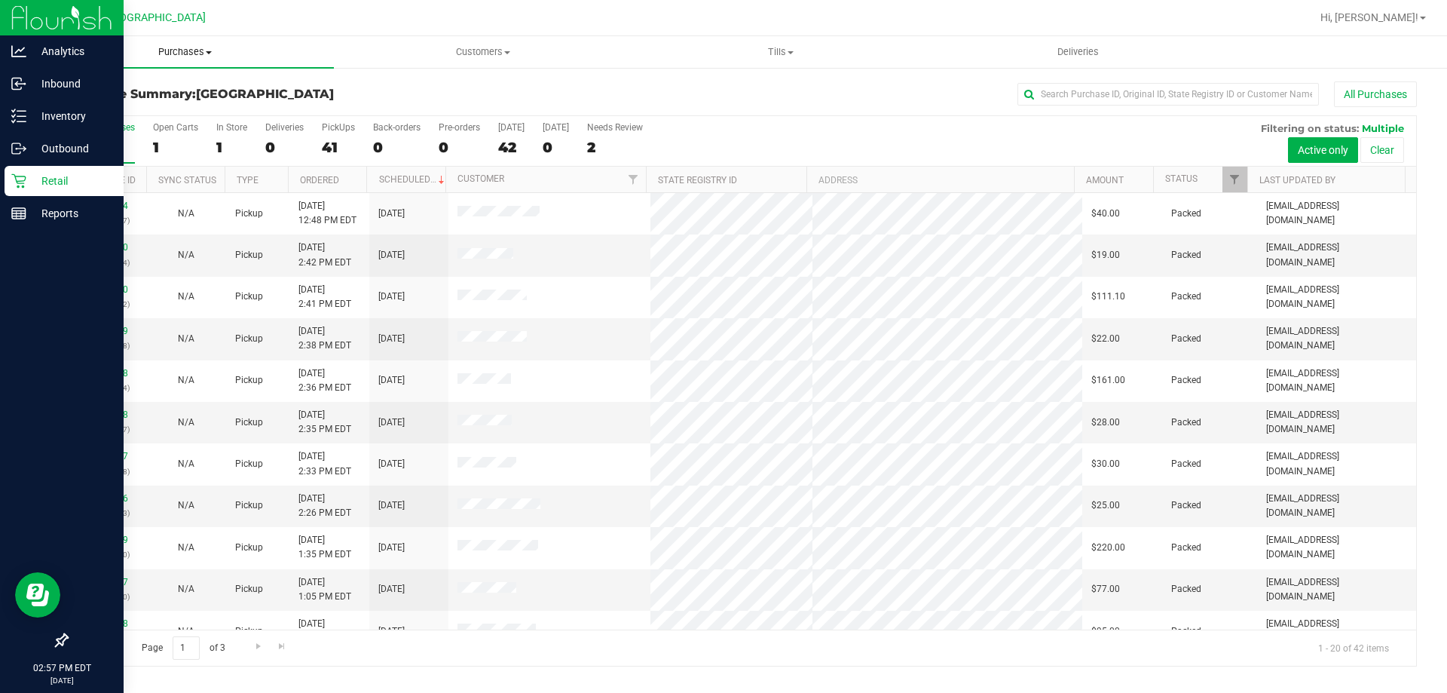
click at [199, 57] on span "Purchases" at bounding box center [185, 52] width 298 height 14
click at [79, 106] on span "Fulfillment" at bounding box center [82, 109] width 93 height 13
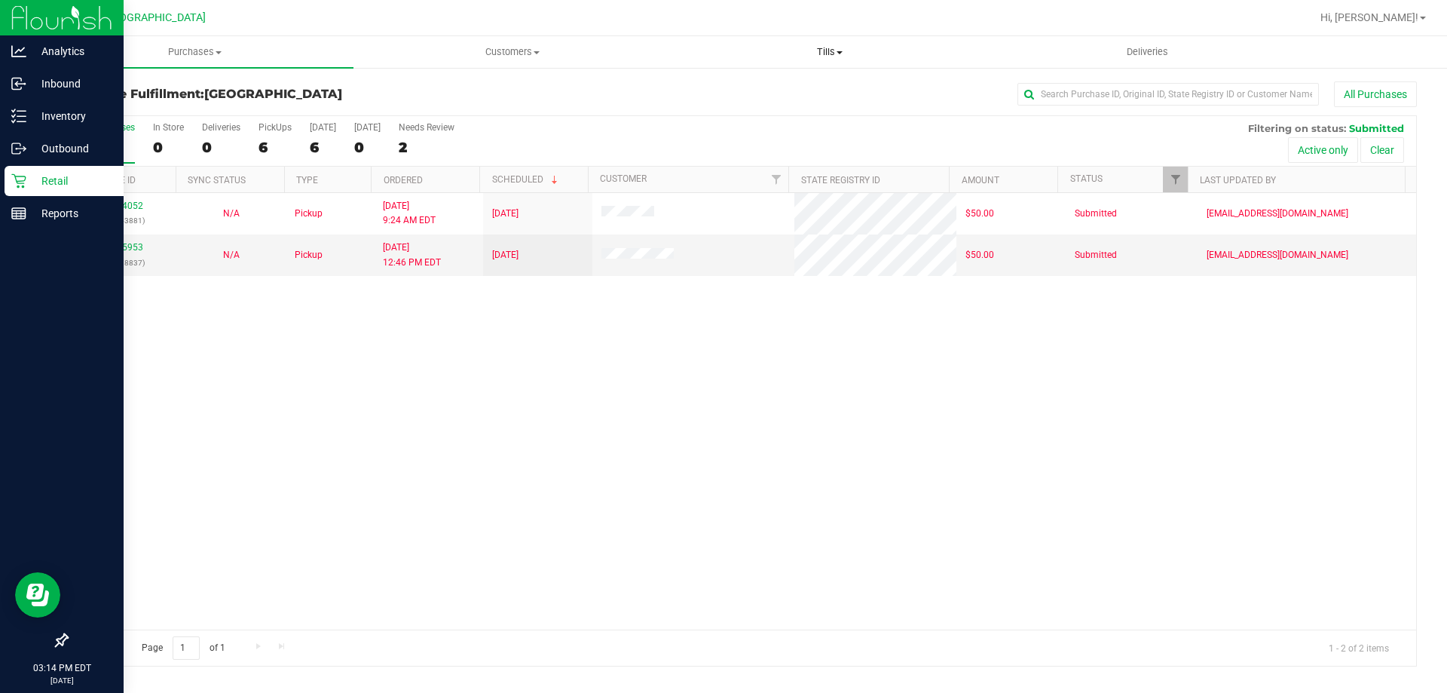
click at [828, 50] on span "Tills" at bounding box center [830, 52] width 316 height 14
click at [764, 82] on li "Manage tills" at bounding box center [829, 91] width 317 height 18
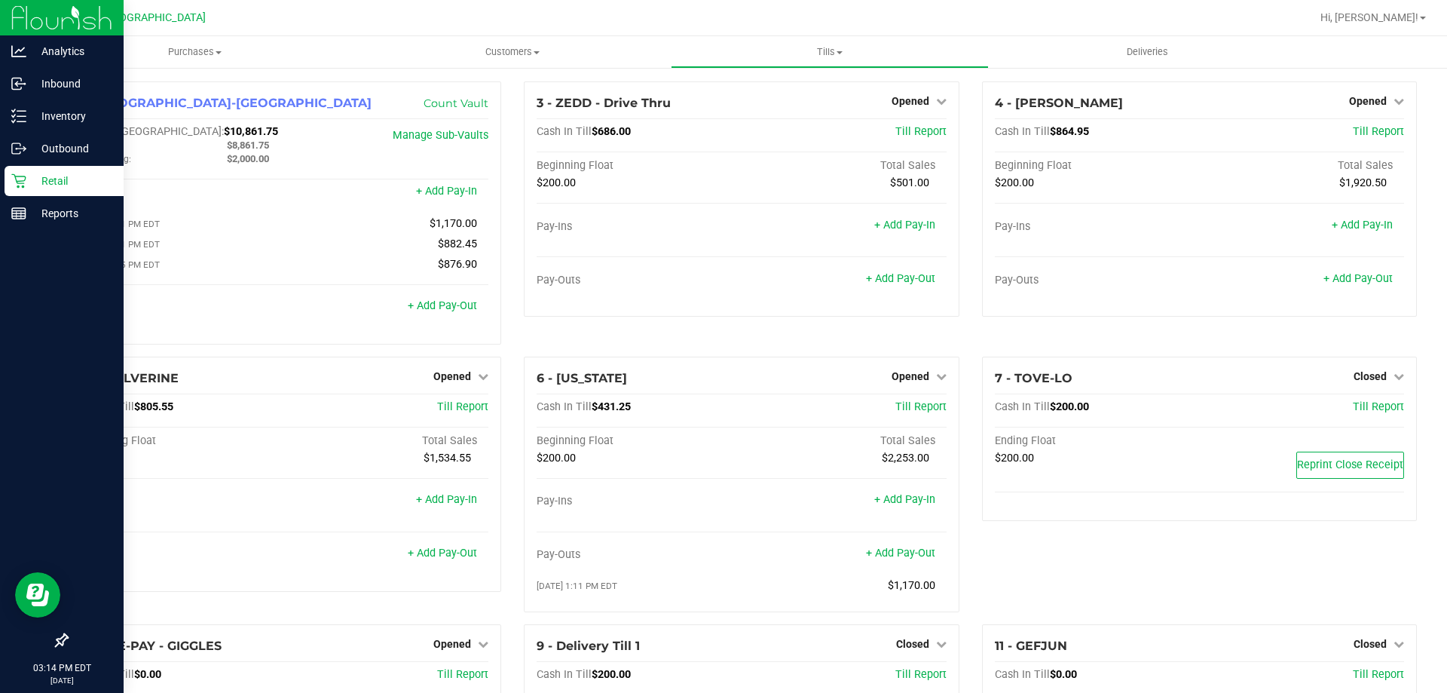
drag, startPoint x: 8, startPoint y: 182, endPoint x: 103, endPoint y: 122, distance: 111.5
click at [8, 181] on div "Retail" at bounding box center [64, 181] width 119 height 30
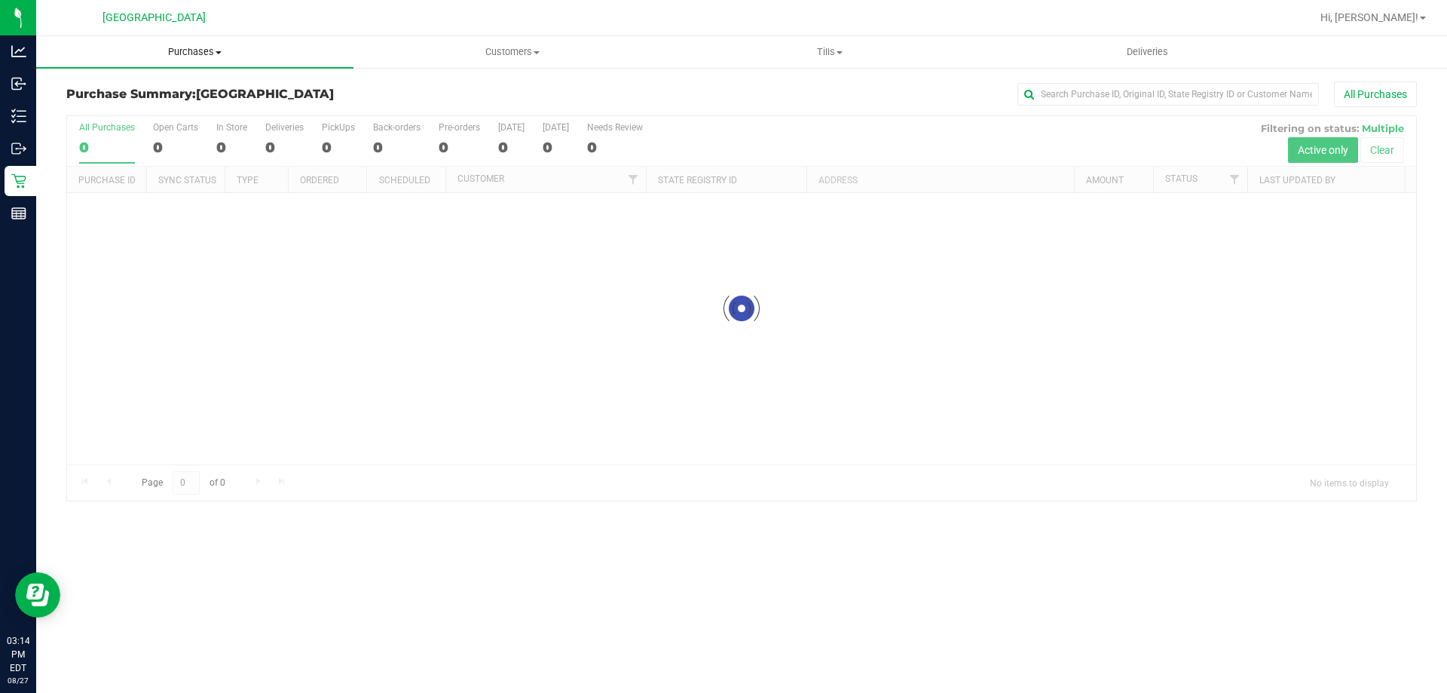
click at [182, 60] on uib-tab-heading "Purchases Summary of purchases Fulfillment All purchases" at bounding box center [194, 52] width 317 height 32
click at [153, 109] on li "Fulfillment" at bounding box center [194, 109] width 317 height 18
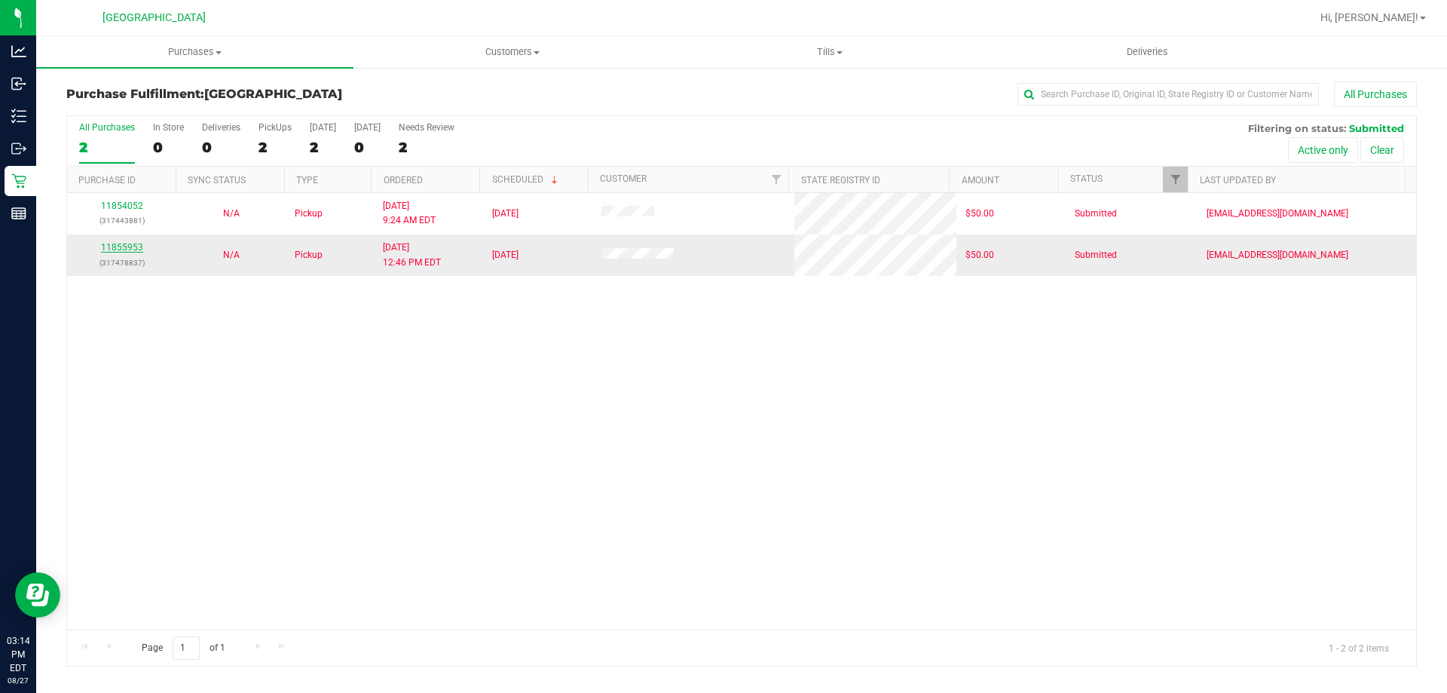
click at [115, 246] on link "11855953" at bounding box center [122, 247] width 42 height 11
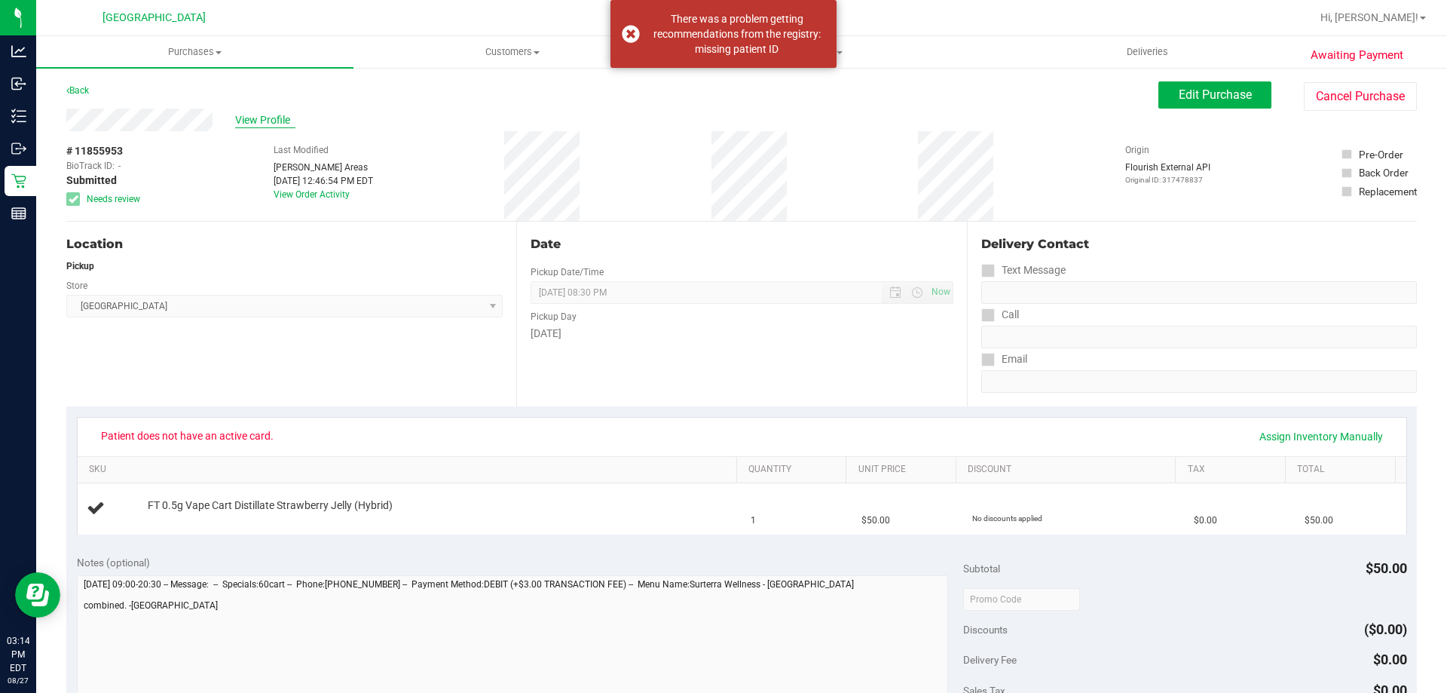
click at [236, 121] on span "View Profile" at bounding box center [265, 120] width 60 height 16
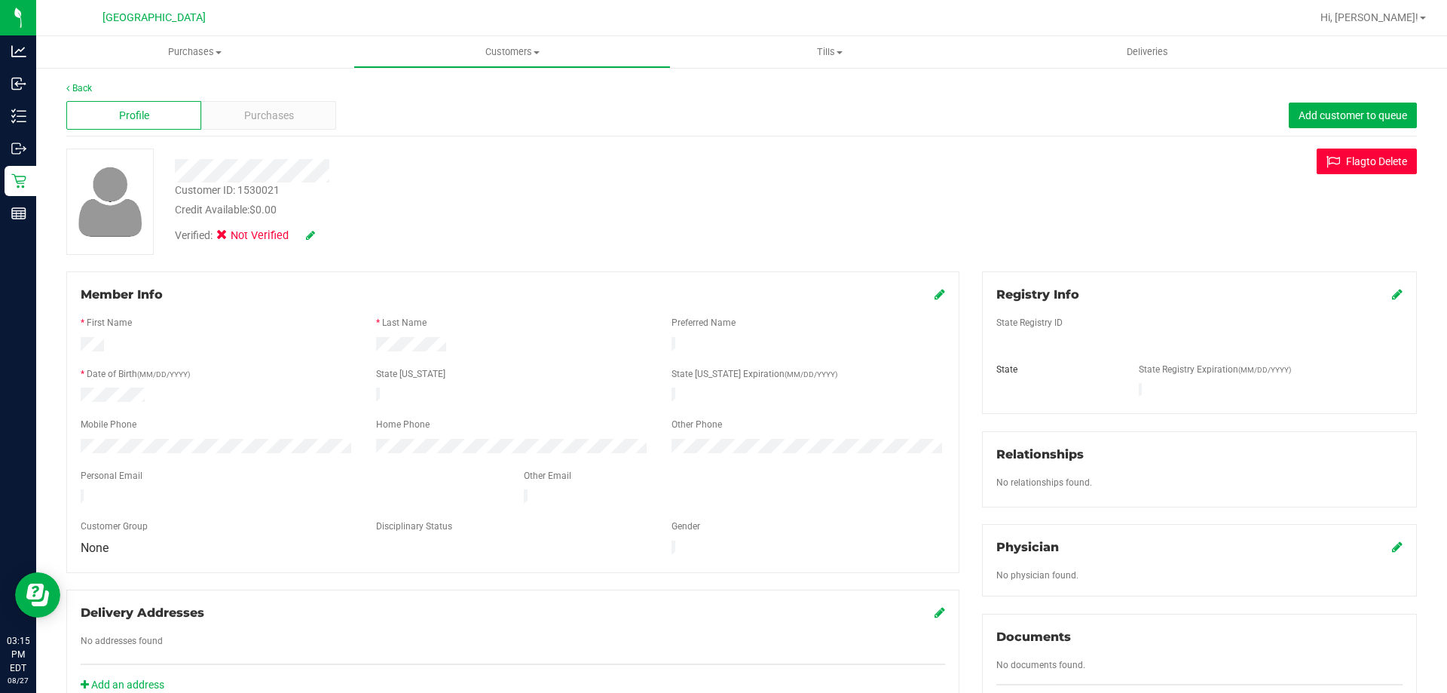
click at [1327, 165] on icon at bounding box center [1337, 162] width 20 height 14
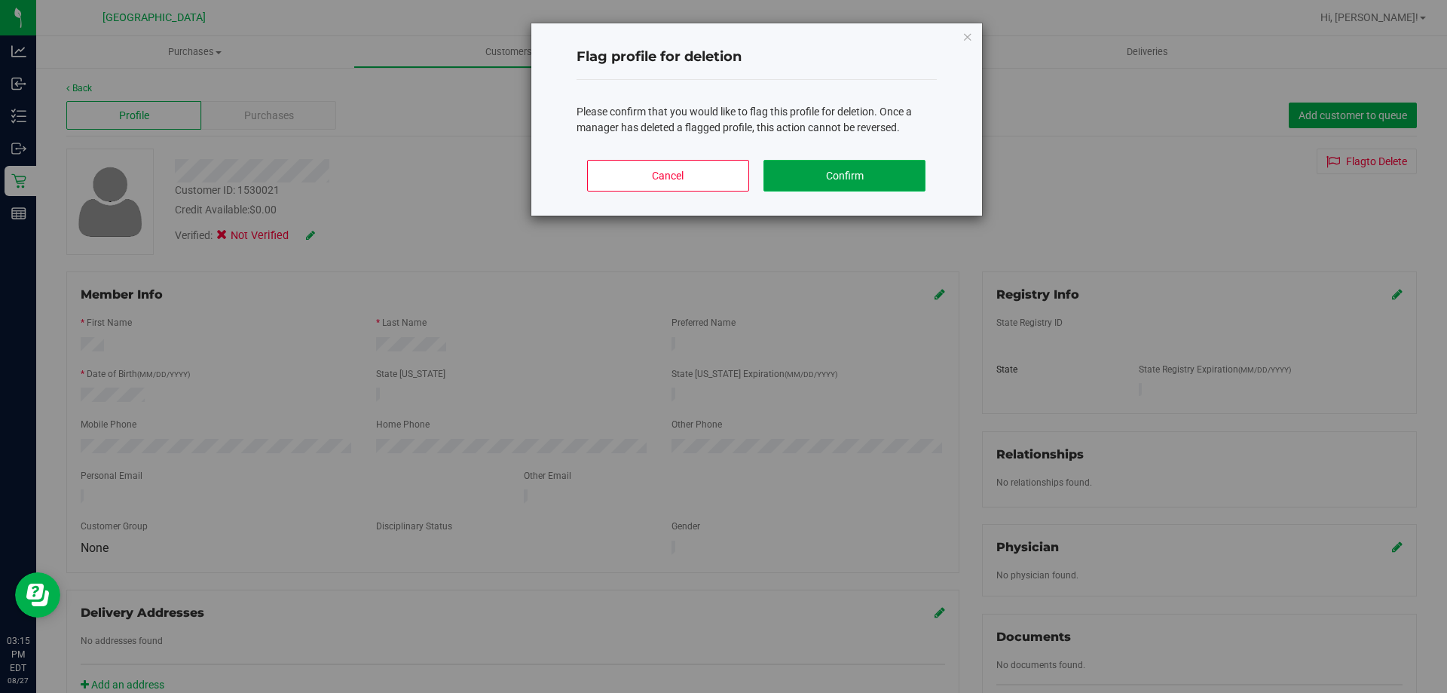
click at [822, 178] on button "Confirm" at bounding box center [845, 176] width 162 height 32
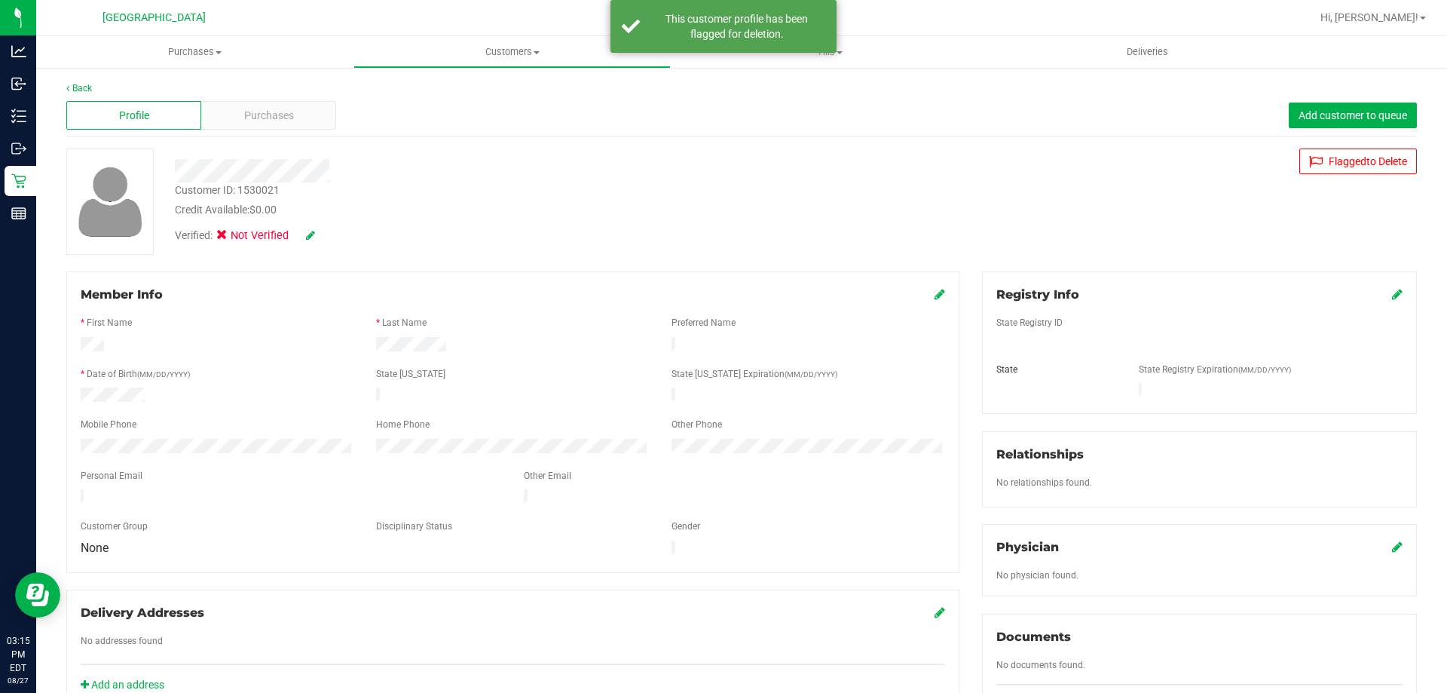
click at [73, 81] on div "Back Profile Purchases Add customer to queue Customer ID: 1530021 Credit Availa…" at bounding box center [741, 576] width 1411 height 1020
click at [92, 93] on link "Back" at bounding box center [79, 88] width 26 height 11
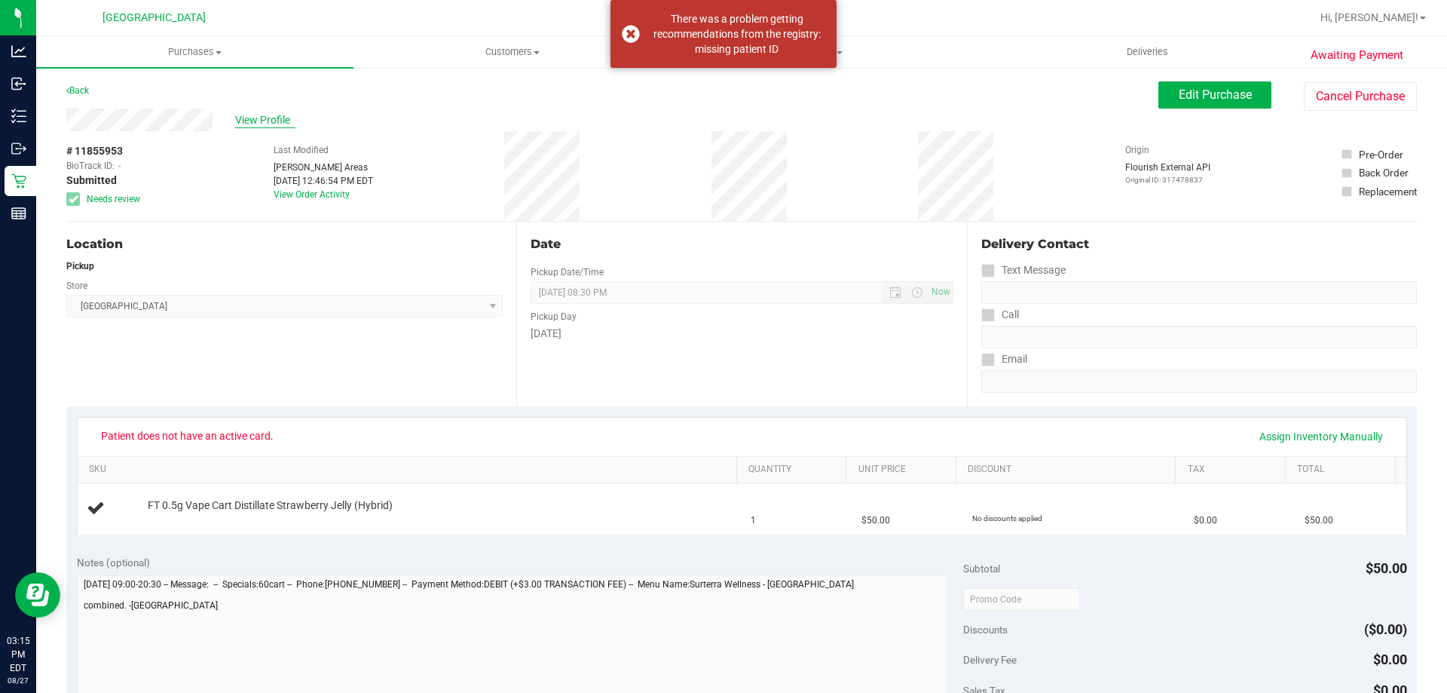
click at [263, 121] on span "View Profile" at bounding box center [265, 120] width 60 height 16
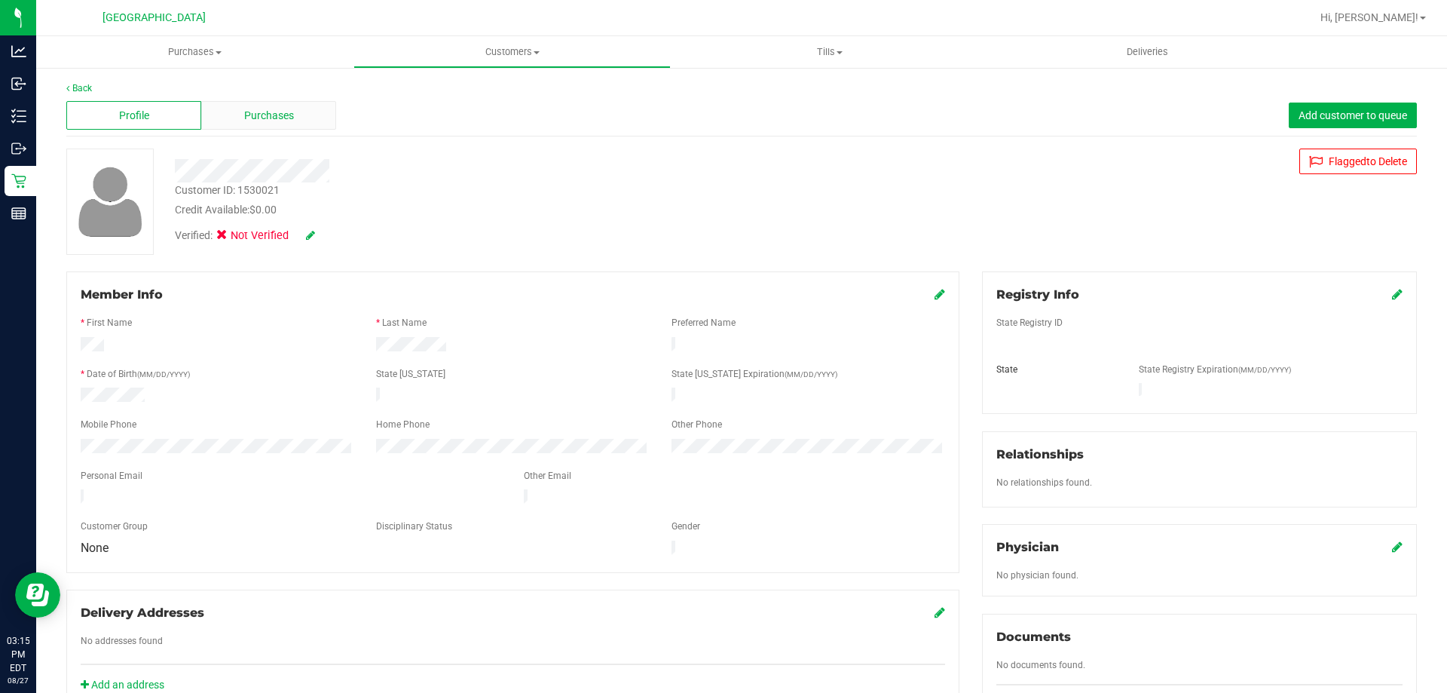
click at [289, 121] on span "Purchases" at bounding box center [269, 116] width 50 height 16
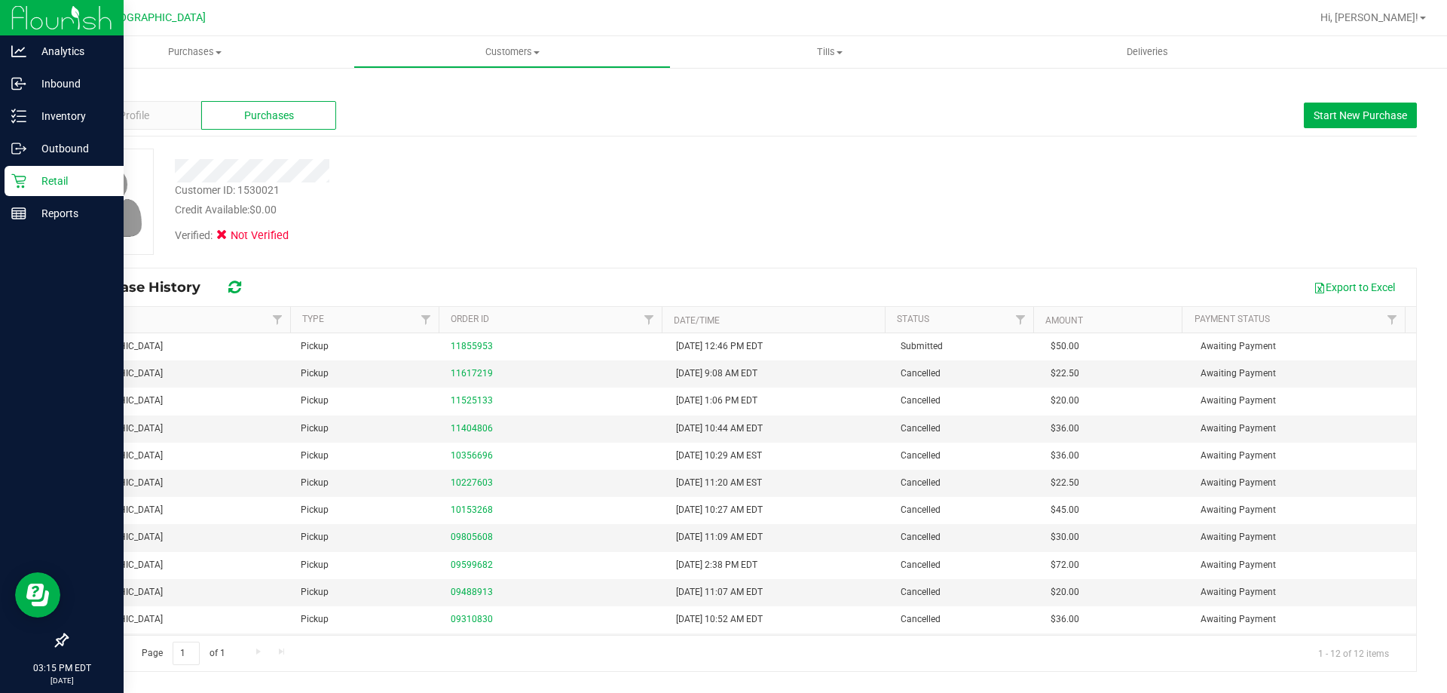
click at [14, 178] on icon at bounding box center [18, 180] width 15 height 15
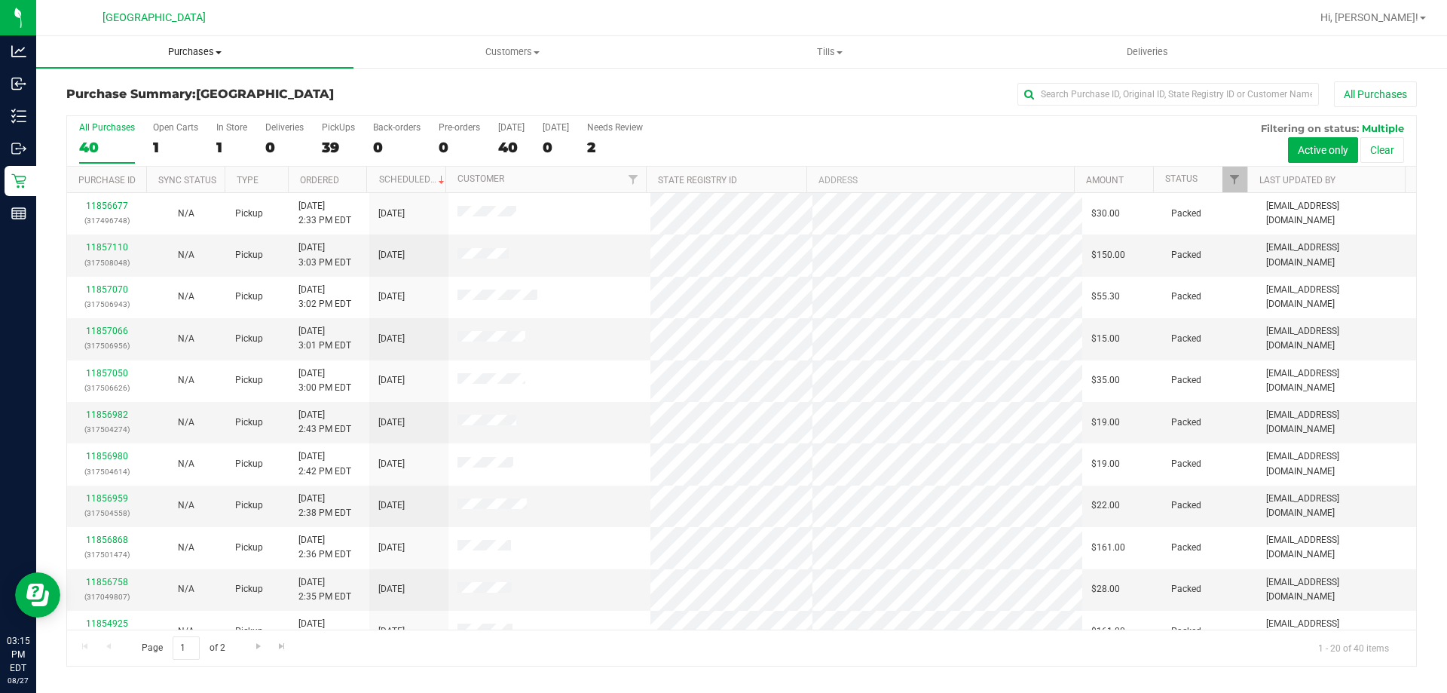
click at [192, 46] on span "Purchases" at bounding box center [194, 52] width 317 height 14
click at [159, 105] on li "Fulfillment" at bounding box center [194, 109] width 317 height 18
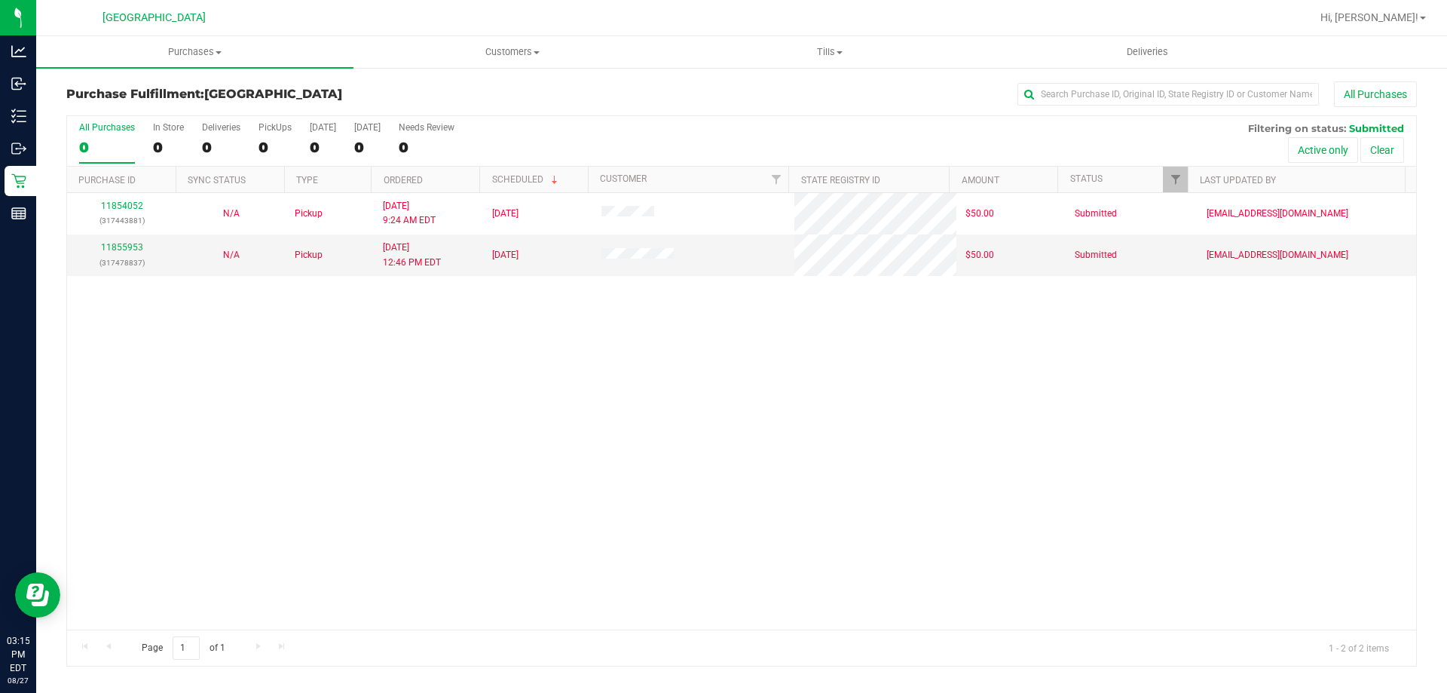
click at [670, 369] on div "11854052 (317443881) N/A Pickup 8/27/2025 9:24 AM EDT 8/27/2025 $50.00 Submitte…" at bounding box center [741, 411] width 1349 height 436
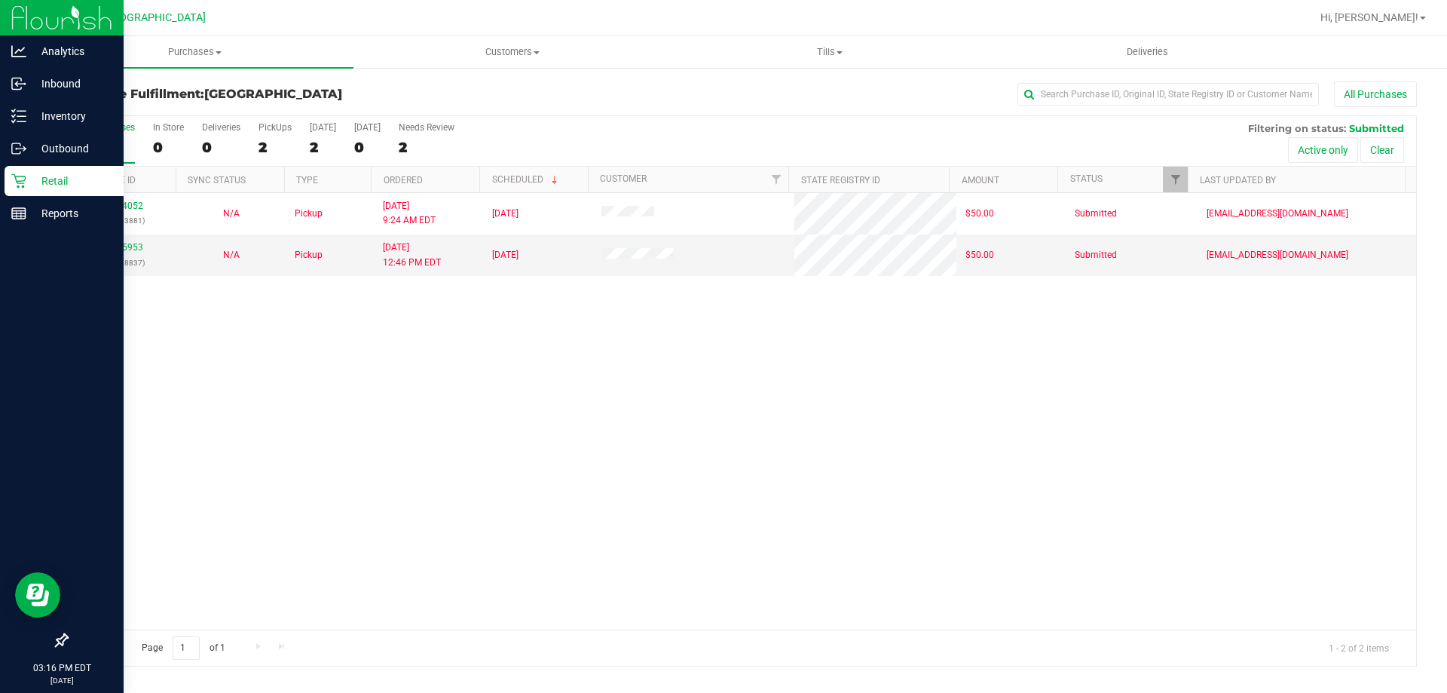
click at [19, 173] on div "Retail" at bounding box center [64, 181] width 119 height 30
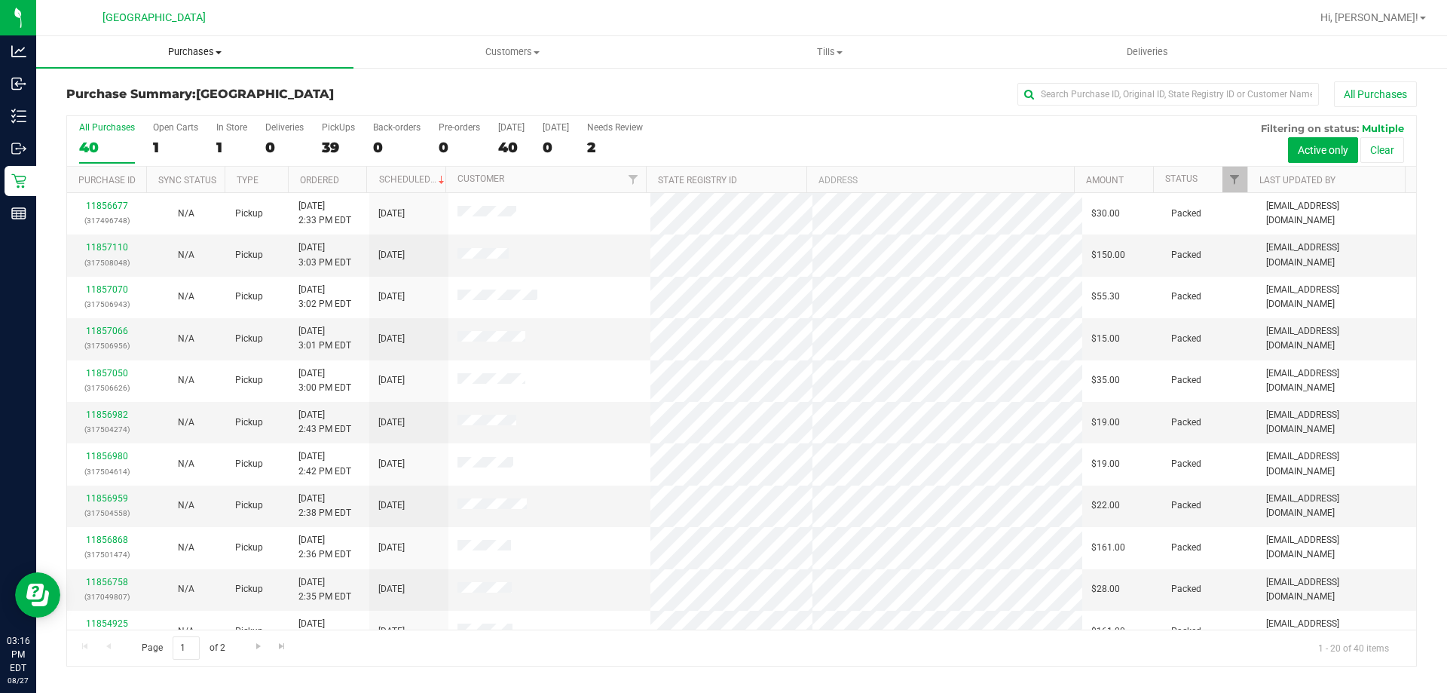
click at [190, 47] on span "Purchases" at bounding box center [194, 52] width 317 height 14
click at [169, 120] on li "All purchases" at bounding box center [194, 127] width 317 height 18
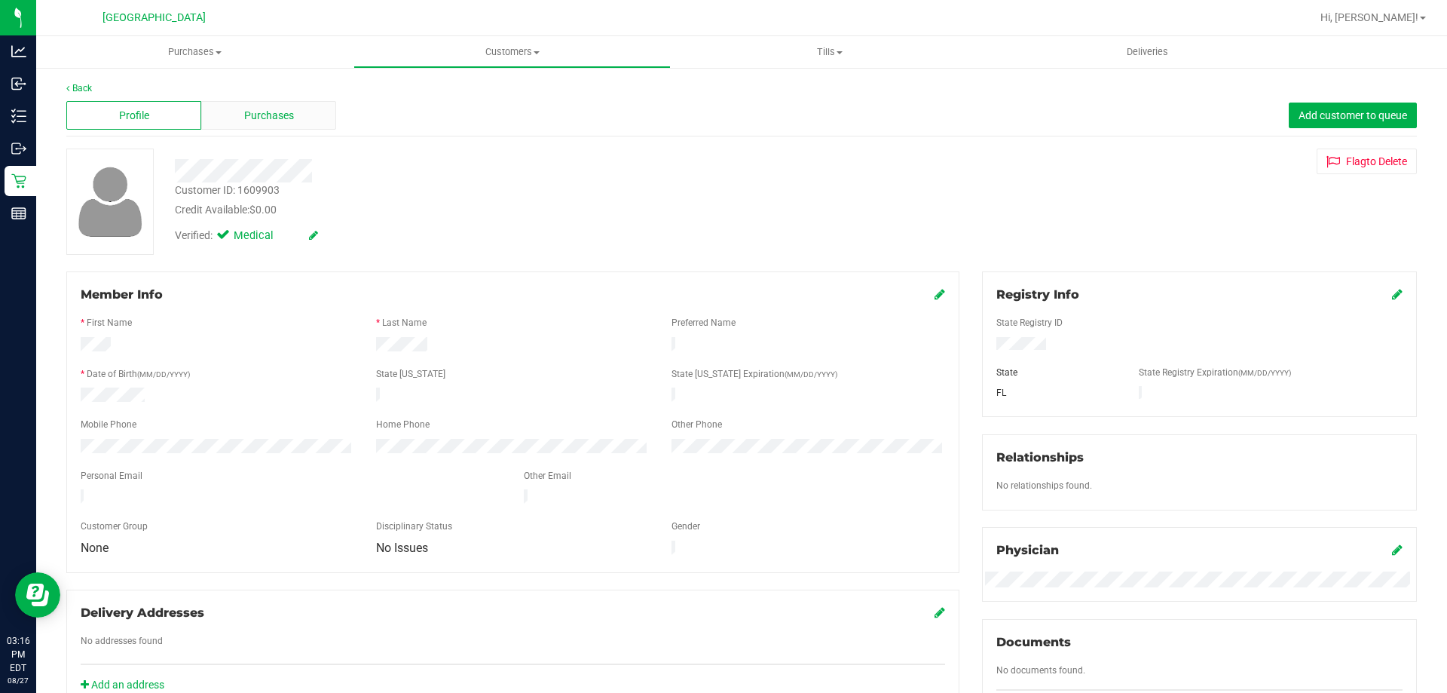
click at [277, 113] on span "Purchases" at bounding box center [269, 116] width 50 height 16
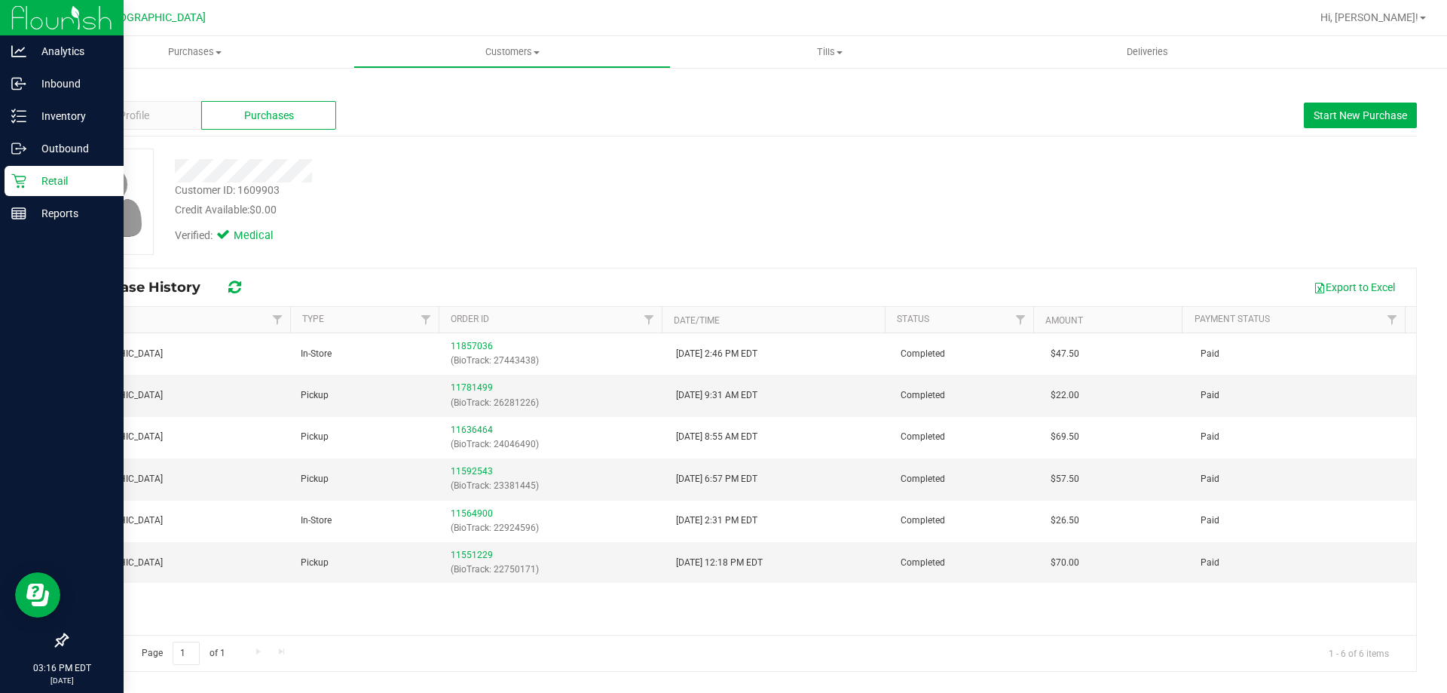
click at [30, 175] on p "Retail" at bounding box center [71, 181] width 90 height 18
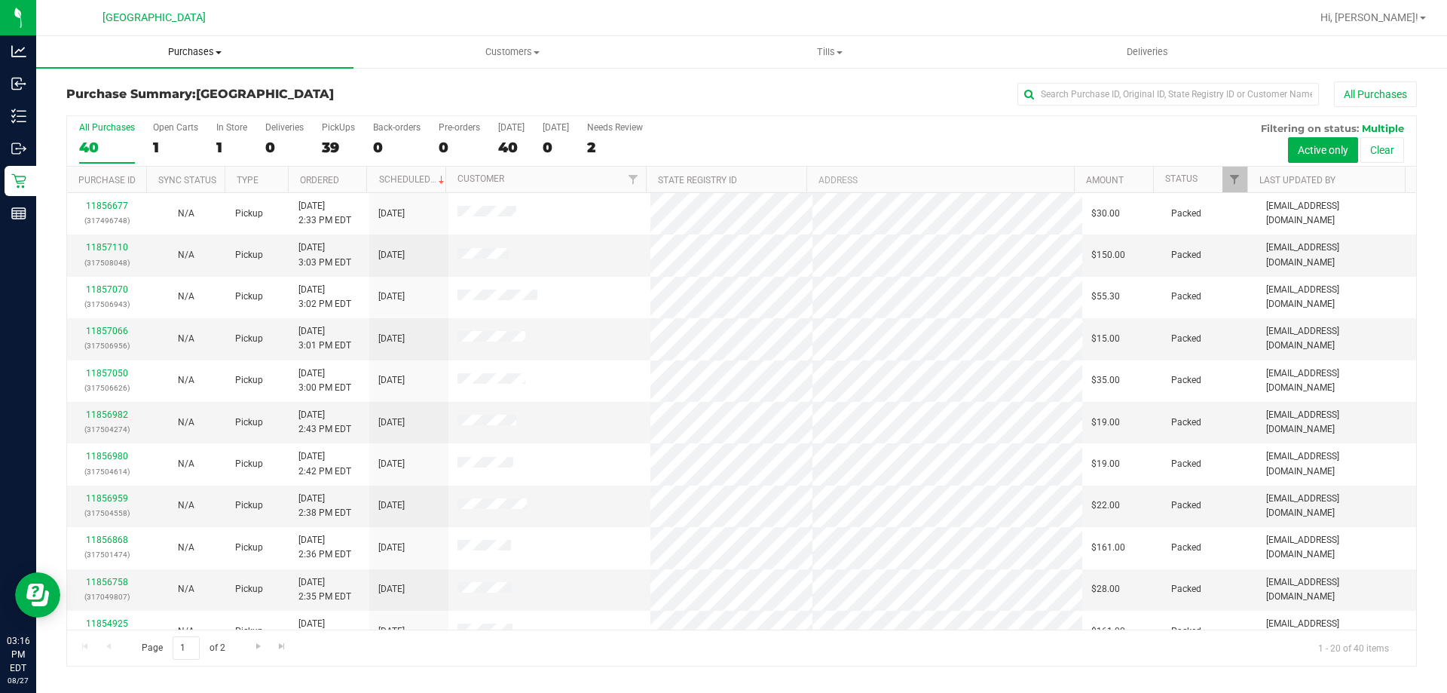
click at [207, 56] on span "Purchases" at bounding box center [194, 52] width 317 height 14
click at [161, 106] on li "Fulfillment" at bounding box center [194, 109] width 317 height 18
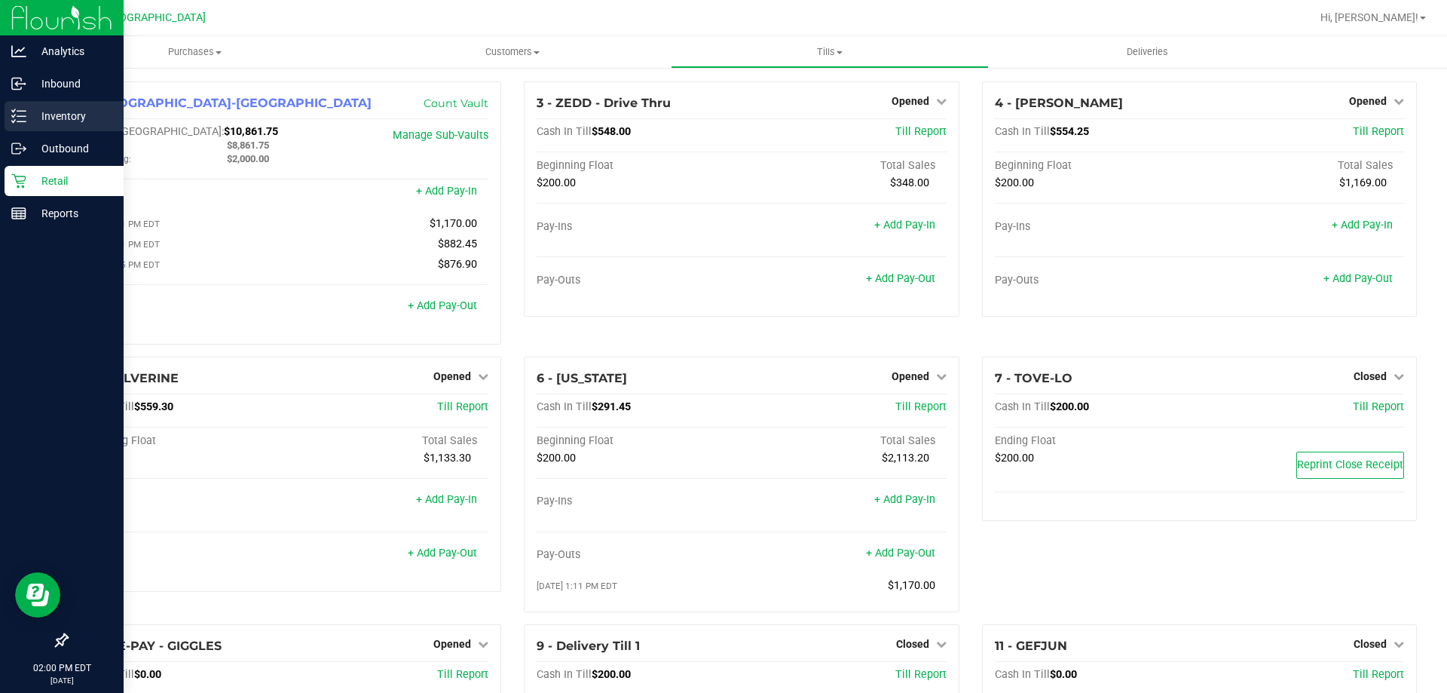
click at [19, 107] on div "Inventory" at bounding box center [64, 116] width 119 height 30
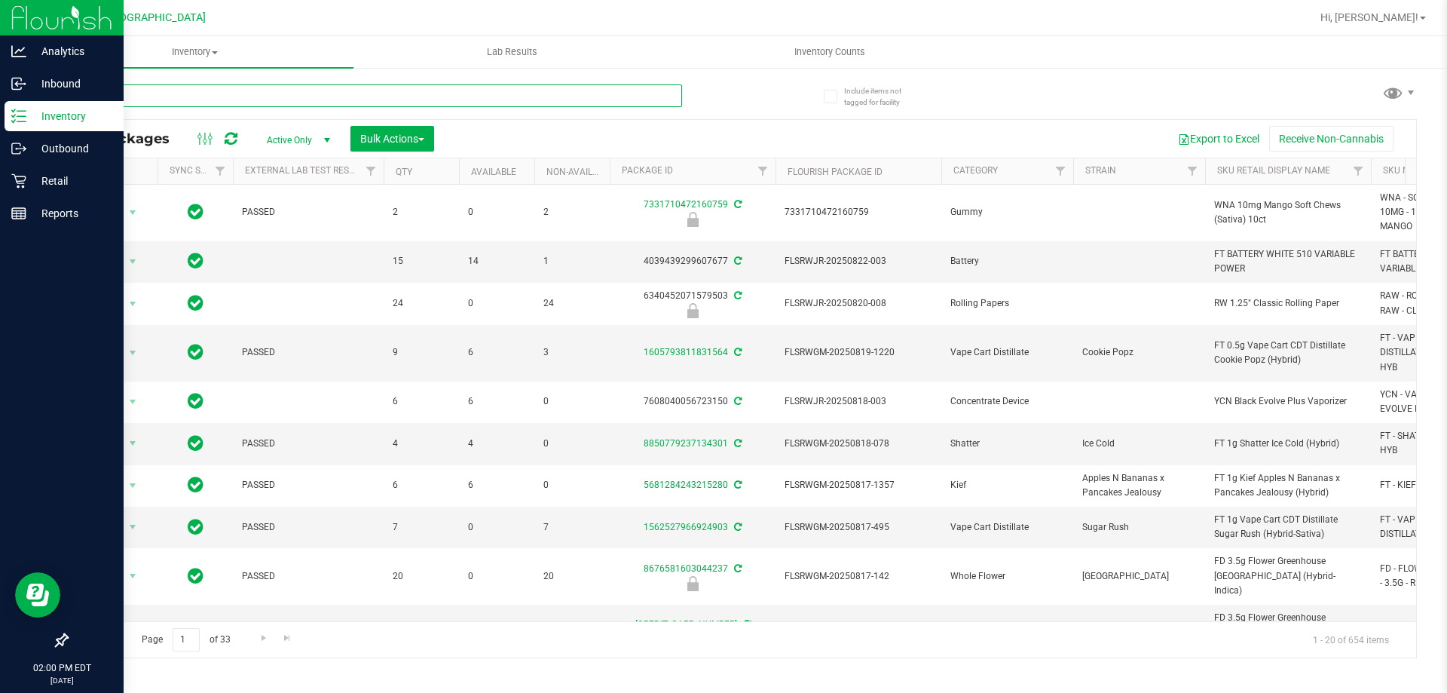
click at [242, 99] on input "text" at bounding box center [374, 95] width 616 height 23
paste input "FT 3.5g Cannabis Flower PB & Smelly (Hybrid)"
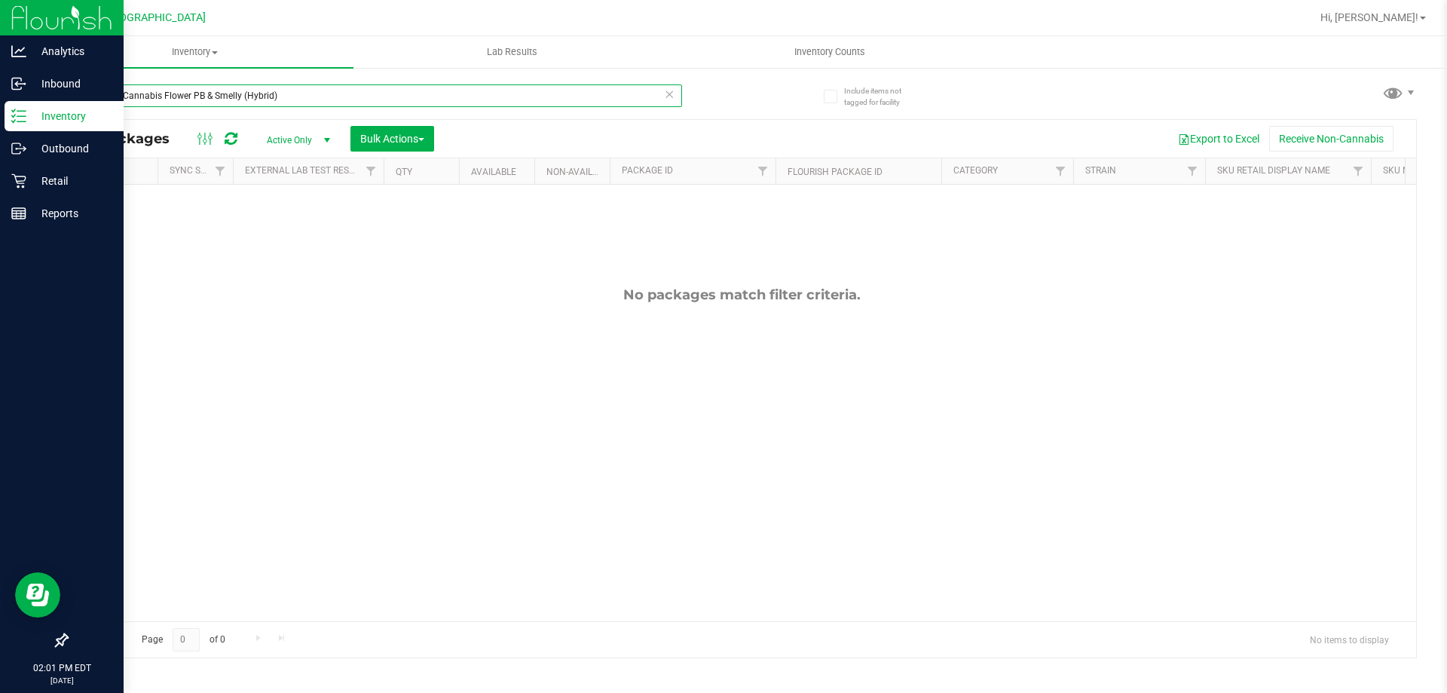
click at [183, 99] on input "FT 3.5g Cannabis Flower PB & Smelly (Hybrid)" at bounding box center [374, 95] width 616 height 23
type input "f"
type input "dsc"
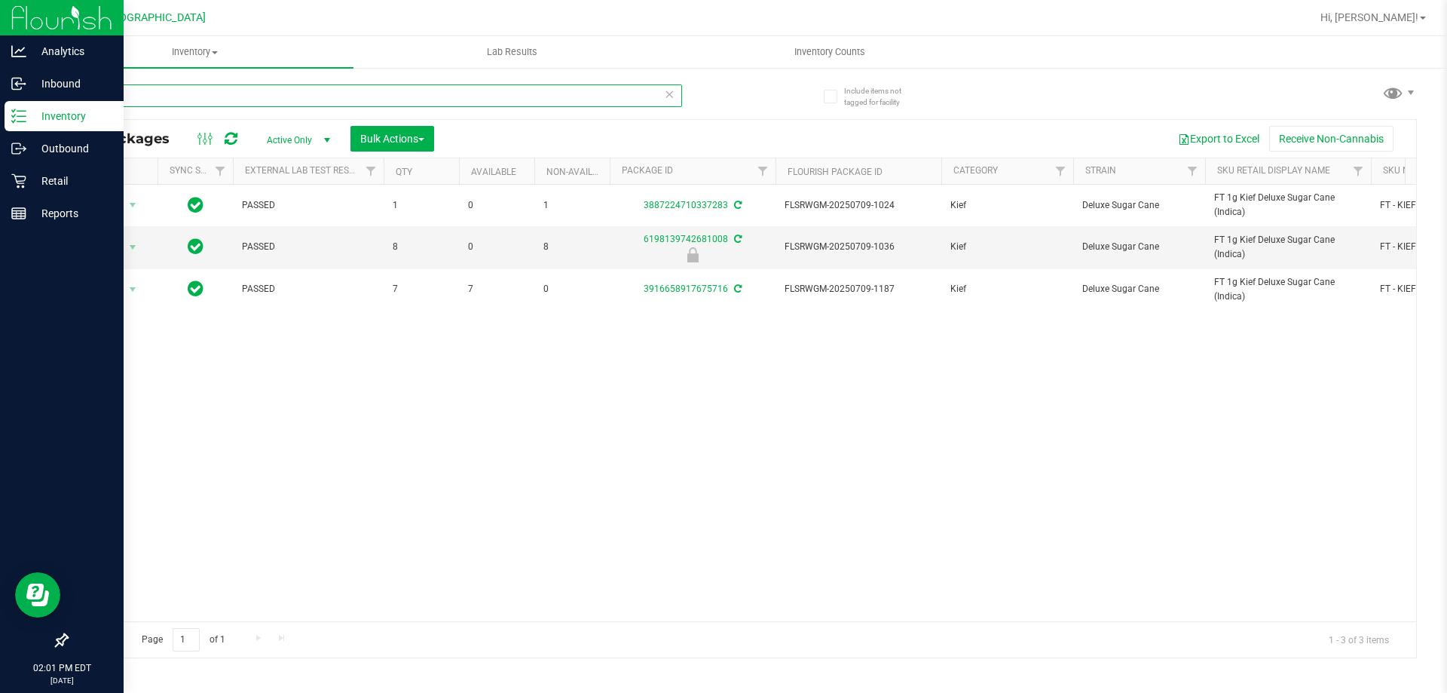
click at [442, 92] on input "dsc" at bounding box center [374, 95] width 616 height 23
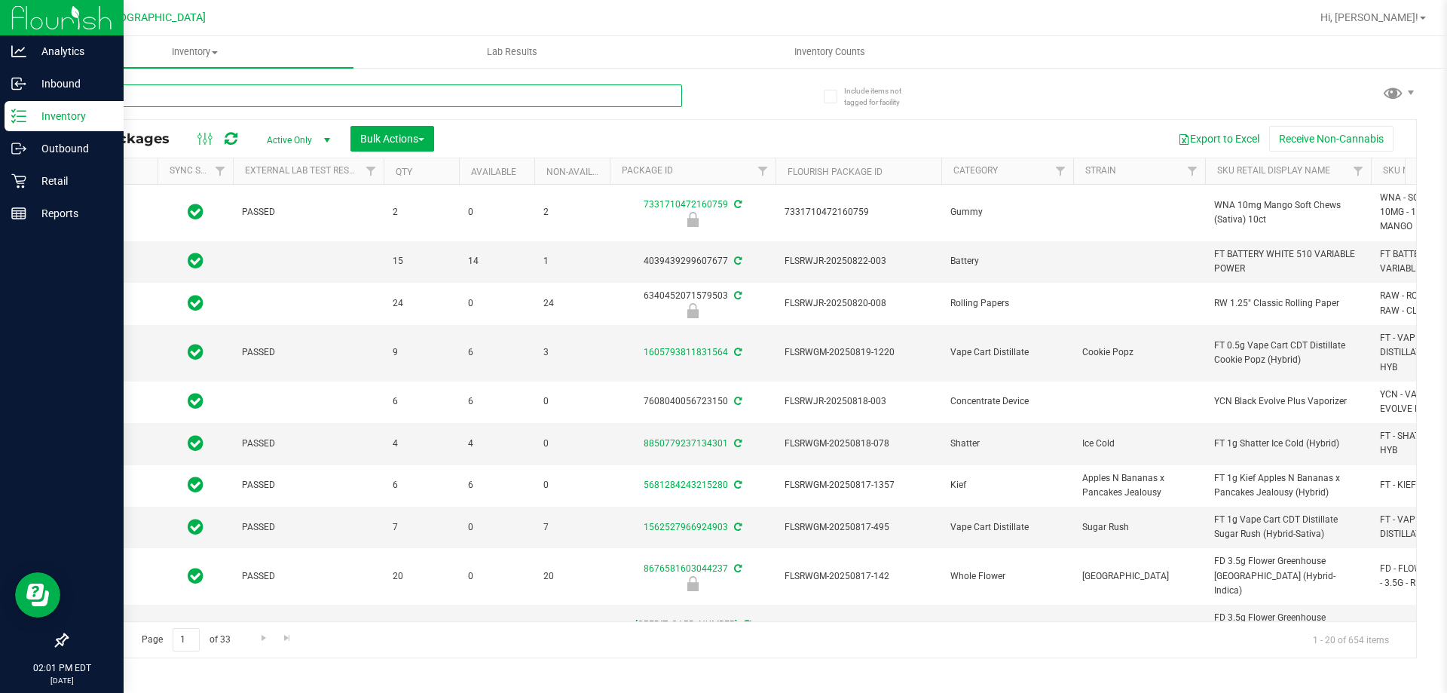
type input "[DATE]"
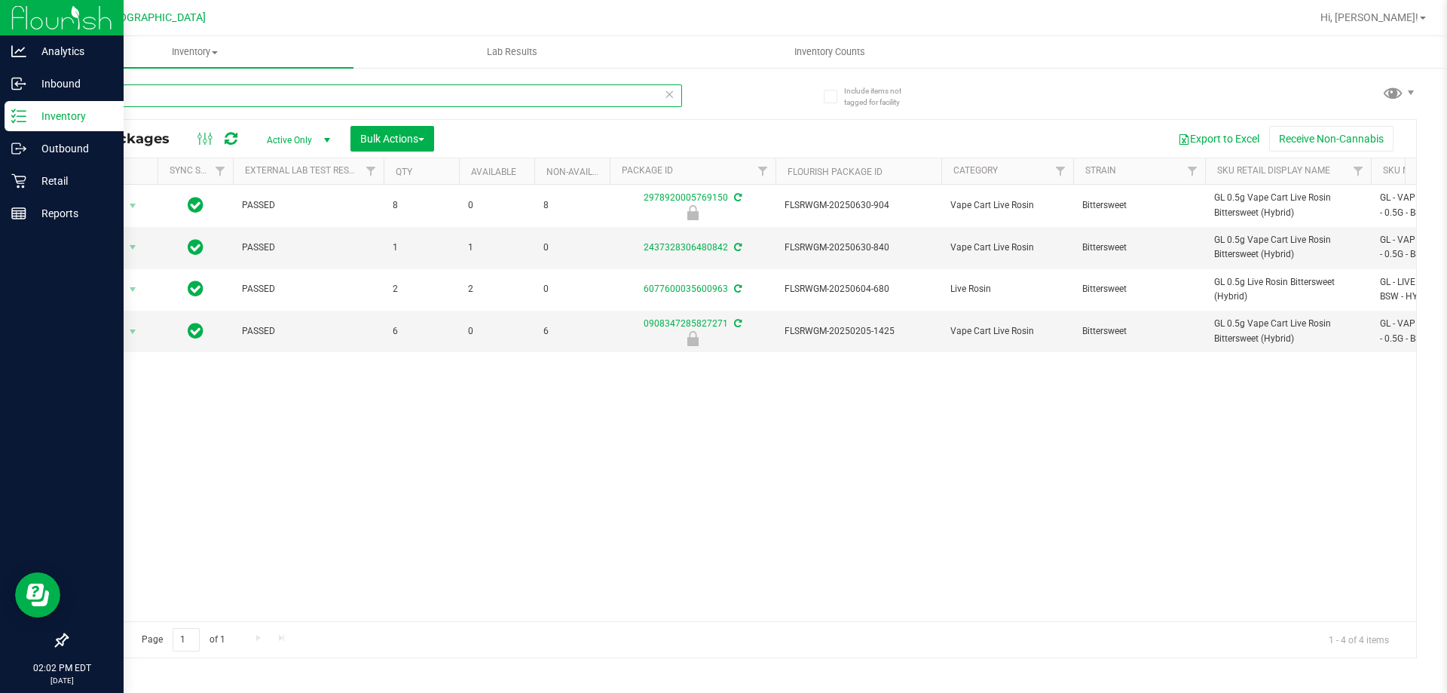
click at [442, 90] on input "bsw" at bounding box center [374, 95] width 616 height 23
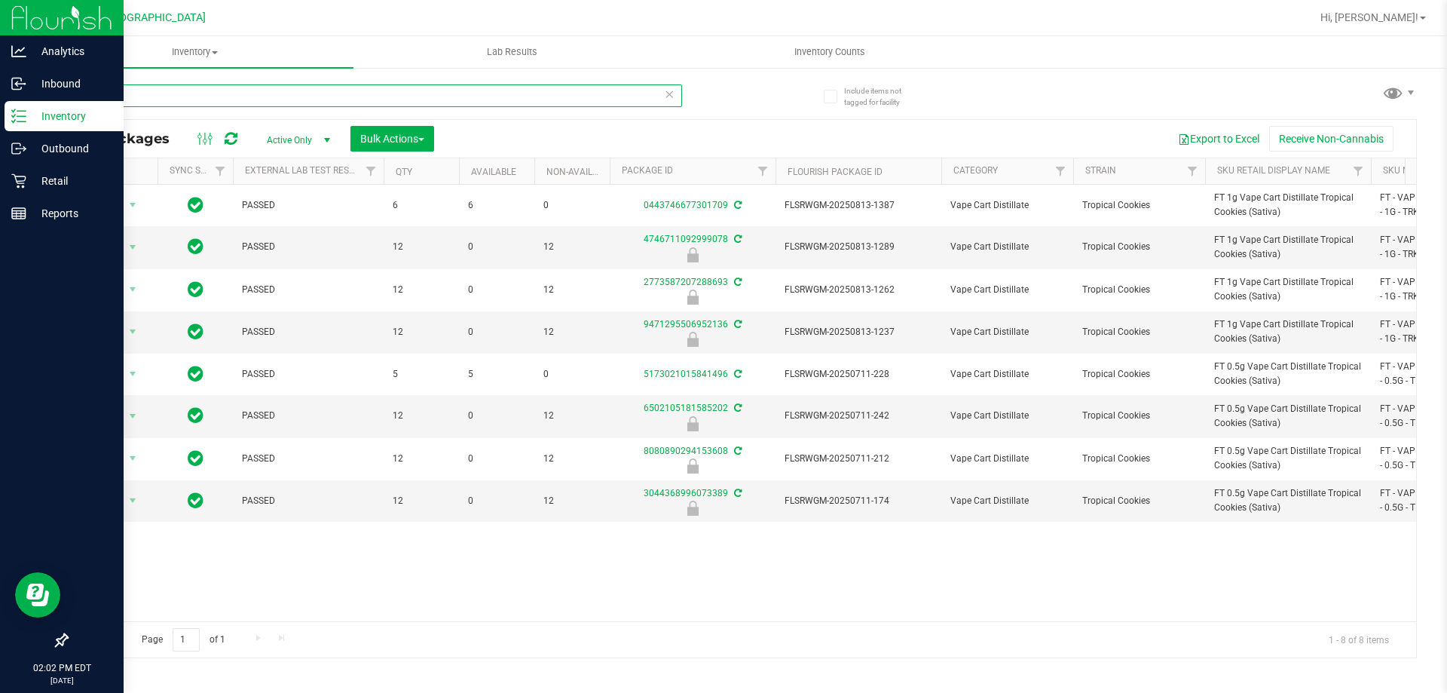
click at [251, 97] on input "trk" at bounding box center [374, 95] width 616 height 23
click at [261, 94] on input "nol" at bounding box center [374, 95] width 616 height 23
paste input "FT 1g Vape Cart Distillate Strawberry Jelly (Hybrid)"
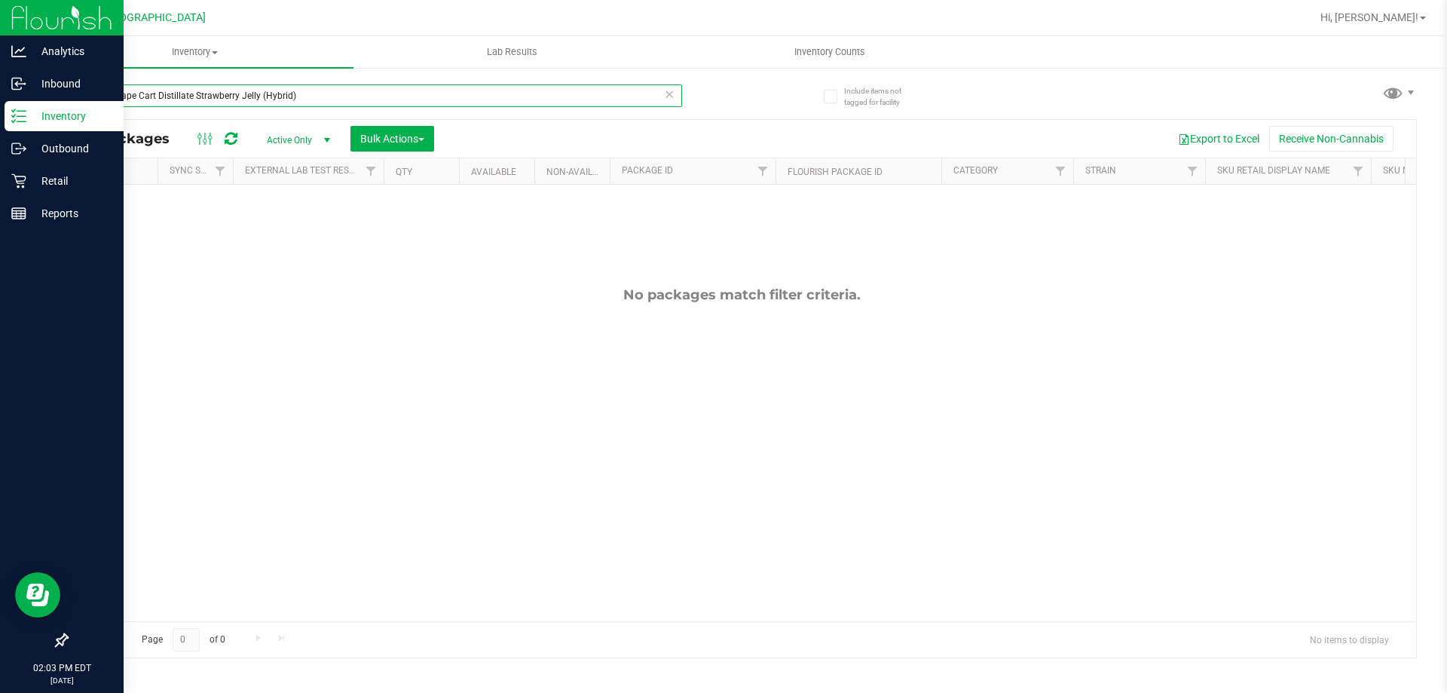
click at [247, 100] on input "FT 1g Vape Cart Distillate Strawberry Jelly (Hybrid)" at bounding box center [374, 95] width 616 height 23
paste input "Cough (Hybrid-Sativa"
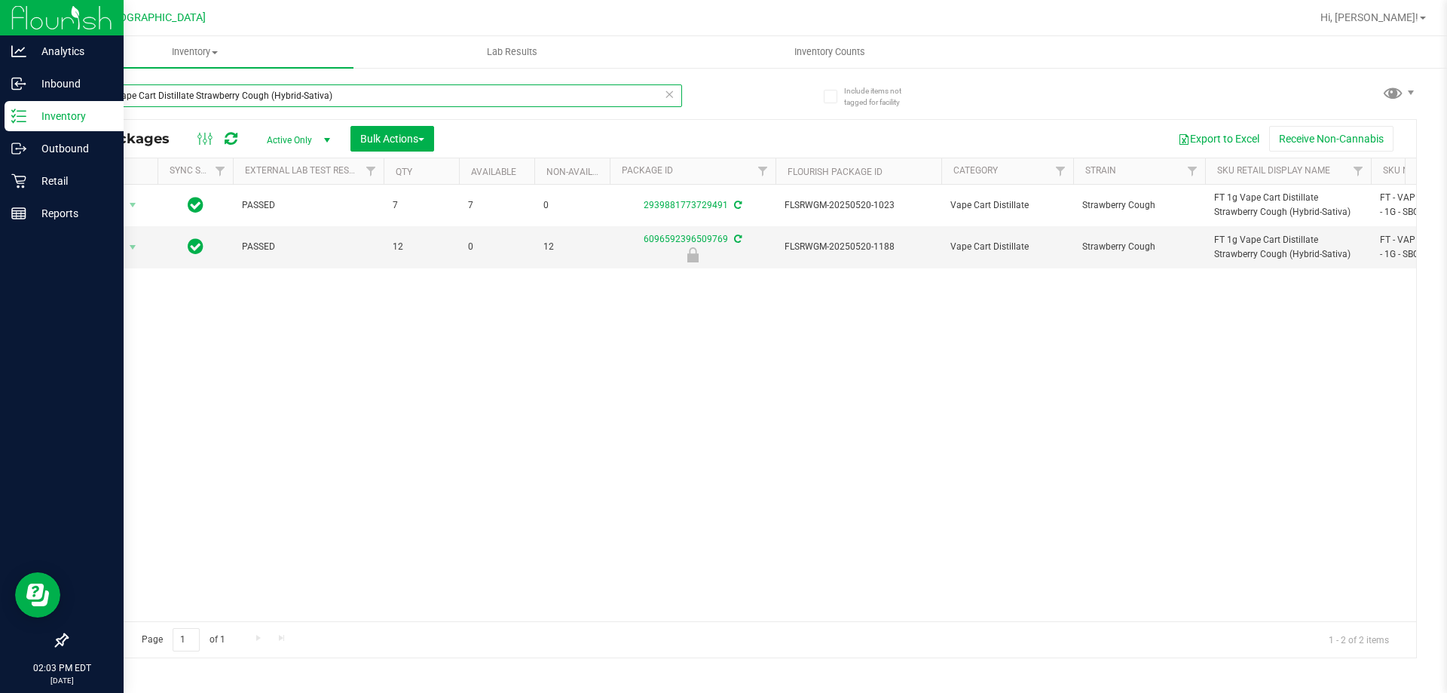
click at [306, 96] on input "FT 1g Vape Cart Distillate Strawberry Cough (Hybrid-Sativa)" at bounding box center [374, 95] width 616 height 23
paste input "Key Lime Pie (Hybrid"
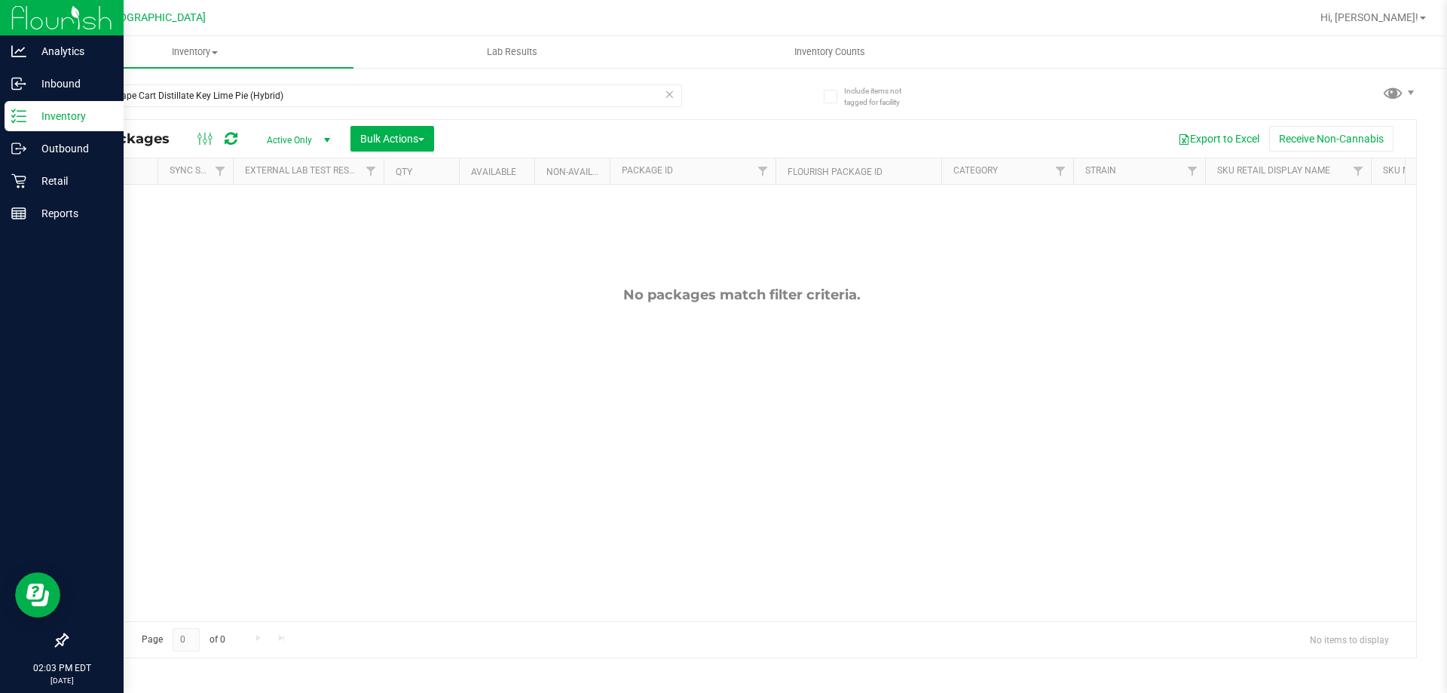
click at [268, 78] on div "FT 1g Vape Cart Distillate Key Lime Pie (Hybrid)" at bounding box center [403, 95] width 675 height 48
click at [267, 99] on input "FT 1g Vape Cart Distillate Key Lime Pie (Hybrid)" at bounding box center [374, 95] width 616 height 23
paste input "Donny Burger (Indica"
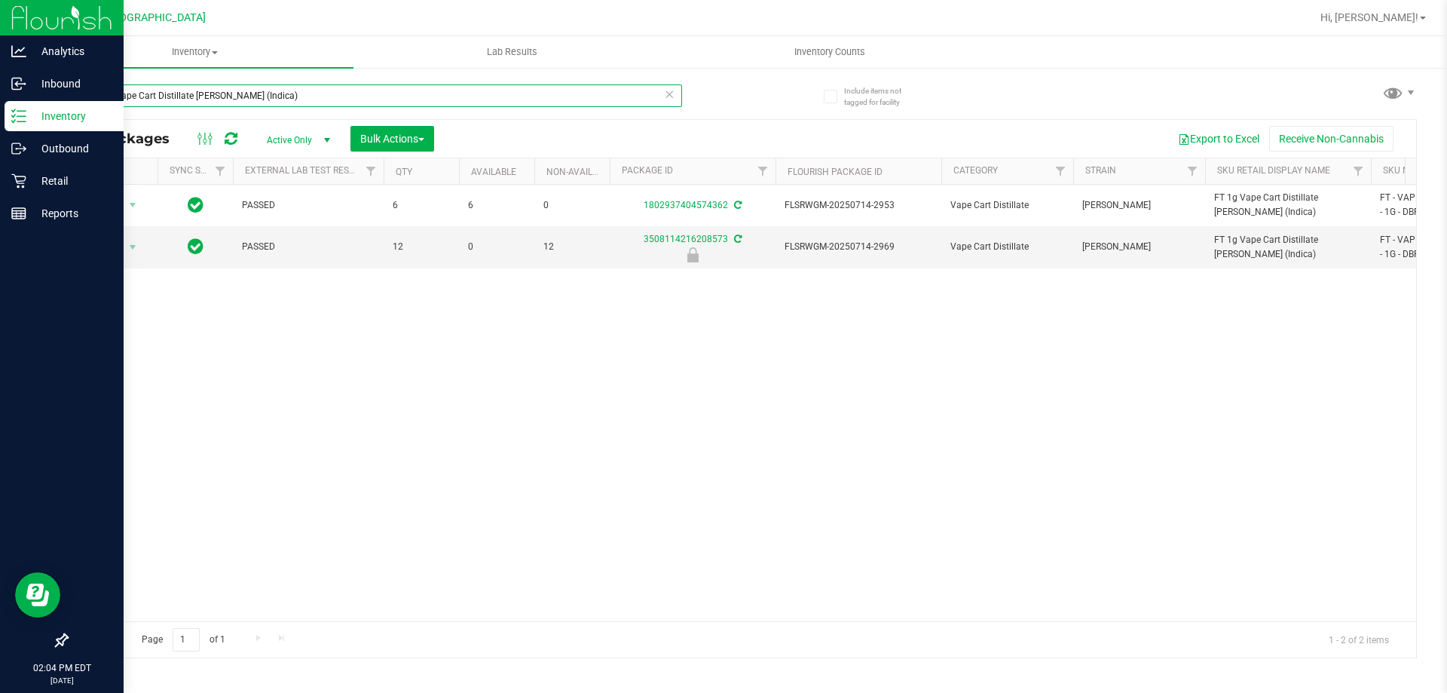
click at [445, 101] on input "FT 1g Vape Cart Distillate [PERSON_NAME] (Indica)" at bounding box center [374, 95] width 616 height 23
click at [291, 90] on input "FT 1g Vape Cart Distillate [PERSON_NAME] (Indica)" at bounding box center [374, 95] width 616 height 23
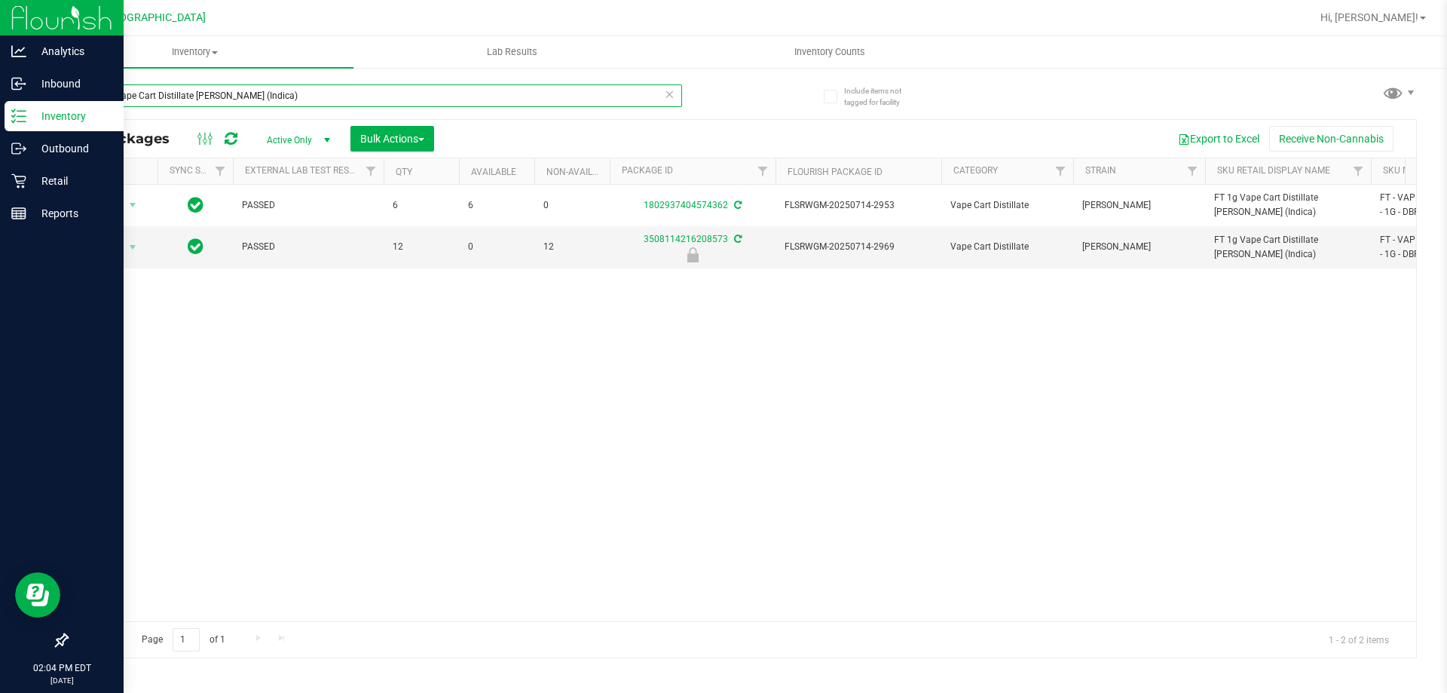
click at [291, 90] on input "FT 1g Vape Cart Distillate [PERSON_NAME] (Indica)" at bounding box center [374, 95] width 616 height 23
paste input "Amnesia (Hybrid"
type input "FT 1g Vape Cart Distillate Amnesia (Hybrid)"
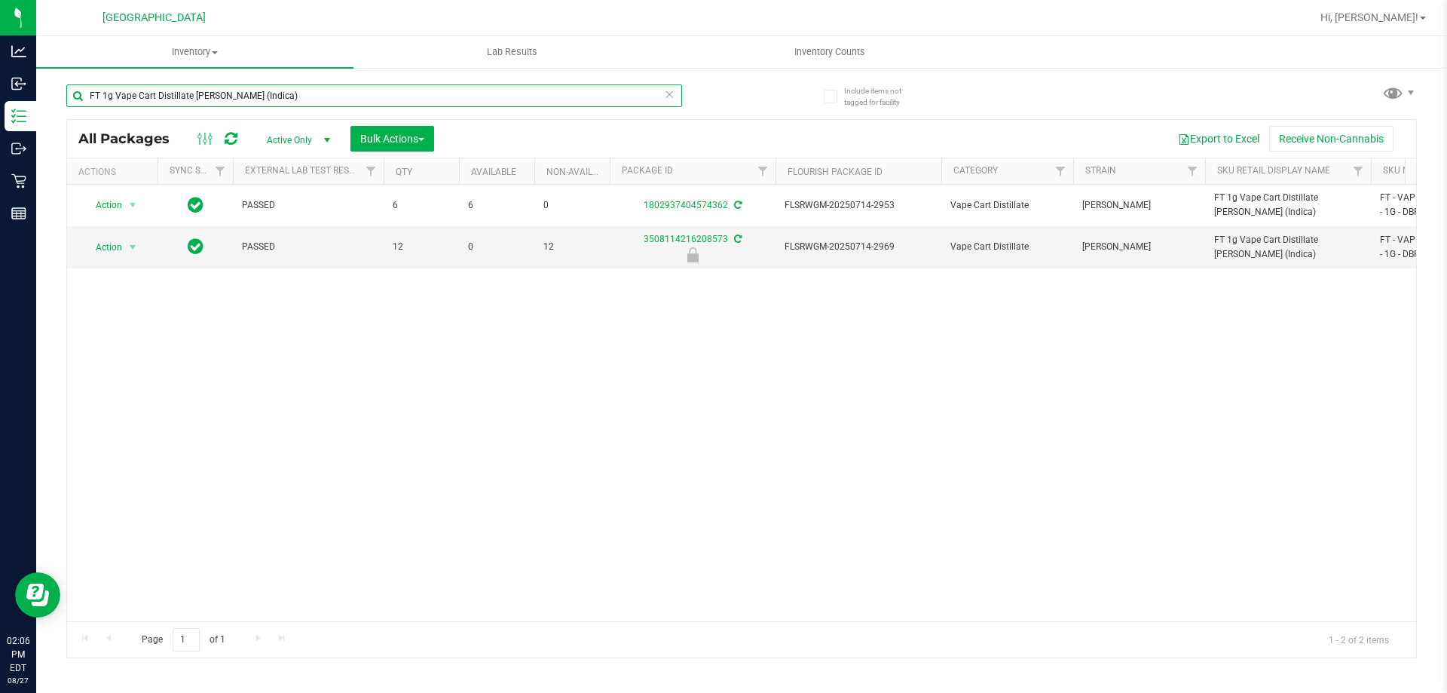
click at [251, 103] on input "FT 1g Vape Cart Distillate [PERSON_NAME] (Indica)" at bounding box center [374, 95] width 616 height 23
paste input "Amnesia (Hybrid"
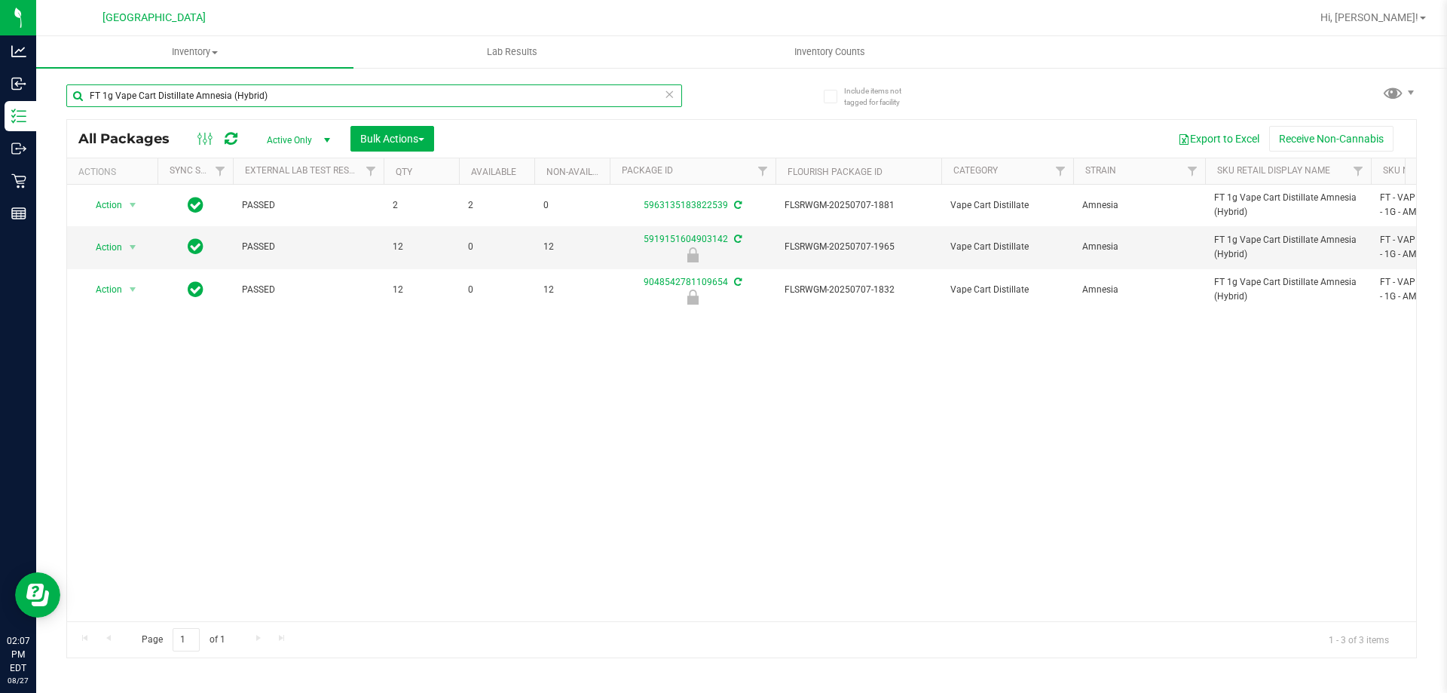
click at [274, 87] on input "FT 1g Vape Cart Distillate Amnesia (Hybrid)" at bounding box center [374, 95] width 616 height 23
paste input "0.35g Pre-Roll (Indica) 10ct"
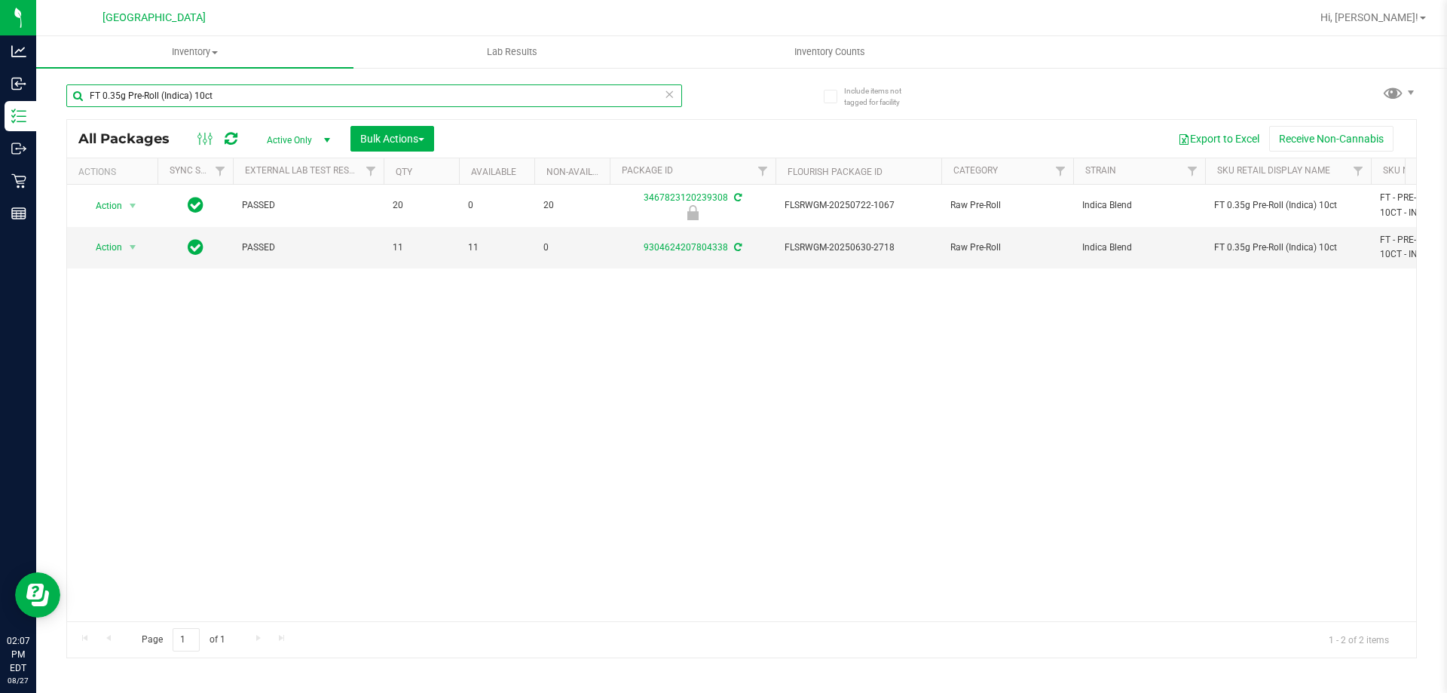
click at [259, 89] on input "FT 0.35g Pre-Roll (Indica) 10ct" at bounding box center [374, 95] width 616 height 23
paste input "5g Pre-Roll Cakez (Hybrid) 1"
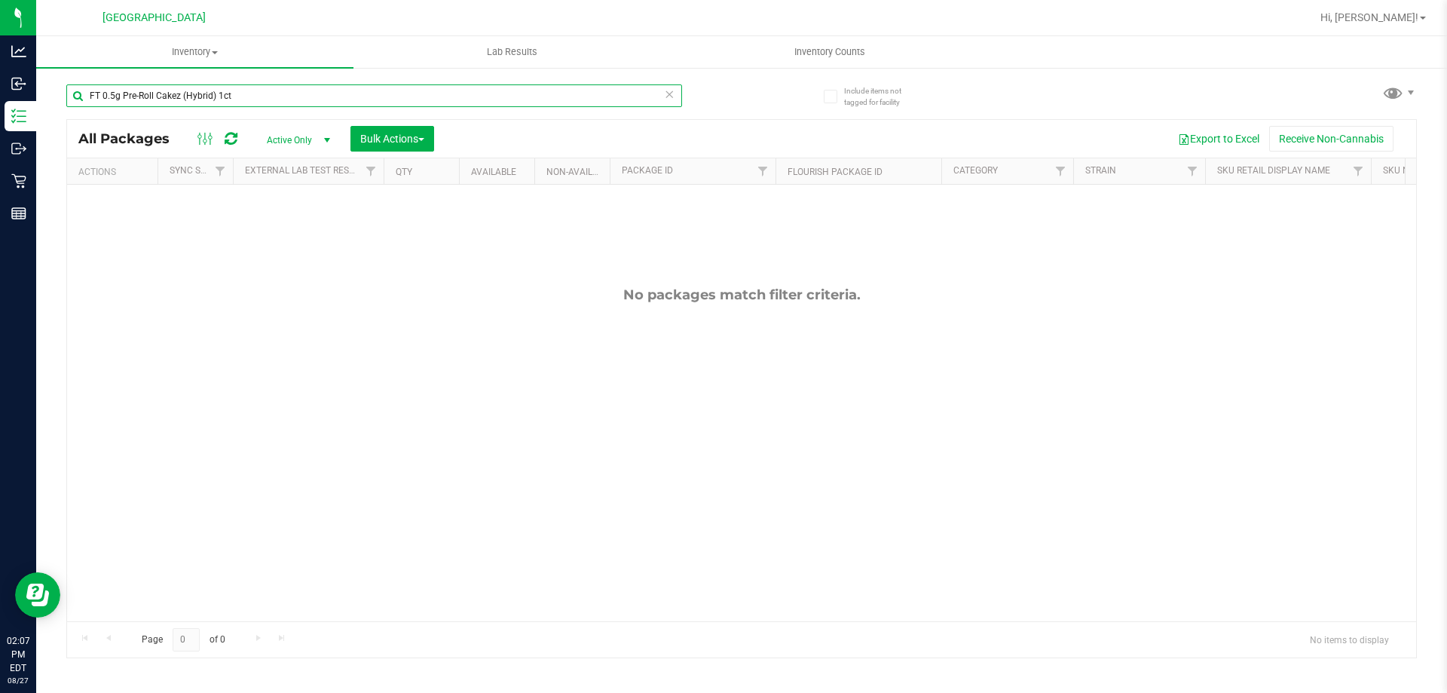
click at [308, 99] on input "FT 0.5g Pre-Roll Cakez (Hybrid) 1ct" at bounding box center [374, 95] width 616 height 23
paste input "Space Case"
click at [284, 90] on input "FT 0.5g Pre-Roll Space Case (Hybrid) 1ct" at bounding box center [374, 95] width 616 height 23
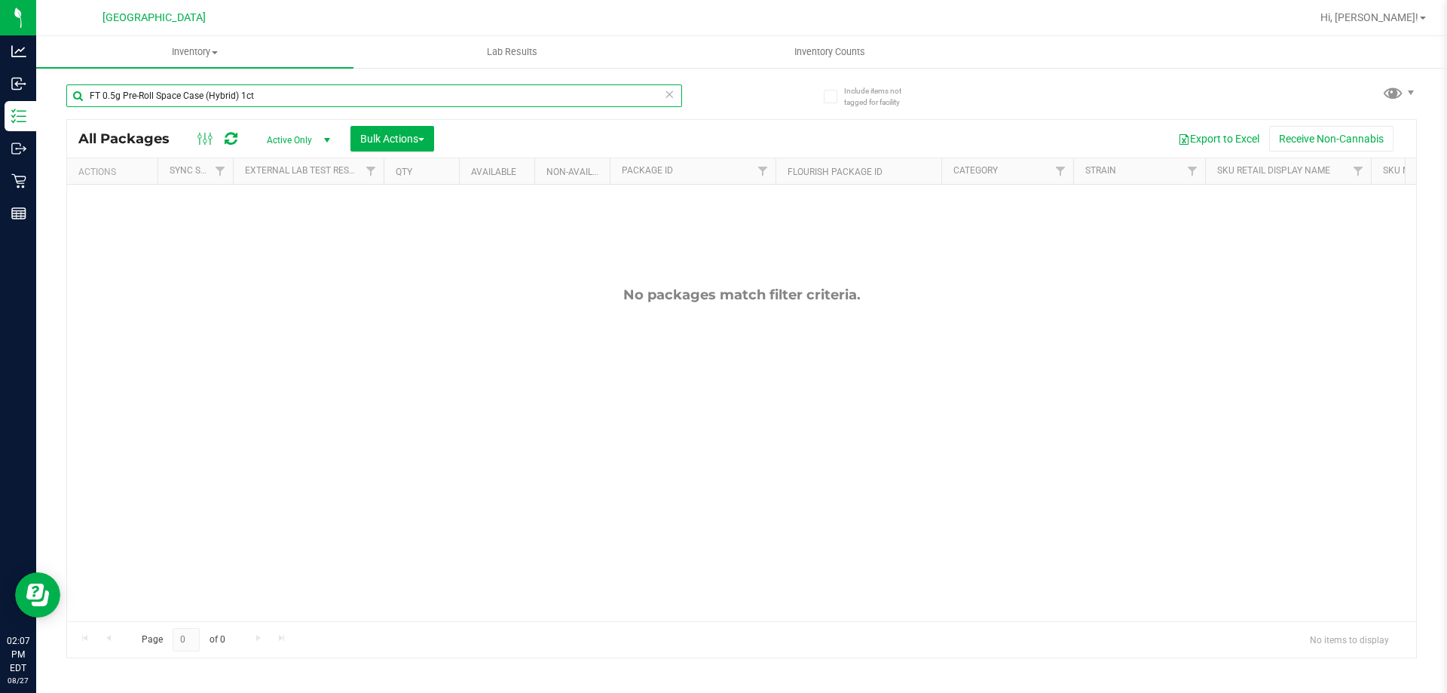
click at [284, 90] on input "FT 0.5g Pre-Roll Space Case (Hybrid) 1ct" at bounding box center [374, 95] width 616 height 23
paste input "Fried Ice Cream"
click at [306, 91] on input "FT 0.5g Pre-Roll Fried Ice Cream (Hybrid) 1ct" at bounding box center [374, 95] width 616 height 23
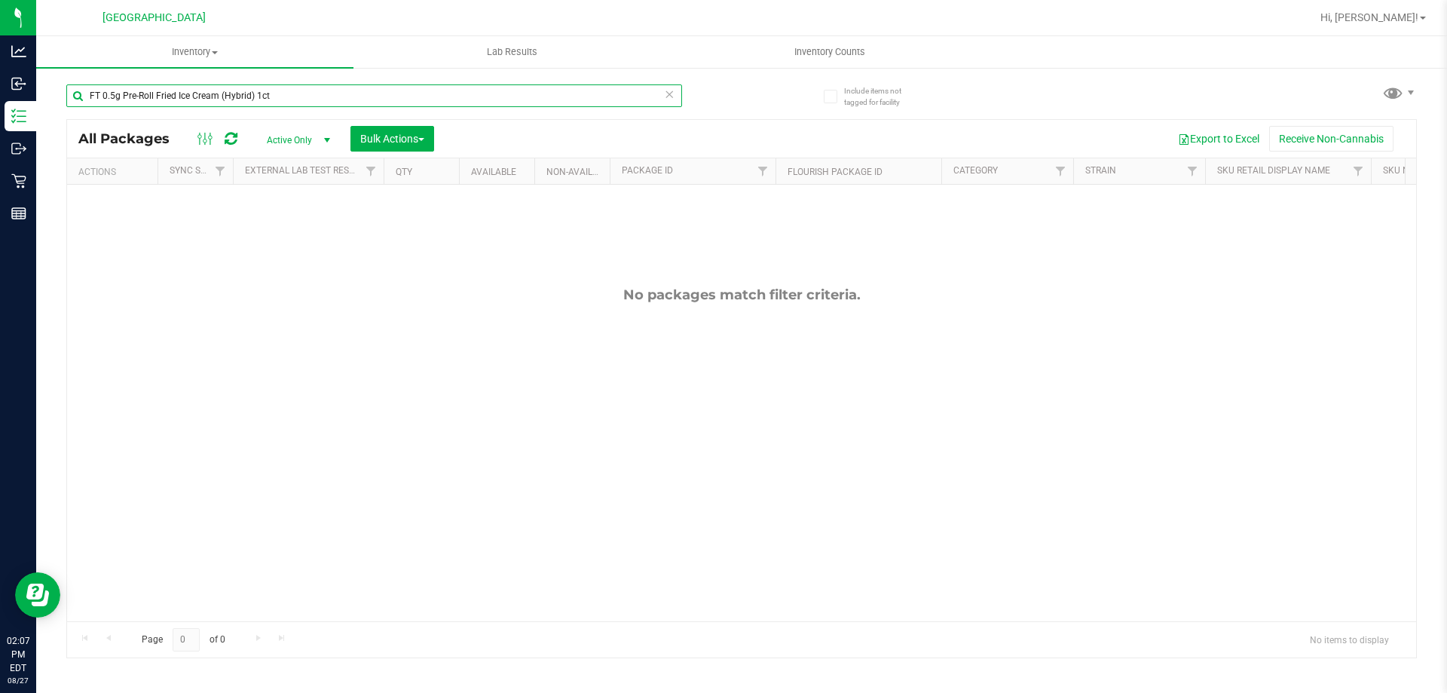
click at [306, 91] on input "FT 0.5g Pre-Roll Fried Ice Cream (Hybrid) 1ct" at bounding box center [374, 95] width 616 height 23
paste input "Cookies n' Dream (Indica) 5"
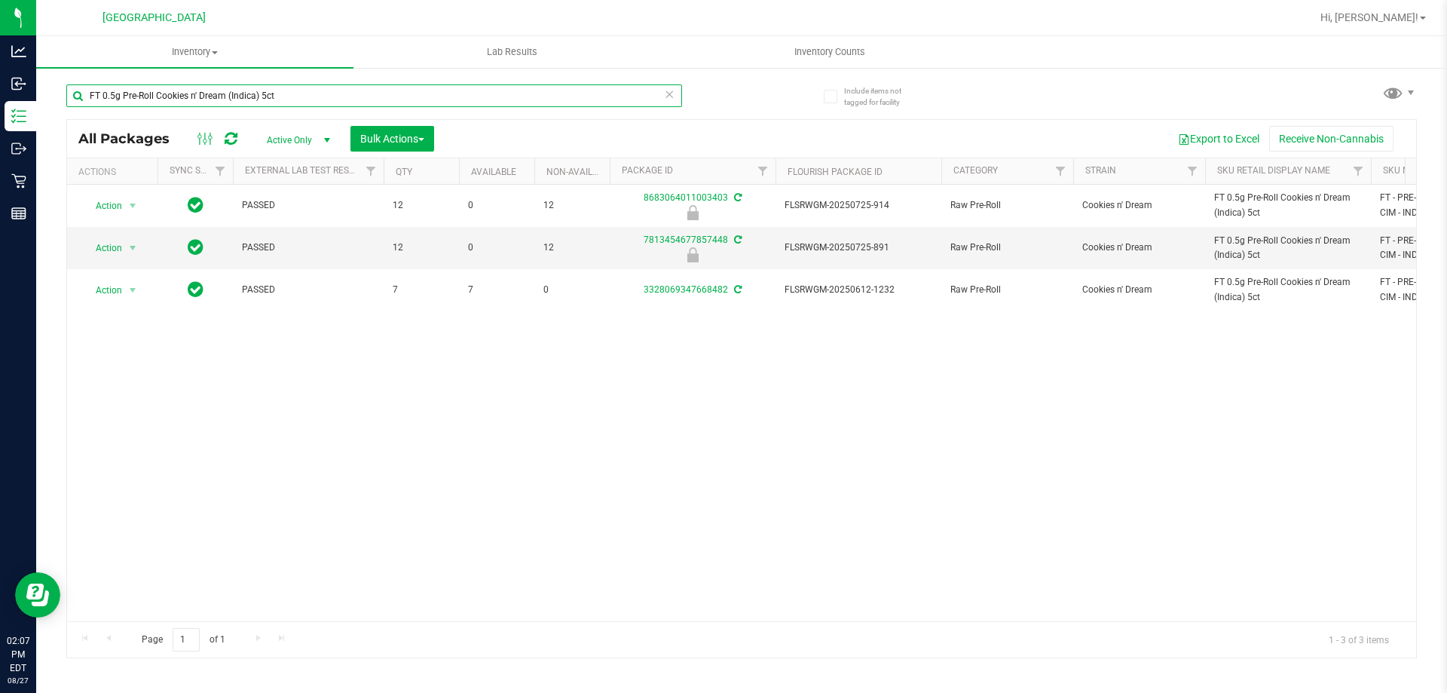
click at [283, 103] on input "FT 0.5g Pre-Roll Cookies n' Dream (Indica) 5ct" at bounding box center [374, 95] width 616 height 23
click at [283, 102] on input "FT 0.5g Pre-Roll Cookies n' Dream (Indica) 5ct" at bounding box center [374, 95] width 616 height 23
paste input "Grape Essence (Hybrid) 1"
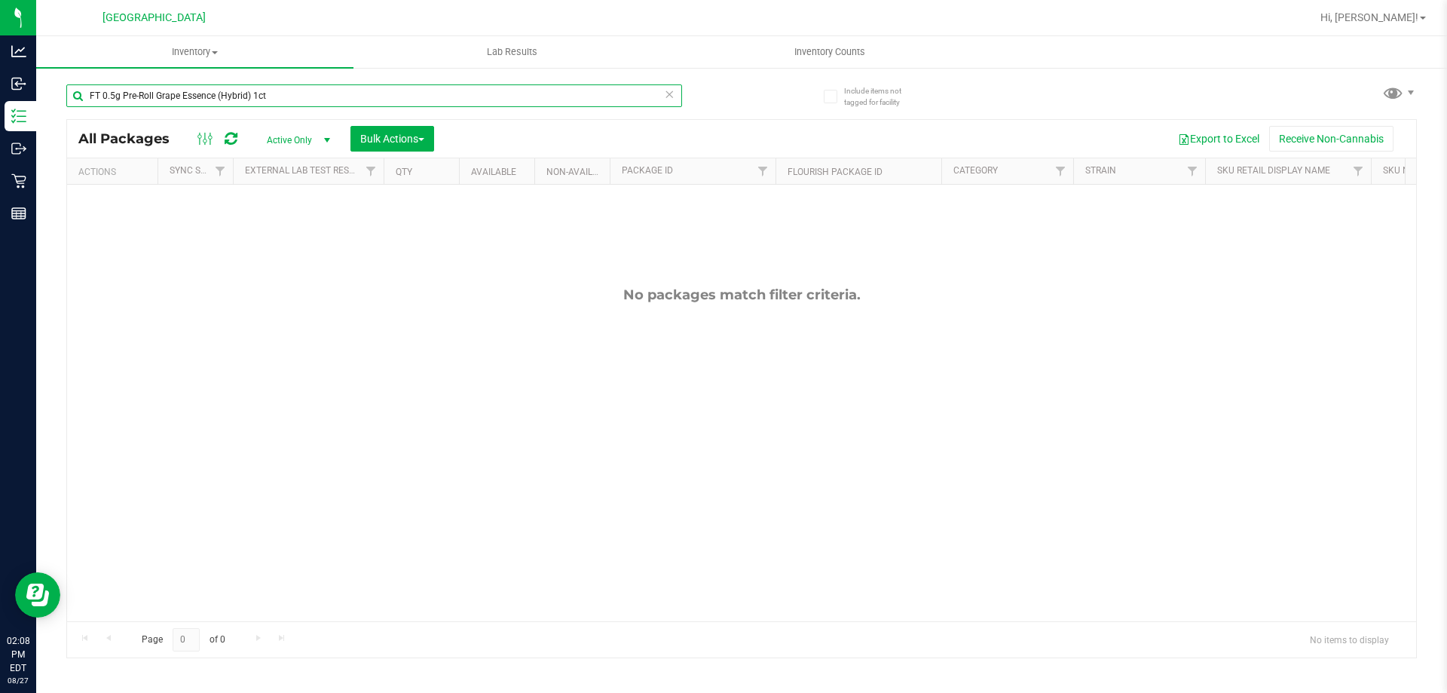
click at [260, 93] on input "FT 0.5g Pre-Roll Grape Essence (Hybrid) 1ct" at bounding box center [374, 95] width 616 height 23
paste input "7g Ground Flower (Indica)"
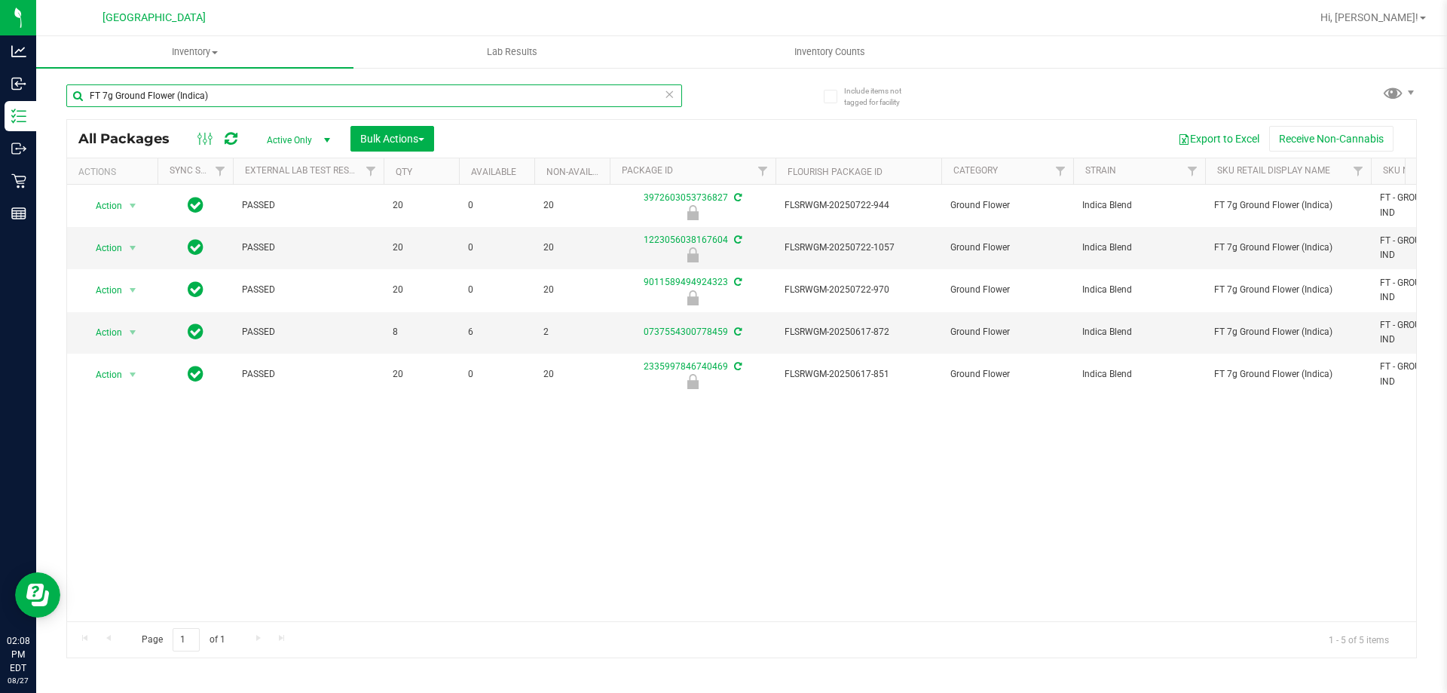
click at [235, 93] on input "FT 7g Ground Flower (Indica)" at bounding box center [374, 95] width 616 height 23
paste input "0.5g Pre-Roll Cakez (Hybrid) 5ct"
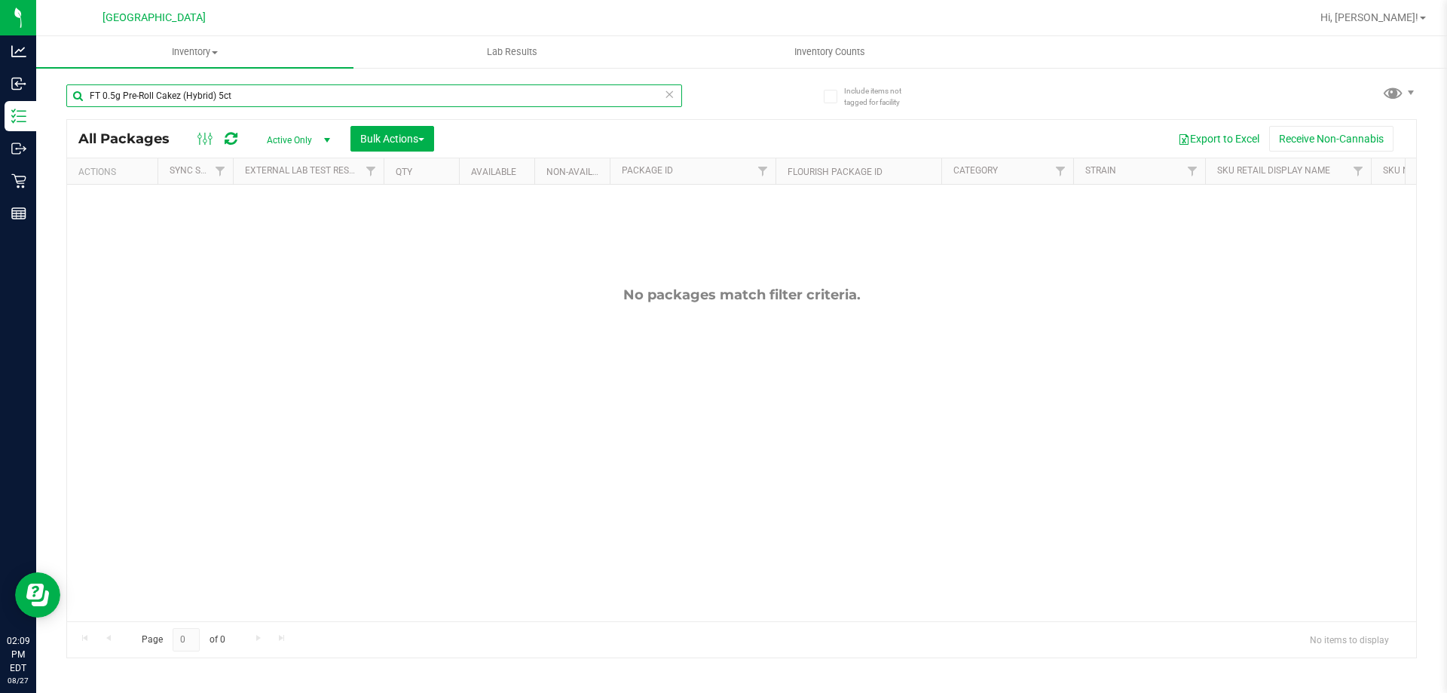
click at [218, 95] on input "FT 0.5g Pre-Roll Cakez (Hybrid) 5ct" at bounding box center [374, 95] width 616 height 23
paste input "HT 5mg Tangerine Chews (THC) 20"
type input "FT 0.5g Pre-Roll Cakez (Hybrid) HT 5mg Tangerine Chews (THC) 20ct"
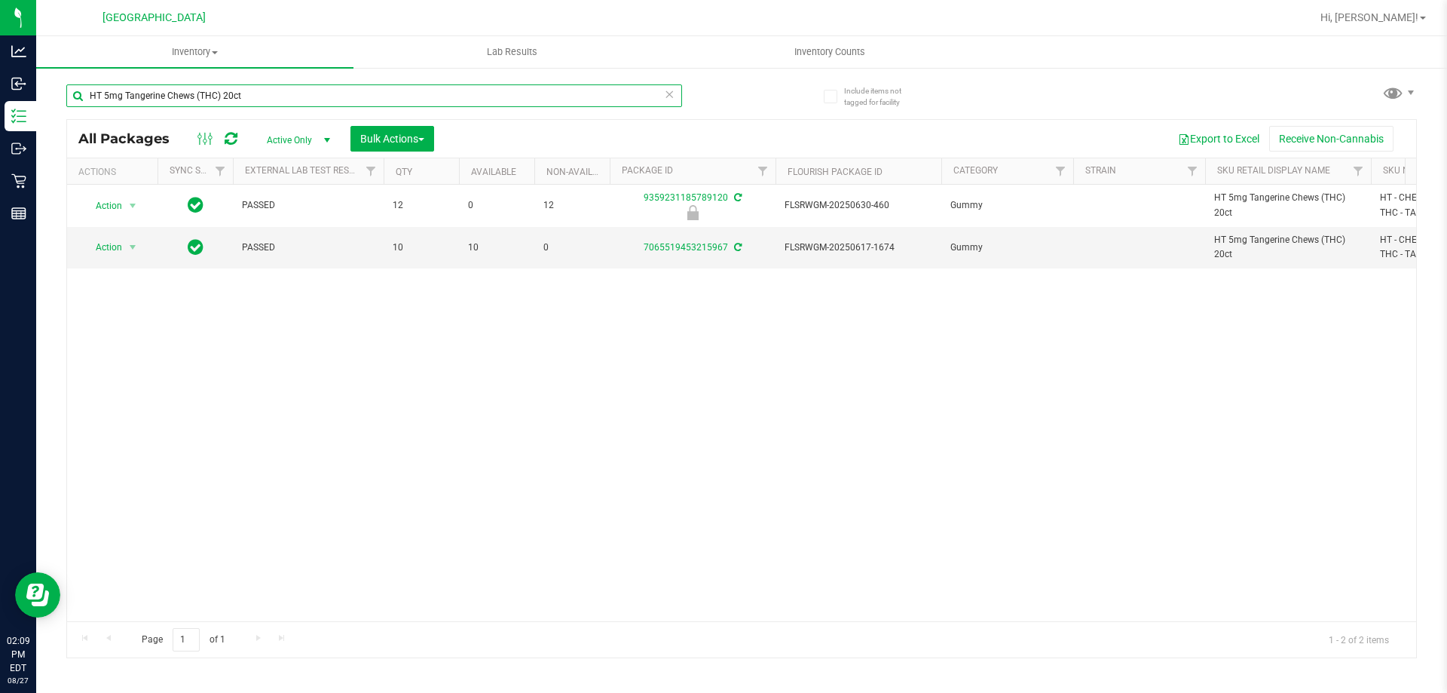
click at [333, 101] on input "HT 5mg Tangerine Chews (THC) 20ct" at bounding box center [374, 95] width 616 height 23
paste input "Mixed Berry"
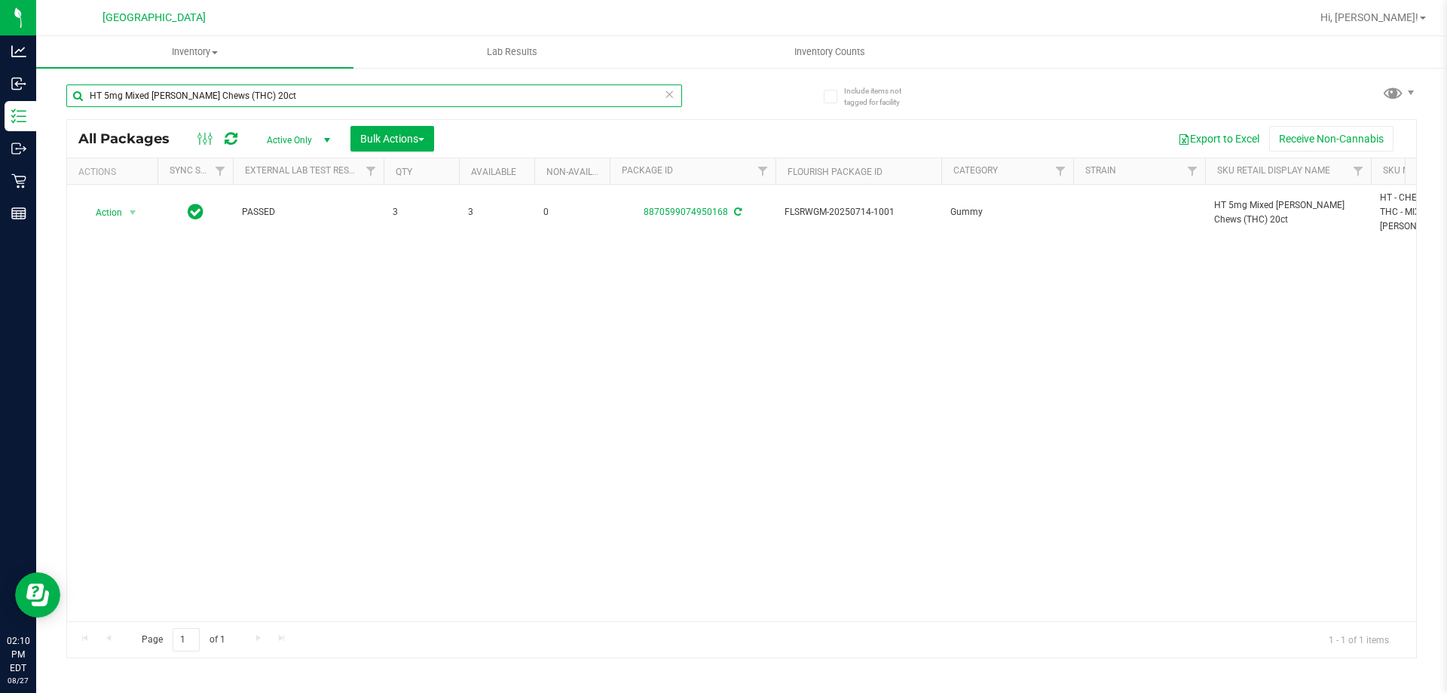
click at [268, 100] on input "HT 5mg Mixed Berry Chews (THC) 20ct" at bounding box center [374, 95] width 616 height 23
paste input "100mg Milk Chocolate Bar (THC)"
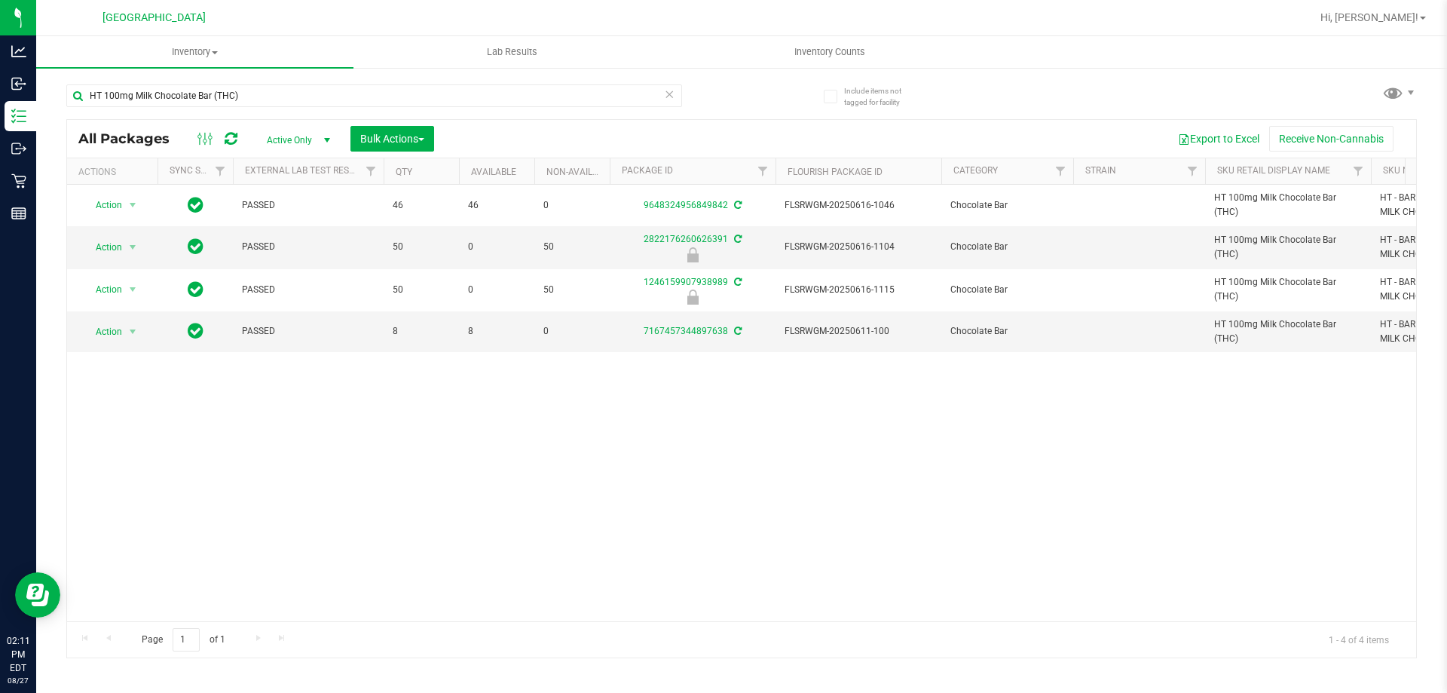
click at [935, 495] on div "Action Action Adjust qty Create package Edit attributes Global inventory Locate…" at bounding box center [741, 403] width 1349 height 436
click at [252, 104] on input "HT 100mg Milk Chocolate Bar (THC)" at bounding box center [374, 95] width 616 height 23
paste input "FT 0.5g Vape Cart Distillate Watermelon Z (Indica"
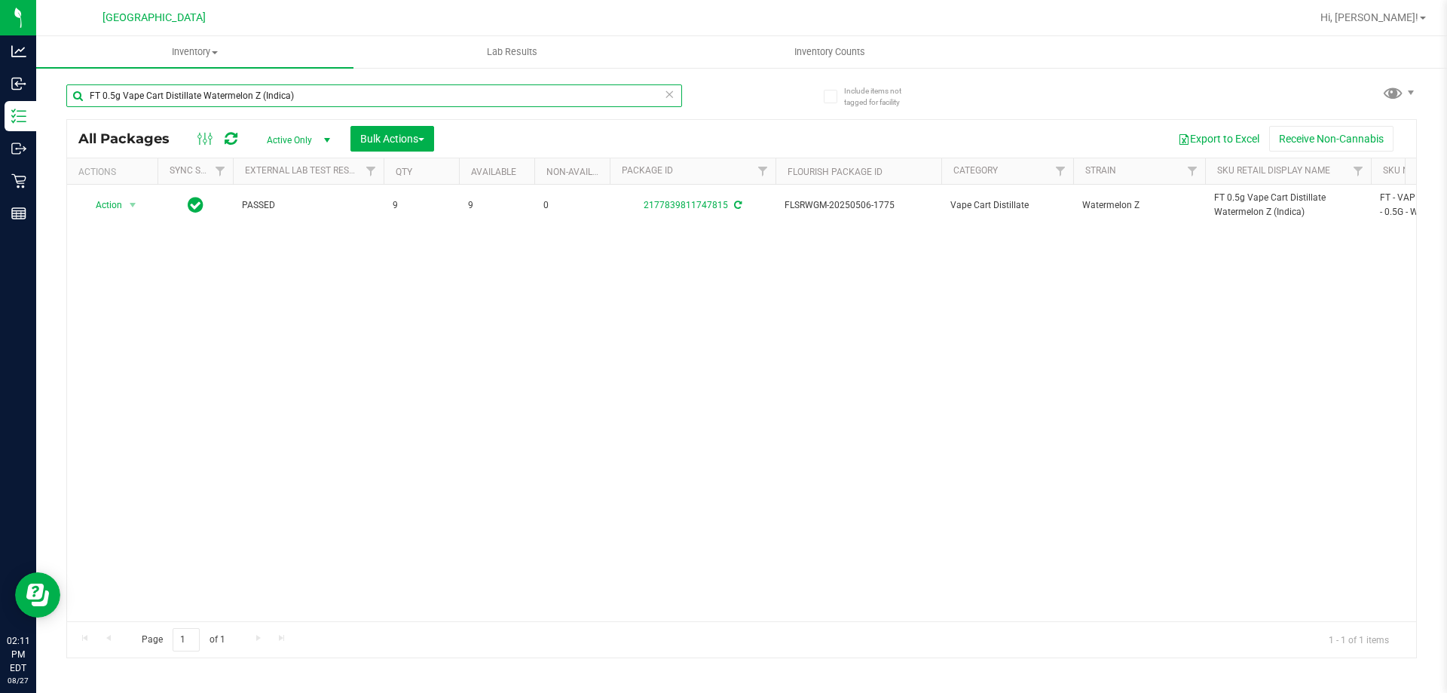
click at [368, 99] on input "FT 0.5g Vape Cart Distillate Watermelon Z (Indica)" at bounding box center [374, 95] width 616 height 23
paste input "Master Kush"
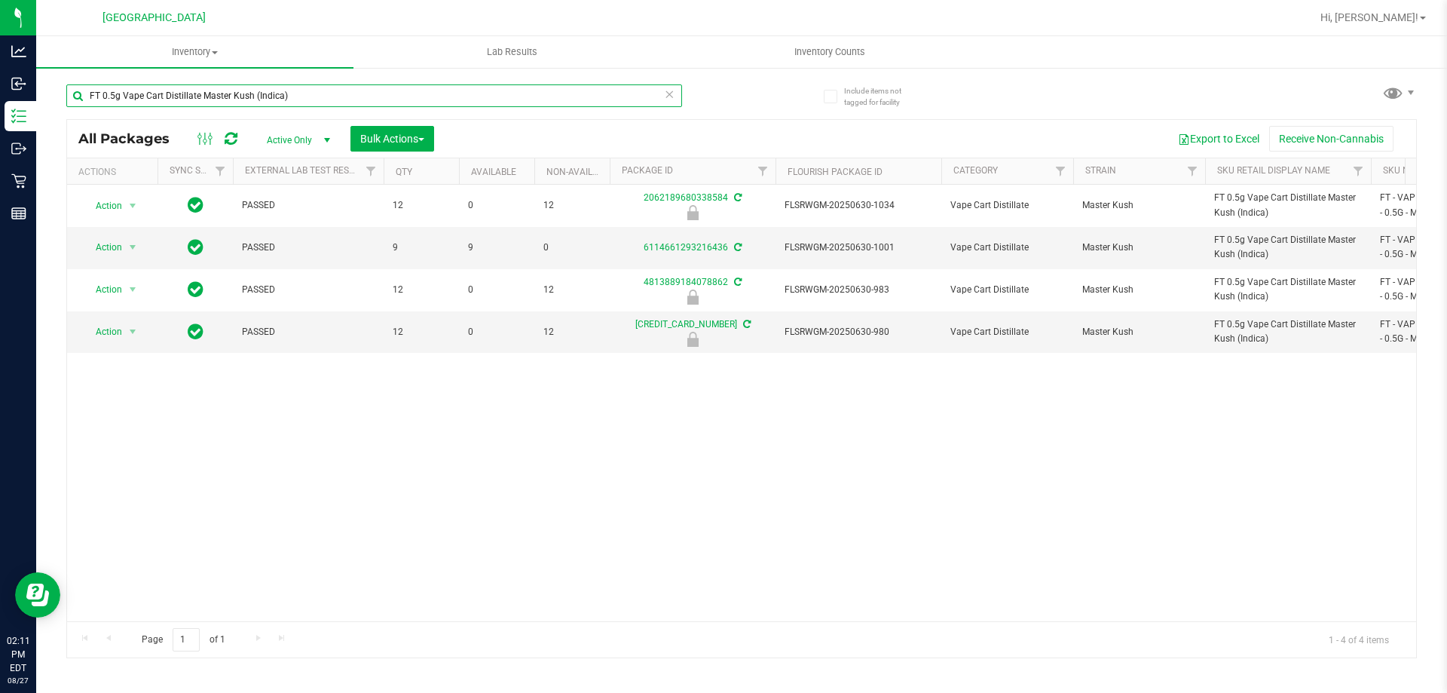
click at [235, 91] on input "FT 0.5g Vape Cart Distillate Master Kush (Indica)" at bounding box center [374, 95] width 616 height 23
paste input "Donny Burger"
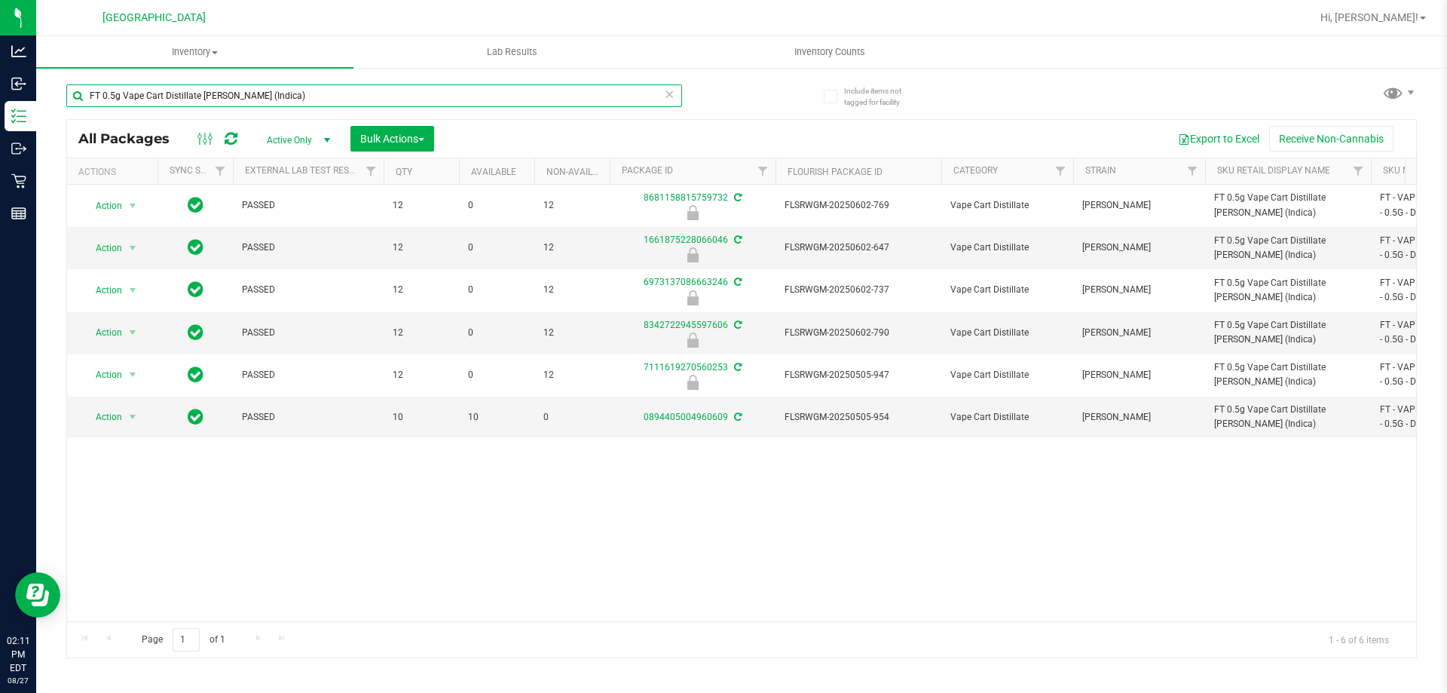
click at [345, 92] on input "FT 0.5g Vape Cart Distillate Donny Burger (Indica)" at bounding box center [374, 95] width 616 height 23
click at [344, 92] on input "FT 0.5g Vape Cart Distillate Donny Burger (Indica)" at bounding box center [374, 95] width 616 height 23
paste input "Original Z (Hybrid-"
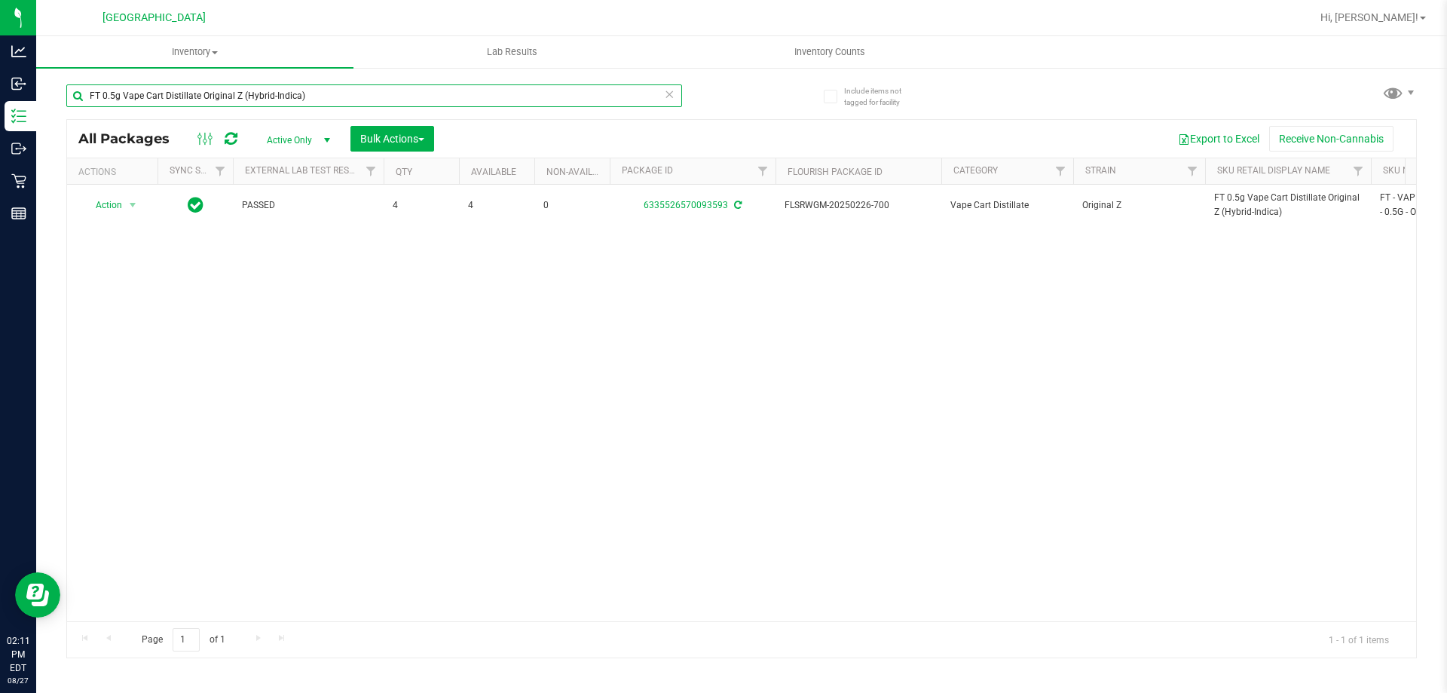
click at [262, 96] on input "FT 0.5g Vape Cart Distillate Original Z (Hybrid-Indica)" at bounding box center [374, 95] width 616 height 23
paste input "Strawberry Cough (Hybrid-Sativ"
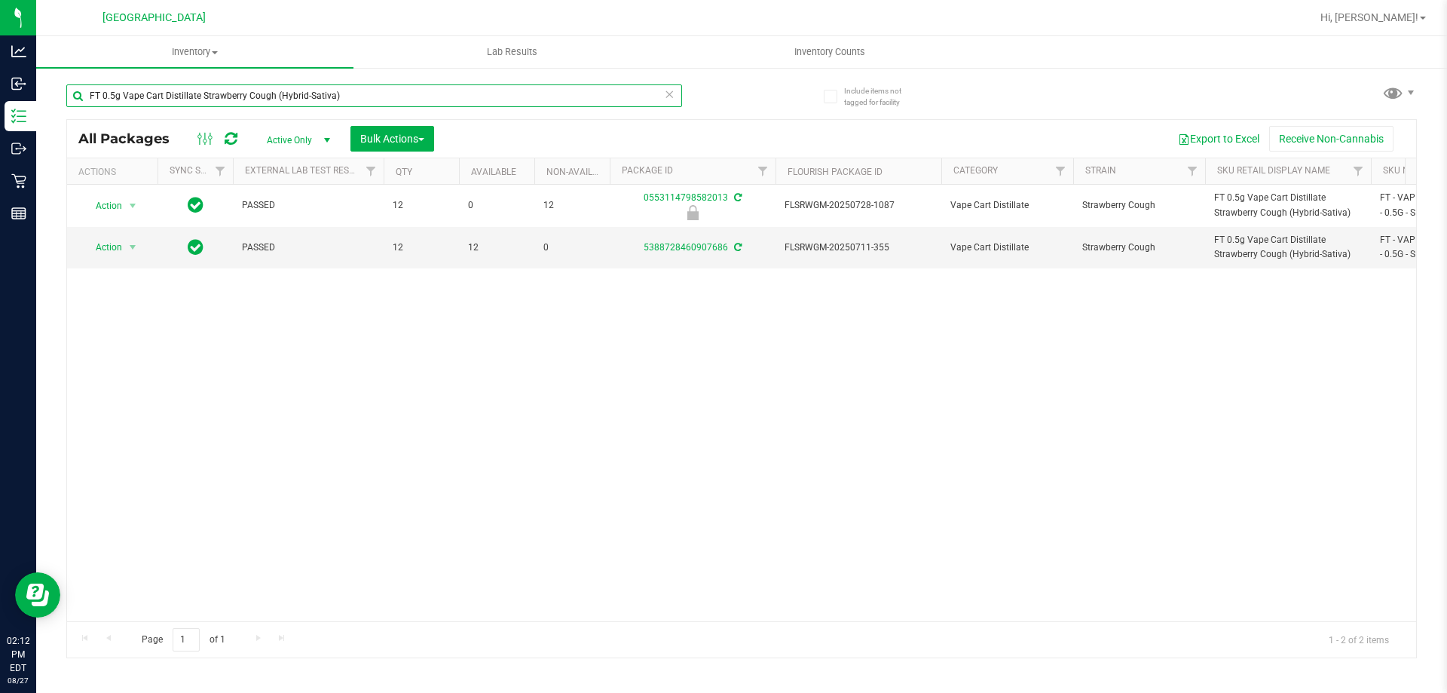
click at [283, 89] on input "FT 0.5g Vape Cart Distillate Strawberry Cough (Hybrid-Sativa)" at bounding box center [374, 95] width 616 height 23
paste input "1g Vape Cart CDT Distillate Truffle Two Step (Hybrid"
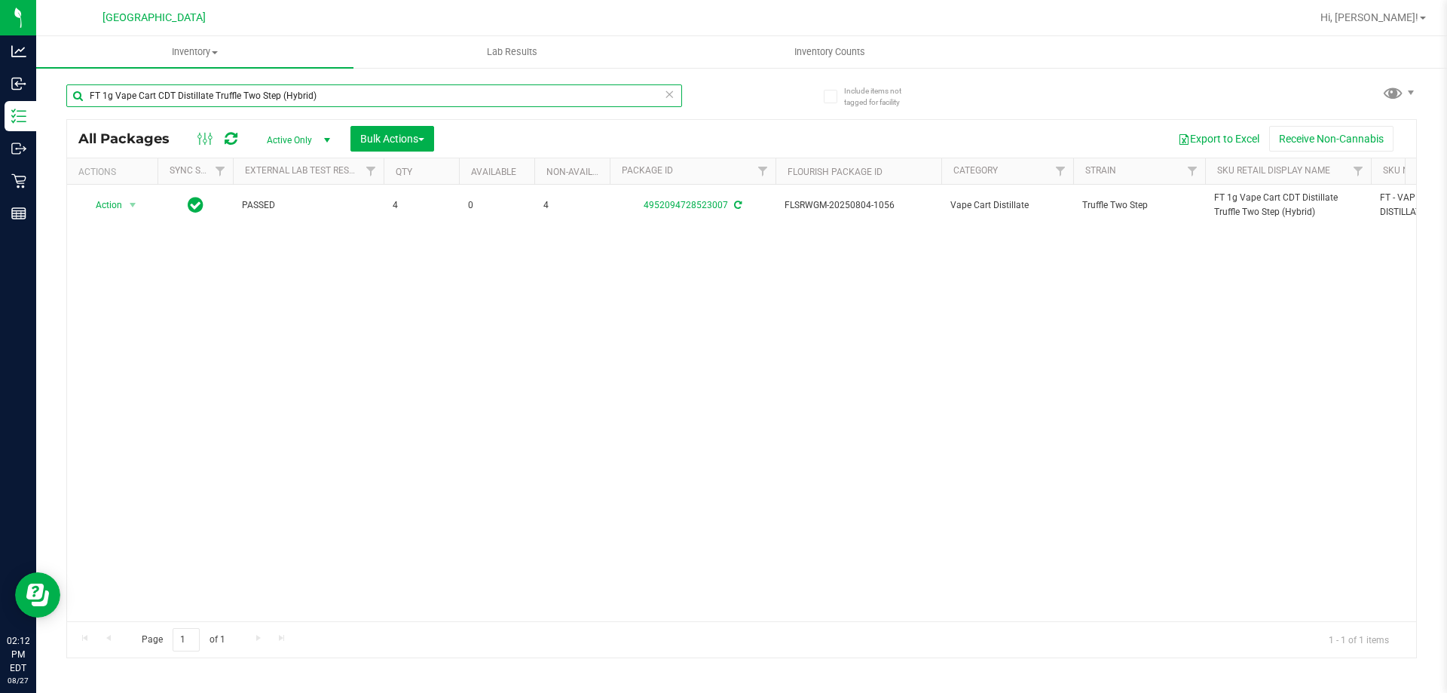
click at [293, 96] on input "FT 1g Vape Cart CDT Distillate Truffle Two Step (Hybrid)" at bounding box center [374, 95] width 616 height 23
paste input "Cakez"
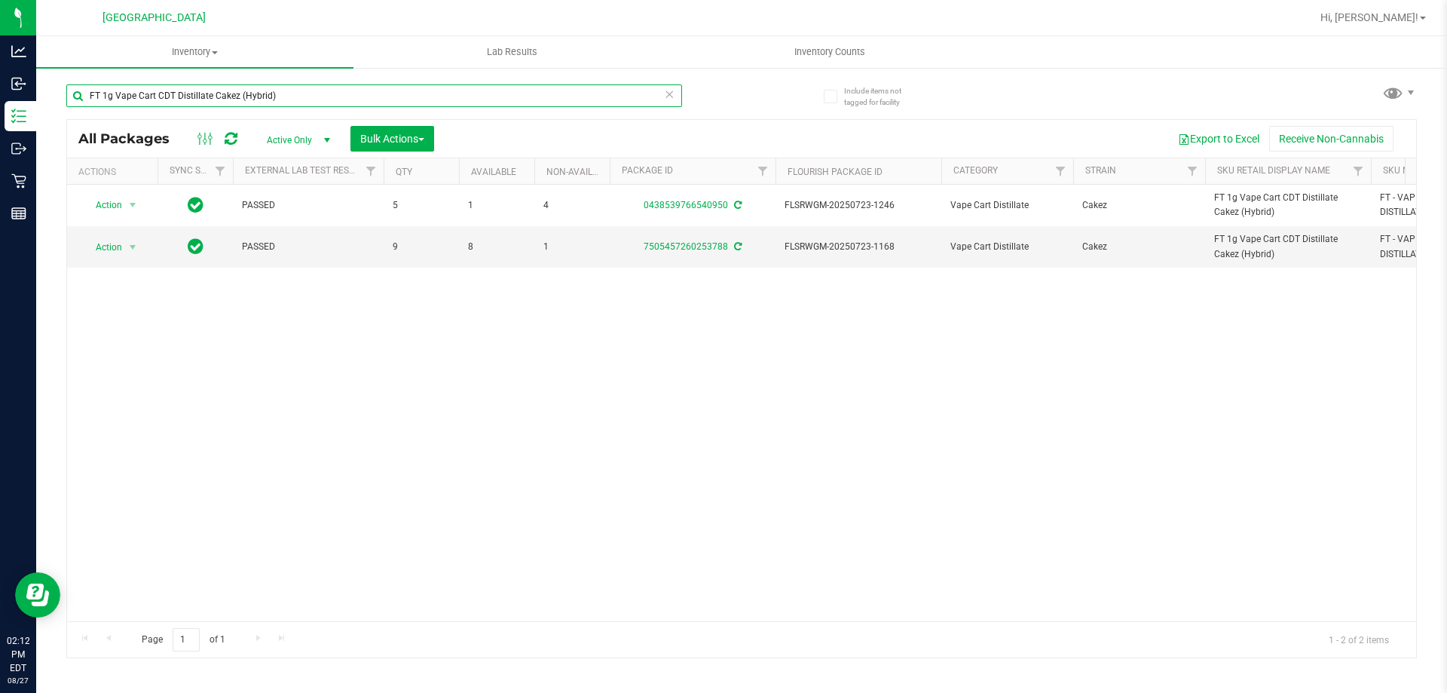
click at [311, 95] on input "FT 1g Vape Cart CDT Distillate Cakez (Hybrid)" at bounding box center [374, 95] width 616 height 23
paste input "Bosscotti (Indica"
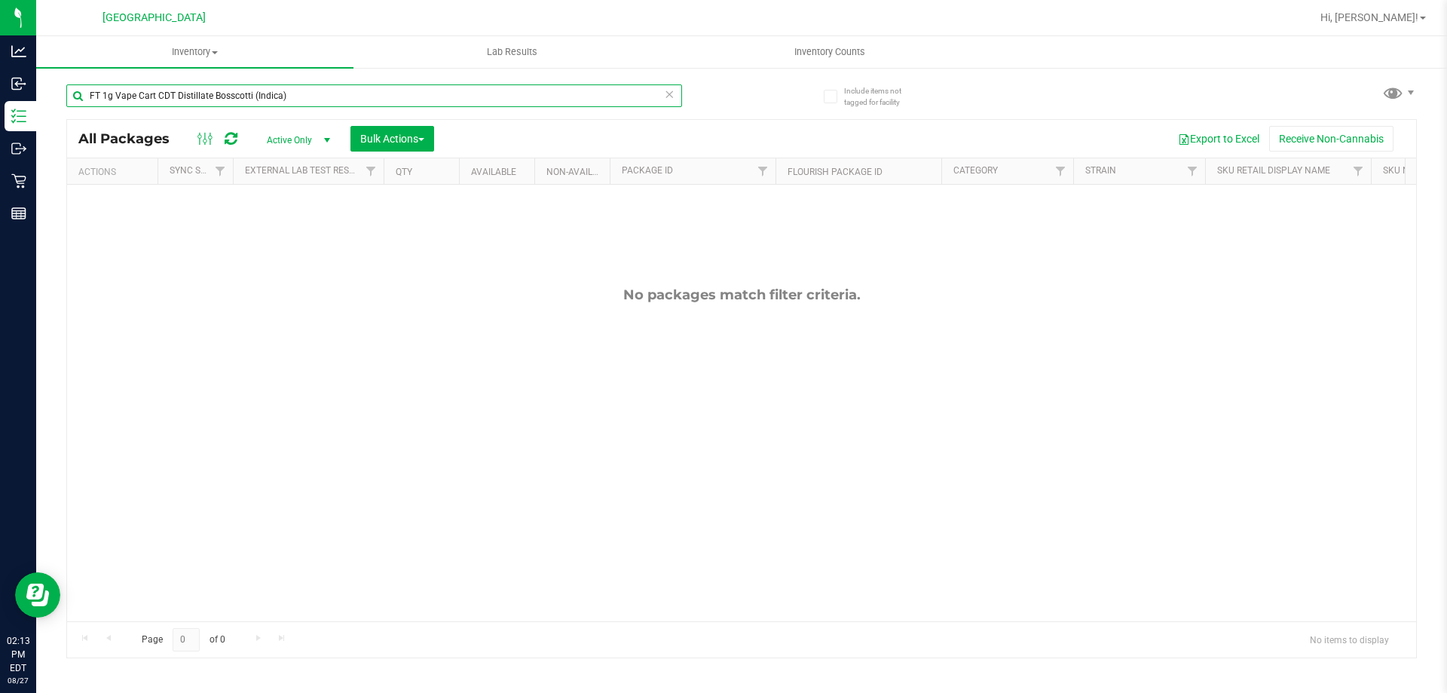
click at [464, 87] on input "FT 1g Vape Cart CDT Distillate Bosscotti (Indica)" at bounding box center [374, 95] width 616 height 23
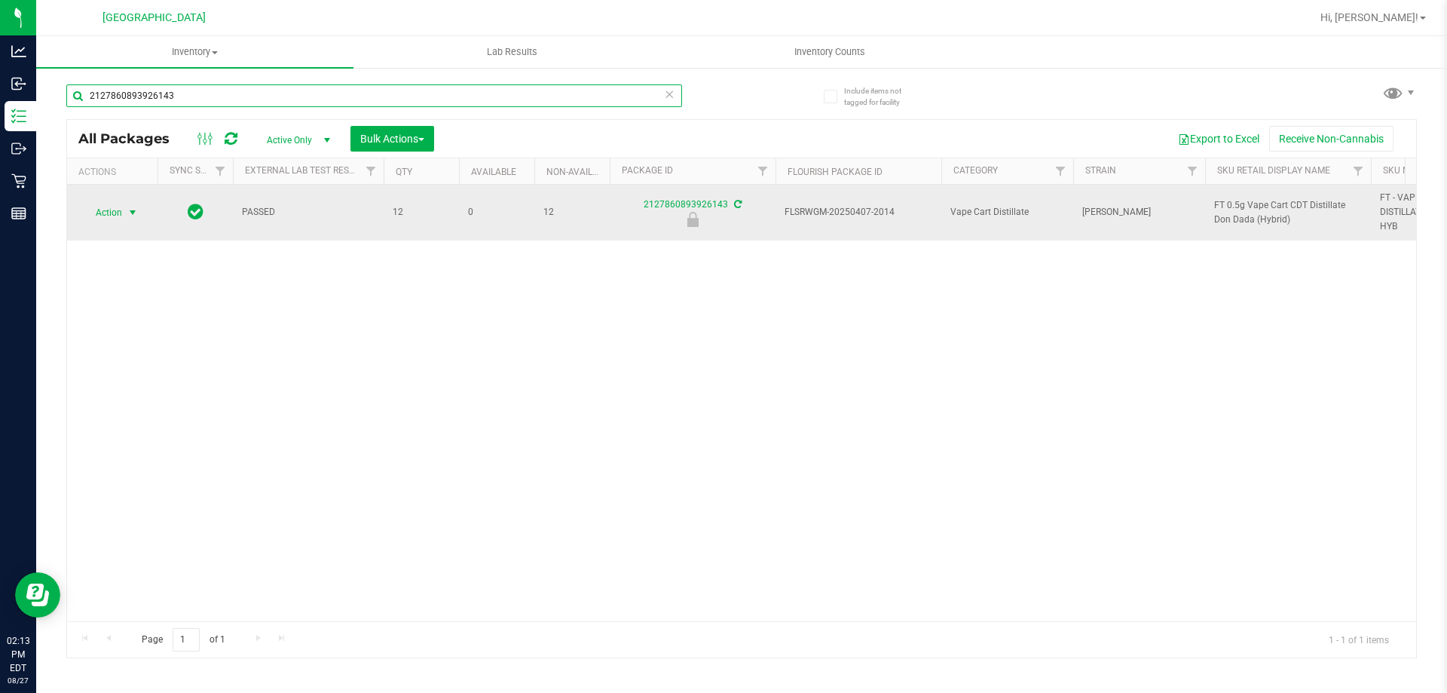
type input "2127860893926143"
click at [136, 209] on span "select" at bounding box center [133, 213] width 12 height 12
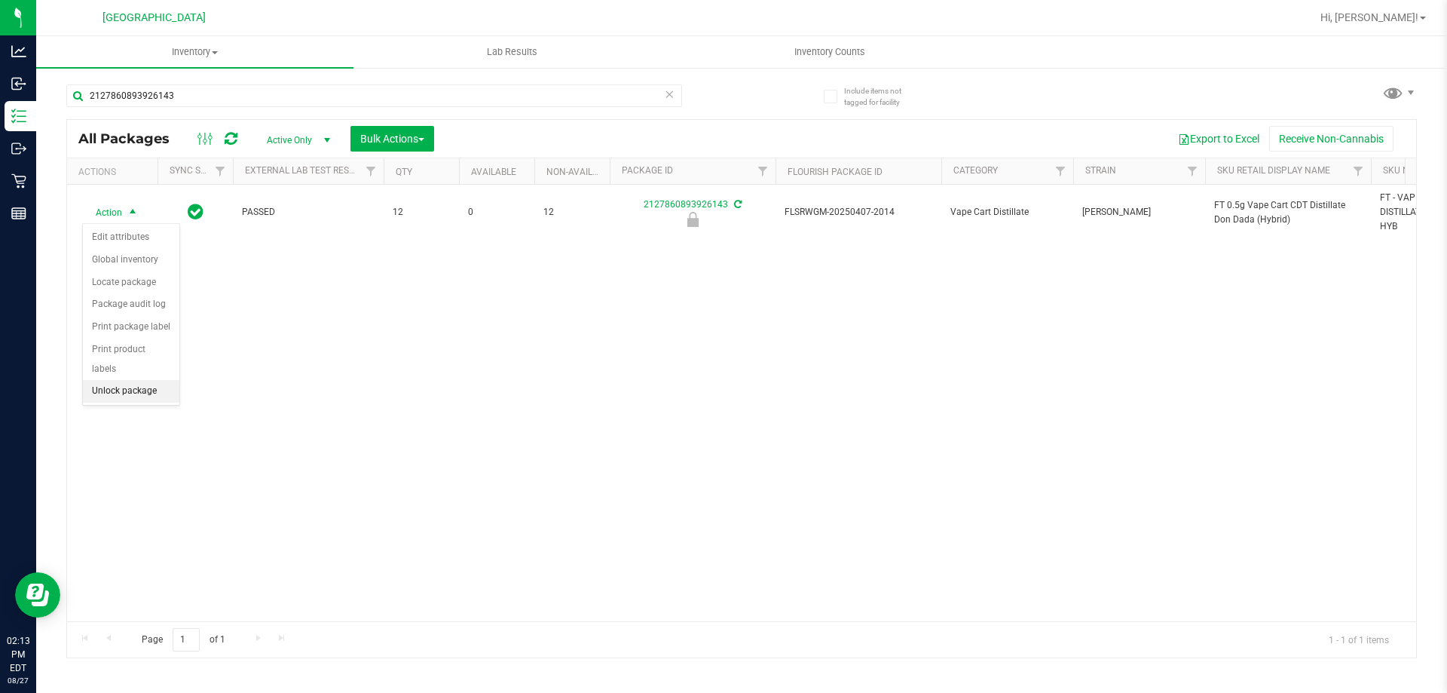
click at [158, 380] on li "Unlock package" at bounding box center [131, 391] width 96 height 23
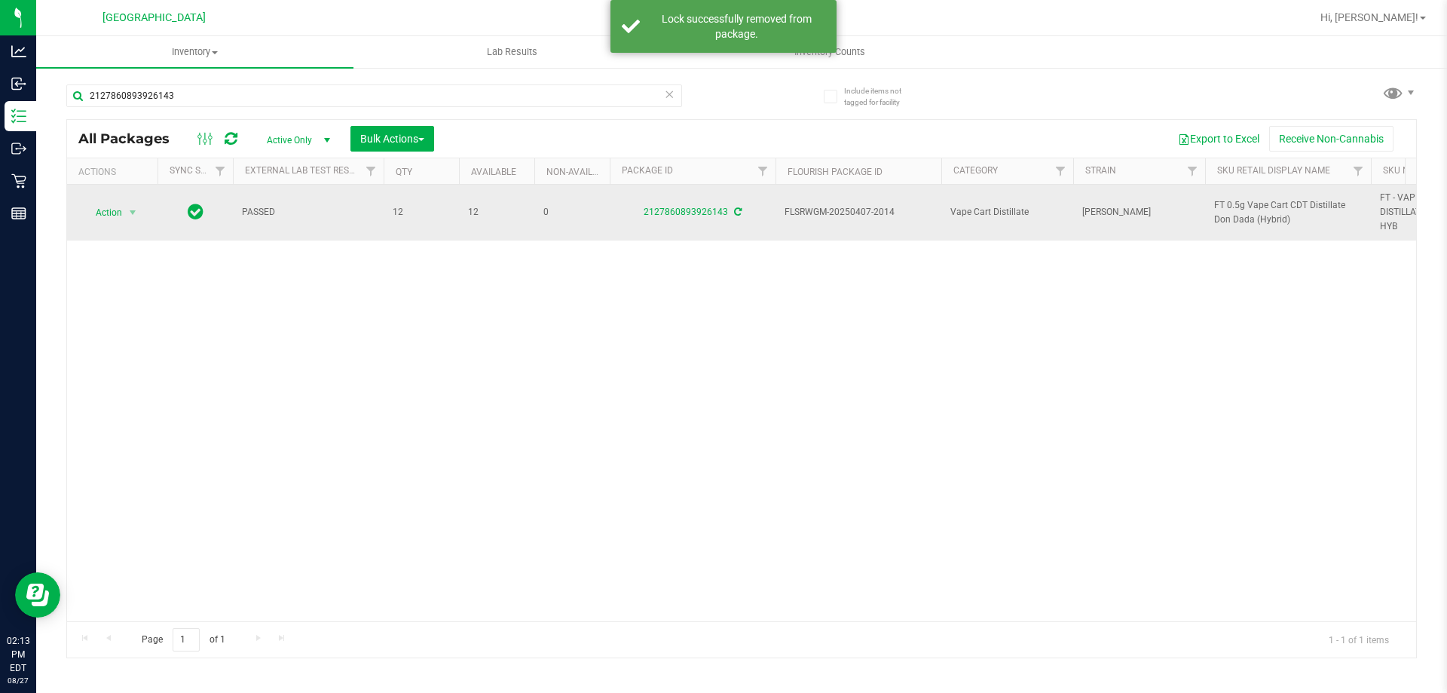
click at [1252, 216] on span "FT 0.5g Vape Cart CDT Distillate Don Dada (Hybrid)" at bounding box center [1288, 212] width 148 height 29
copy tr "FT 0.5g Vape Cart CDT Distillate Don Dada (Hybrid)"
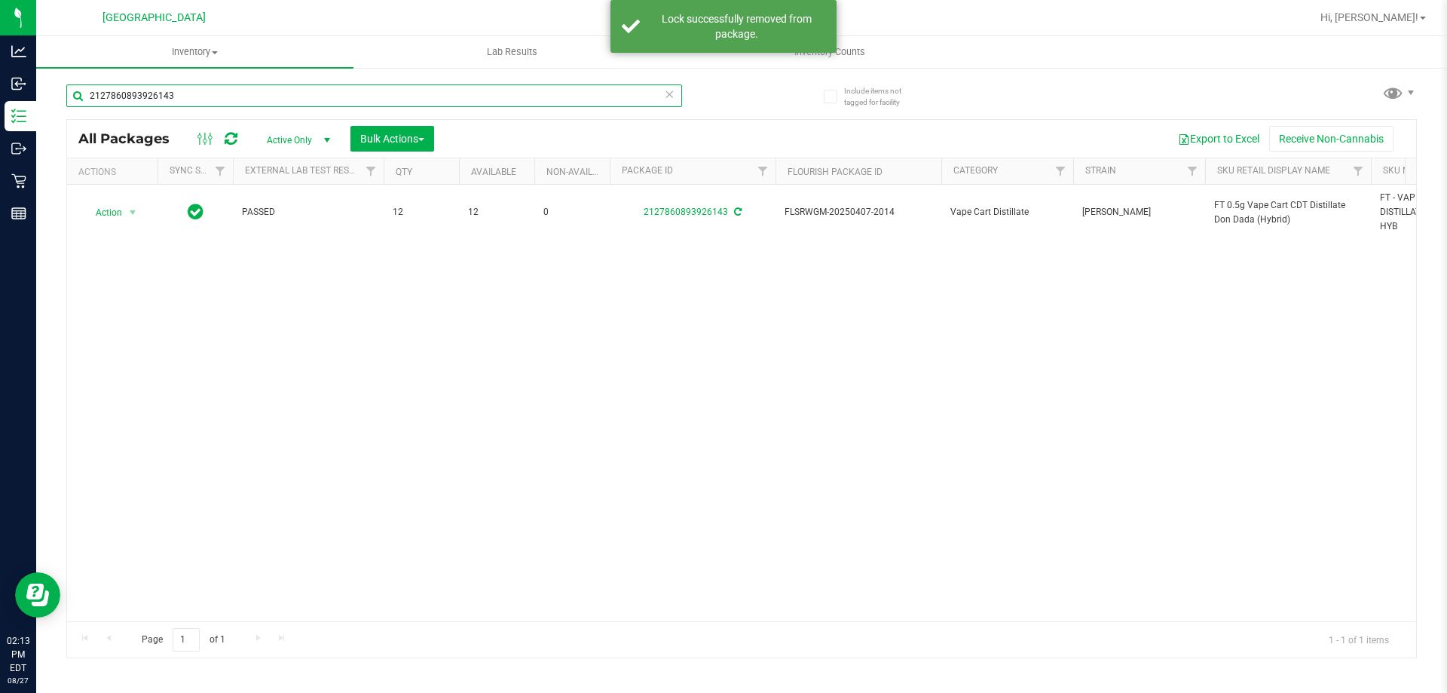
click at [531, 97] on input "2127860893926143" at bounding box center [374, 95] width 616 height 23
paste input "FT 0.5g Vape Cart CDT Distillate Don Dada (Hybrid)"
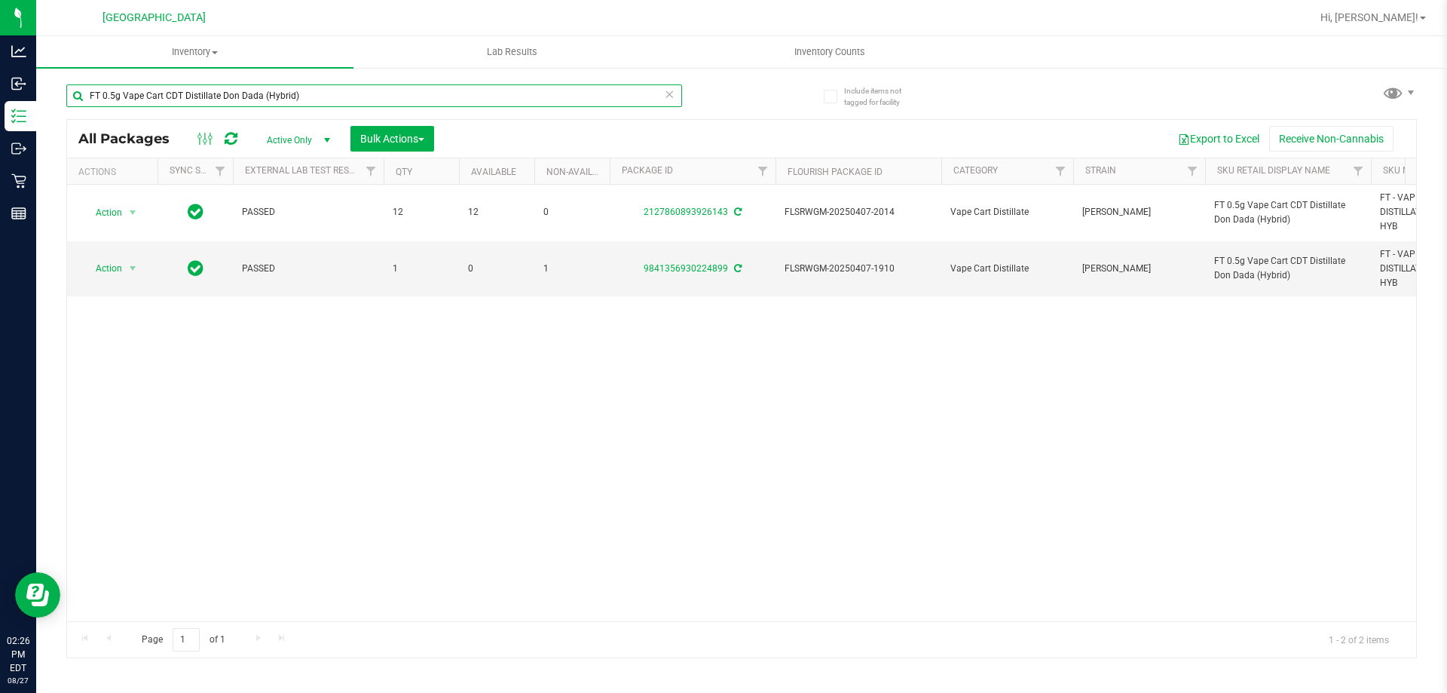
click at [273, 96] on input "FT 0.5g Vape Cart CDT Distillate Don Dada (Hybrid)" at bounding box center [374, 95] width 616 height 23
paste input "Sugar Rush (Hybrid-Sativa"
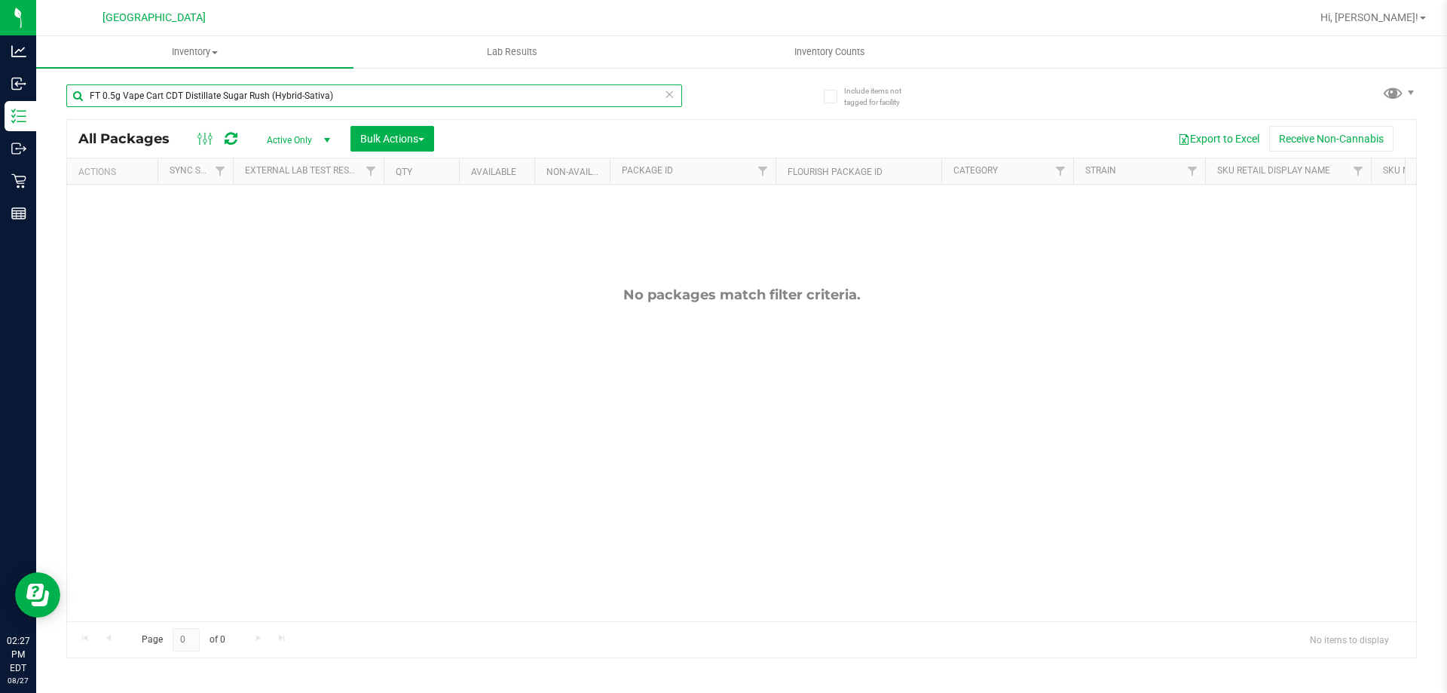
click at [305, 102] on input "FT 0.5g Vape Cart CDT Distillate Sugar Rush (Hybrid-Sativa)" at bounding box center [374, 95] width 616 height 23
paste input "PB & Smelly (Hybrid"
click at [293, 91] on input "FT 0.5g Vape Cart CDT Distillate PB & Smelly (Hybrid)" at bounding box center [374, 95] width 616 height 23
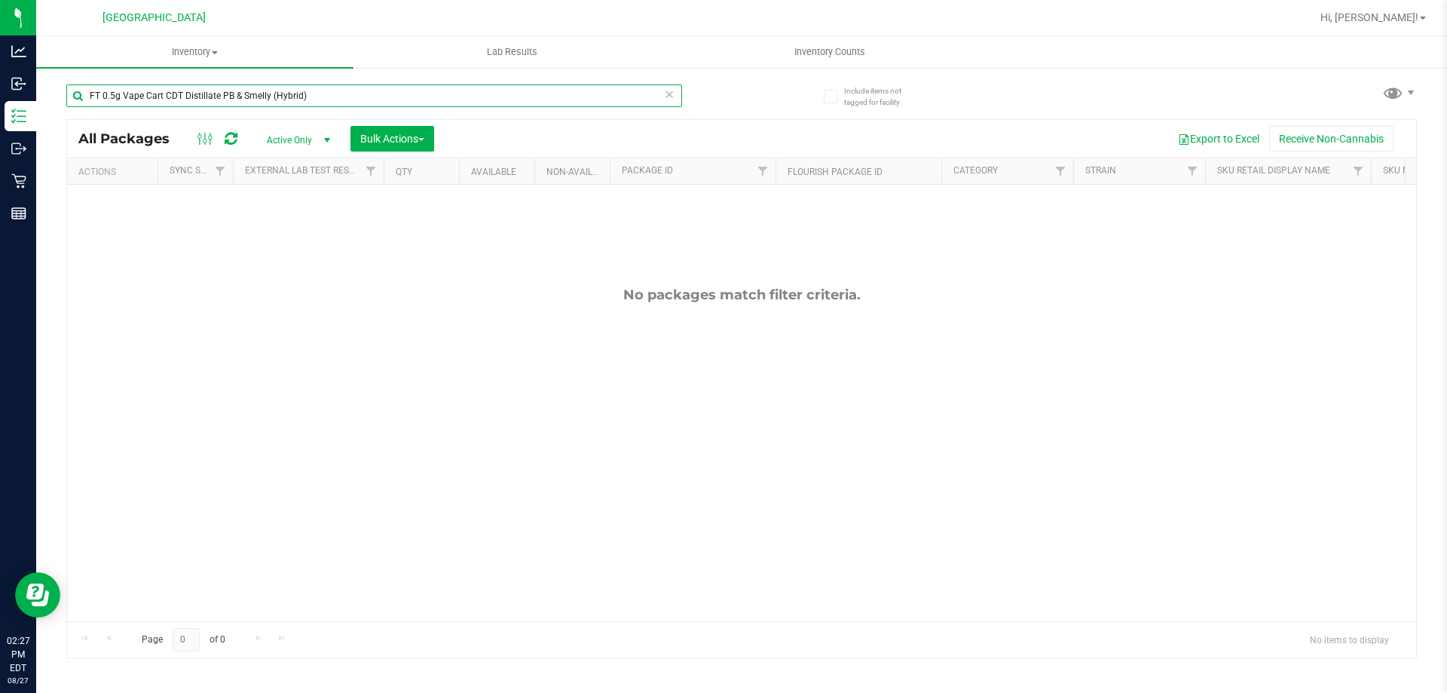
click at [293, 91] on input "FT 0.5g Vape Cart CDT Distillate PB & Smelly (Hybrid)" at bounding box center [374, 95] width 616 height 23
paste input "Late Night Cheddar (Indica"
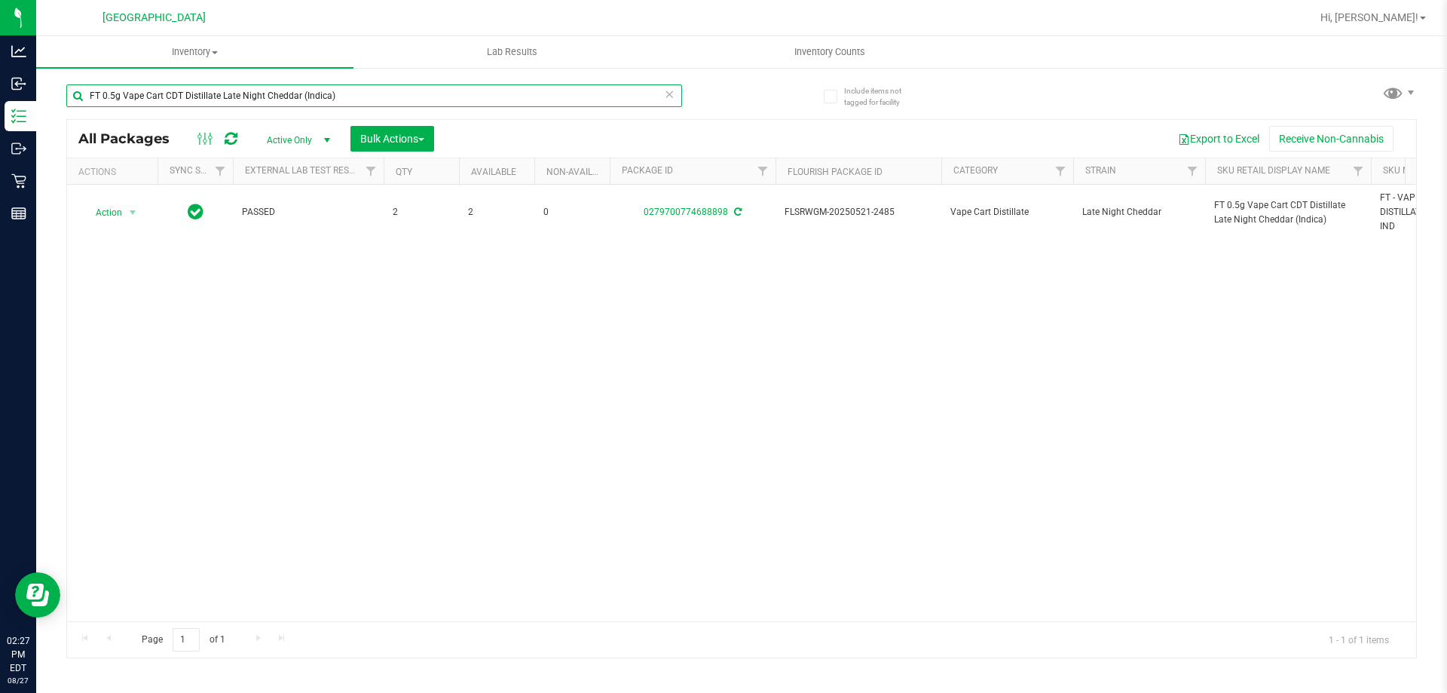
click at [253, 99] on input "FT 0.5g Vape Cart CDT Distillate Late Night Cheddar (Indica)" at bounding box center [374, 95] width 616 height 23
drag, startPoint x: 253, startPoint y: 99, endPoint x: 262, endPoint y: 99, distance: 9.0
click at [257, 99] on input "FT 0.5g Vape Cart CDT Distillate Late Night Cheddar (Indica)" at bounding box center [374, 95] width 616 height 23
paste input "Super Lemon Haze (Hybrid-Sativ"
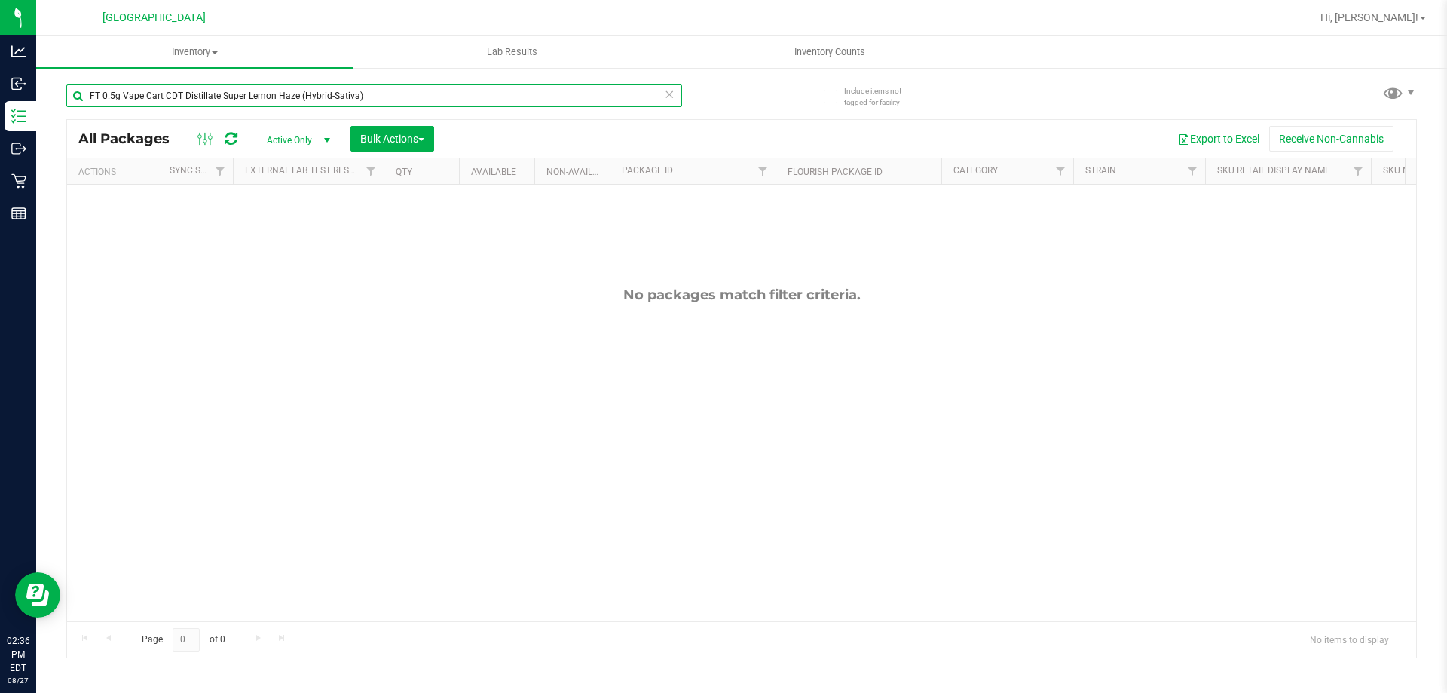
click at [368, 101] on input "FT 0.5g Vape Cart CDT Distillate Super Lemon Haze (Hybrid-Sativa)" at bounding box center [374, 95] width 616 height 23
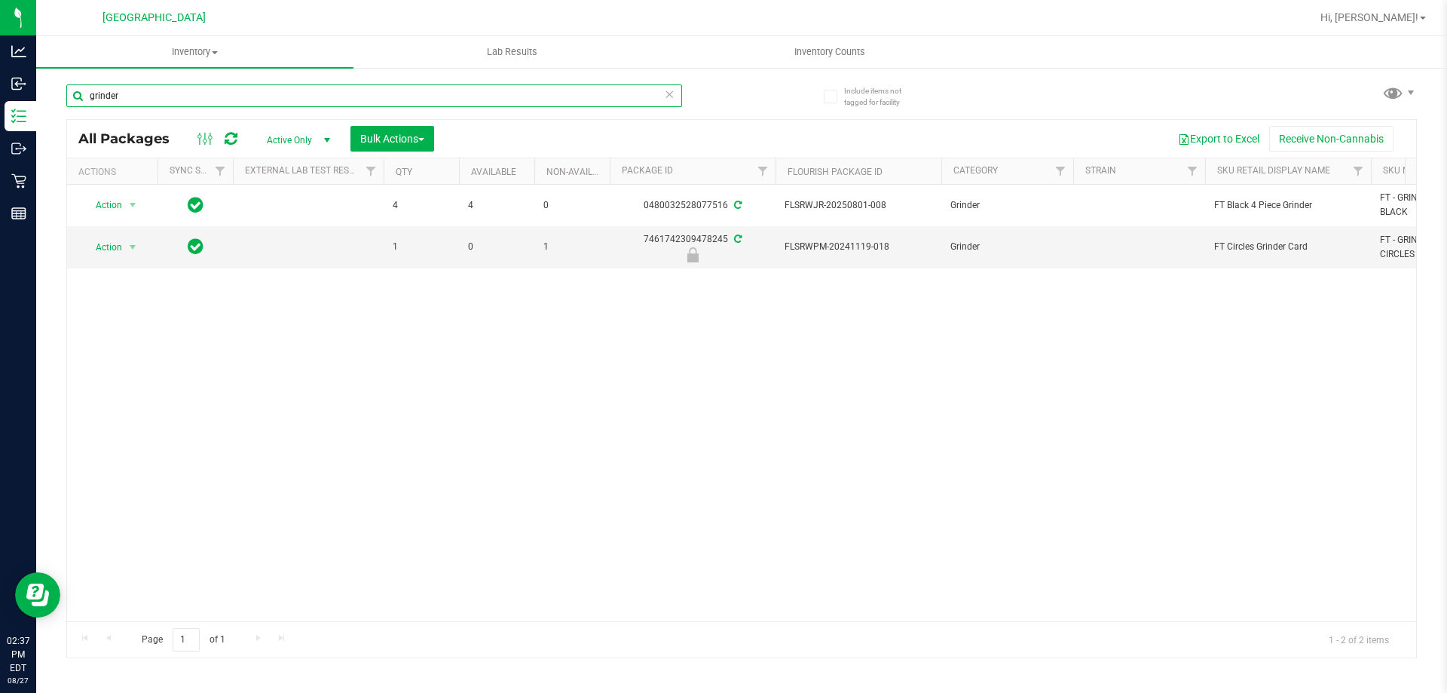
click at [262, 93] on input "grinder" at bounding box center [374, 95] width 616 height 23
paste input "FT 1g Soft Wax Ice Cold (Hybrid)"
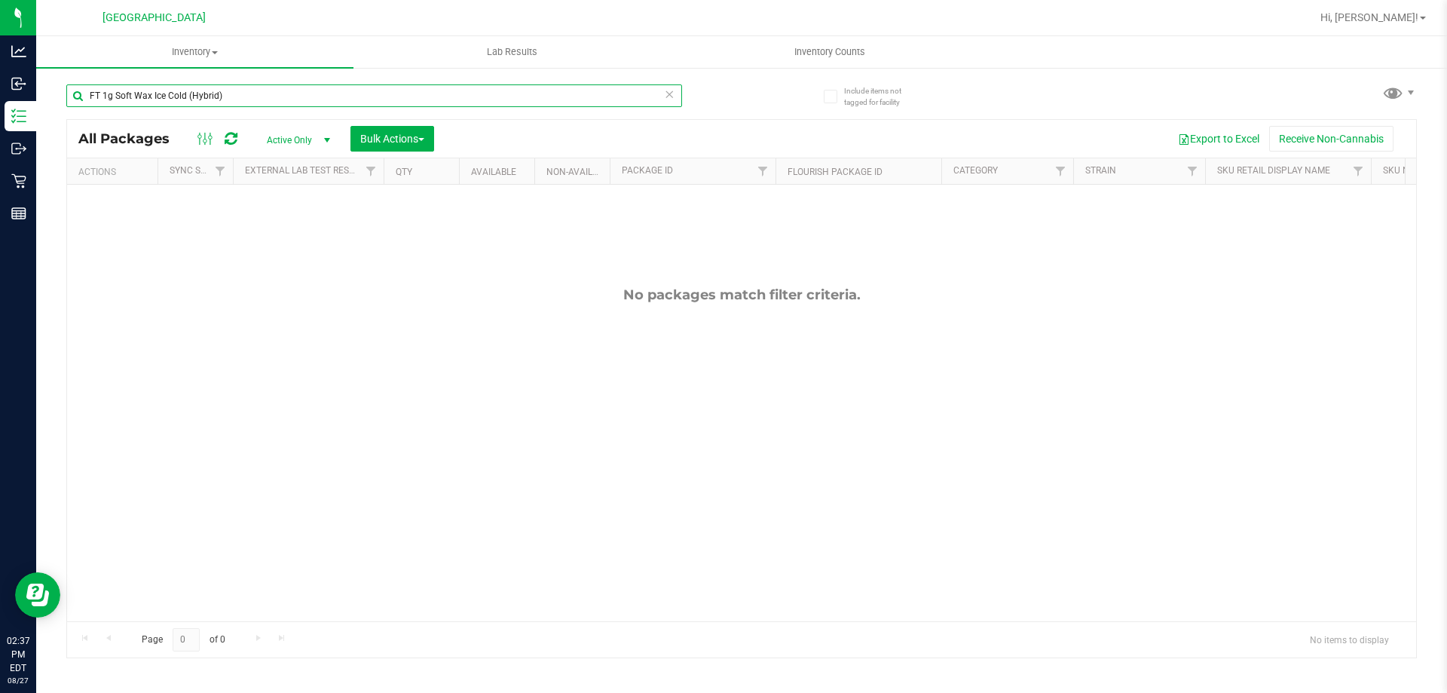
click at [233, 98] on input "FT 1g Soft Wax Ice Cold (Hybrid)" at bounding box center [374, 95] width 616 height 23
paste input "Melon Collie (Hybrid-Sativa"
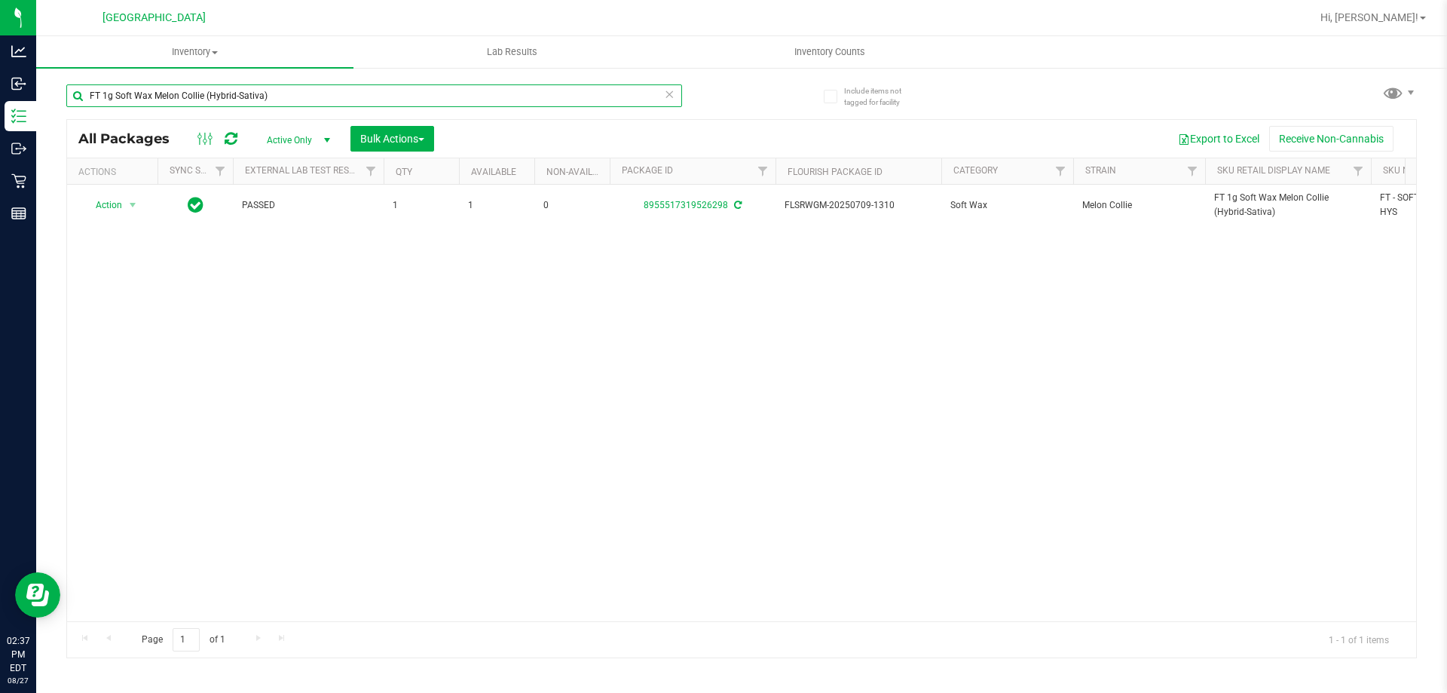
click at [286, 94] on input "FT 1g Soft Wax Melon Collie (Hybrid-Sativa)" at bounding box center [374, 95] width 616 height 23
paste input "0.5g Pre-Roll Rainbow Harbor (Hybrid-Indica) 5ct"
click at [280, 100] on input "FT 0.5g Pre-Roll Rainbow Harbor (Hybrid-Indica) 5ct" at bounding box center [374, 95] width 616 height 23
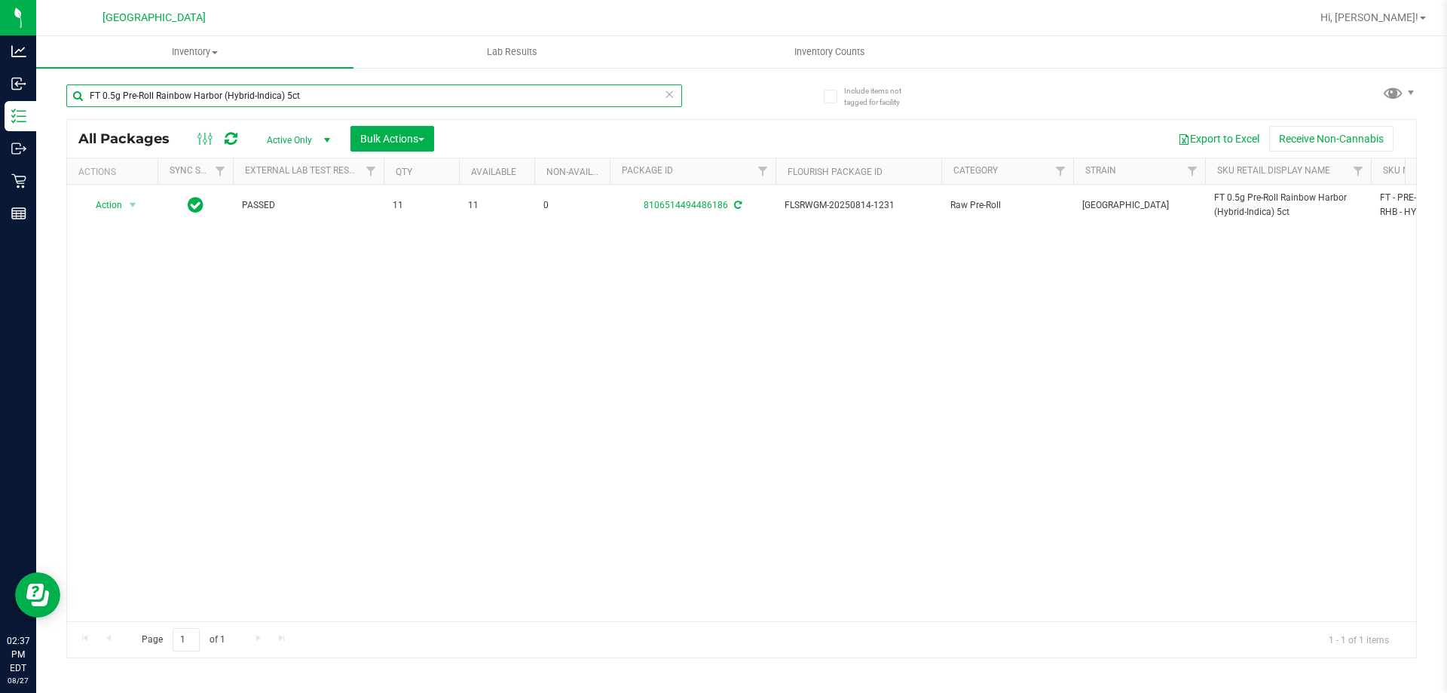
click at [280, 100] on input "FT 0.5g Pre-Roll Rainbow Harbor (Hybrid-Indica) 5ct" at bounding box center [374, 95] width 616 height 23
paste input "Space Case (Hybrid"
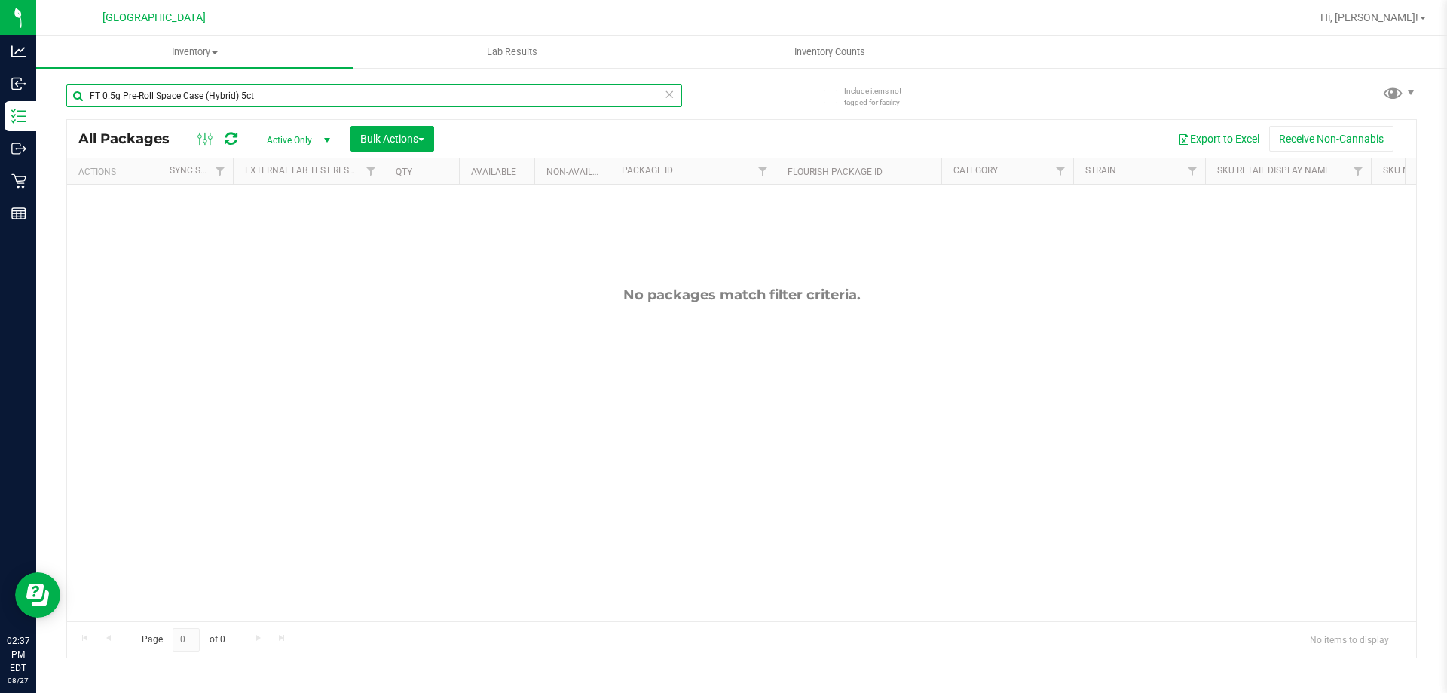
click at [227, 93] on input "FT 0.5g Pre-Roll Space Case (Hybrid) 5ct" at bounding box center [374, 95] width 616 height 23
paste input "Grape Essenc"
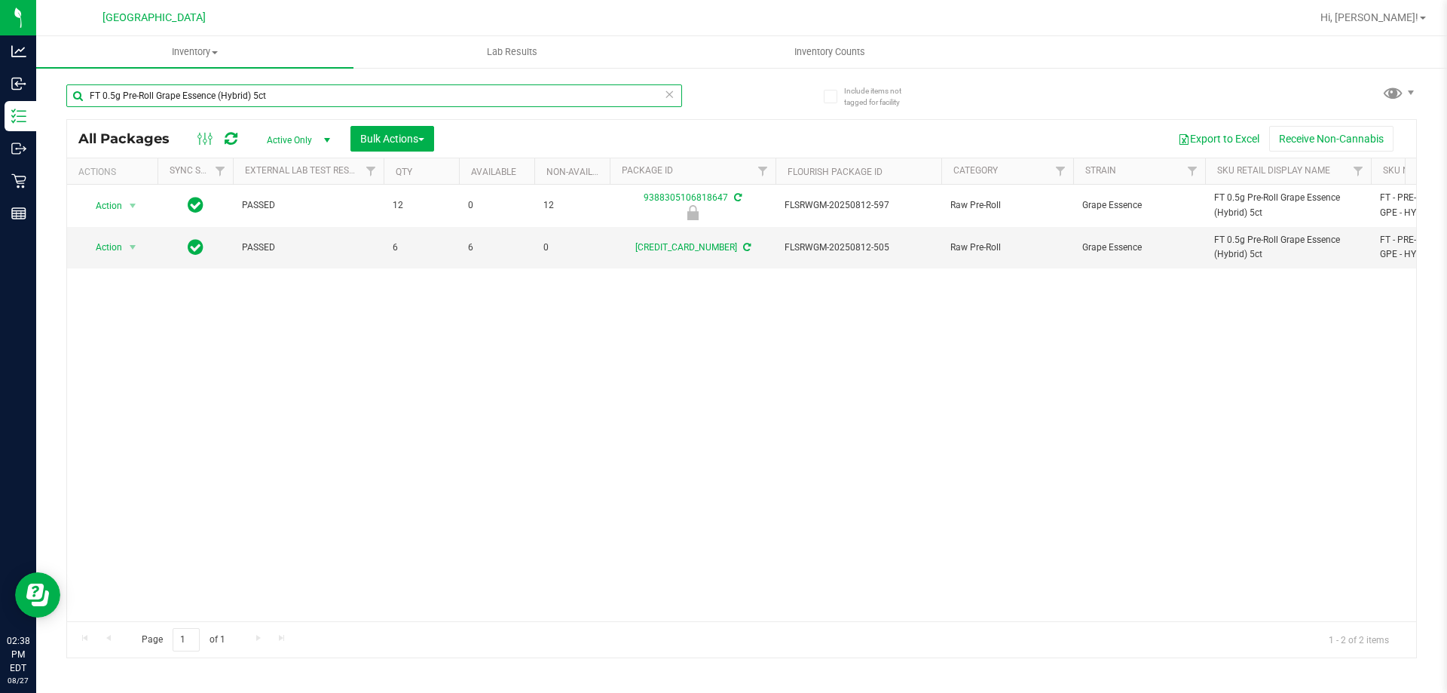
click at [279, 93] on input "FT 0.5g Pre-Roll Grape Essence (Hybrid) 5ct" at bounding box center [374, 95] width 616 height 23
paste input "Fried Ice Cream"
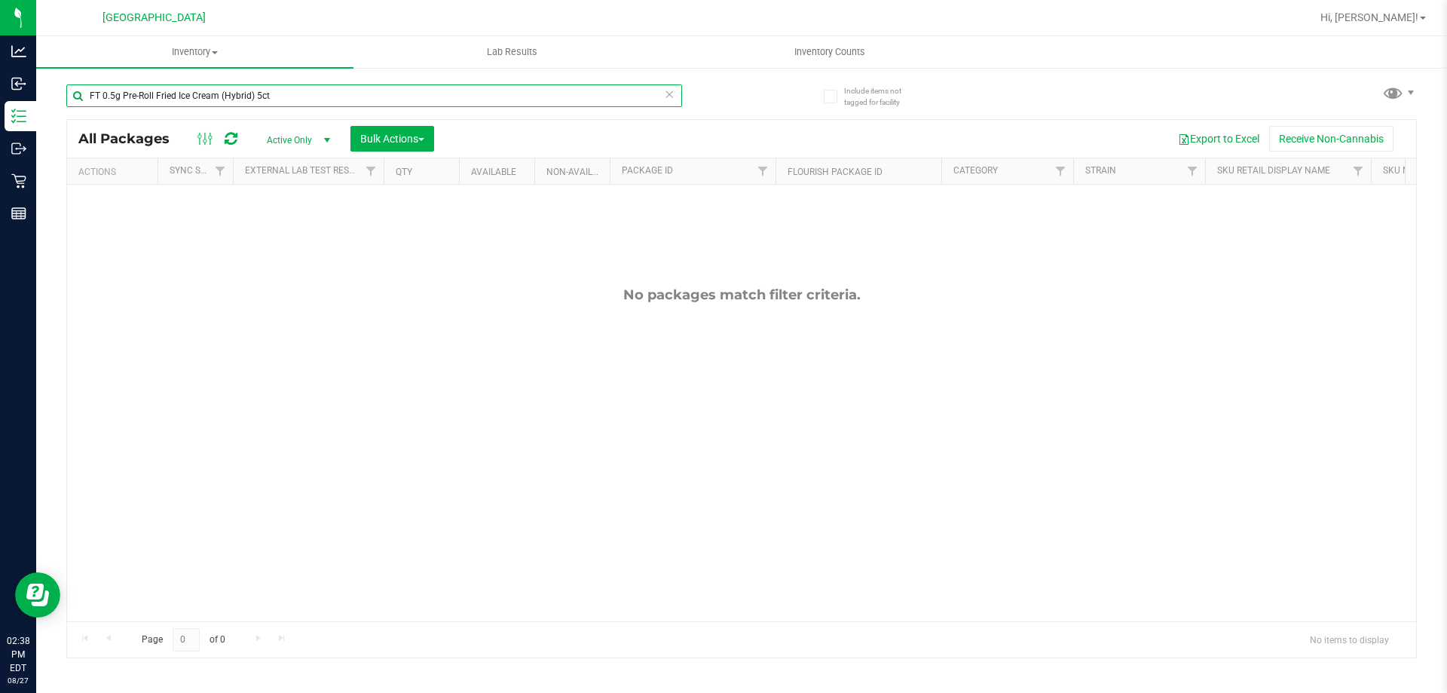
click at [207, 96] on input "FT 0.5g Pre-Roll Fried Ice Cream (Hybrid) 5ct" at bounding box center [374, 95] width 616 height 23
paste input "Deluxe Sugar Cane (Indica"
click at [288, 93] on input "FT 0.5g Pre-Roll Deluxe Sugar Cane (Indica) 5ct" at bounding box center [374, 95] width 616 height 23
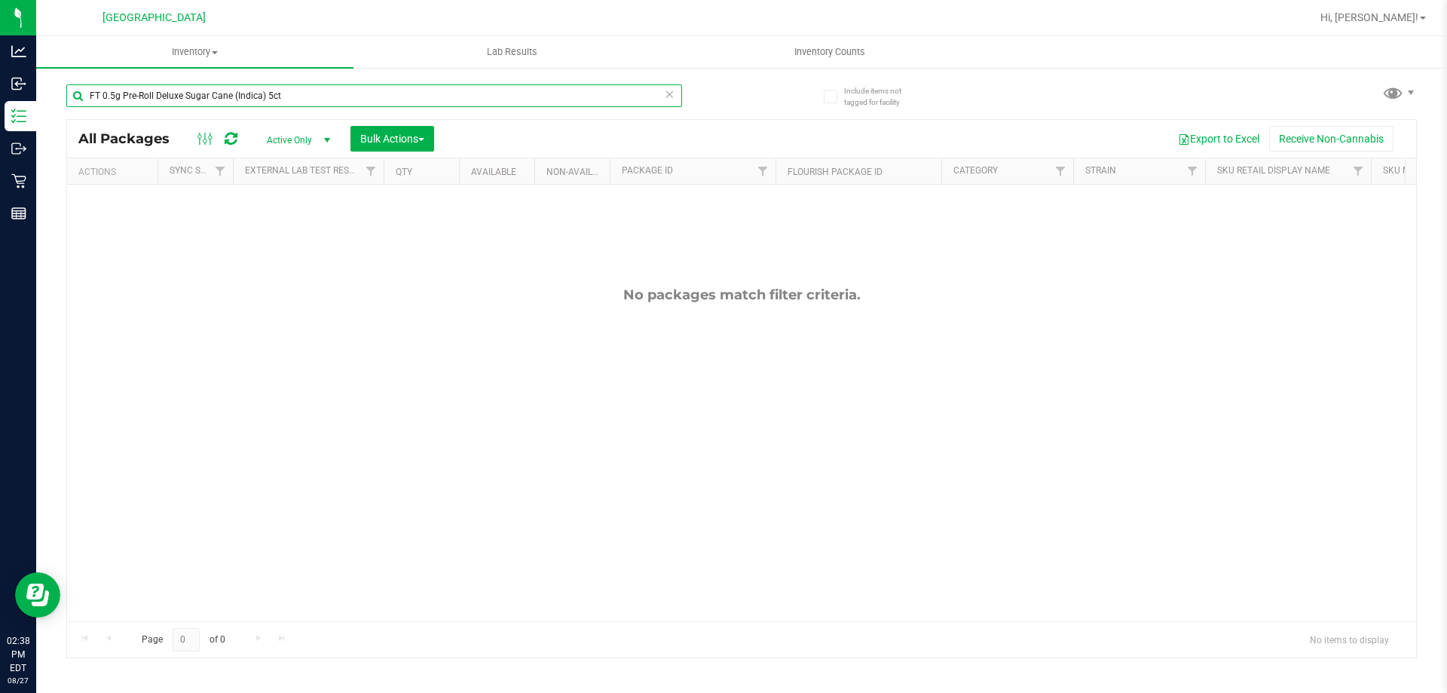
click at [288, 93] on input "FT 0.5g Pre-Roll Deluxe Sugar Cane (Indica) 5ct" at bounding box center [374, 95] width 616 height 23
paste input "GL 0.5g Vape Cart Live Rosin Z Cake x Creamsickle (Indica)"
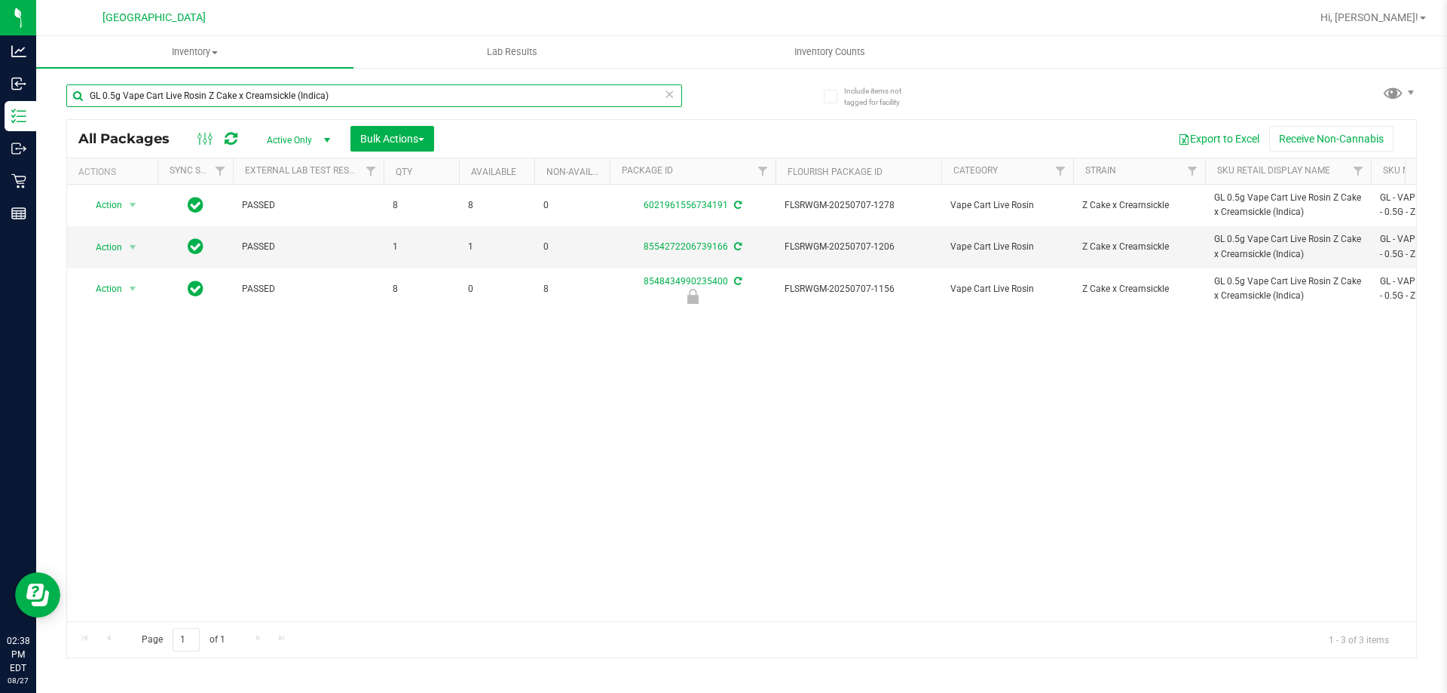
click at [249, 104] on input "GL 0.5g Vape Cart Live Rosin Z Cake x Creamsickle (Indica)" at bounding box center [374, 95] width 616 height 23
paste input "Bittersweet (Hybrid"
click at [249, 93] on input "GL 0.5g Vape Cart Live Rosin Bittersweet (Hybrid)" at bounding box center [374, 95] width 616 height 23
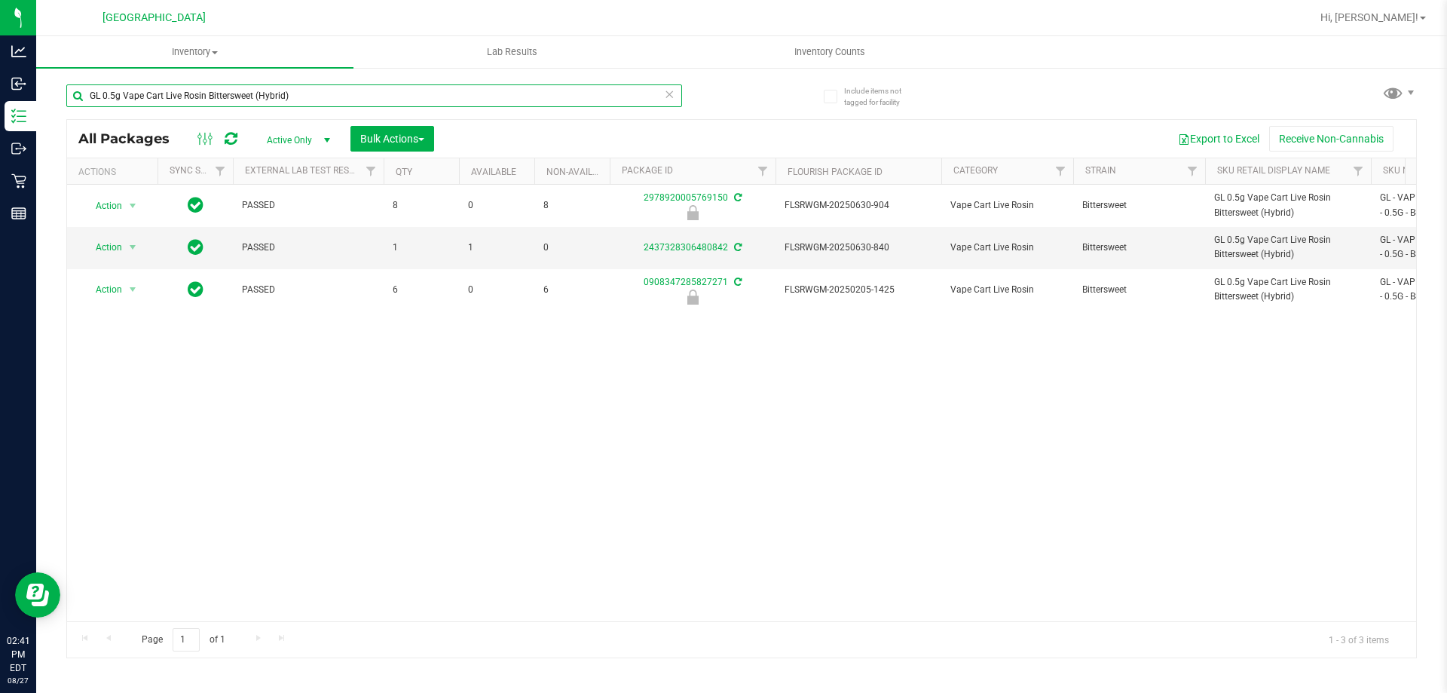
click at [249, 93] on input "GL 0.5g Vape Cart Live Rosin Bittersweet (Hybrid)" at bounding box center [374, 95] width 616 height 23
paste input "SW 10mg Theragels Zen (1:4 CBD:THC) 40ct"
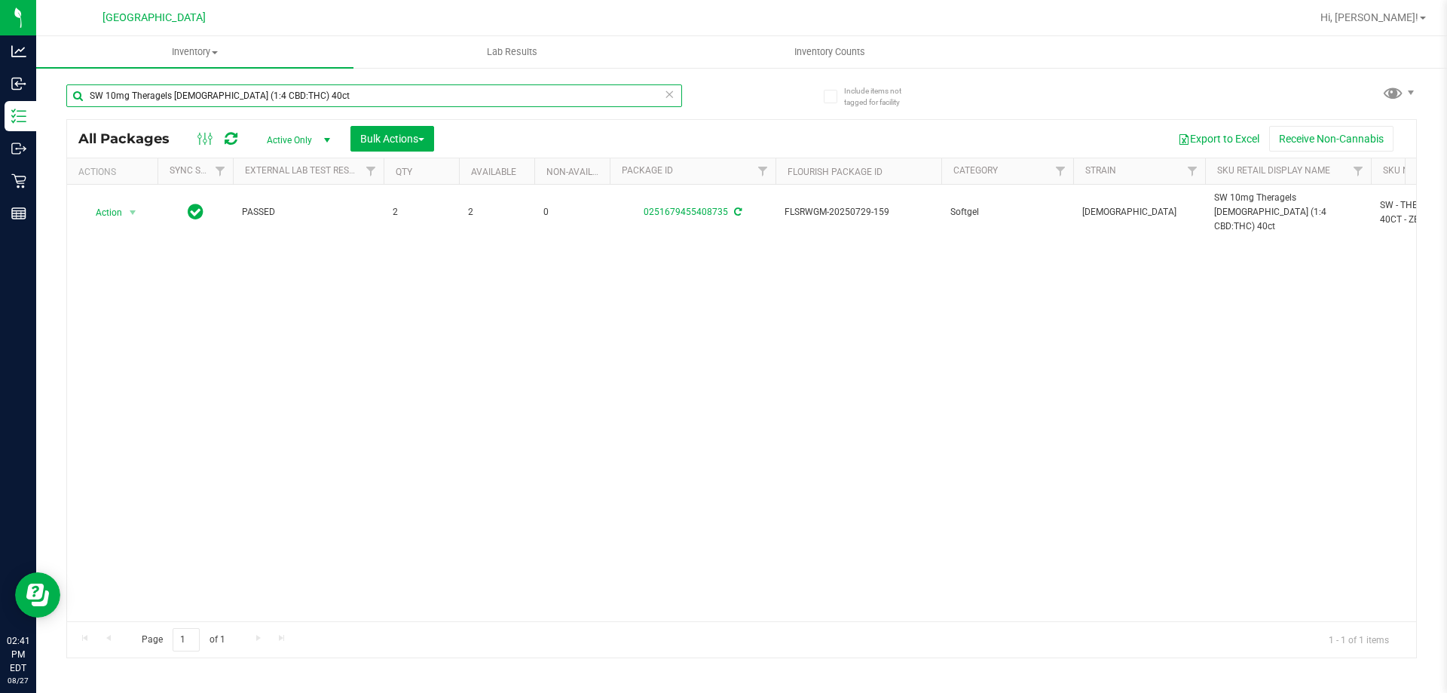
click at [207, 104] on input "SW 10mg Theragels Zen (1:4 CBD:THC) 40ct" at bounding box center [374, 95] width 616 height 23
paste input "Dream (1:9"
click at [247, 89] on input "SW 10mg Theragels Dream (1:9 CBD:THC) 40ct" at bounding box center [374, 95] width 616 height 23
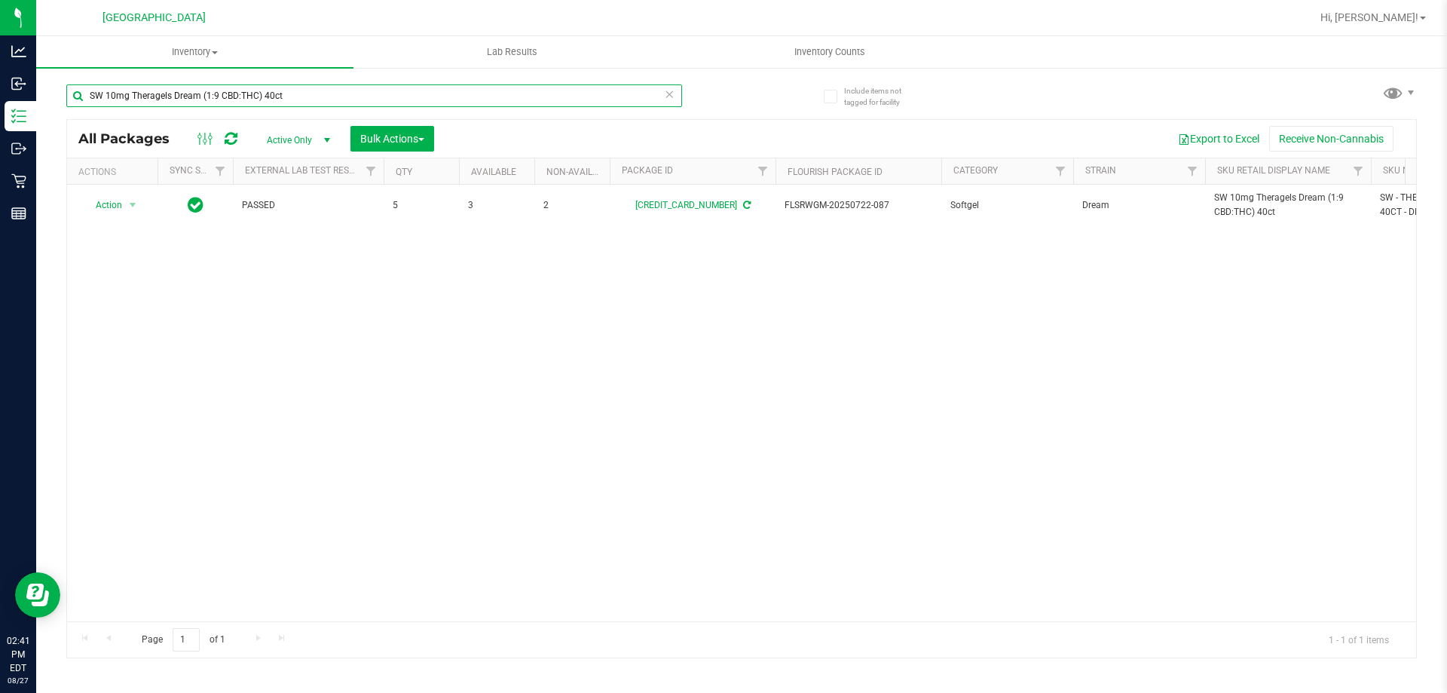
click at [247, 89] on input "SW 10mg Theragels Dream (1:9 CBD:THC) 40ct" at bounding box center [374, 95] width 616 height 23
paste input "Revive (1:1"
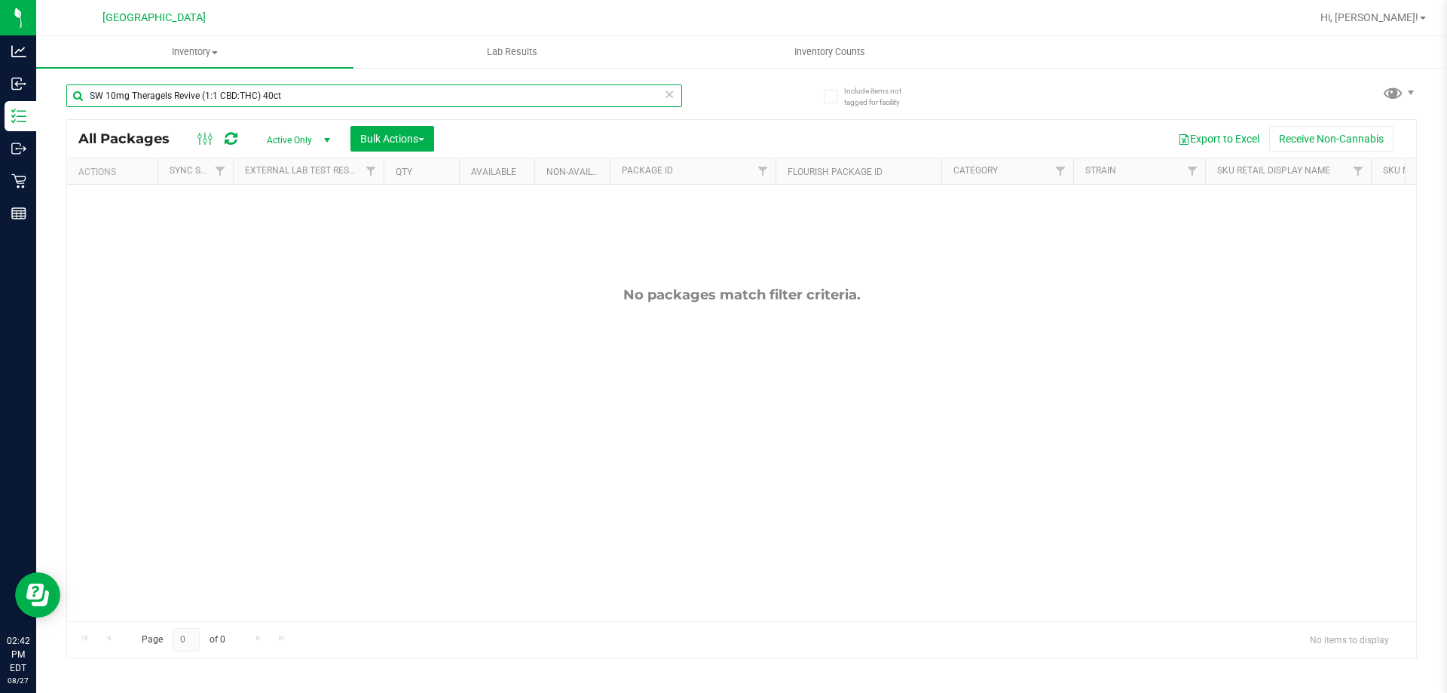
click at [237, 93] on input "SW 10mg Theragels Revive (1:1 CBD:THC) 40ct" at bounding box center [374, 95] width 616 height 23
click at [238, 93] on input "SW 10mg Theragels Revive (1:1 CBD:THC) 40ct" at bounding box center [374, 95] width 616 height 23
paste input "0.3g Vape Pen Distillate Dream (1:9 CBD:THC)"
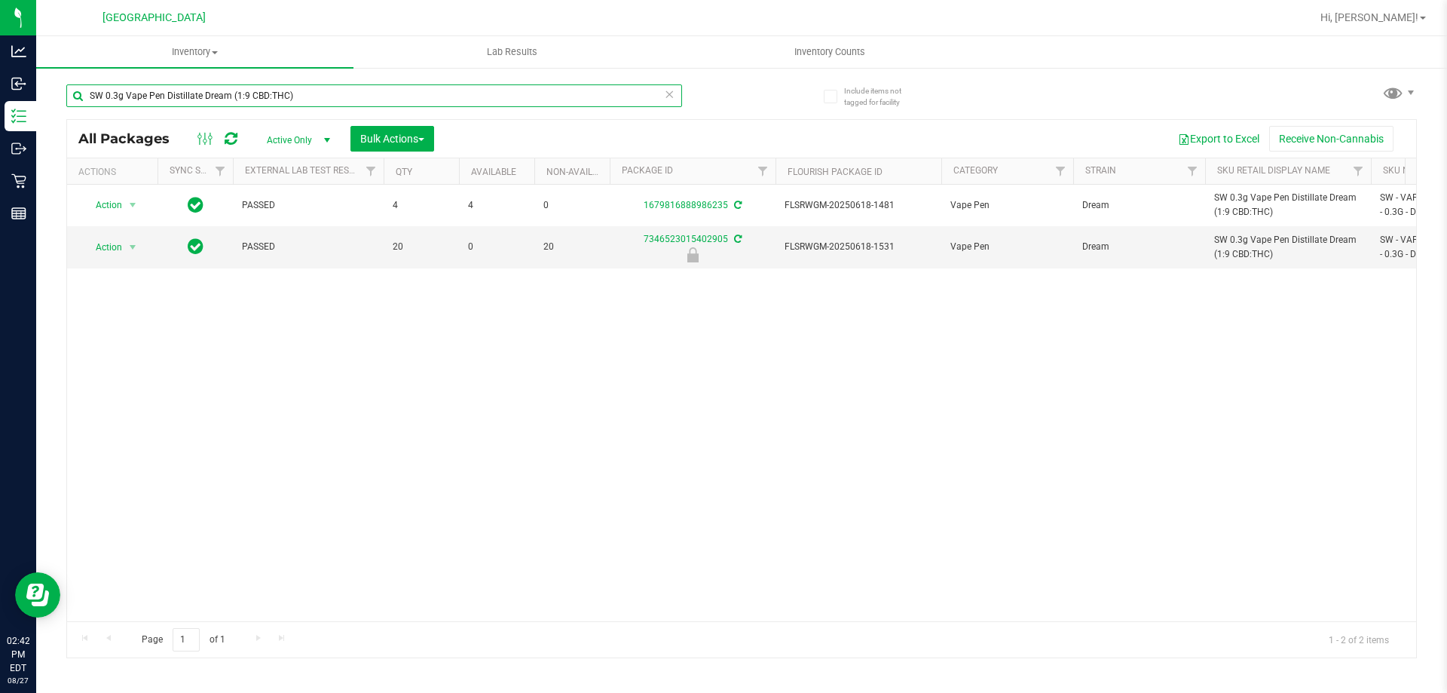
click at [247, 89] on input "SW 0.3g Vape Pen Distillate Dream (1:9 CBD:THC)" at bounding box center [374, 95] width 616 height 23
paste input "1g FSO Syringe Indica Blend"
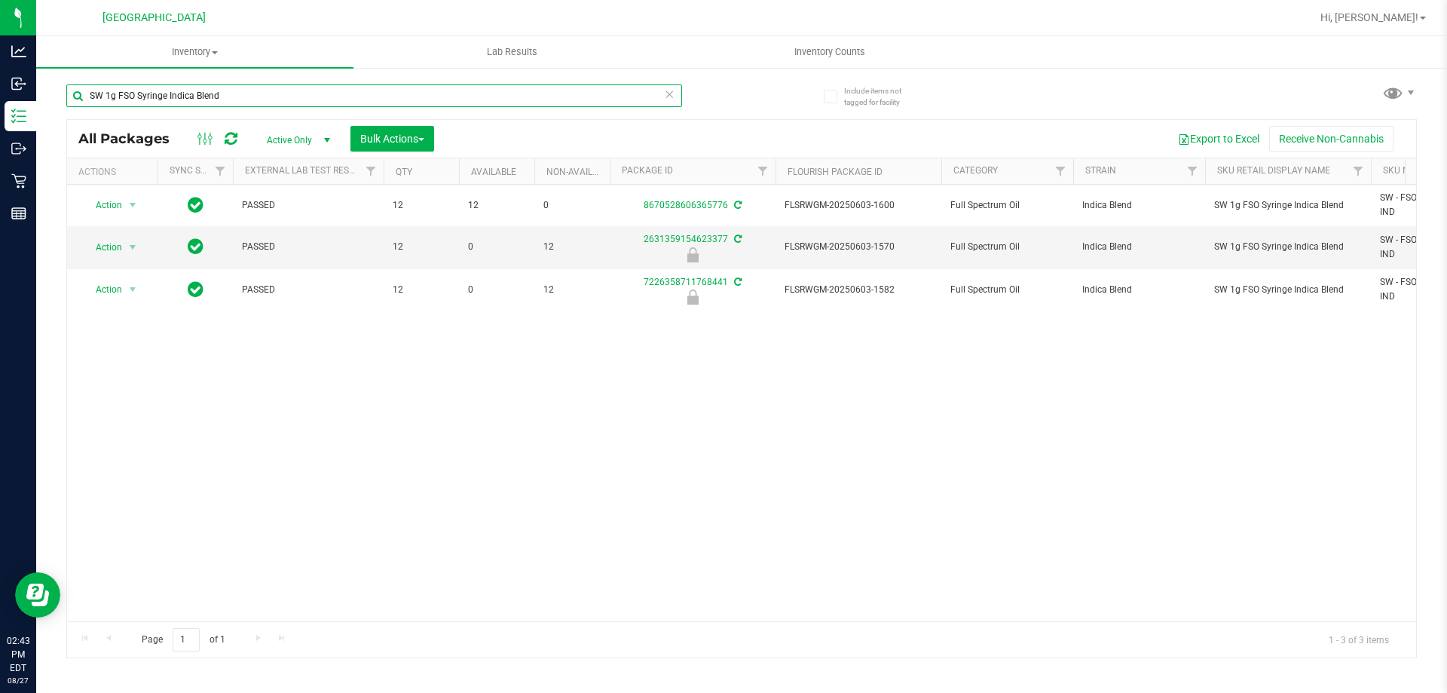
click at [208, 99] on input "SW 1g FSO Syringe Indica Blend" at bounding box center [374, 95] width 616 height 23
paste input "FT 7g Little Buds Trop Top (Hybrid)"
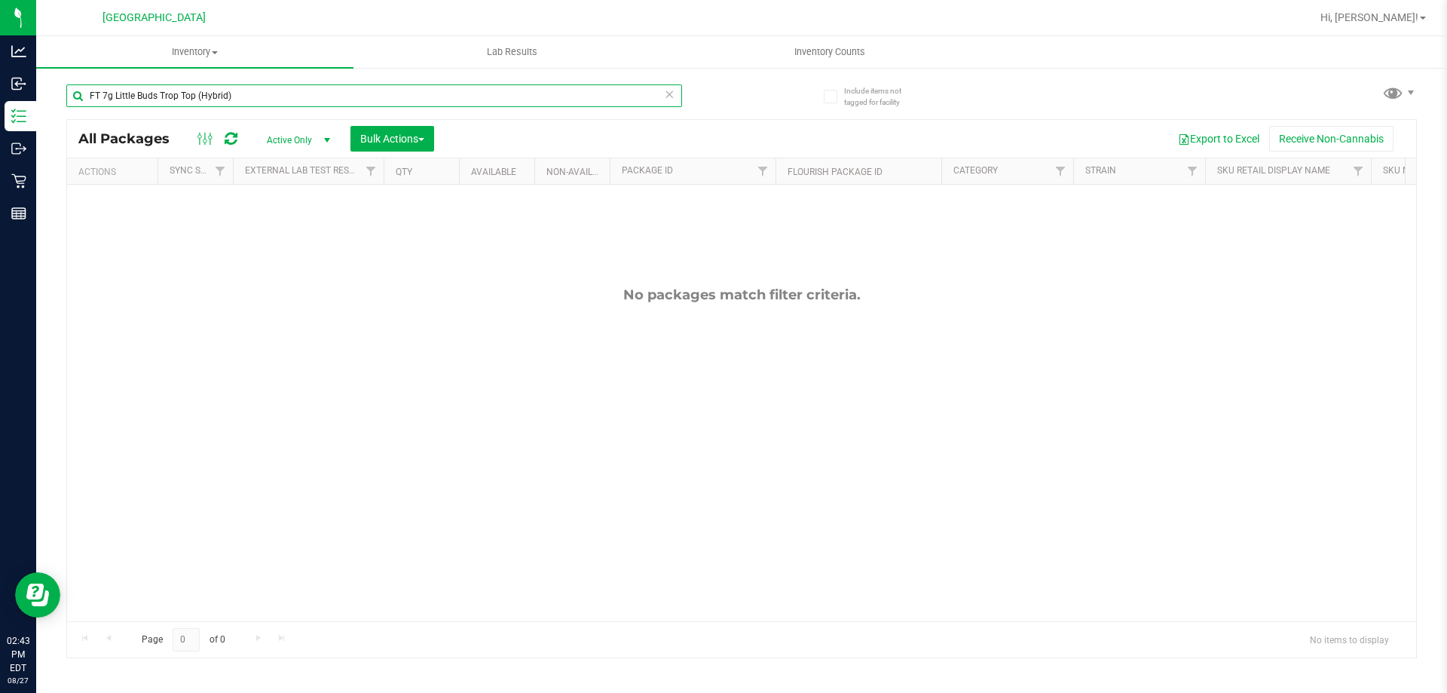
click at [259, 92] on input "FT 7g Little Buds Trop Top (Hybrid)" at bounding box center [374, 95] width 616 height 23
paste input "0.3g Vape Pen Distillate Taurus Moon (THC"
click at [249, 99] on input "FT 0.3g Vape Pen Distillate Taurus Moon (THC)" at bounding box center [374, 95] width 616 height 23
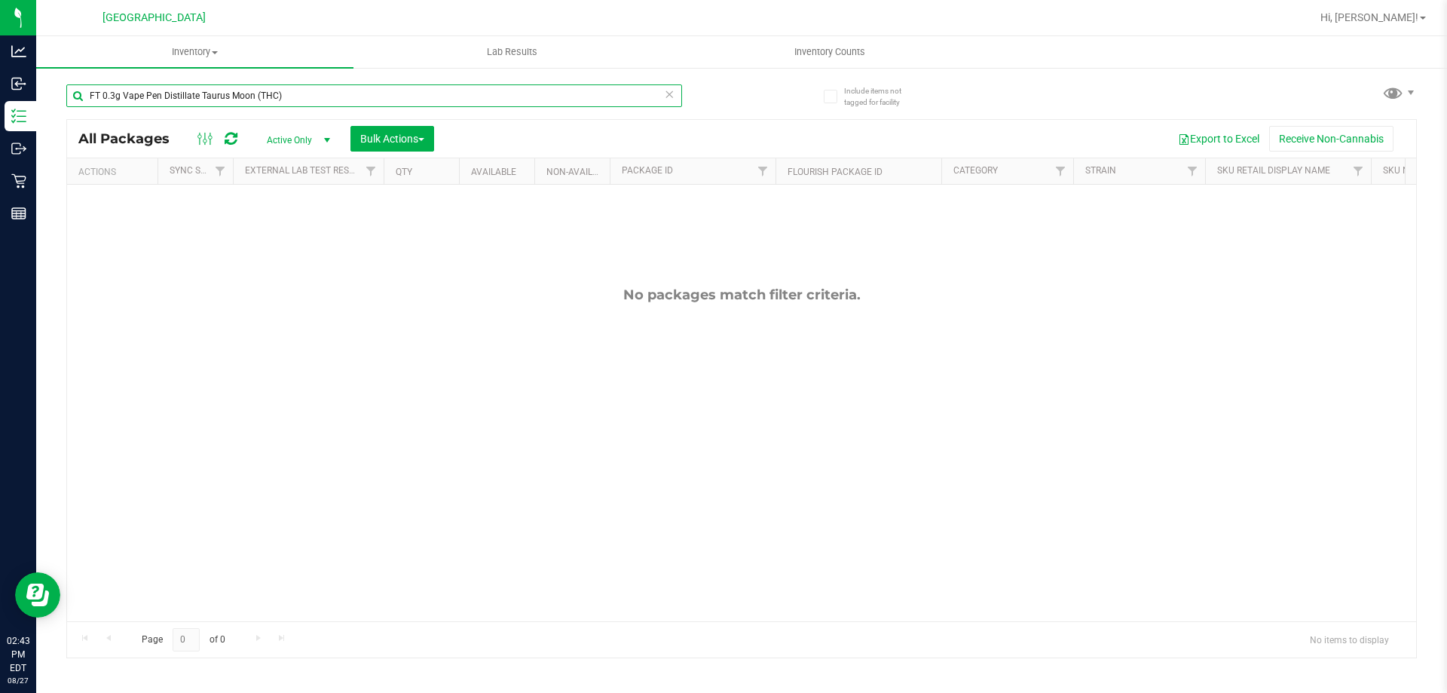
click at [249, 99] on input "FT 0.3g Vape Pen Distillate Taurus Moon (THC)" at bounding box center [374, 95] width 616 height 23
paste input "Libra Su"
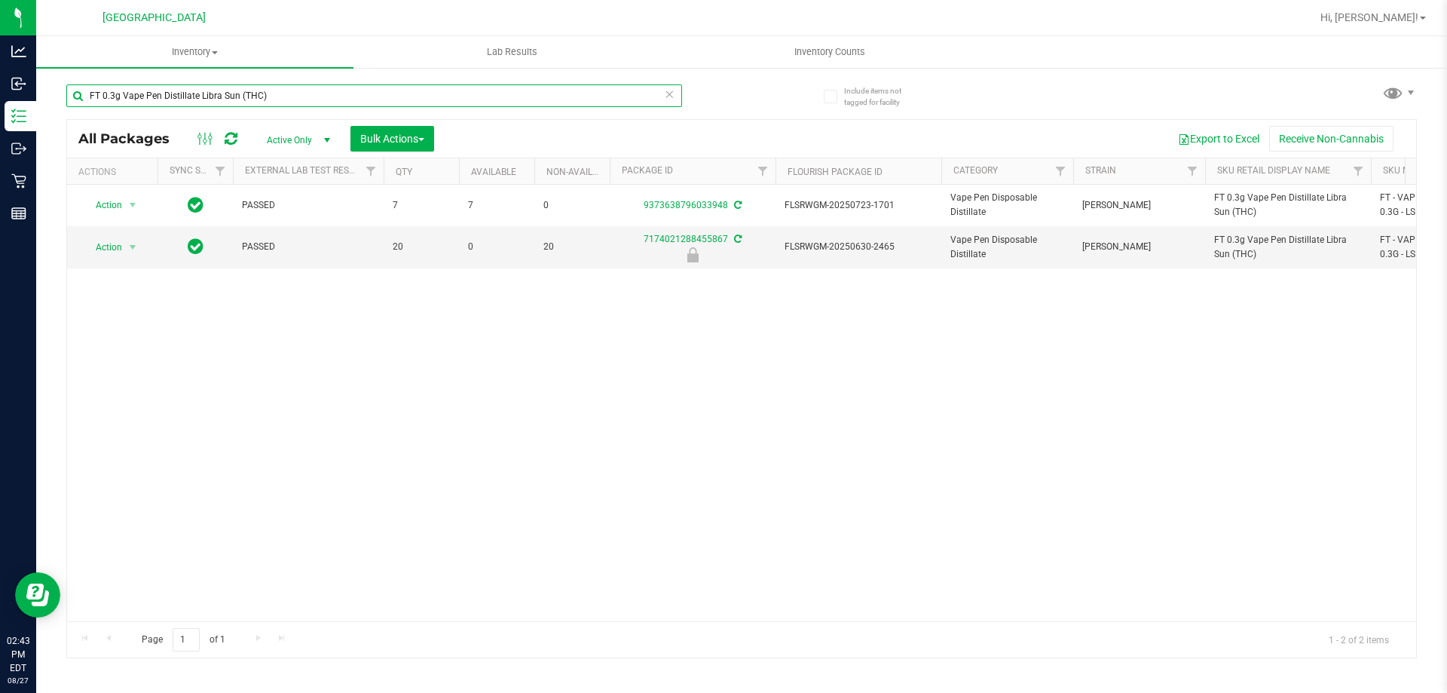
click at [263, 102] on input "FT 0.3g Vape Pen Distillate Libra Sun (THC)" at bounding box center [374, 95] width 616 height 23
paste input "Jupiter Leo (Sativa"
click at [302, 85] on input "FT 0.3g Vape Pen Distillate Jupiter [PERSON_NAME] (Sativa)" at bounding box center [374, 95] width 616 height 23
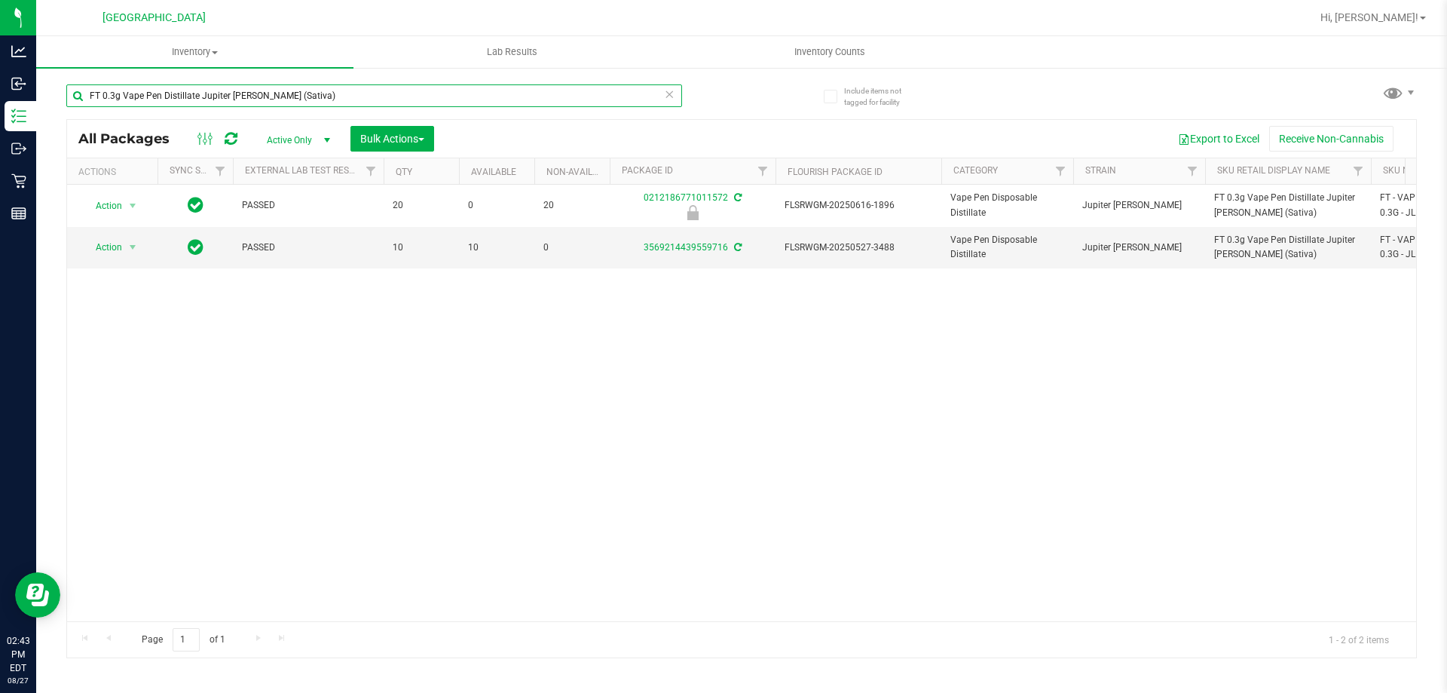
click at [302, 85] on input "FT 0.3g Vape Pen Distillate Jupiter [PERSON_NAME] (Sativa)" at bounding box center [374, 95] width 616 height 23
paste input "Pisces Ascending (Indic"
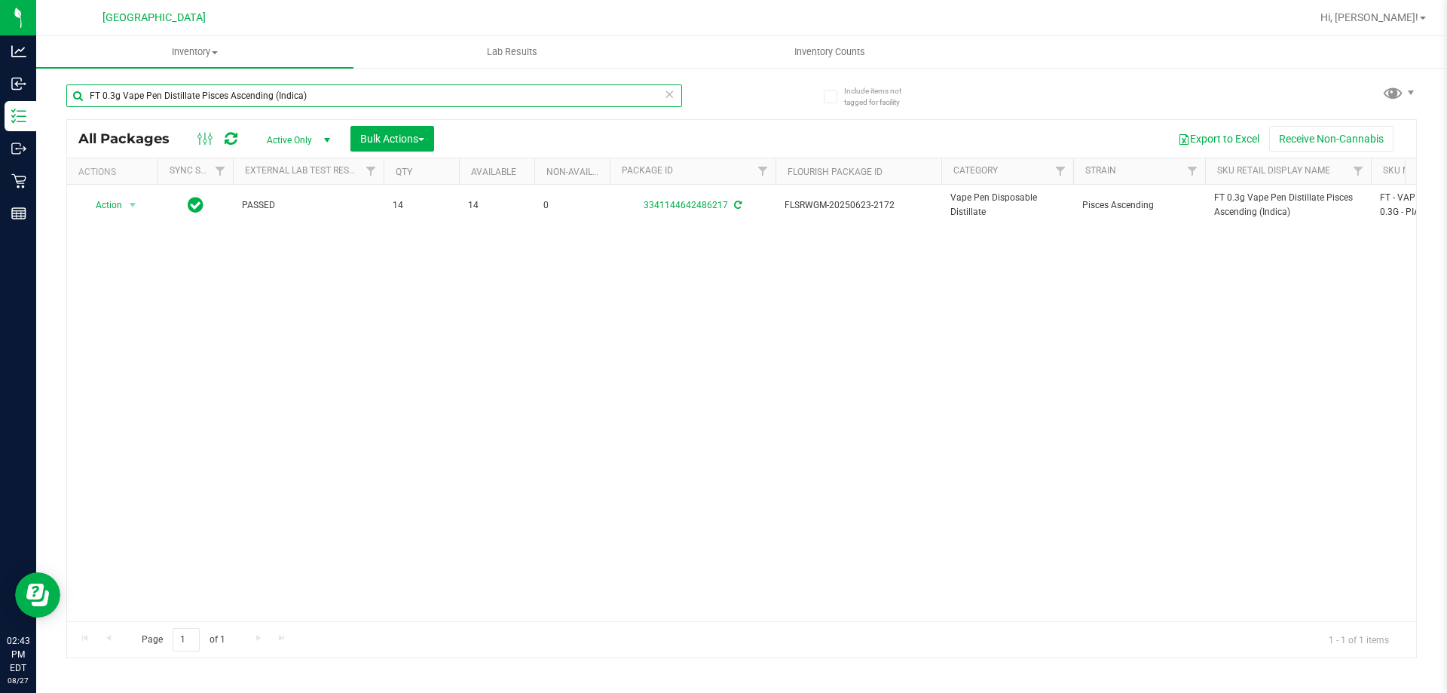
click at [224, 93] on input "FT 0.3g Vape Pen Distillate Pisces Ascending (Indica)" at bounding box center [374, 95] width 616 height 23
paste input "1g Vape Cart Distillate Watermelon Zlushie"
click at [258, 90] on input "FT 1g Vape Cart Distillate Watermelon Zlushie (Indica)" at bounding box center [374, 95] width 616 height 23
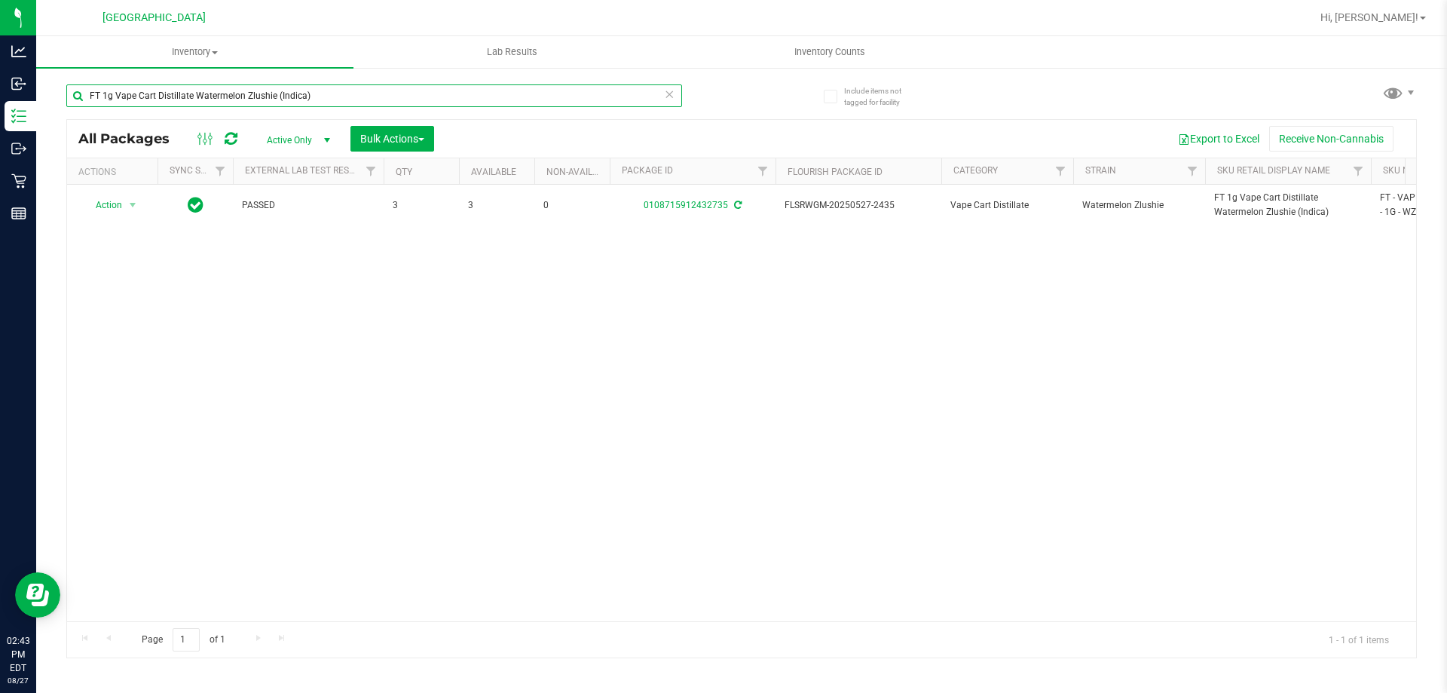
click at [258, 90] on input "FT 1g Vape Cart Distillate Watermelon Zlushie (Indica)" at bounding box center [374, 95] width 616 height 23
paste input "Mojito (Hybrid"
click at [280, 97] on input "FT 1g Vape Cart Distillate Watermelon Mojito (Hybrid)" at bounding box center [374, 95] width 616 height 23
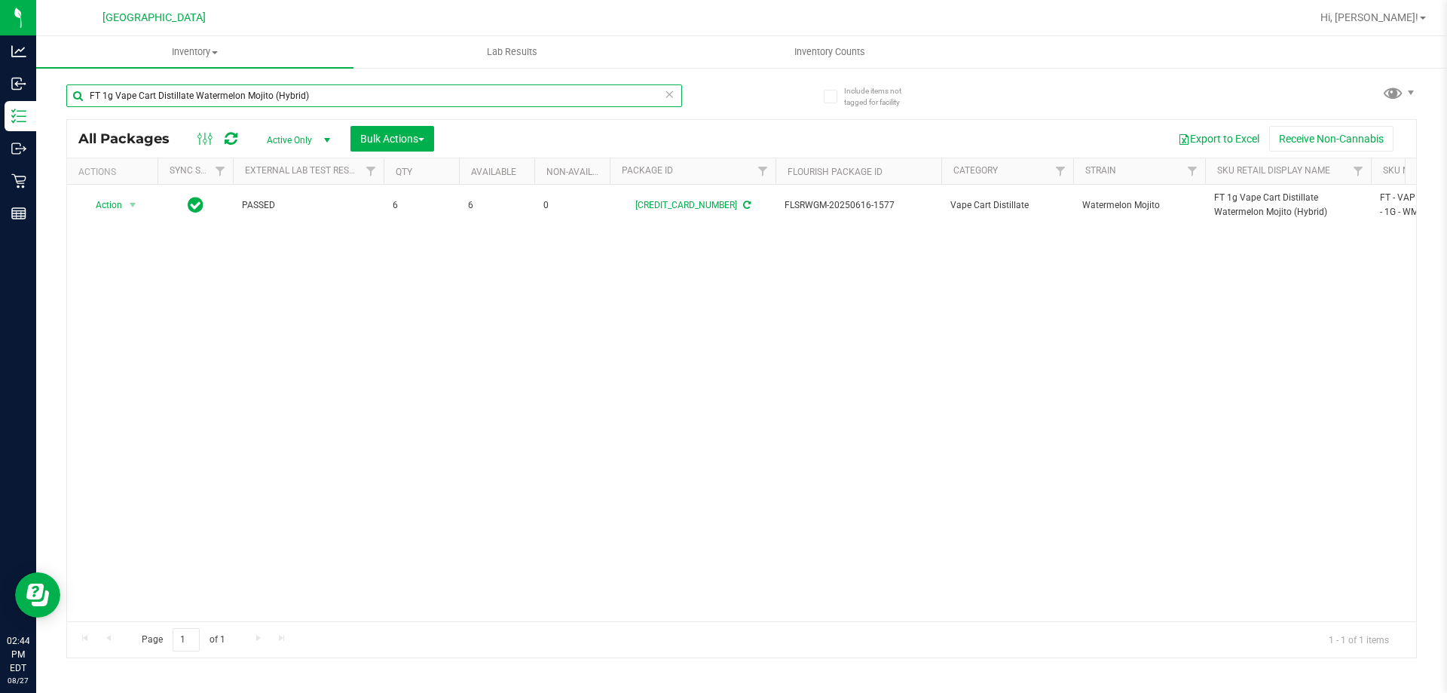
click at [280, 97] on input "FT 1g Vape Cart Distillate Watermelon Mojito (Hybrid)" at bounding box center [374, 95] width 616 height 23
paste input "Z (Indica"
click at [216, 84] on input "FT 1g Vape Cart Distillate Watermelon Z (Indica)" at bounding box center [374, 95] width 616 height 23
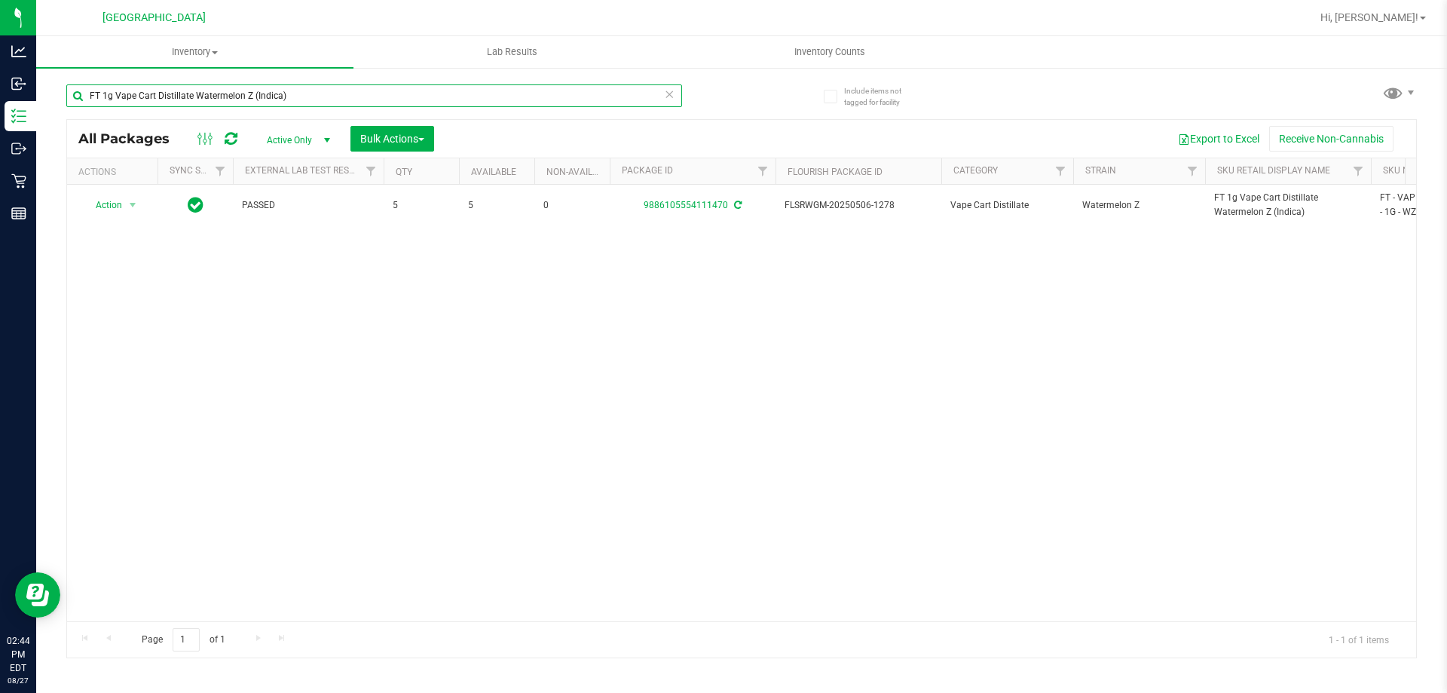
paste input "Crumble Jelly Sea (Hybrid"
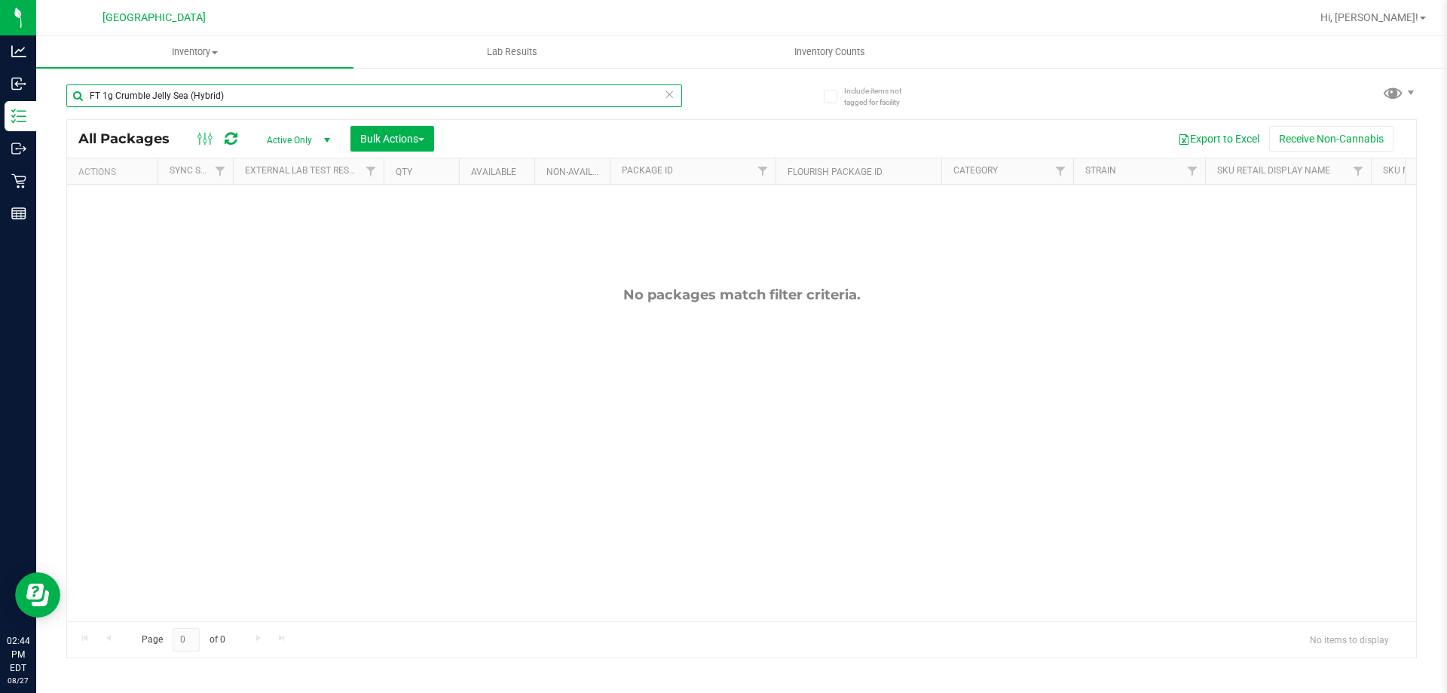
click at [278, 98] on input "FT 1g Crumble Jelly Sea (Hybrid)" at bounding box center [374, 95] width 616 height 23
paste input "Bosscotti (Indica"
click at [249, 81] on div "FT 1g Crumble Bosscotti (Indica)" at bounding box center [403, 95] width 675 height 48
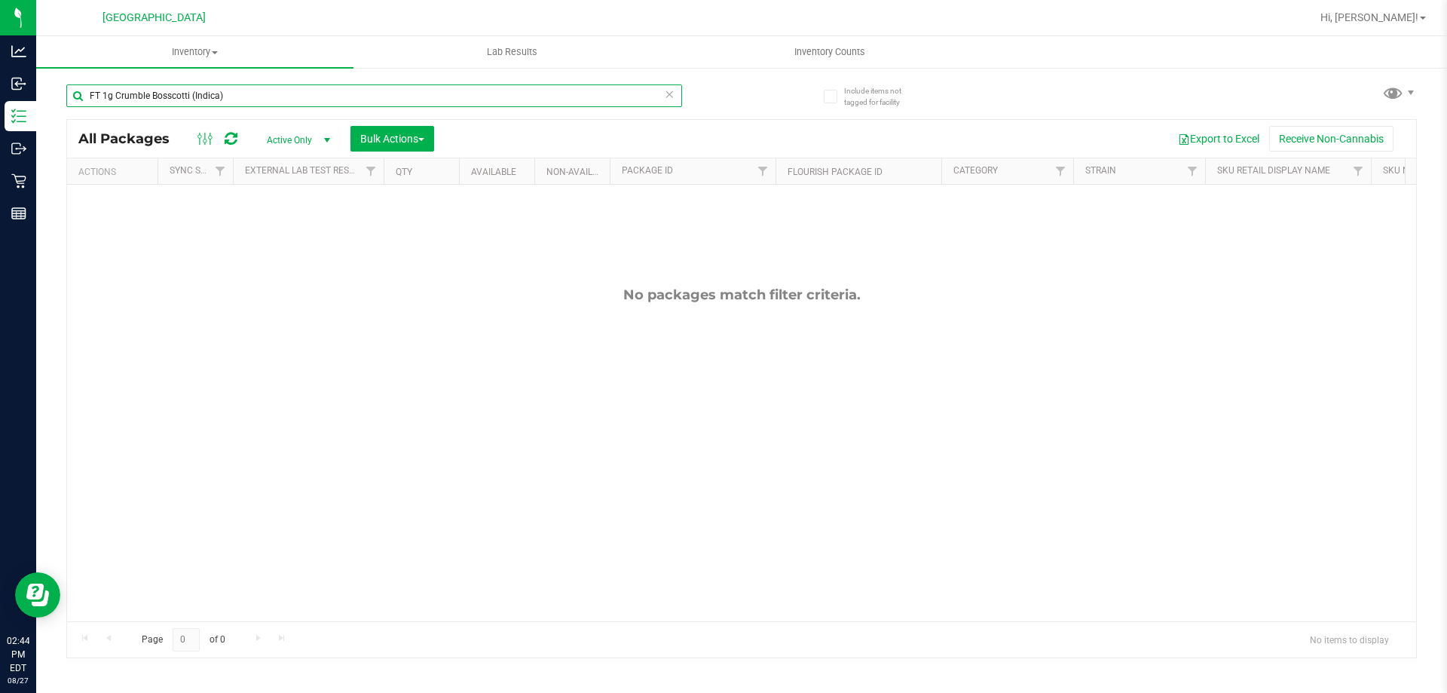
click at [256, 95] on input "FT 1g Crumble Bosscotti (Indica)" at bounding box center [374, 95] width 616 height 23
paste input "Kief Apples N Bananas x Pancakes Jealousy (Hybrid"
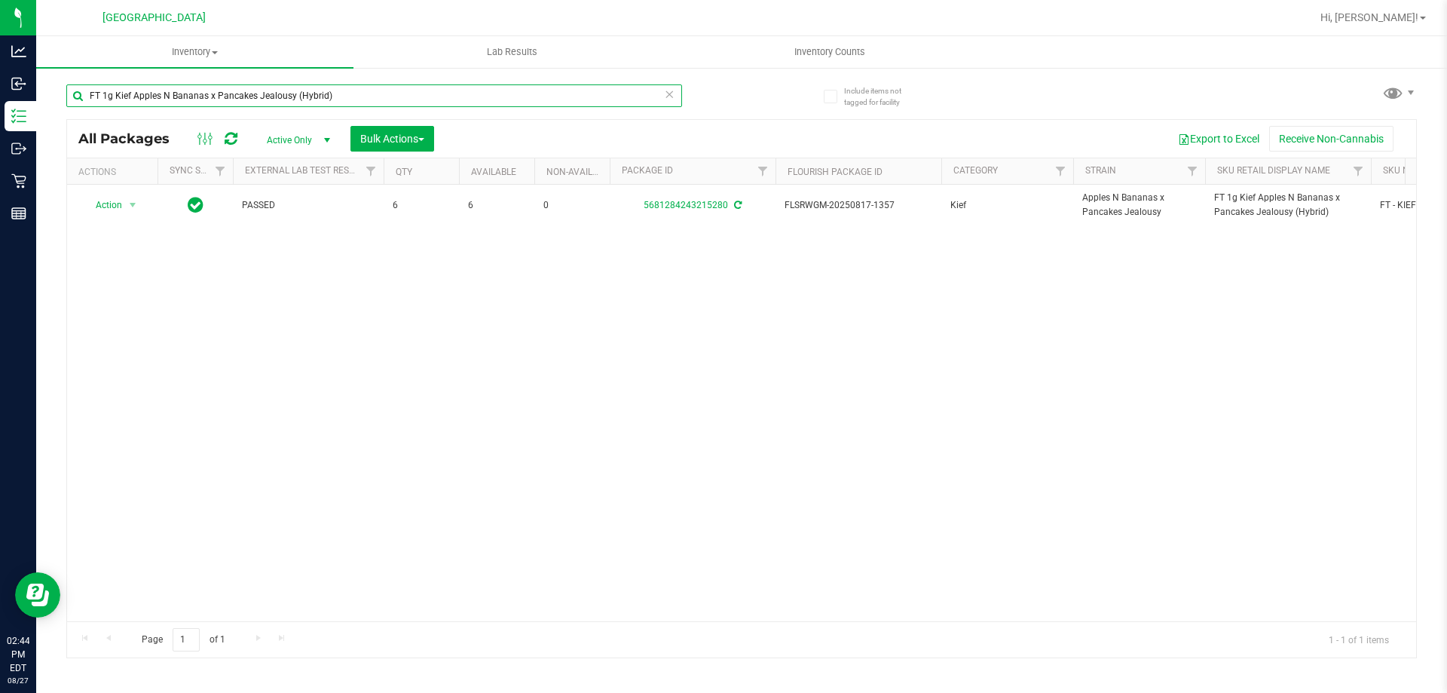
click at [285, 104] on input "FT 1g Kief Apples N Bananas x Pancakes Jealousy (Hybrid)" at bounding box center [374, 95] width 616 height 23
click at [286, 105] on input "FT 1g Kief Apples N Bananas x Pancakes Jealousy (Hybrid)" at bounding box center [374, 95] width 616 height 23
paste input "Crumble Pine Zap F2"
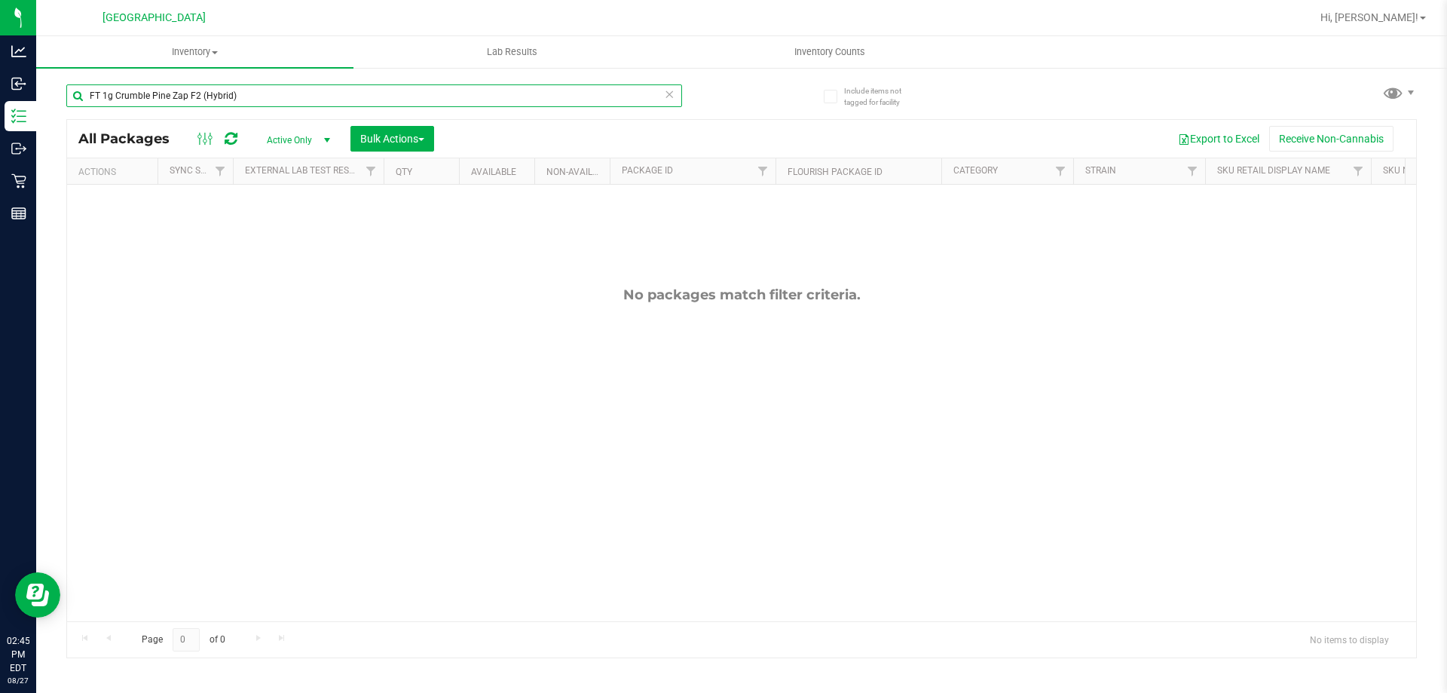
click at [262, 106] on input "FT 1g Crumble Pine Zap F2 (Hybrid)" at bounding box center [374, 95] width 616 height 23
paste input "Distillate Extract Lychee Dream (Hybrid-Sativa"
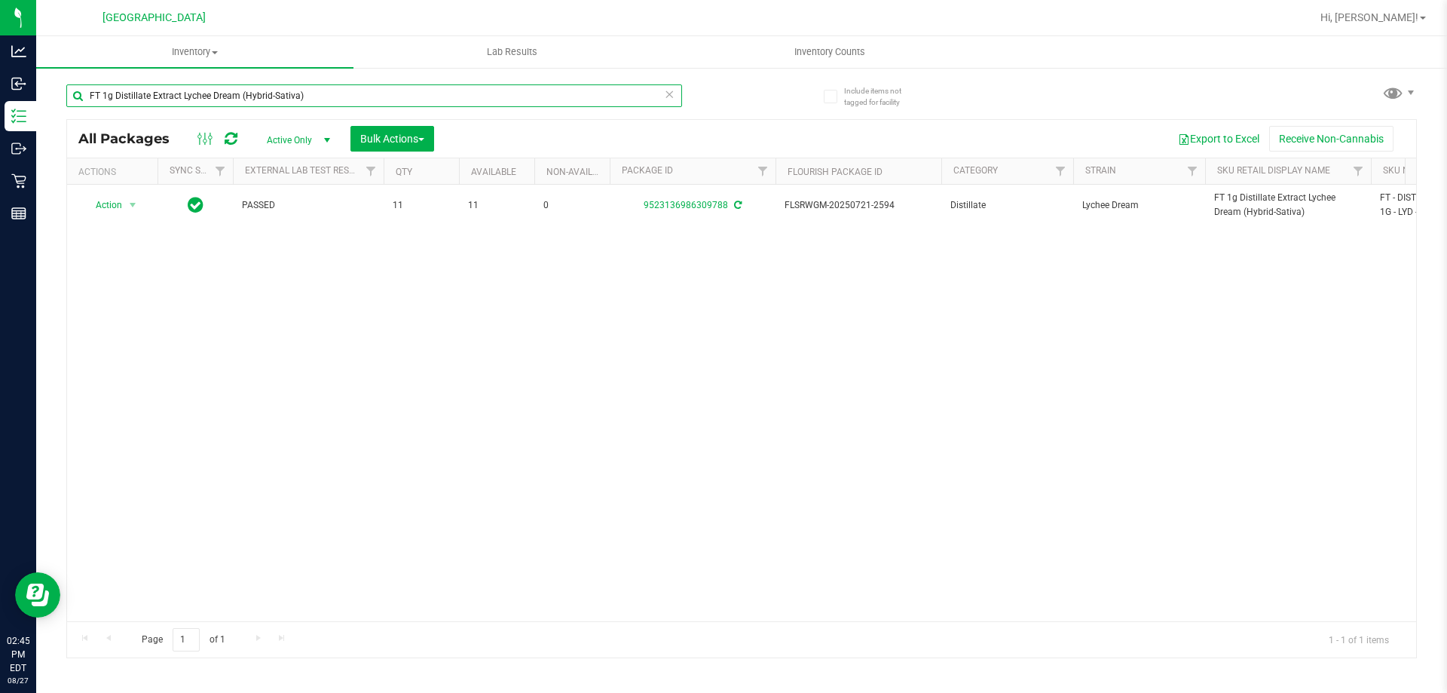
click at [252, 102] on input "FT 1g Distillate Extract Lychee Dream (Hybrid-Sativa)" at bounding box center [374, 95] width 616 height 23
paste input "Purple Punch (Indic"
click at [268, 97] on input "FT 1g Distillate Extract Purple Punch (Indica)" at bounding box center [374, 95] width 616 height 23
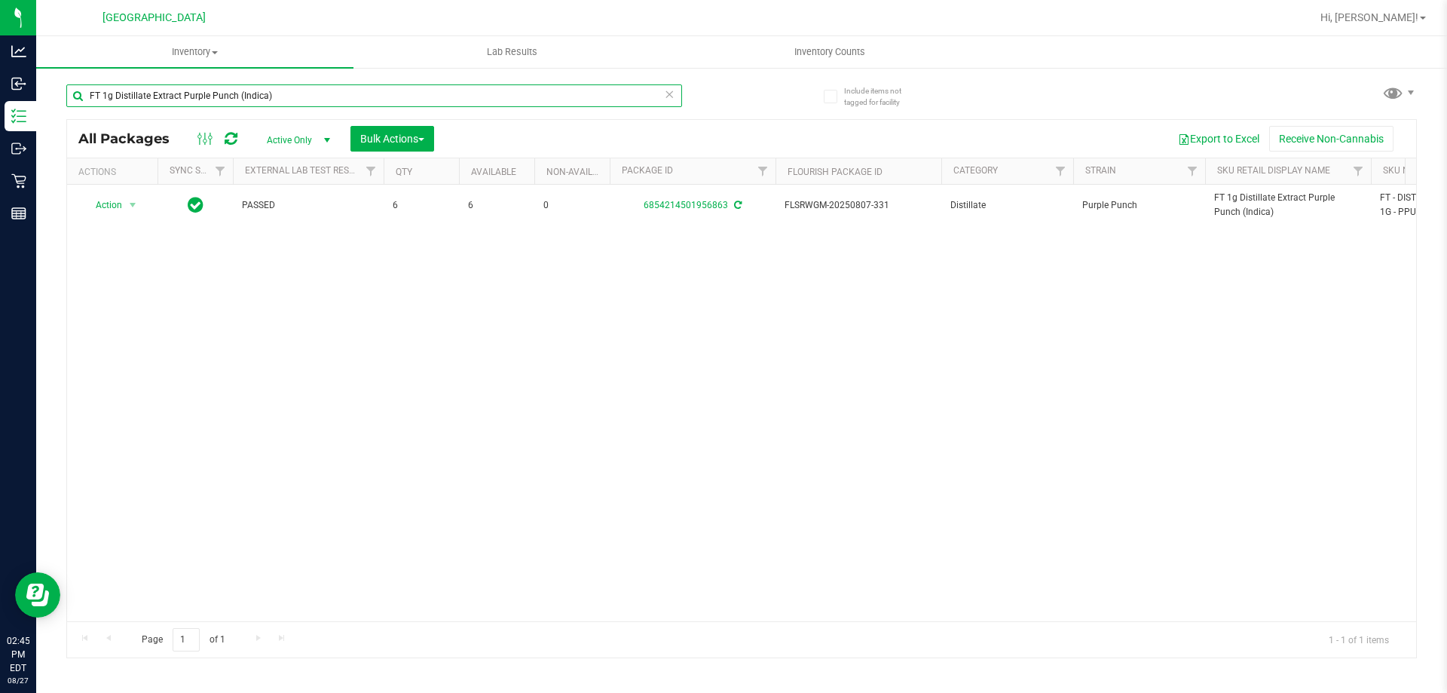
click at [268, 97] on input "FT 1g Distillate Extract Purple Punch (Indica)" at bounding box center [374, 95] width 616 height 23
paste input "Blueberry Cookies (Hybrid-"
click at [288, 90] on input "FT 1g Distillate Extract Blueberry Cookies (Hybrid-Indica)" at bounding box center [374, 95] width 616 height 23
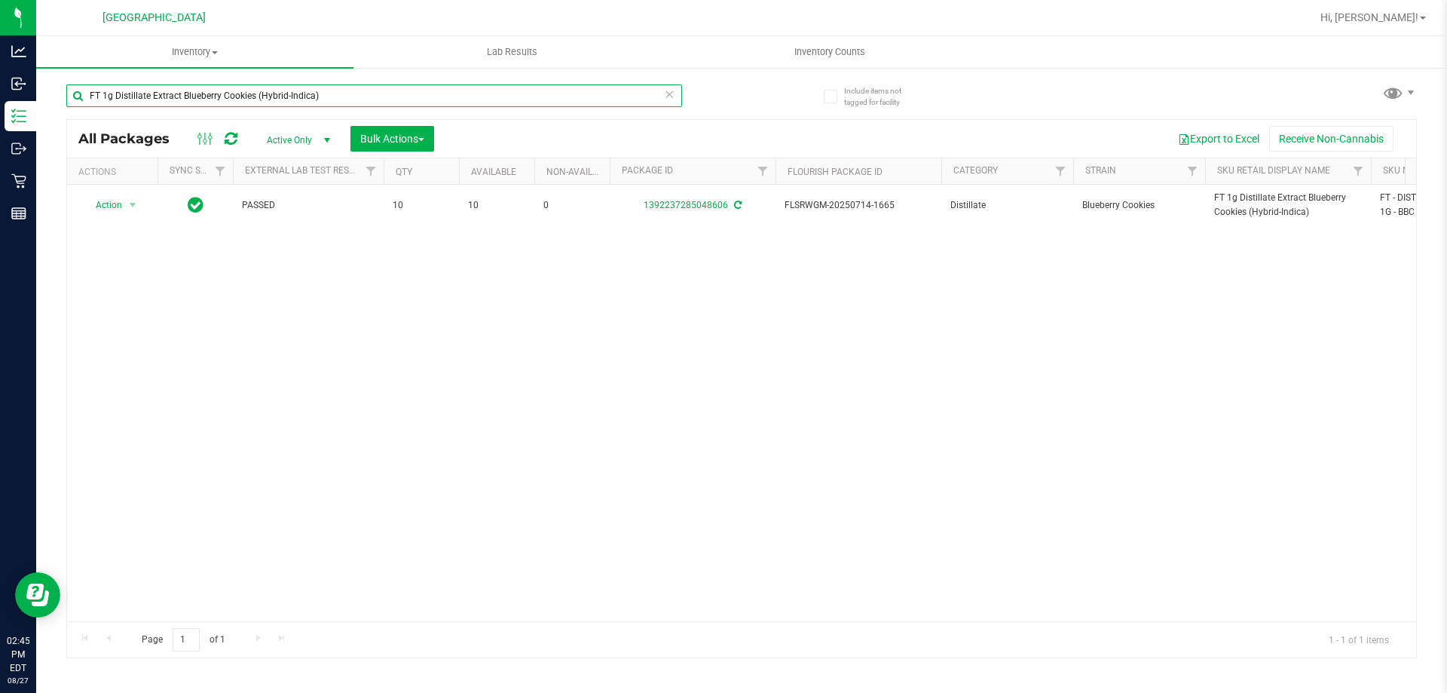
click at [288, 90] on input "FT 1g Distillate Extract Blueberry Cookies (Hybrid-Indica)" at bounding box center [374, 95] width 616 height 23
paste input "Maui Wowie (Sativ"
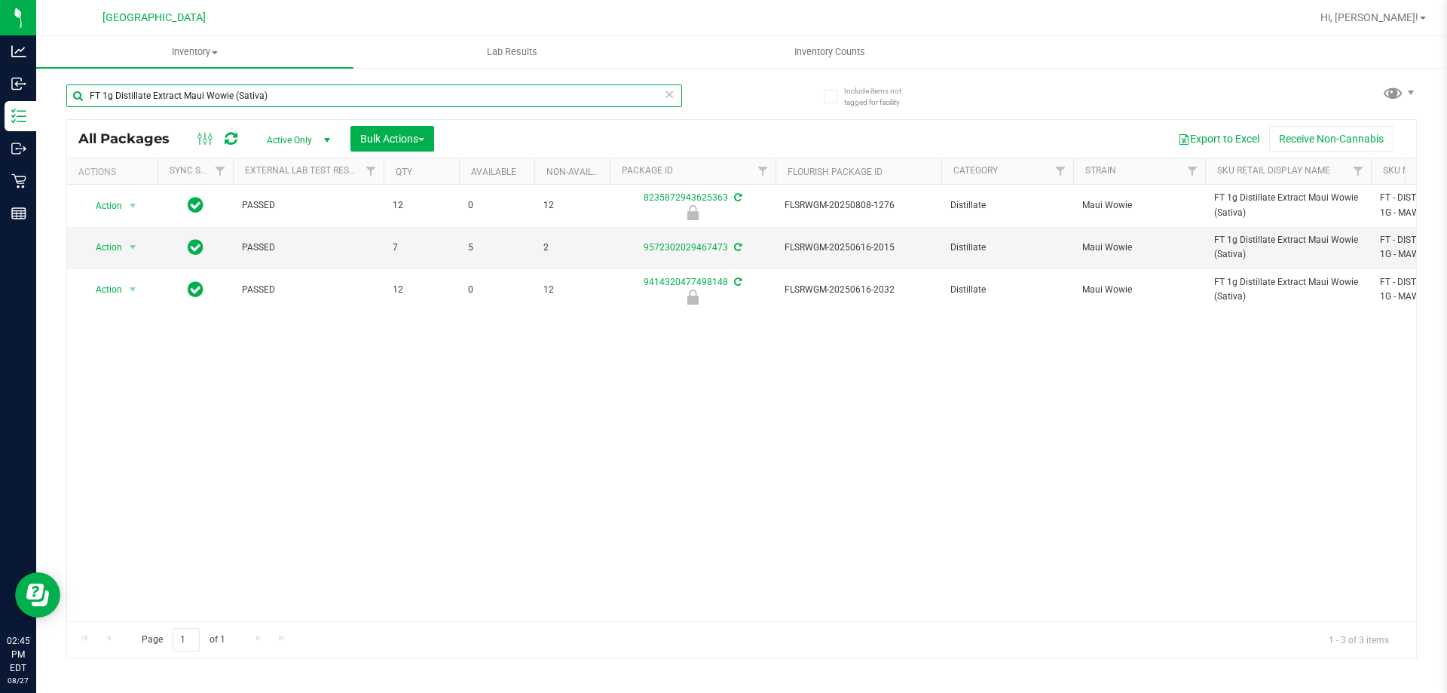
click at [283, 84] on input "FT 1g Distillate Extract Maui Wowie (Sativa)" at bounding box center [374, 95] width 616 height 23
paste input "Kief Grape Essence (Hybrid"
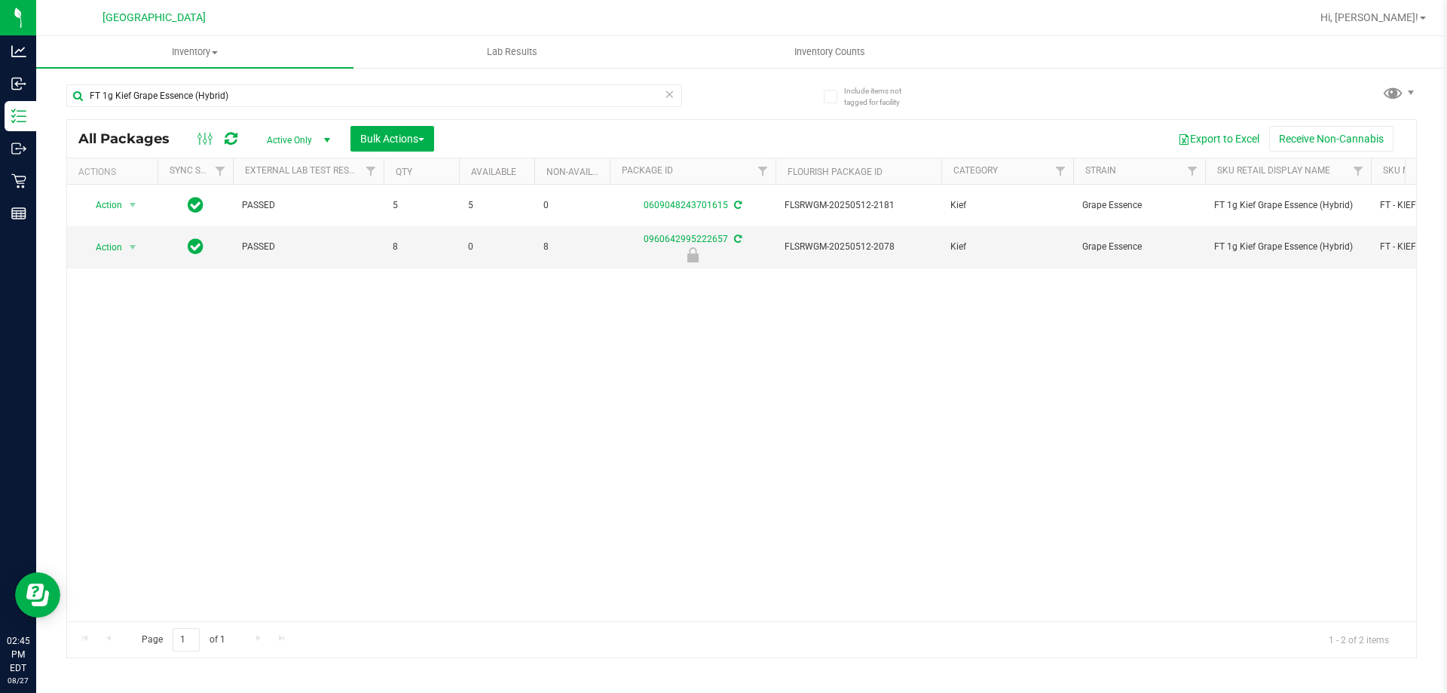
click at [260, 108] on div "FT 1g Kief Grape Essence (Hybrid)" at bounding box center [374, 101] width 616 height 35
click at [258, 91] on input "FT 1g Kief Grape Essence (Hybrid)" at bounding box center [374, 95] width 616 height 23
paste input "Fried Ice Cream"
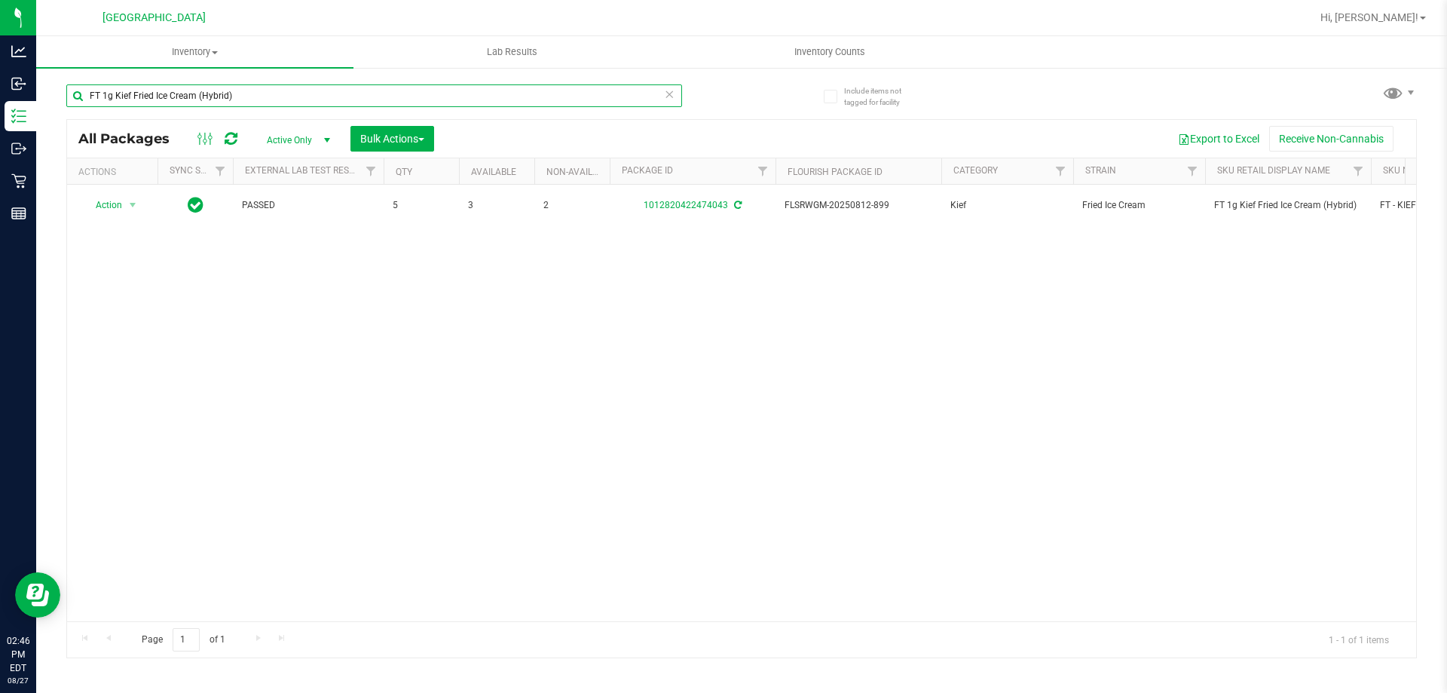
click at [293, 84] on input "FT 1g Kief Fried Ice Cream (Hybrid)" at bounding box center [374, 95] width 616 height 23
paste input "Deluxe Sugar Cane (Indica"
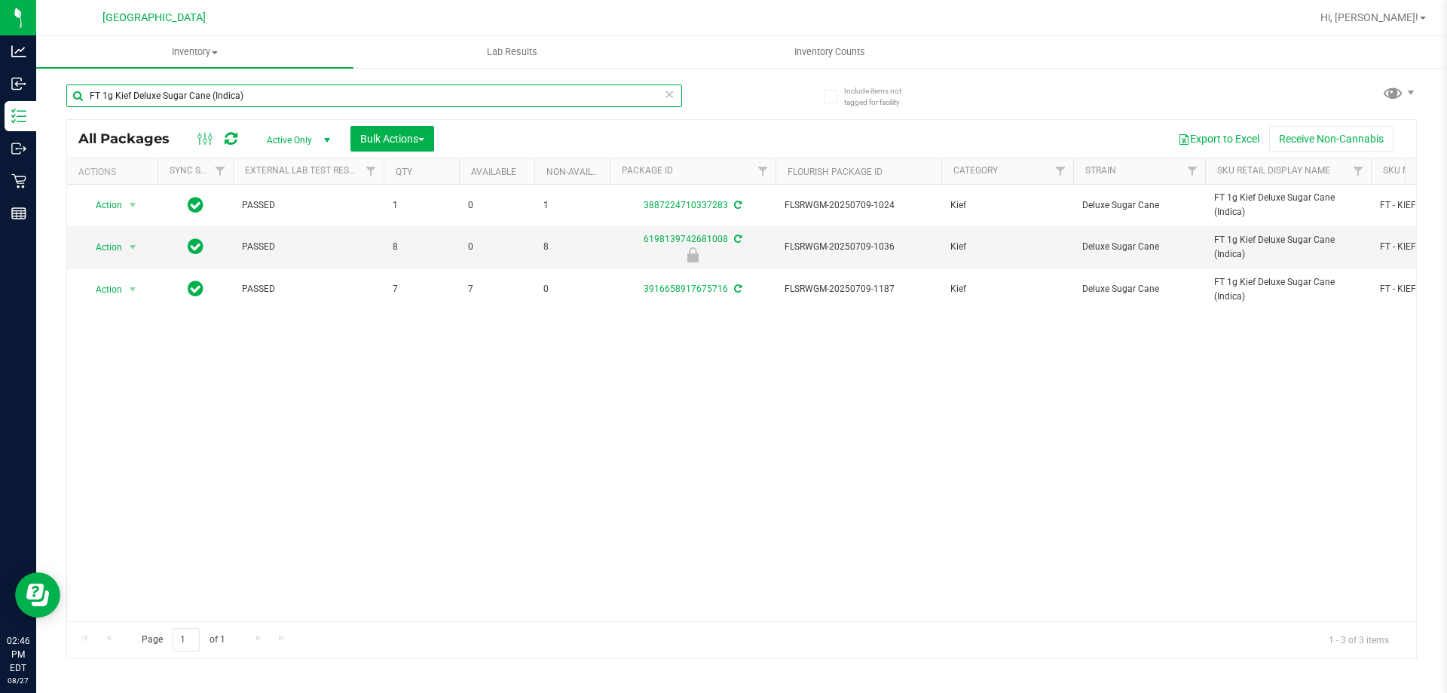
click at [245, 90] on input "FT 1g Kief Deluxe Sugar Cane (Indica)" at bounding box center [374, 95] width 616 height 23
paste input "PB & Smelly (Hybrid"
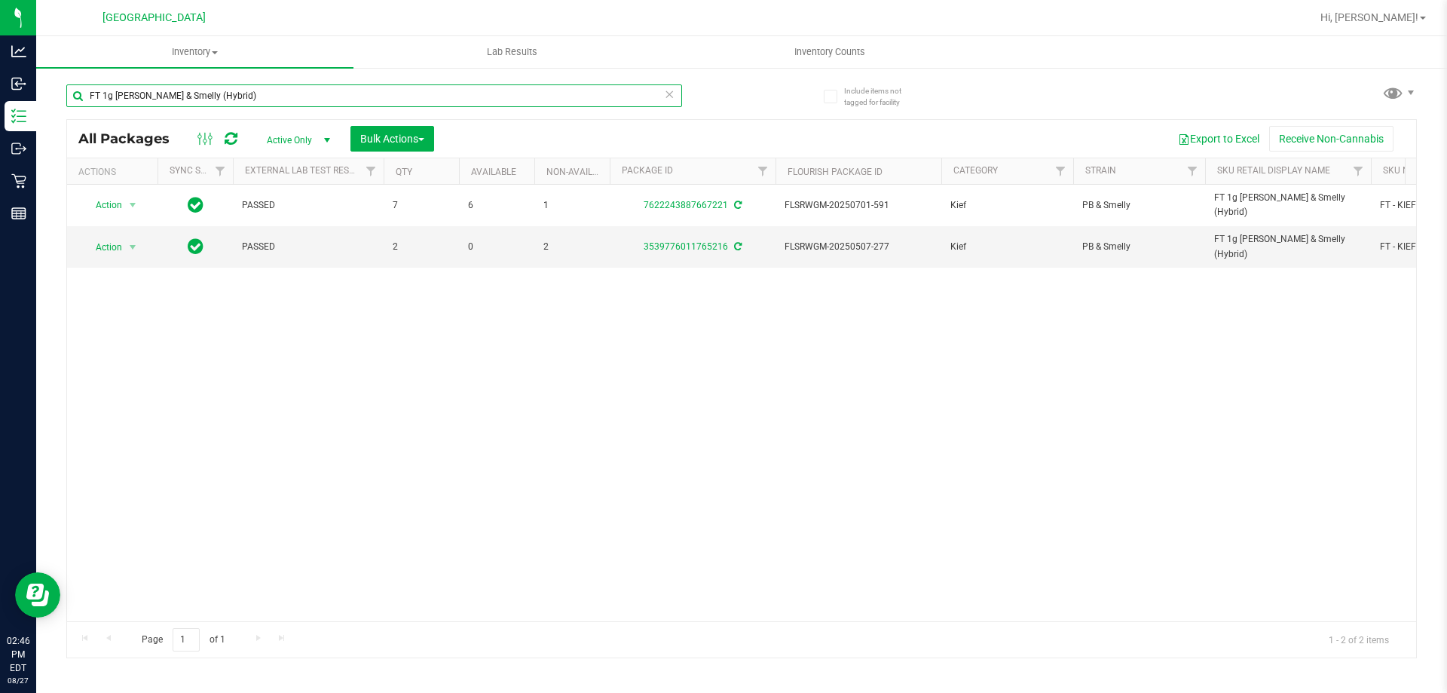
click at [274, 93] on input "FT 1g Kief PB & Smelly (Hybrid)" at bounding box center [374, 95] width 616 height 23
paste input "Z Cake x Creamsickle (Indica"
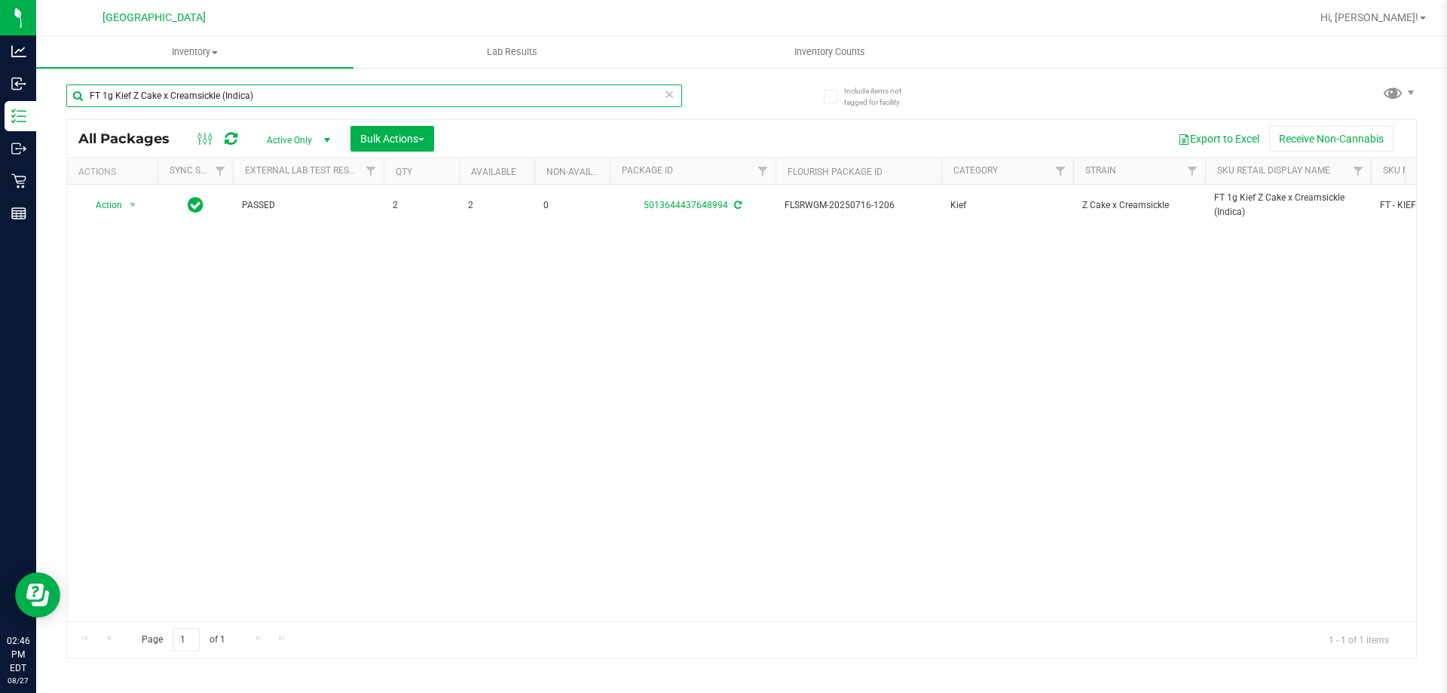
click at [213, 84] on input "FT 1g Kief Z Cake x Creamsickle (Indica)" at bounding box center [374, 95] width 616 height 23
paste input "7g Little Buds Apples N Bananas x Pancakes Jealousy (Hybrid"
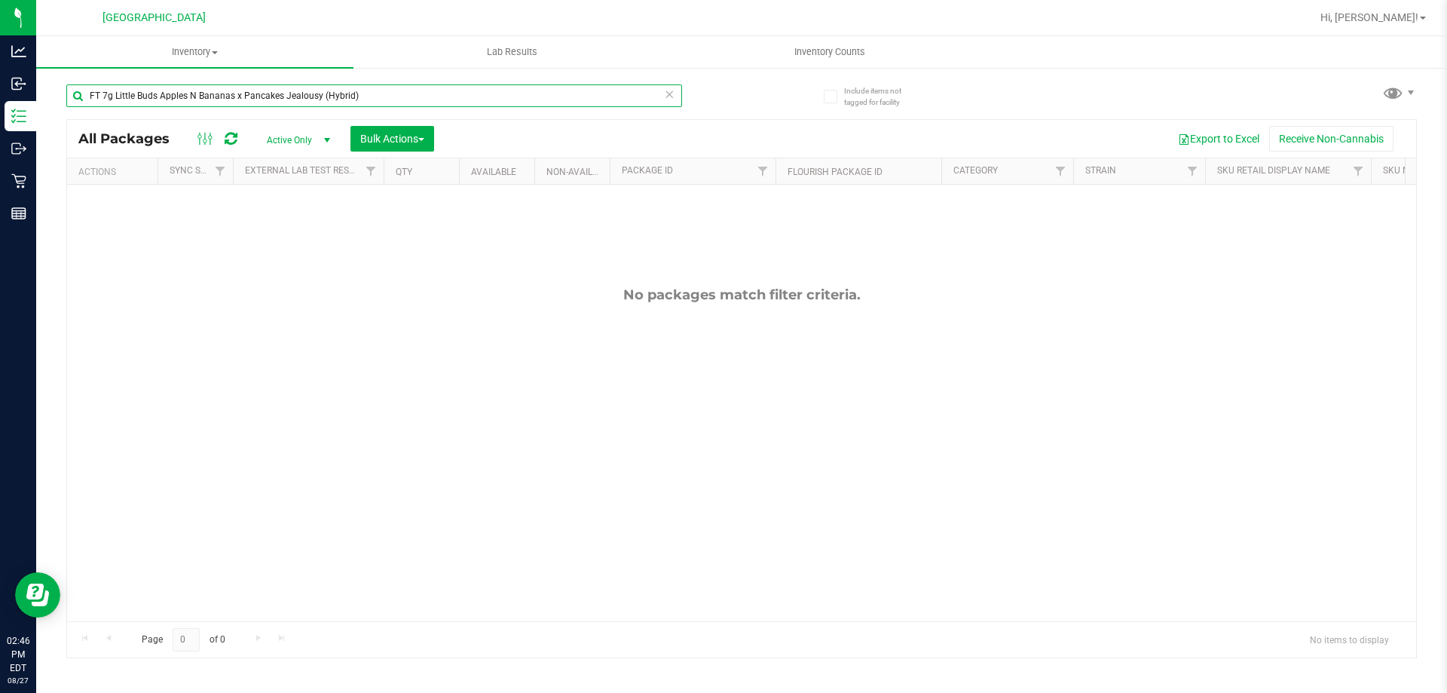
click at [214, 96] on input "FT 7g Little Buds Apples N Bananas x Pancakes Jealousy (Hybrid)" at bounding box center [374, 95] width 616 height 23
paste input "D 3.5g Flower Greenhouse Banana Dulce (Indica"
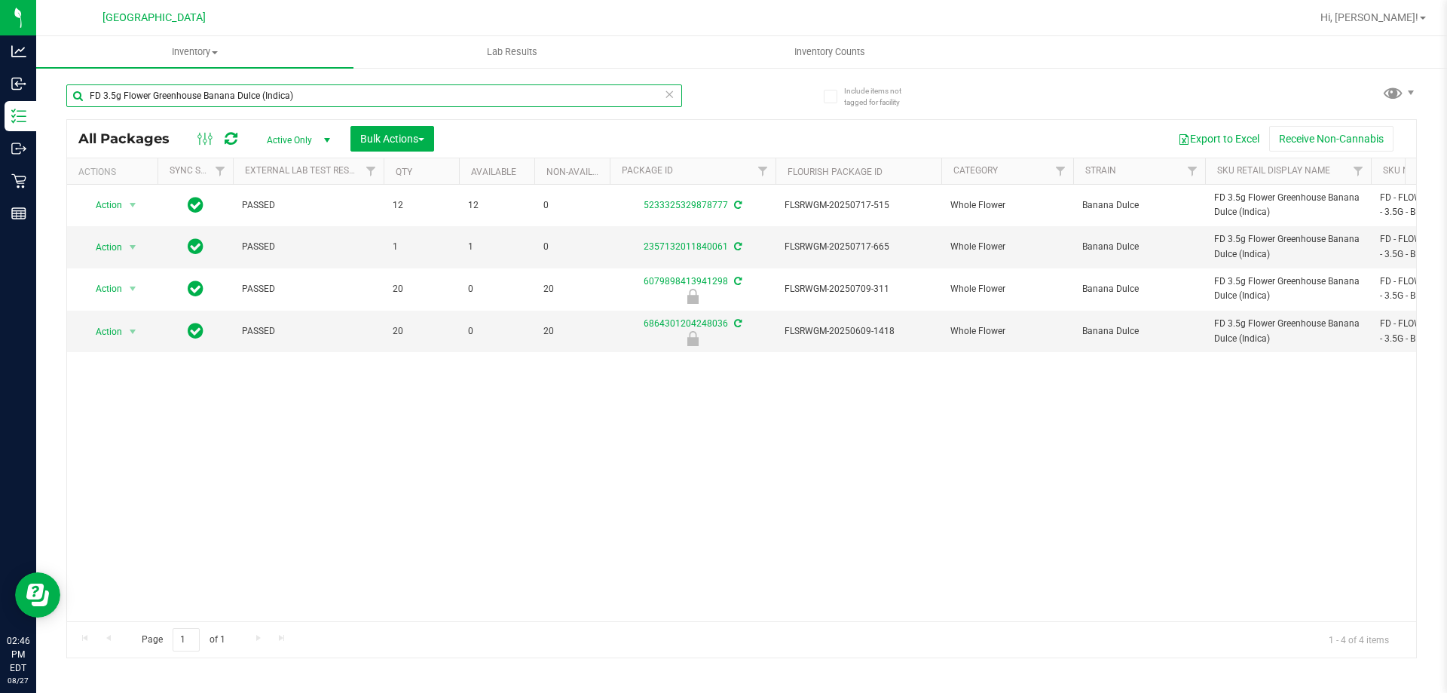
click at [307, 100] on input "FD 3.5g Flower Greenhouse Banana Dulce (Indica)" at bounding box center [374, 95] width 616 height 23
paste input "T 7g Ground Flower (Hybrid"
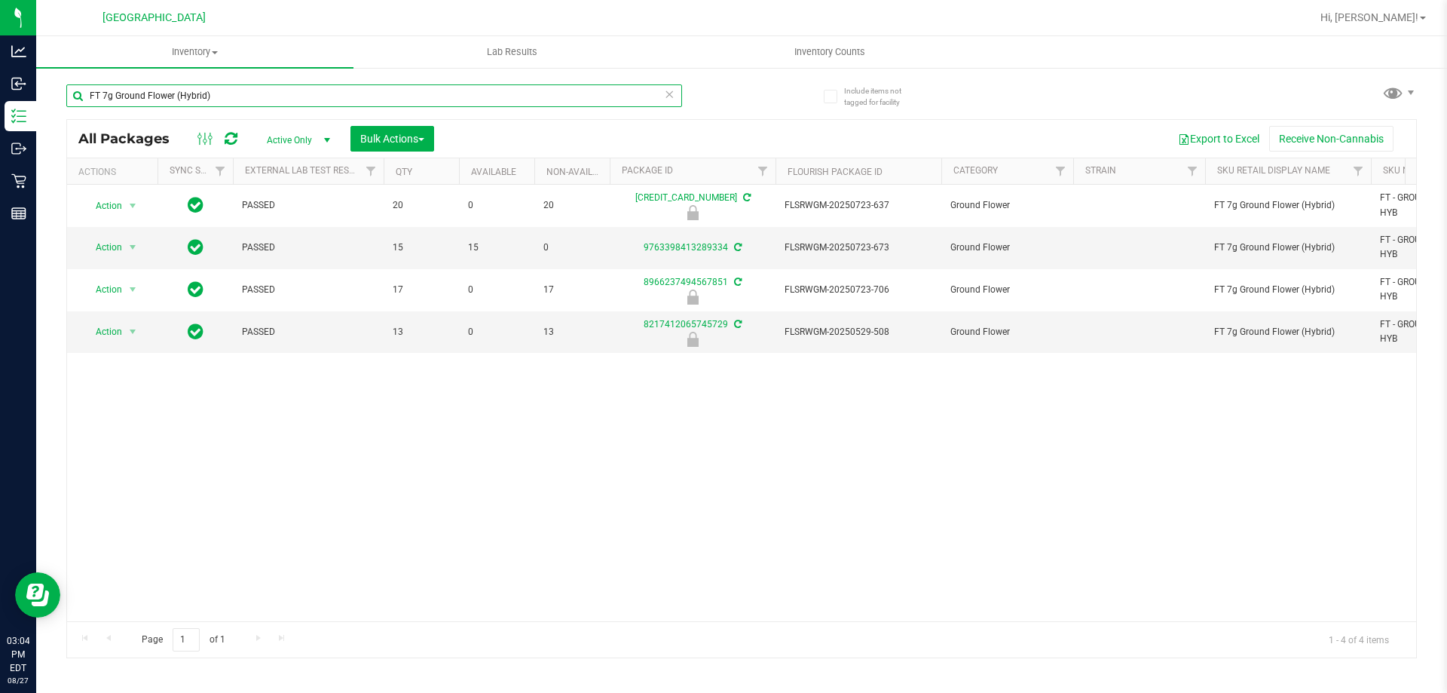
click at [298, 96] on input "FT 7g Ground Flower (Hybrid)" at bounding box center [374, 95] width 616 height 23
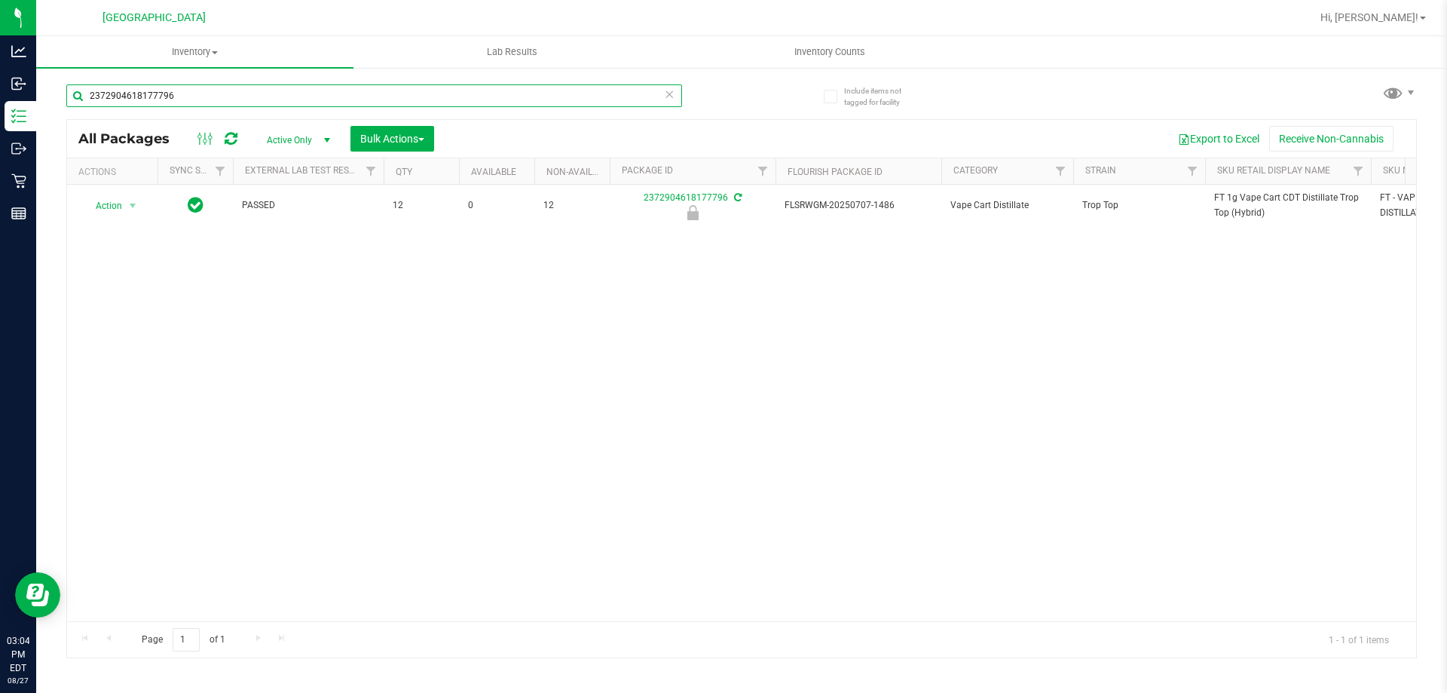
type input "2372904618177796"
click at [320, 317] on div "Action Action Edit attributes Global inventory Locate package Package audit log…" at bounding box center [741, 403] width 1349 height 436
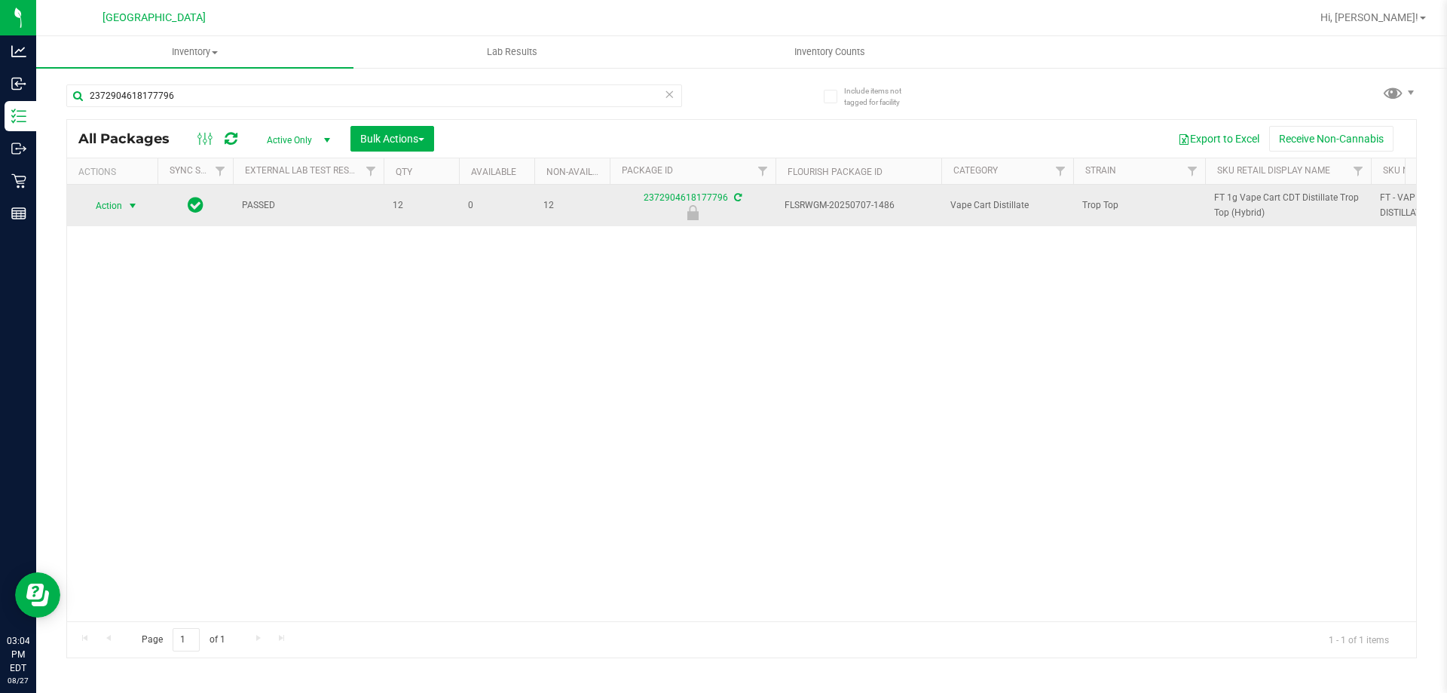
click at [93, 199] on span "Action" at bounding box center [102, 205] width 41 height 21
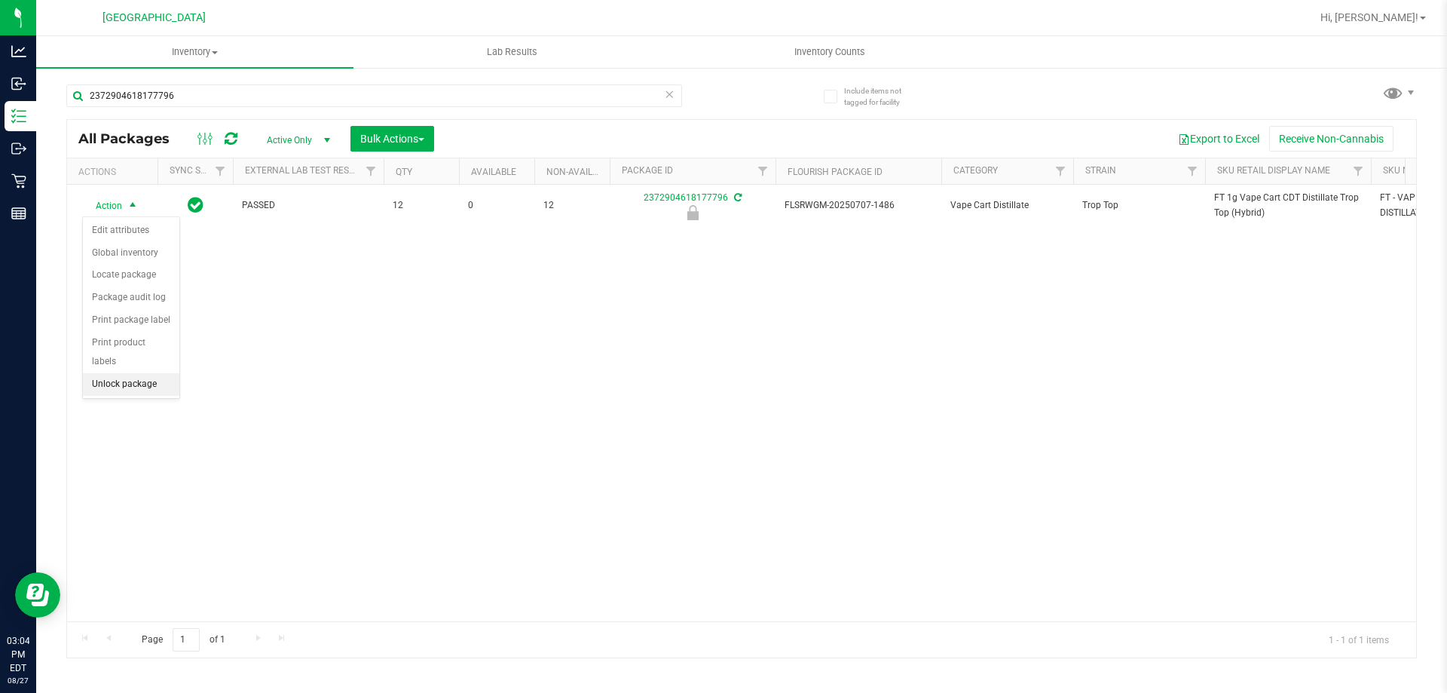
click at [152, 373] on li "Unlock package" at bounding box center [131, 384] width 96 height 23
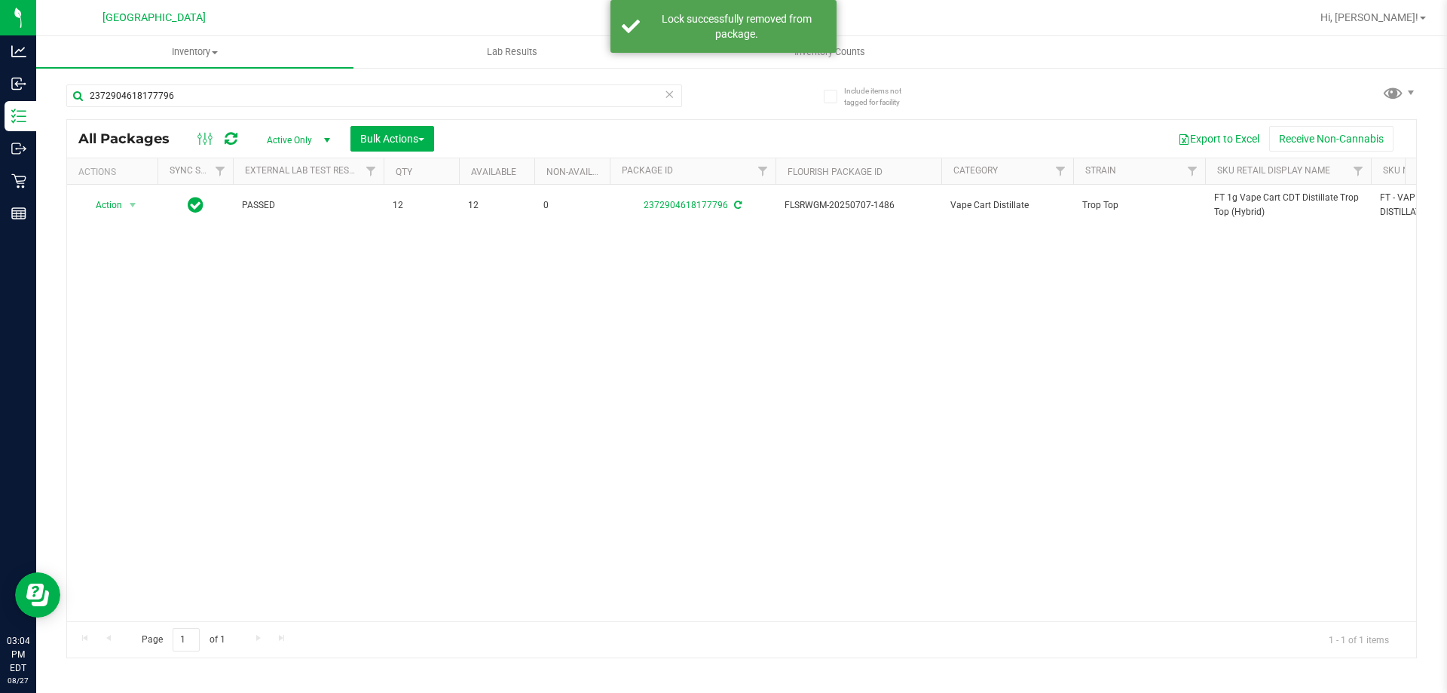
click at [1247, 216] on span "FT 1g Vape Cart CDT Distillate Trop Top (Hybrid)" at bounding box center [1288, 205] width 148 height 29
copy tr "FT 1g Vape Cart CDT Distillate Trop Top (Hybrid)"
click at [528, 96] on input "2372904618177796" at bounding box center [374, 95] width 616 height 23
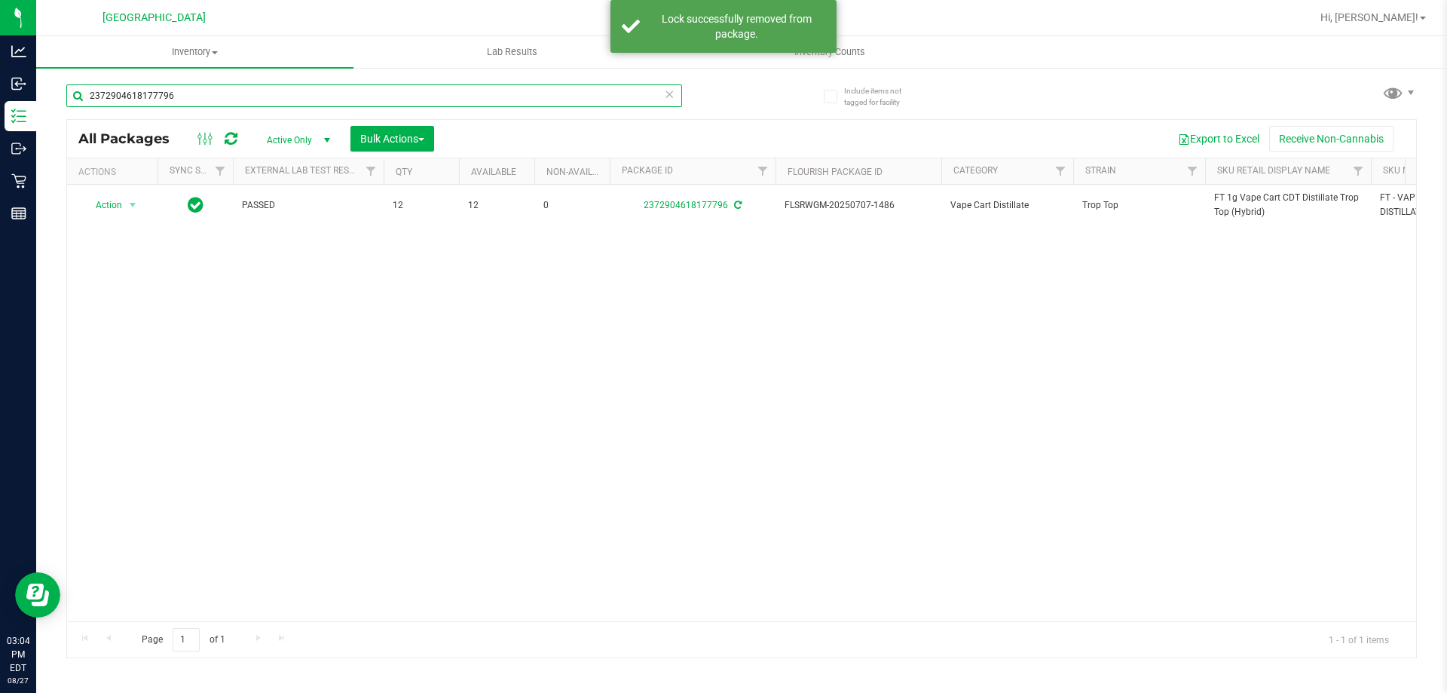
click at [528, 96] on input "2372904618177796" at bounding box center [374, 95] width 616 height 23
paste input "FT 1g Vape Cart CDT Distillate Trop Top (Hybrid)"
type input "FT 1g Vape Cart CDT Distillate Trop Top (Hybrid)"
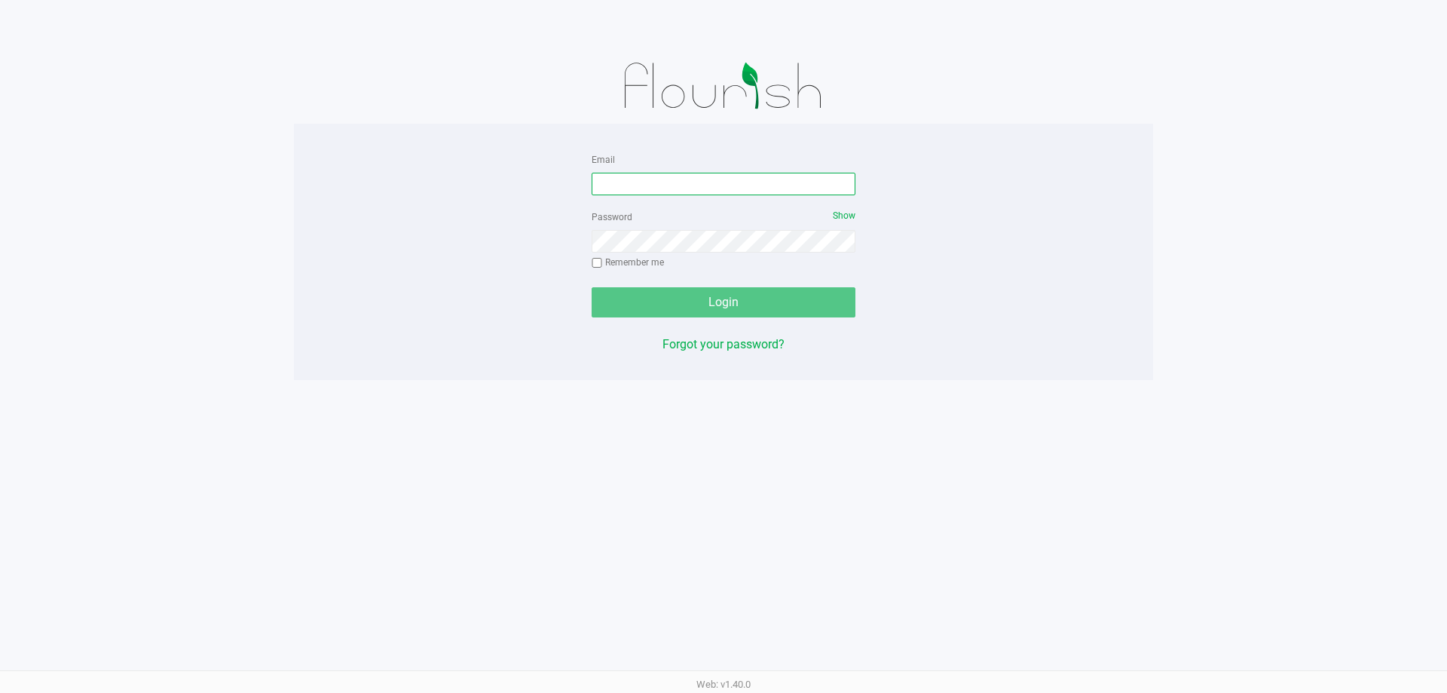
click at [696, 194] on input "Email" at bounding box center [724, 184] width 264 height 23
type input "[EMAIL_ADDRESS][DOMAIN_NAME]"
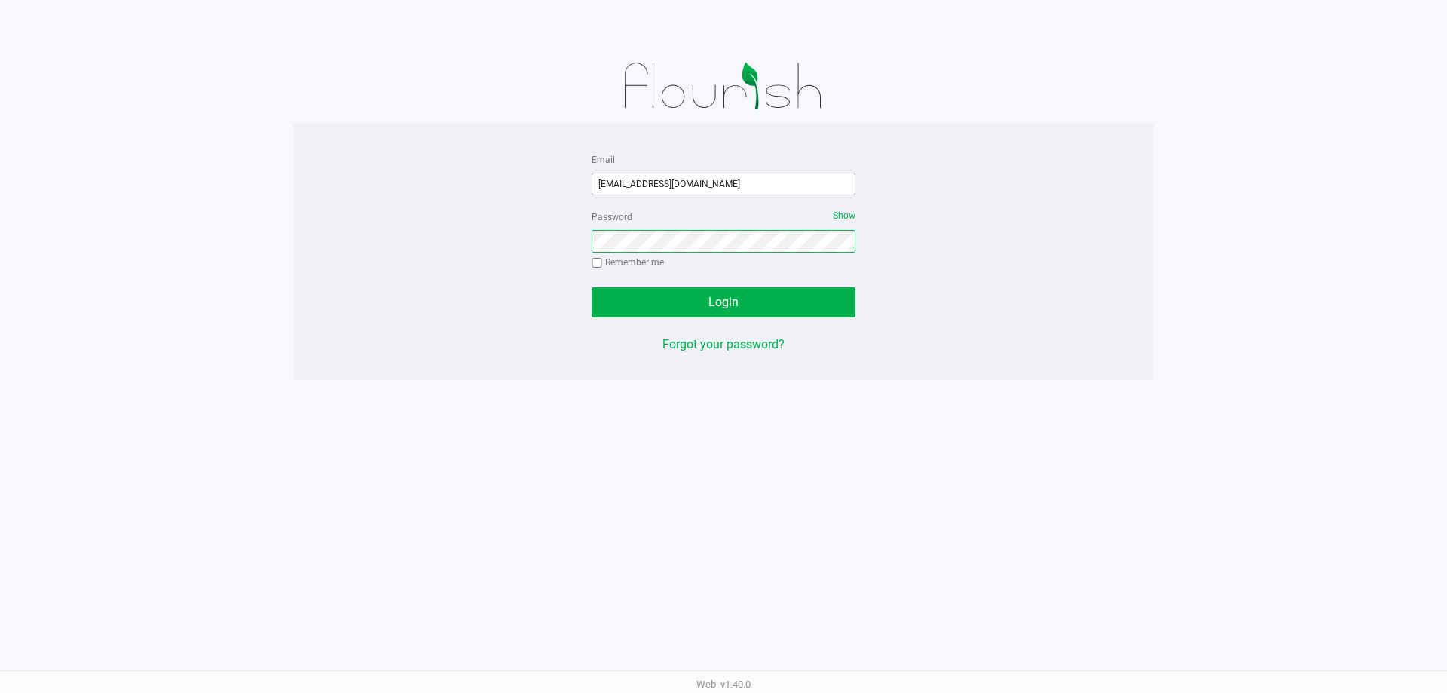
click at [592, 287] on button "Login" at bounding box center [724, 302] width 264 height 30
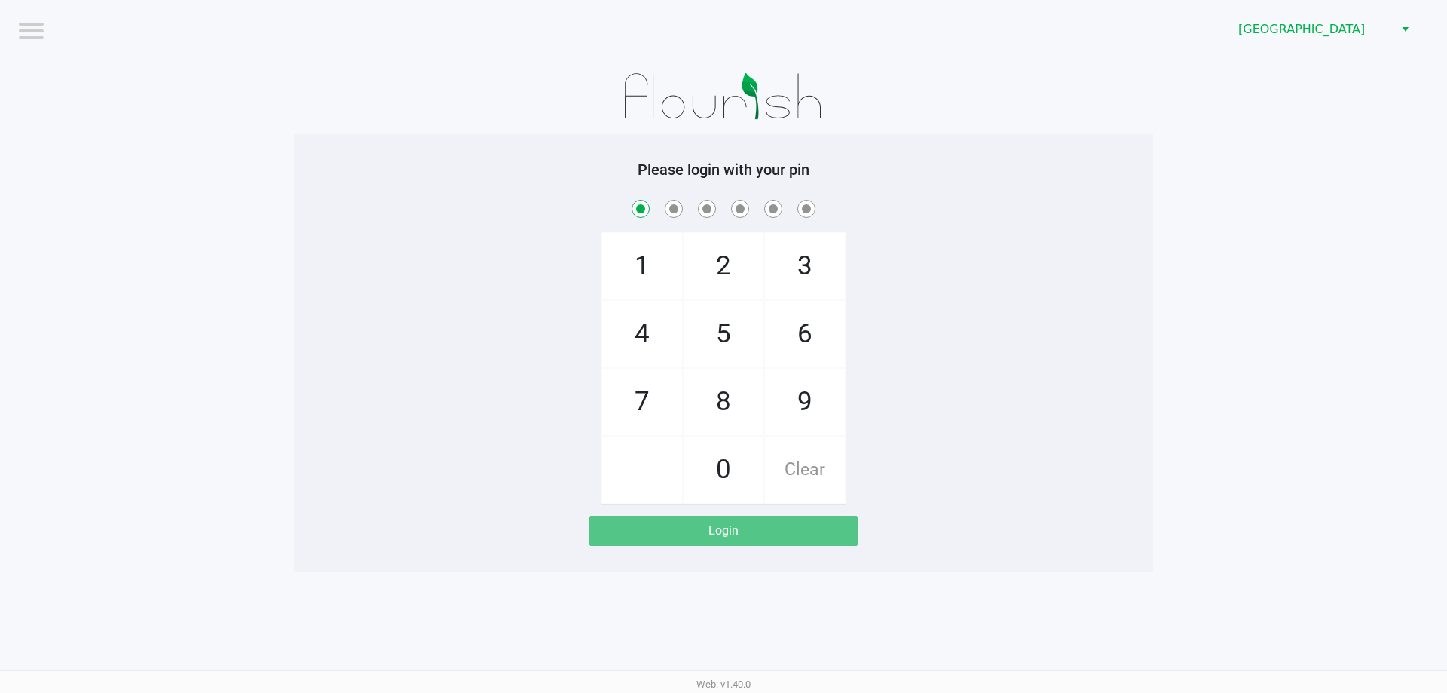
checkbox input "true"
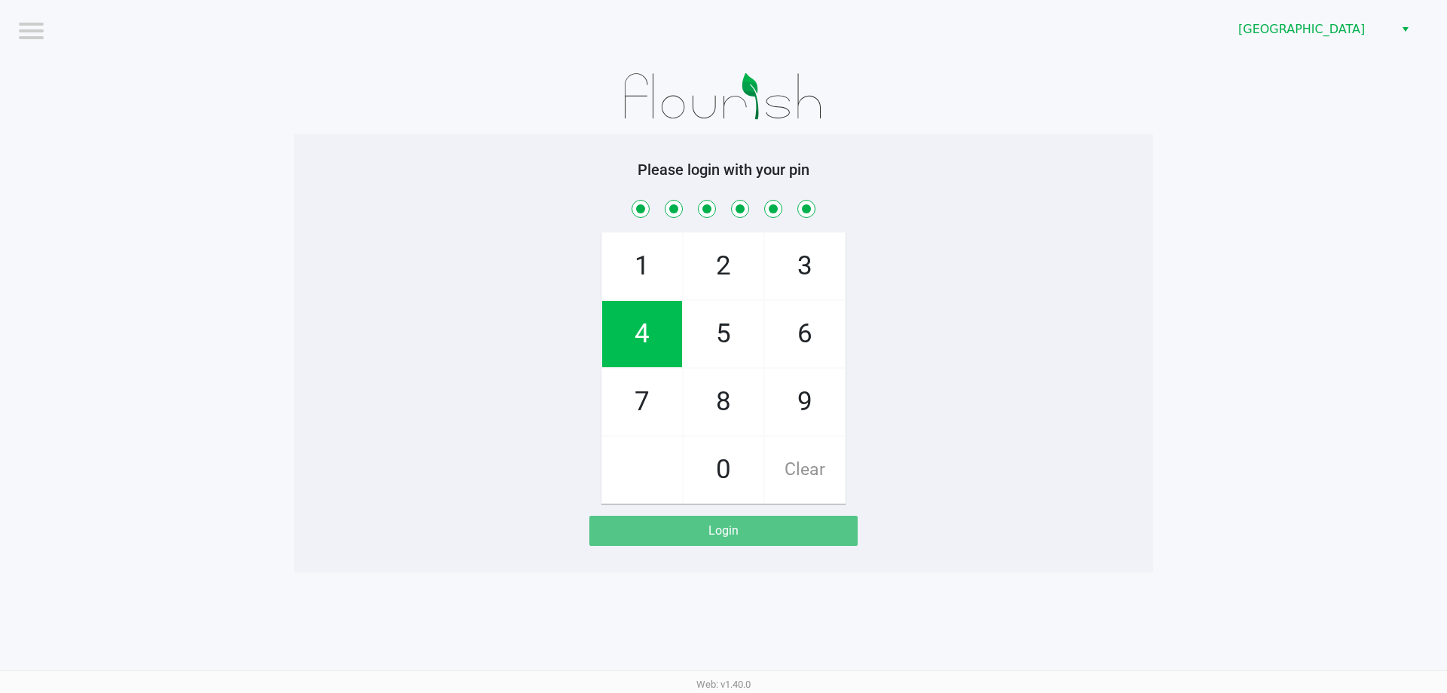
checkbox input "true"
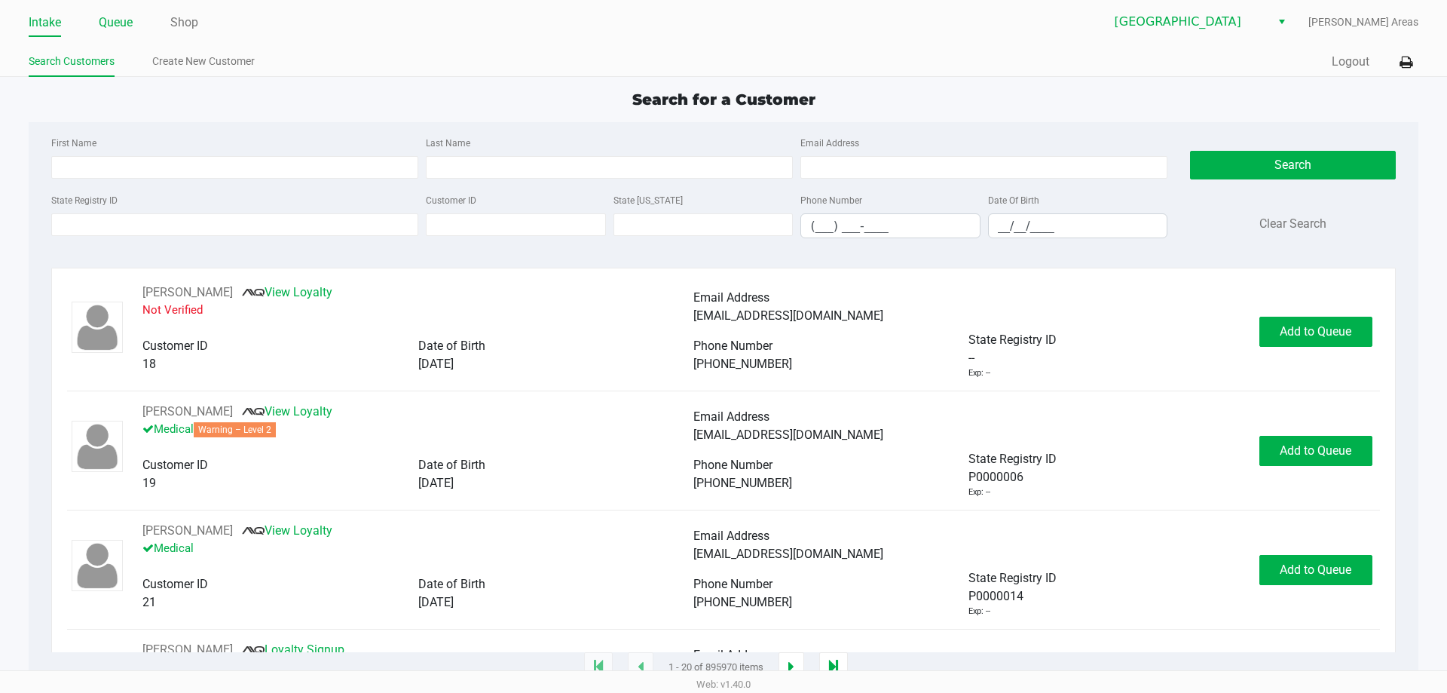
click at [109, 19] on link "Queue" at bounding box center [116, 22] width 34 height 21
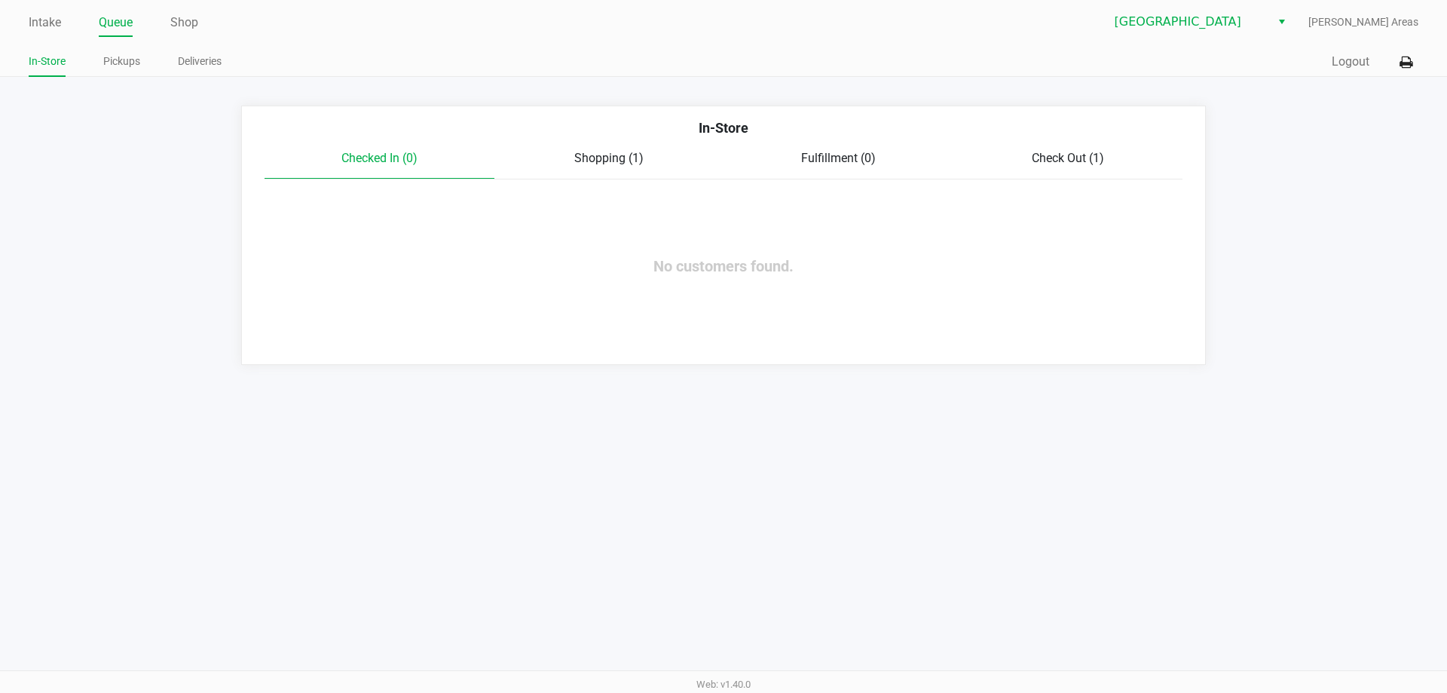
click at [591, 155] on span "Shopping (1)" at bounding box center [608, 158] width 69 height 14
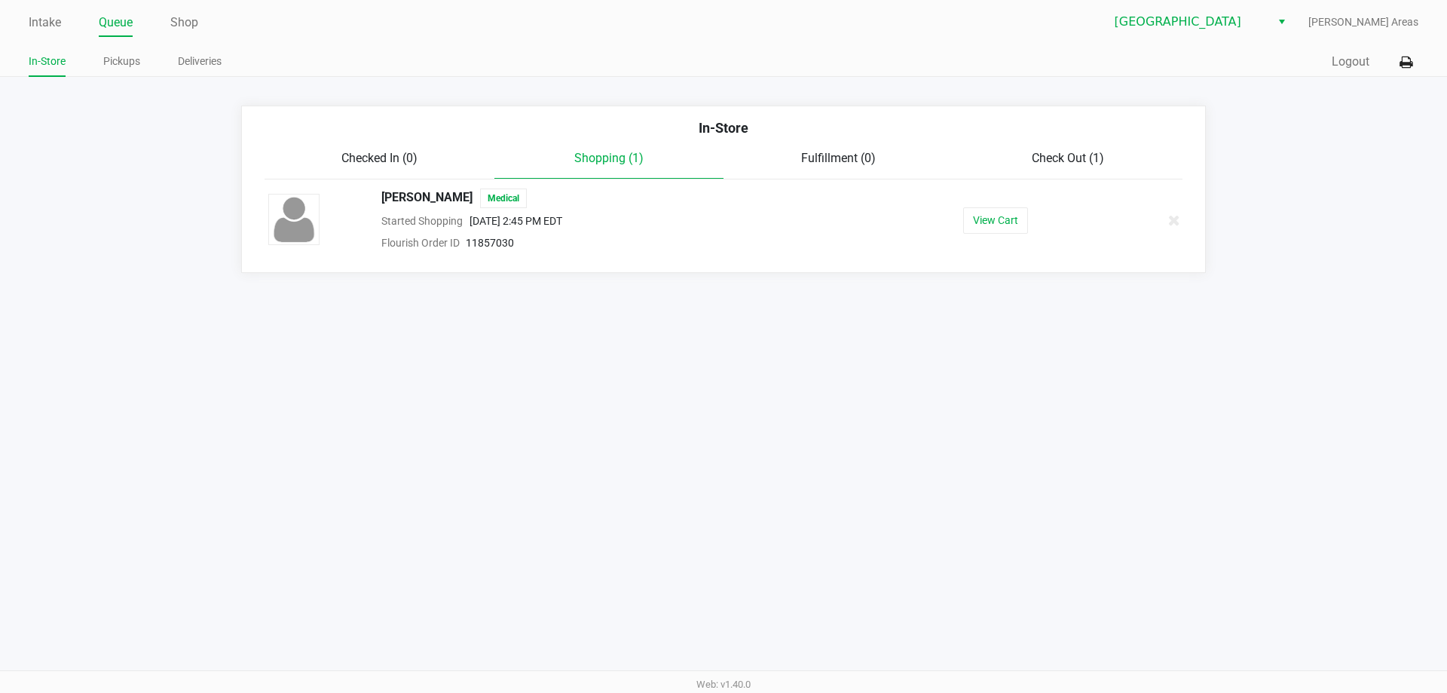
click at [1065, 152] on span "Check Out (1)" at bounding box center [1068, 158] width 72 height 14
click at [433, 199] on span "[PERSON_NAME]" at bounding box center [426, 198] width 91 height 20
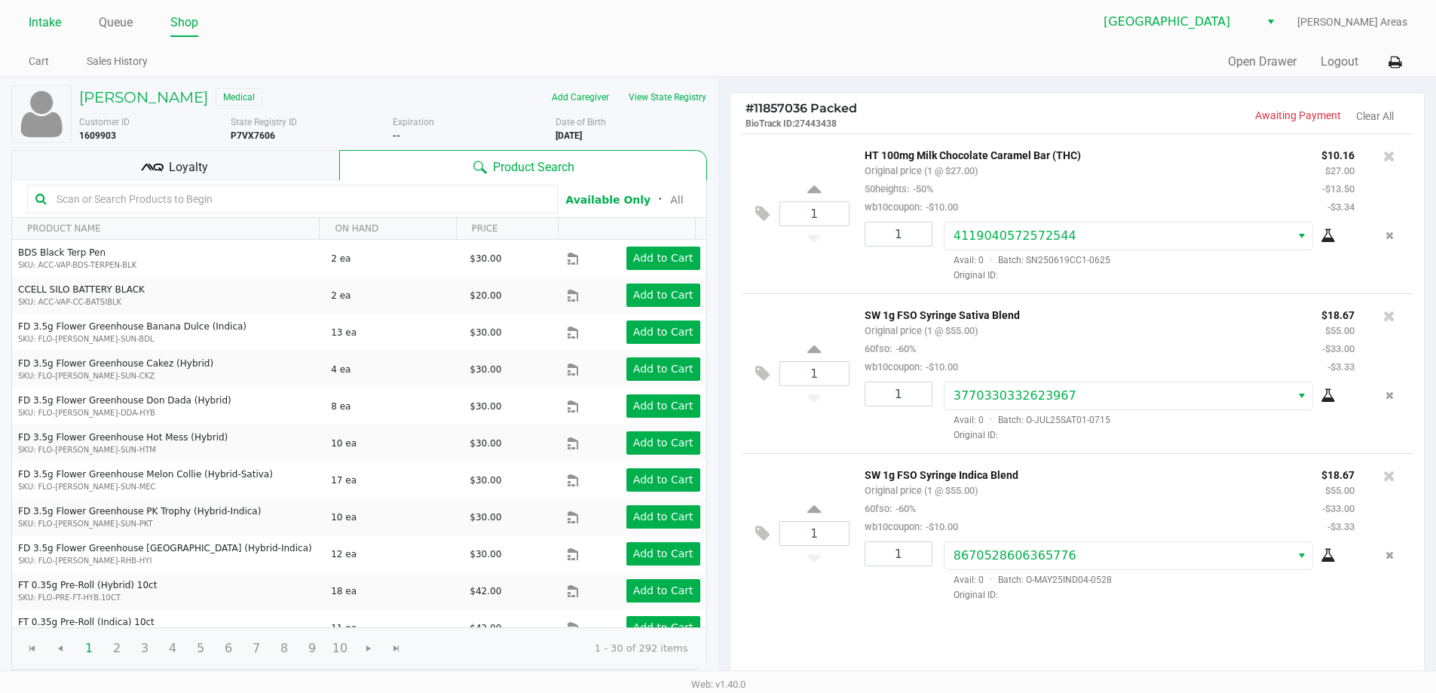
click at [50, 23] on link "Intake" at bounding box center [45, 22] width 32 height 21
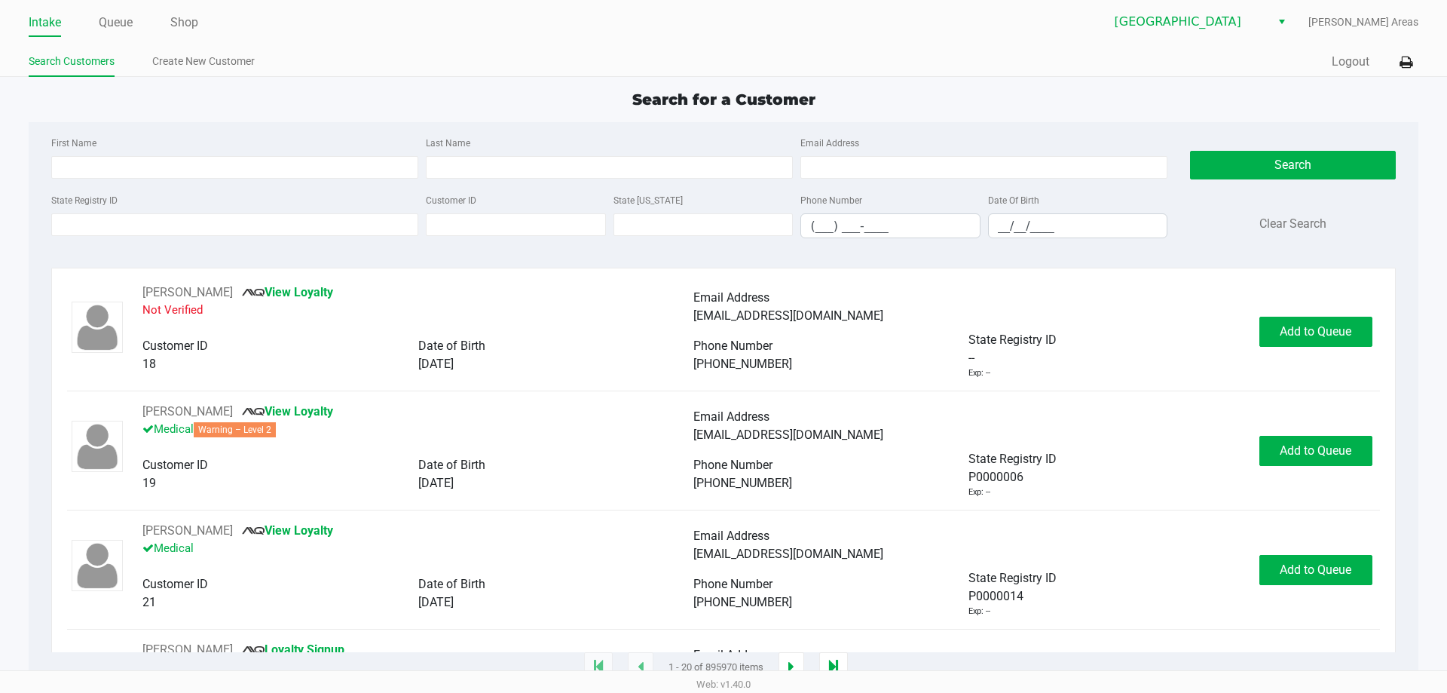
click at [608, 138] on div "Last Name" at bounding box center [609, 155] width 375 height 45
click at [618, 107] on div "Search for a Customer" at bounding box center [723, 99] width 1412 height 23
